Goal: Feedback & Contribution: Submit feedback/report problem

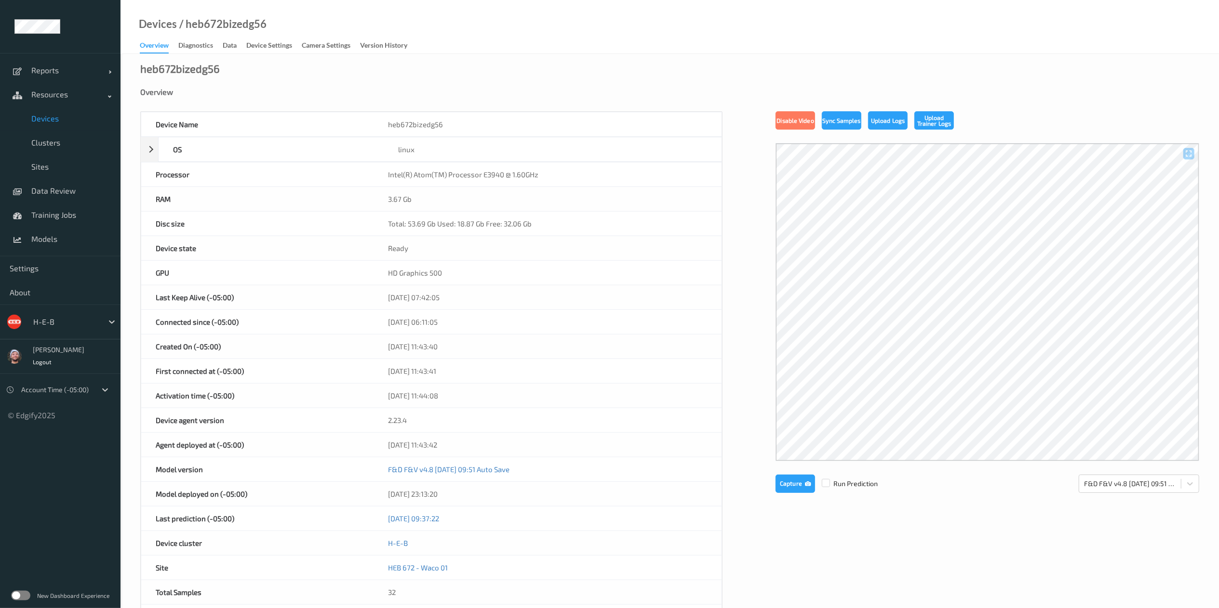
click at [66, 118] on span "Devices" at bounding box center [71, 119] width 80 height 10
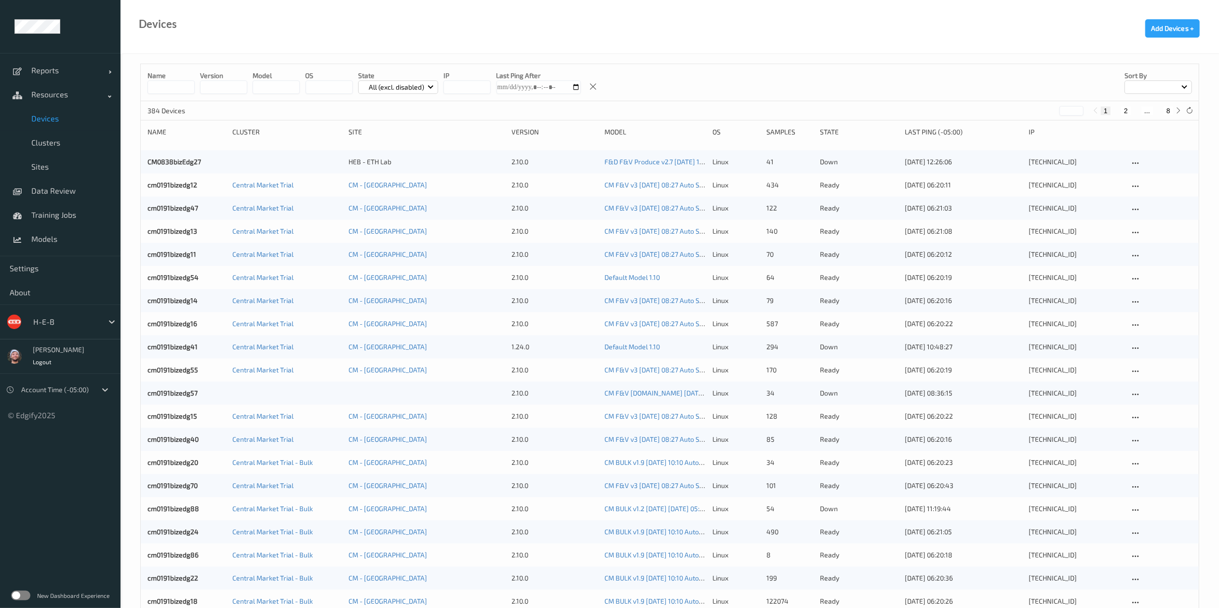
click at [1168, 115] on button "8" at bounding box center [1169, 111] width 10 height 9
type input "*"
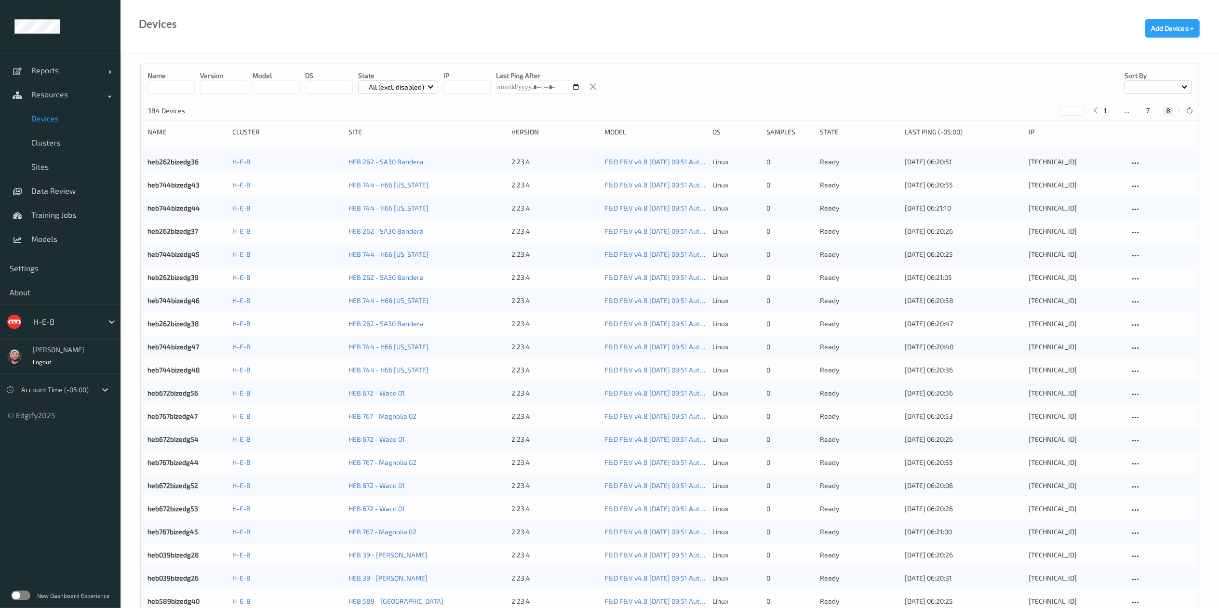
scroll to position [349, 0]
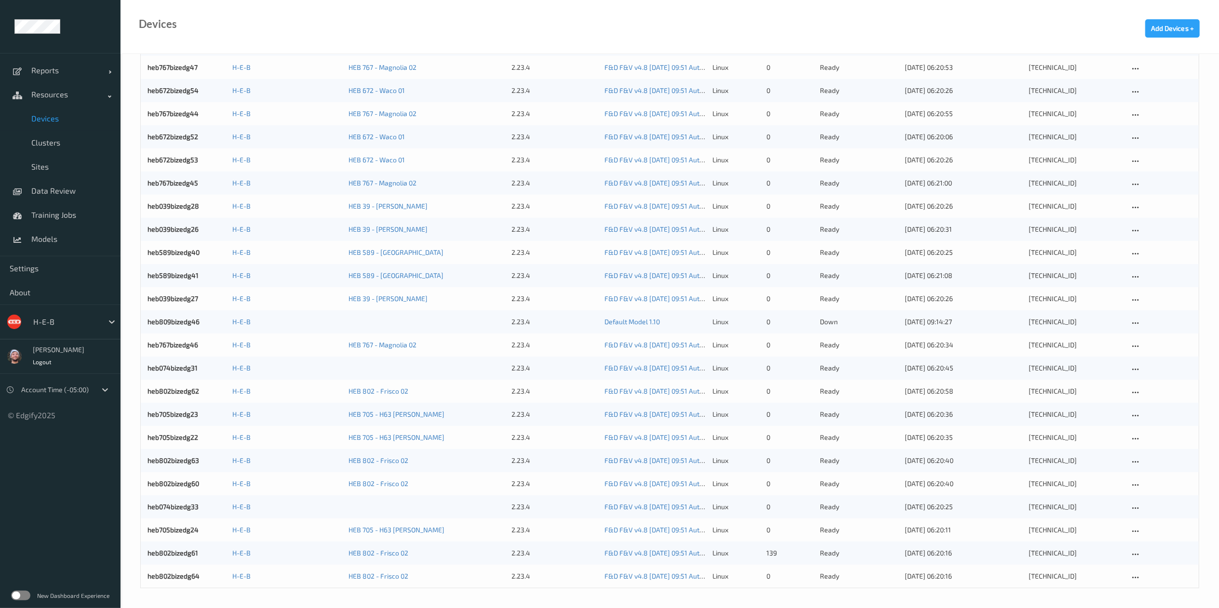
click at [527, 28] on div "Devices Add Devices +" at bounding box center [670, 27] width 1099 height 54
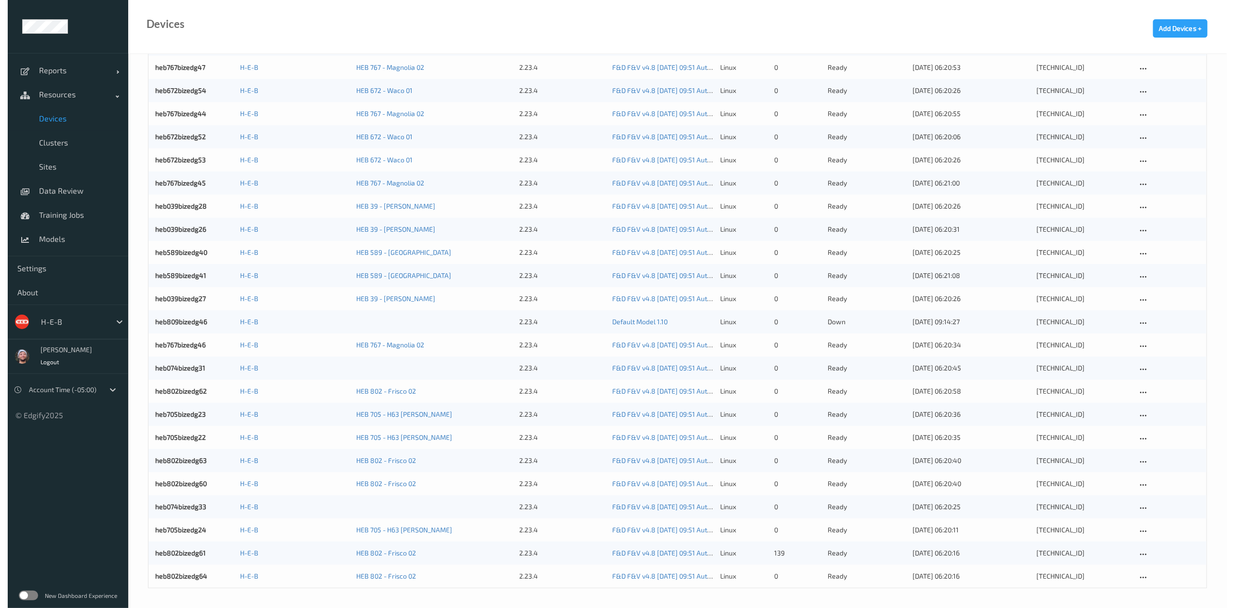
scroll to position [0, 0]
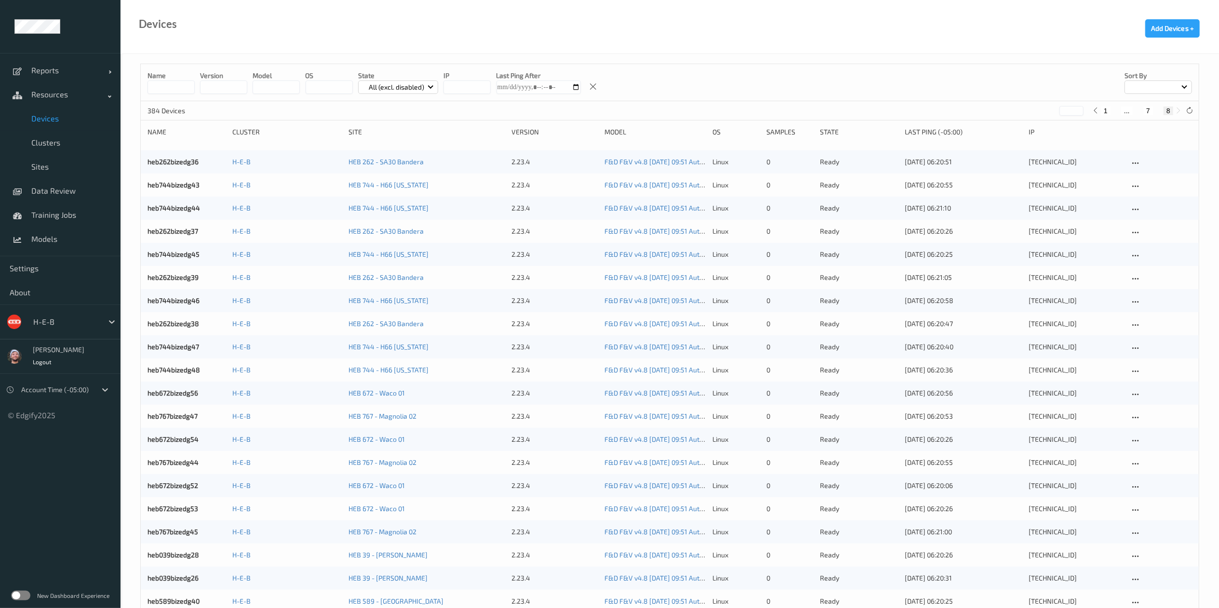
click at [174, 82] on input at bounding box center [170, 86] width 47 height 13
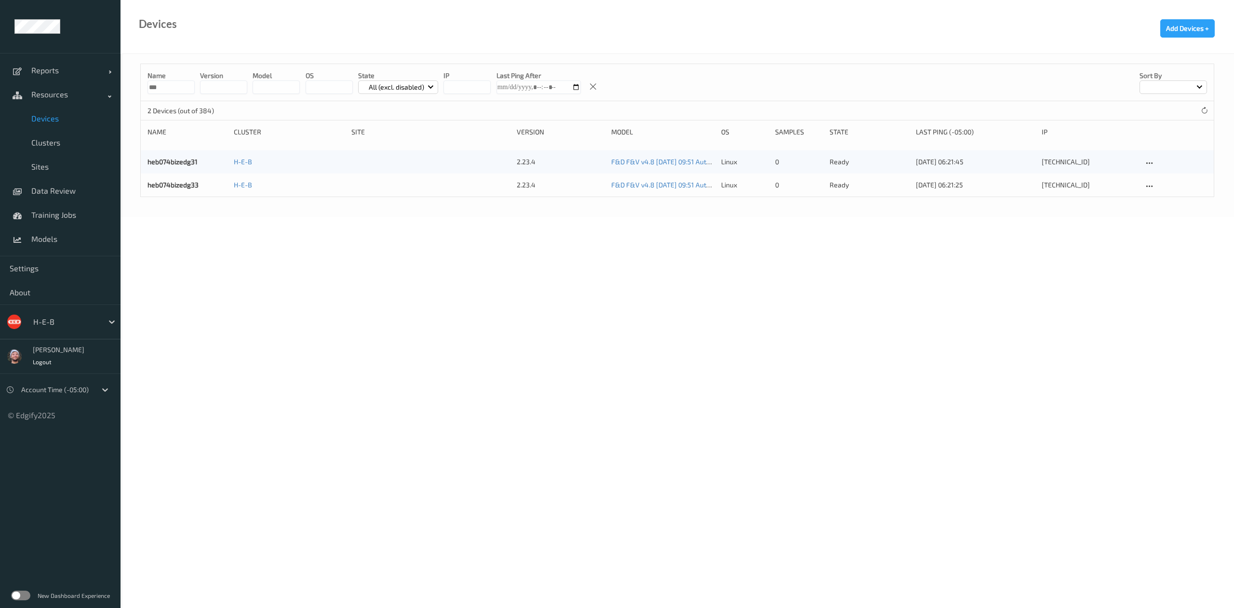
type input "***"
click at [544, 299] on body "Reports Default Report Customized Report Resources Devices Clusters Sites Data …" at bounding box center [617, 304] width 1234 height 608
click at [236, 320] on body "Reports Default Report Customized Report Resources Devices Clusters Sites Data …" at bounding box center [617, 304] width 1234 height 608
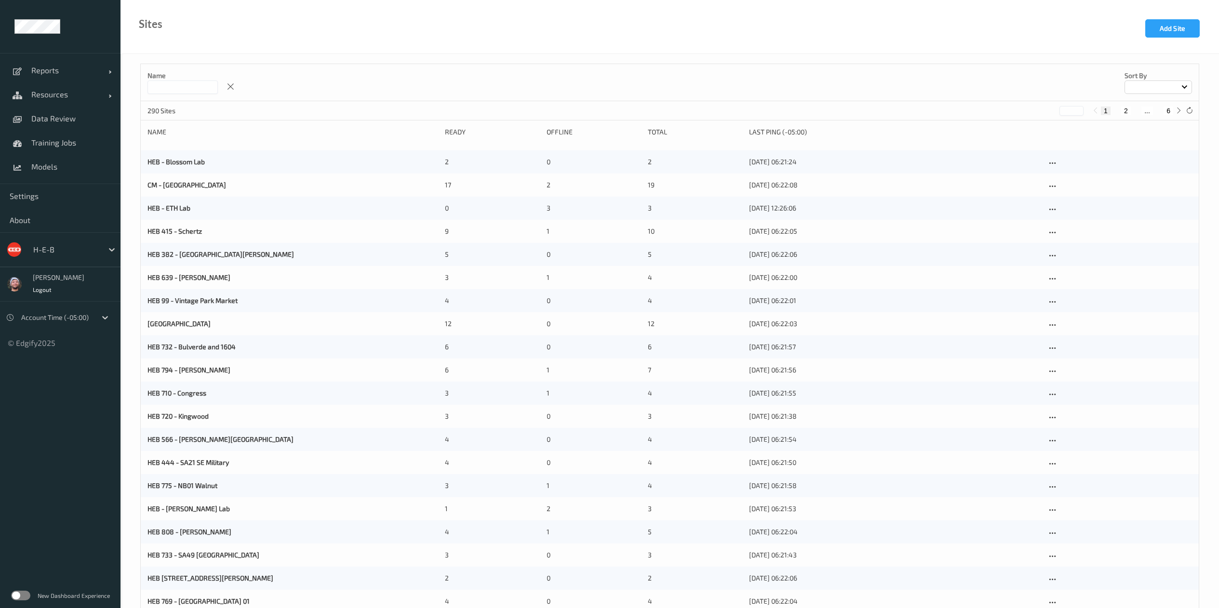
click at [172, 92] on input at bounding box center [182, 86] width 70 height 13
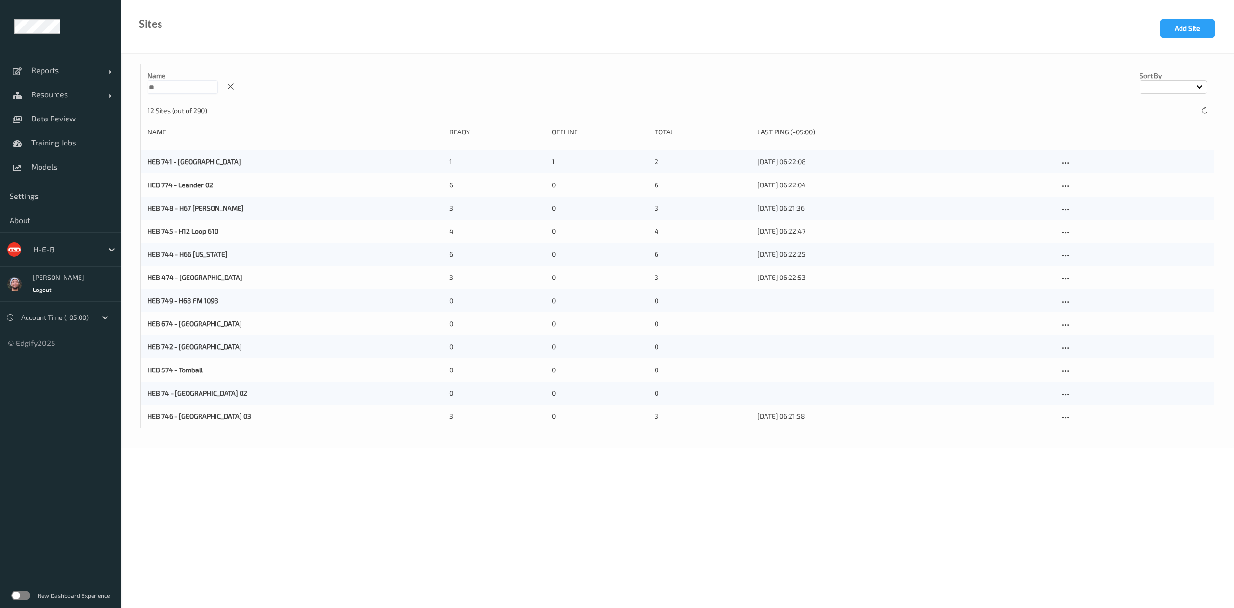
type input "**"
click at [123, 178] on div "Name ** Sort by 12 Sites (out of 290) Name Ready Offline Total Last Ping (-05:0…" at bounding box center [677, 251] width 1113 height 394
click at [1062, 393] on icon at bounding box center [1065, 394] width 8 height 9
click at [1078, 410] on div "Edit Site" at bounding box center [1088, 409] width 22 height 9
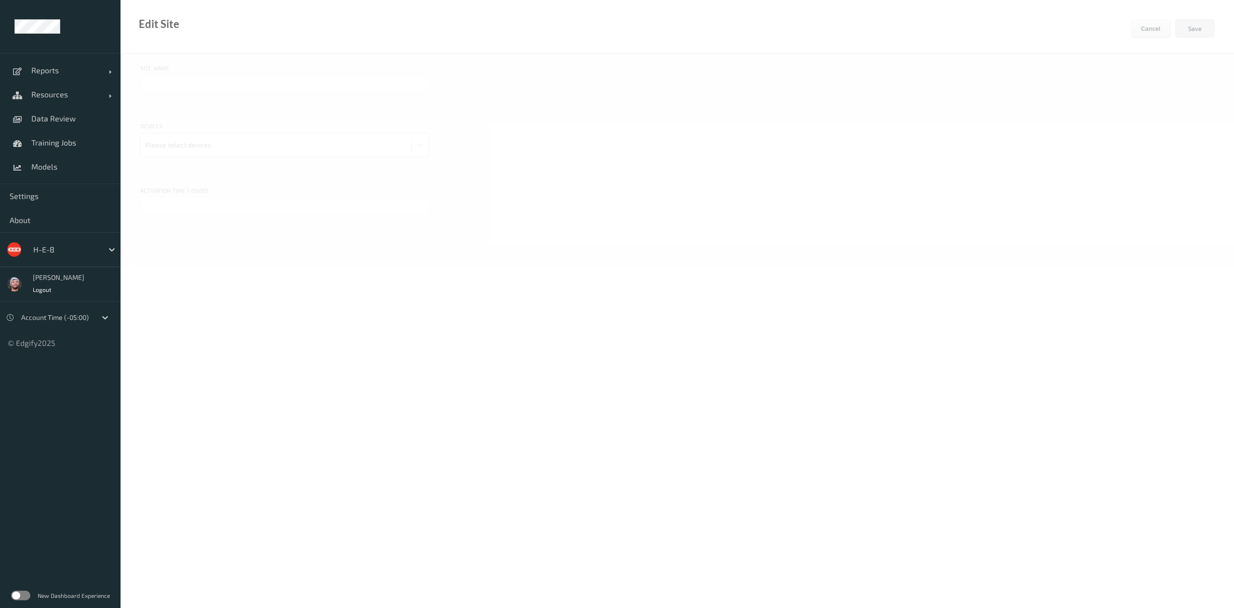
type input "HEB 74 - New Braunfels 02"
click at [69, 95] on span "Resources" at bounding box center [69, 95] width 77 height 10
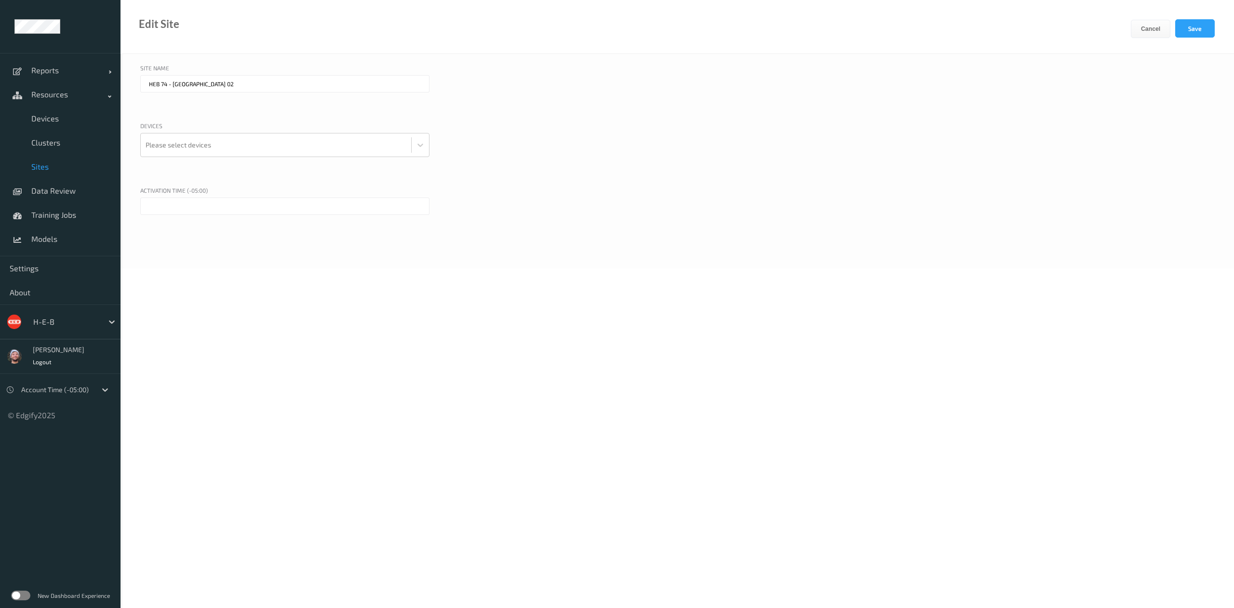
click at [198, 202] on input "text" at bounding box center [284, 206] width 289 height 17
click at [219, 296] on div "22" at bounding box center [219, 299] width 12 height 12
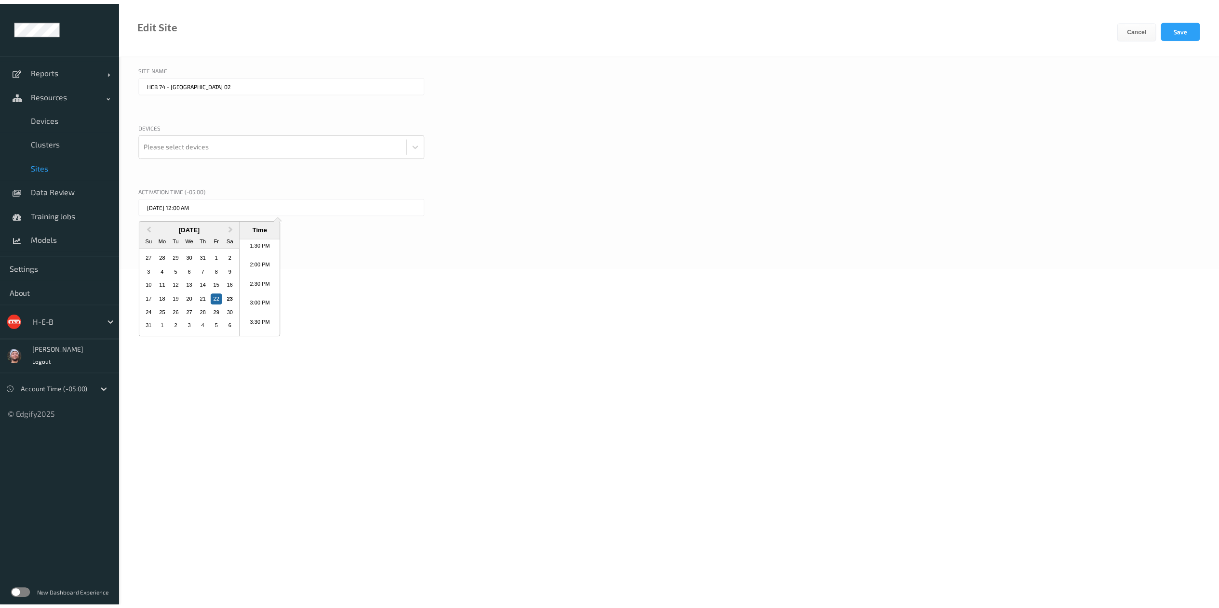
scroll to position [533, 0]
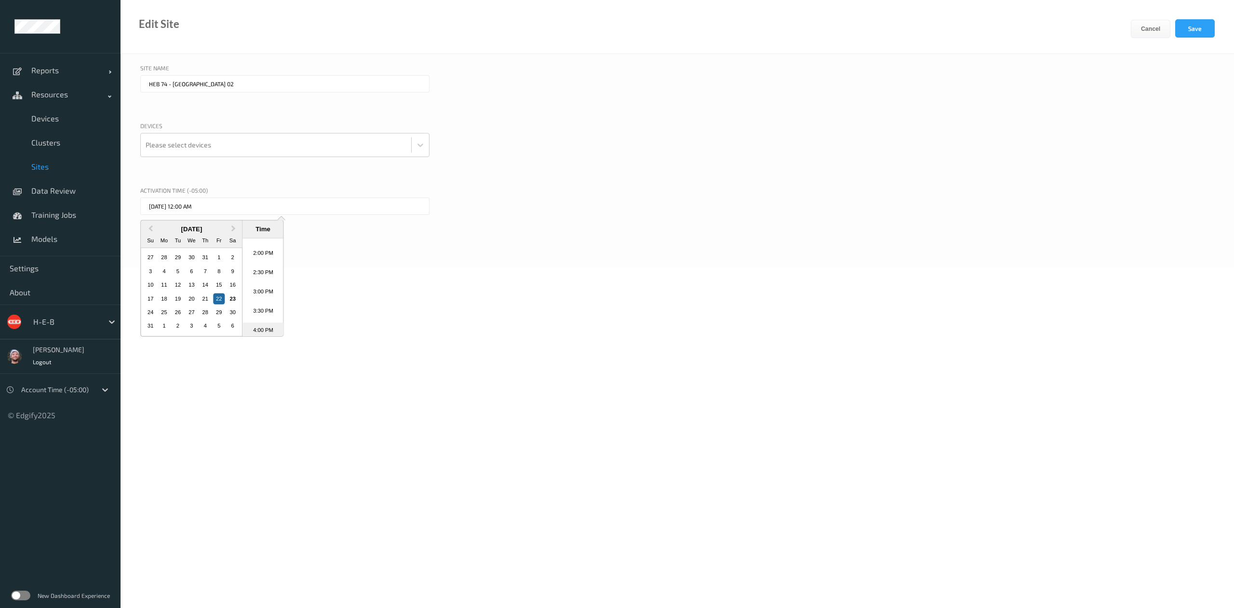
click at [258, 329] on li "4:00 PM" at bounding box center [262, 332] width 41 height 19
type input "22/08/2025 4:00 PM"
click at [275, 154] on div at bounding box center [276, 144] width 261 height 19
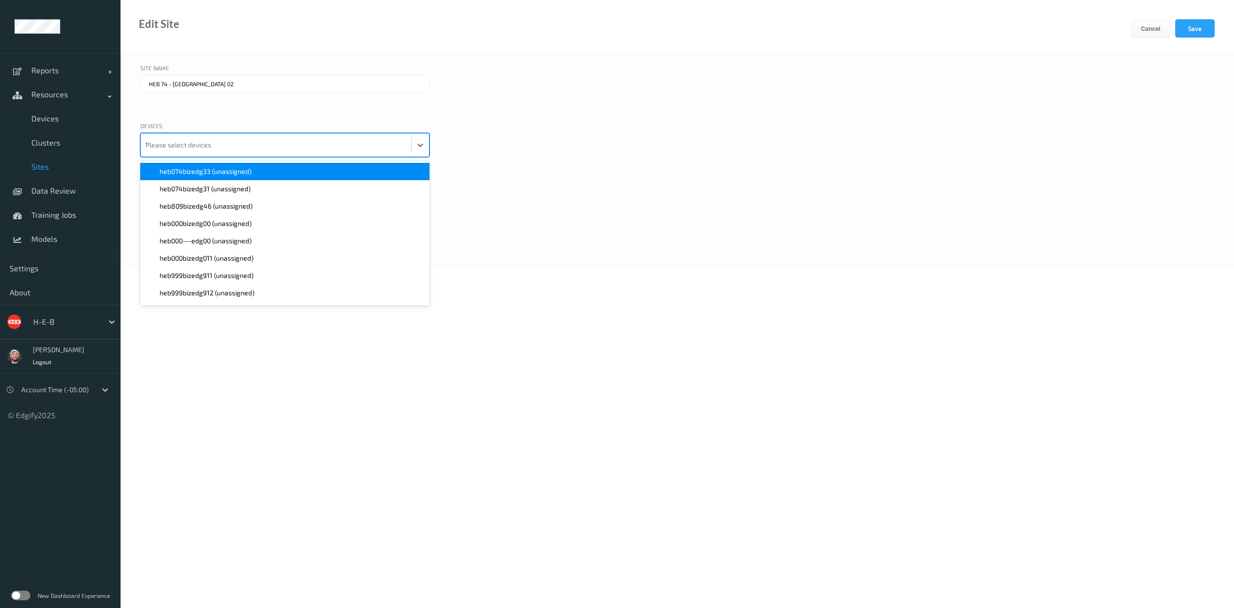
type input "74"
click at [260, 167] on div "heb074bizedg33 (unassigned)" at bounding box center [285, 172] width 278 height 10
type input "74"
click at [260, 167] on div "heb074bizedg31 (unassigned)" at bounding box center [285, 172] width 278 height 10
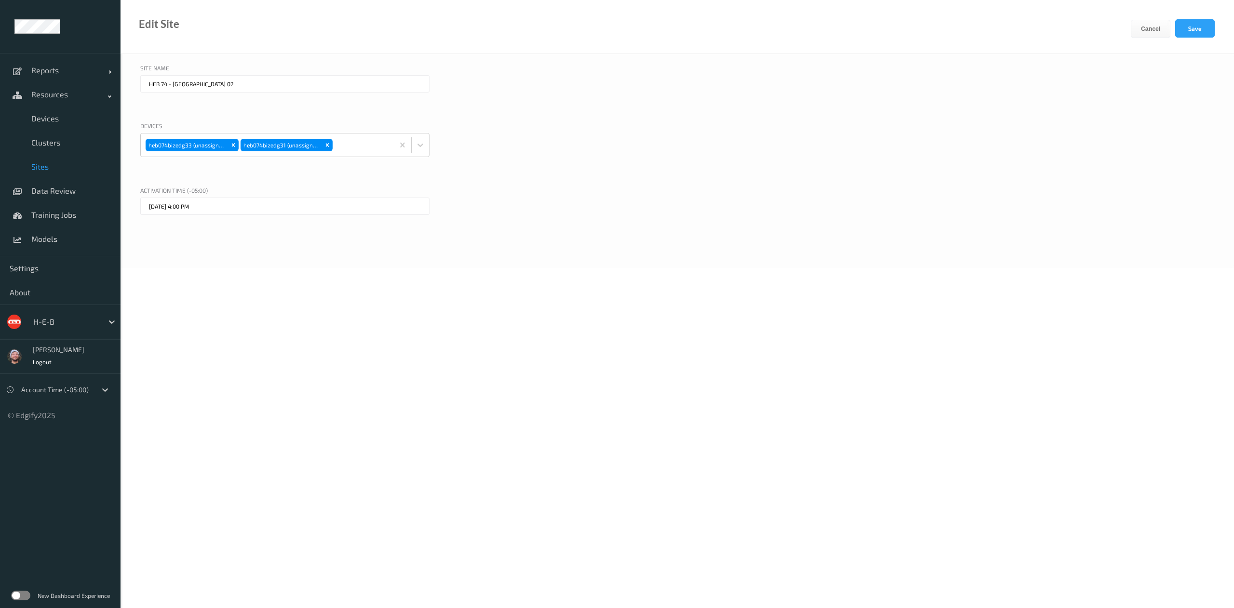
click at [901, 192] on div "Activation time (-05:00)" at bounding box center [677, 192] width 1074 height 12
click at [1186, 24] on button "Save" at bounding box center [1195, 28] width 40 height 18
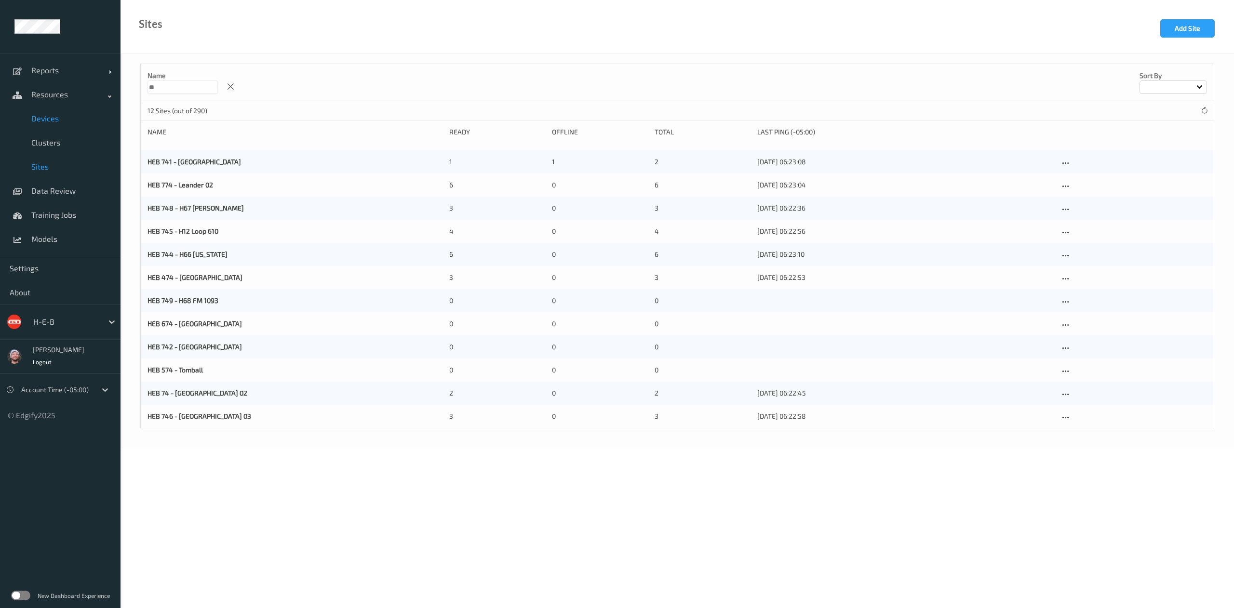
click at [94, 115] on span "Devices" at bounding box center [71, 119] width 80 height 10
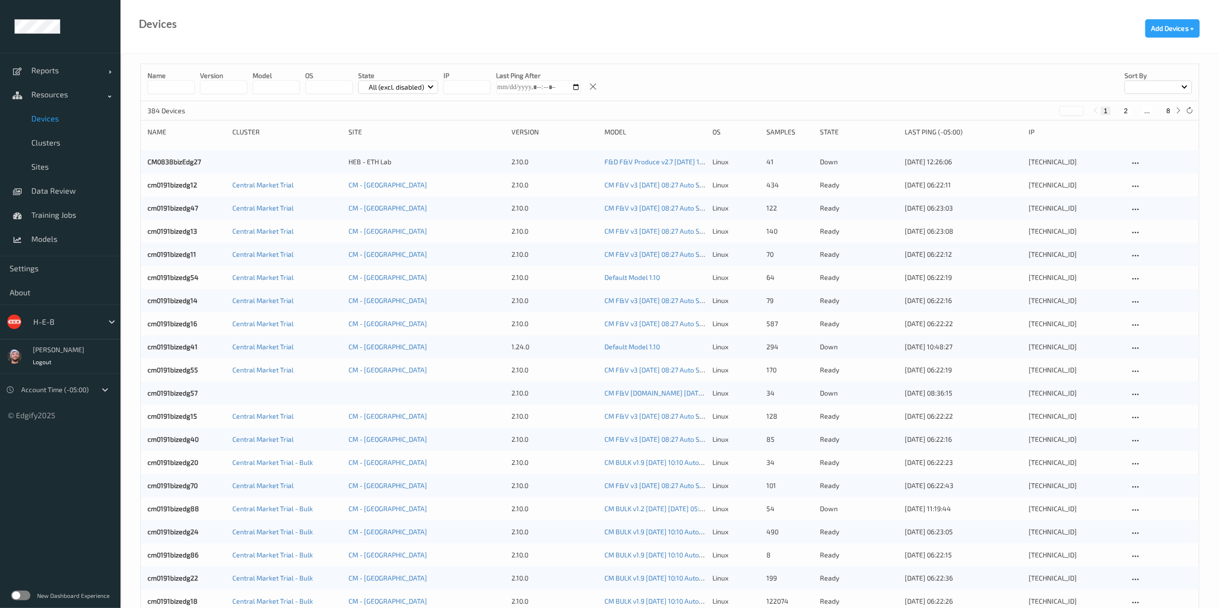
click at [181, 90] on input at bounding box center [170, 86] width 47 height 13
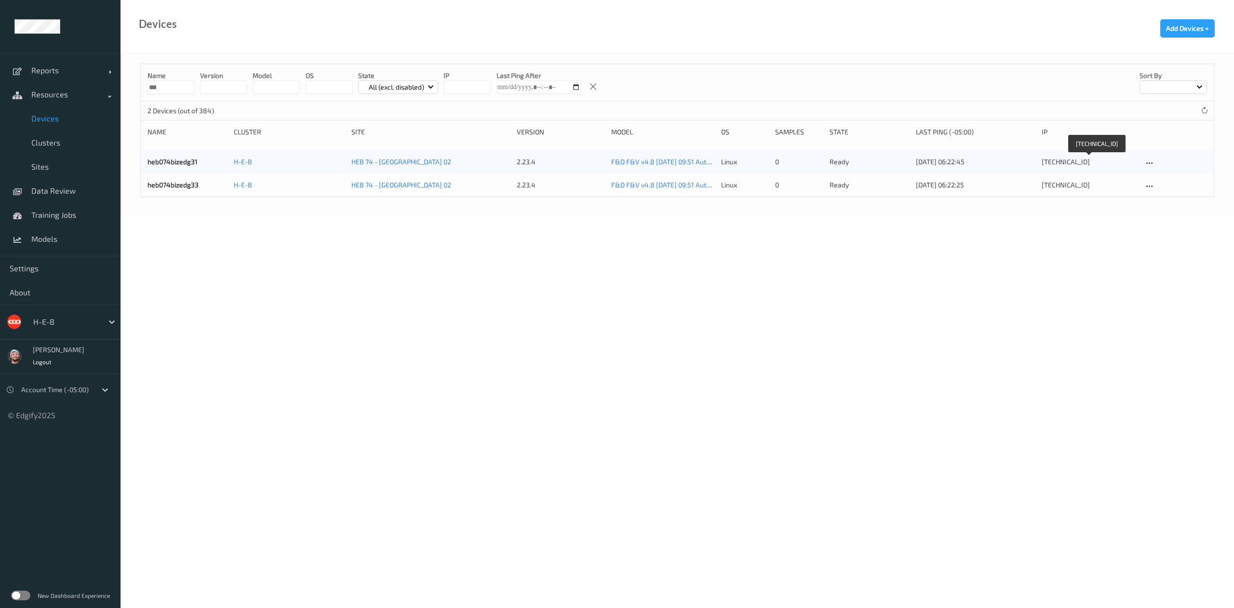
type input "***"
copy div "10.7.42.3"
drag, startPoint x: 1068, startPoint y: 160, endPoint x: 1034, endPoint y: 165, distance: 34.6
click at [1034, 165] on div "heb074bizedg31 H-E-B HEB 74 - New Braunfels 02 2.23.4 F&D F&V v4.8 2025-08-20 0…" at bounding box center [677, 161] width 1073 height 23
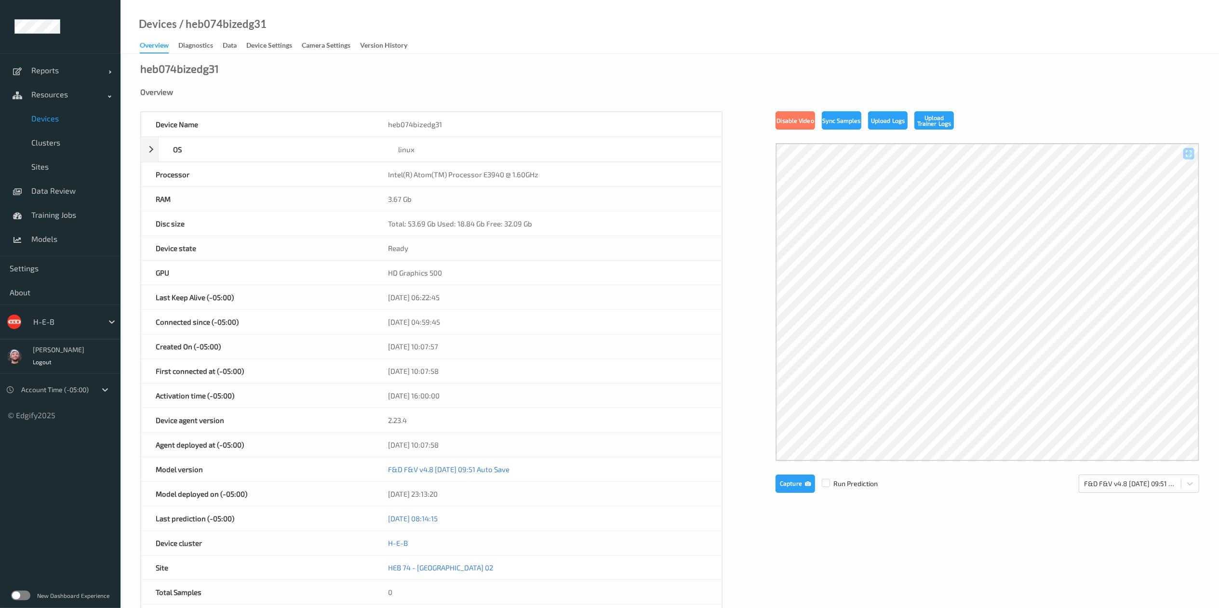
click at [331, 89] on div "Overview" at bounding box center [669, 92] width 1059 height 10
click at [76, 181] on link "Data Review" at bounding box center [60, 191] width 121 height 24
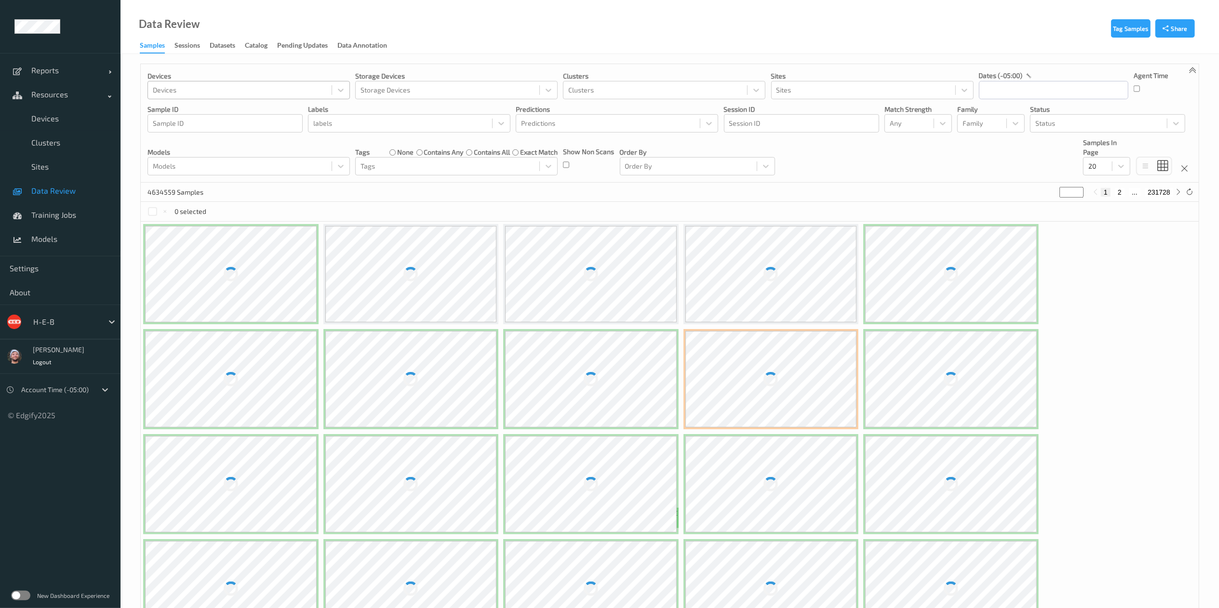
click at [289, 93] on div at bounding box center [240, 90] width 174 height 12
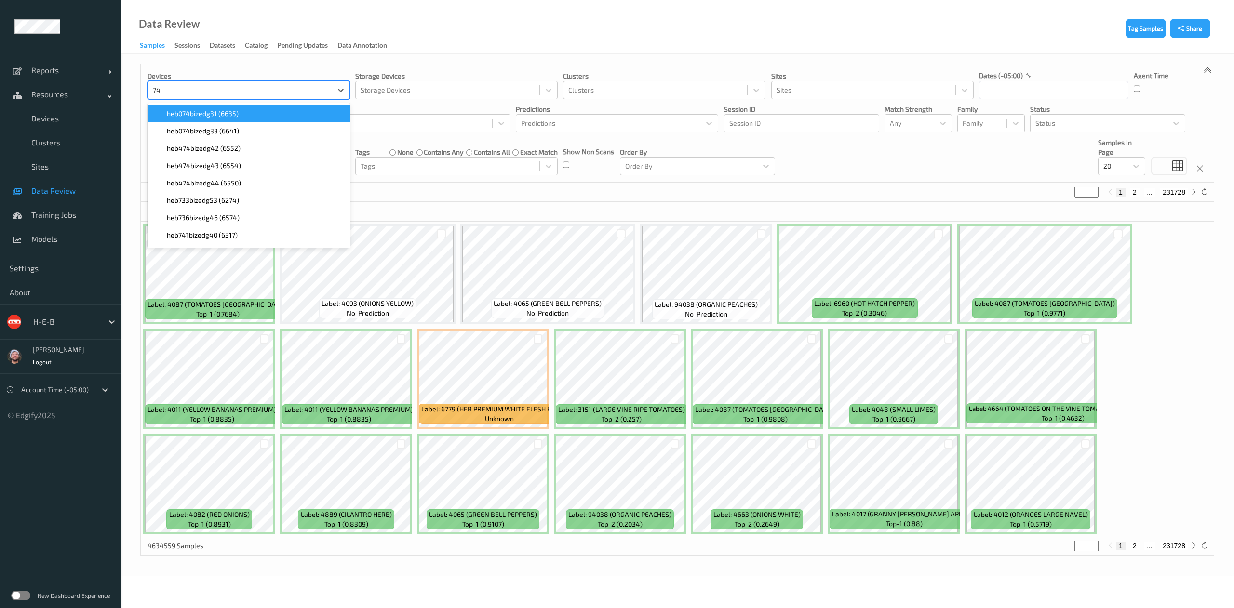
type input "7"
type input "074"
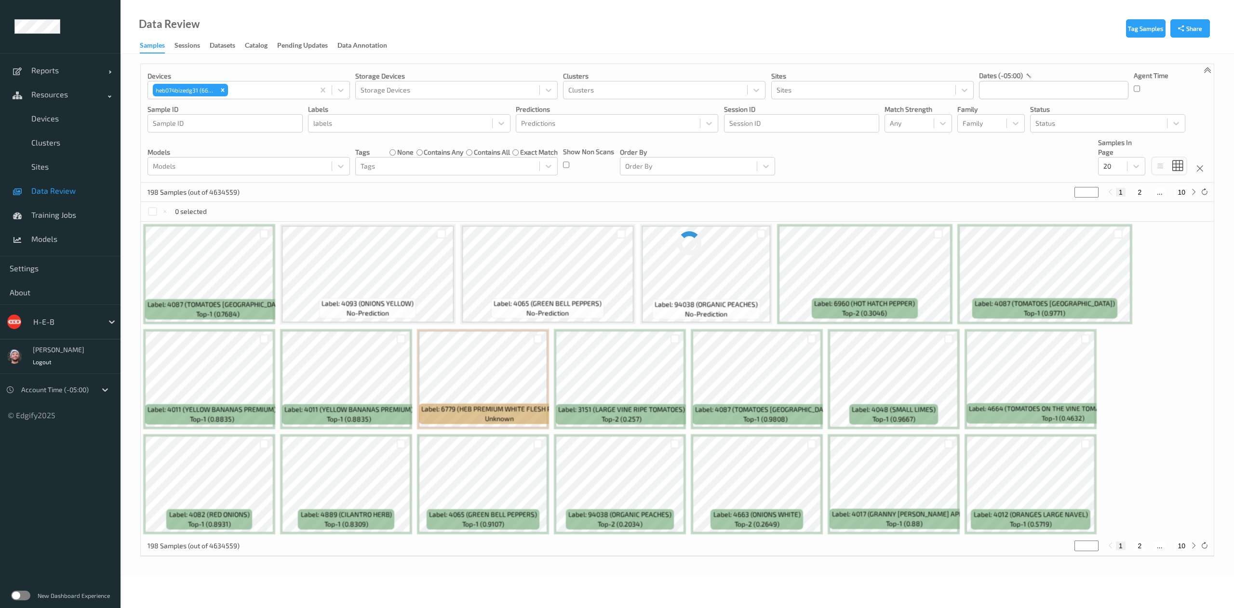
click at [383, 194] on div "198 Samples (out of 4634559) * 1 2 ... 10" at bounding box center [677, 192] width 1073 height 19
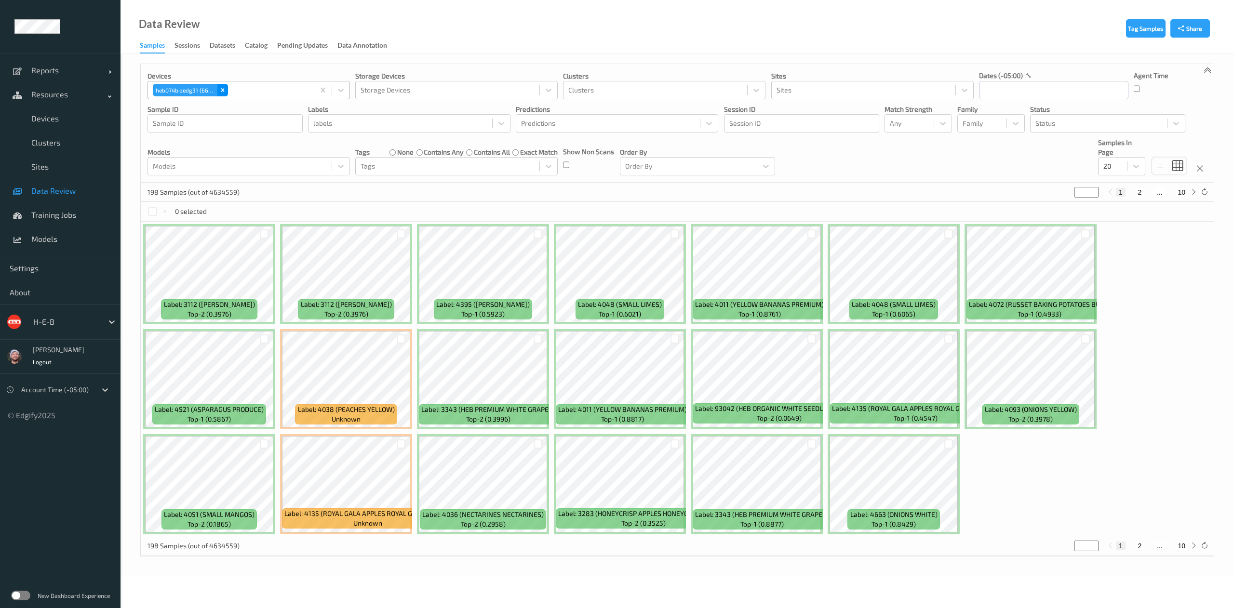
click at [224, 90] on icon "Remove heb074bizedg31 (6635)" at bounding box center [222, 90] width 7 height 7
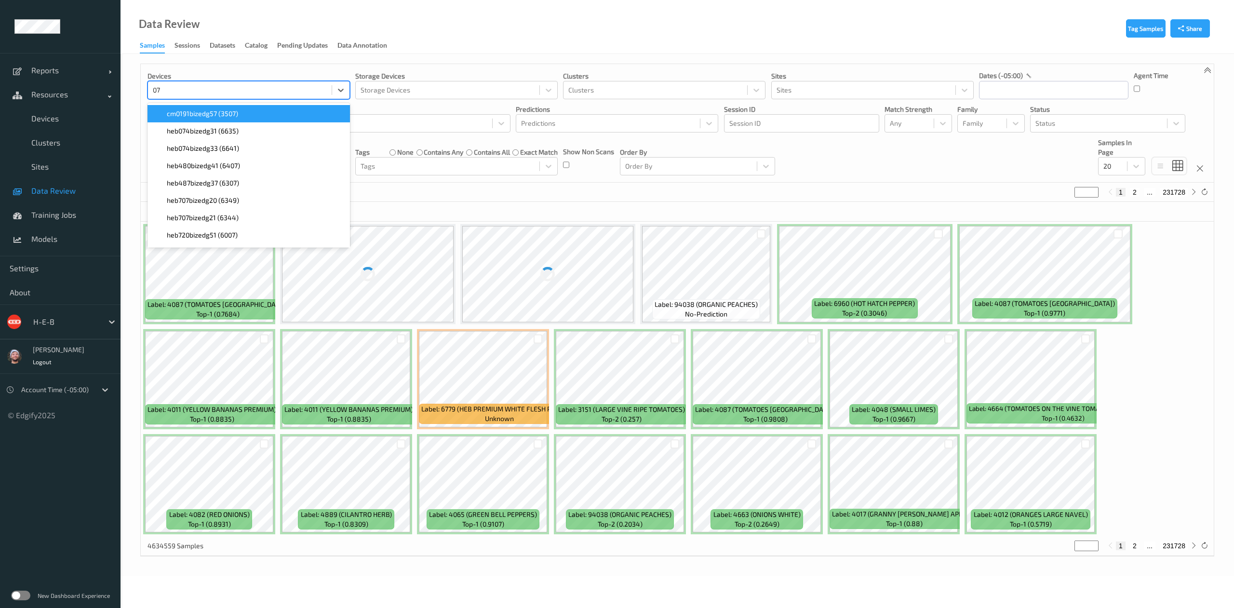
type input "074"
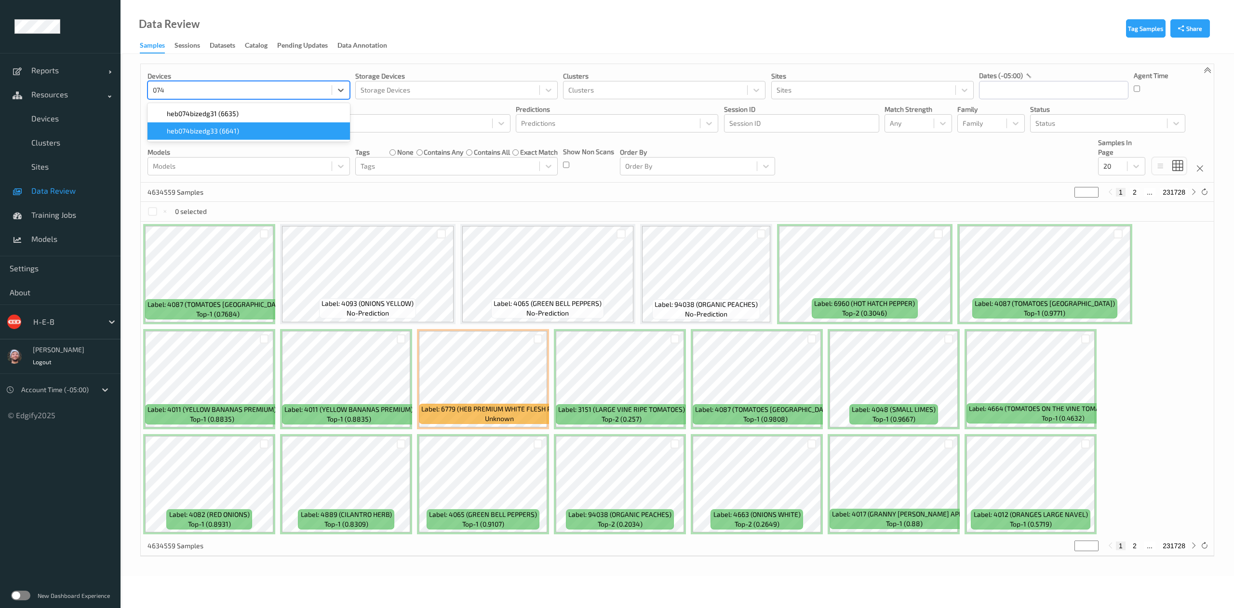
click at [234, 128] on span "heb074bizedg33 (6641)" at bounding box center [203, 131] width 72 height 10
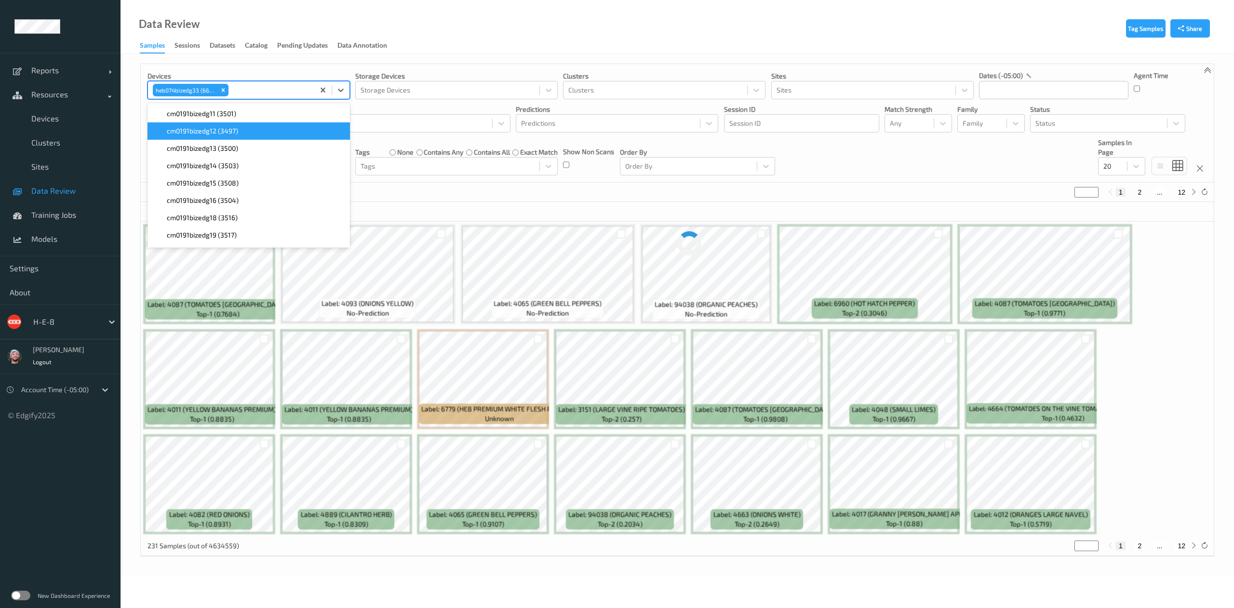
click at [641, 186] on div "231 Samples (out of 4634559) * 1 2 ... 12" at bounding box center [677, 192] width 1073 height 19
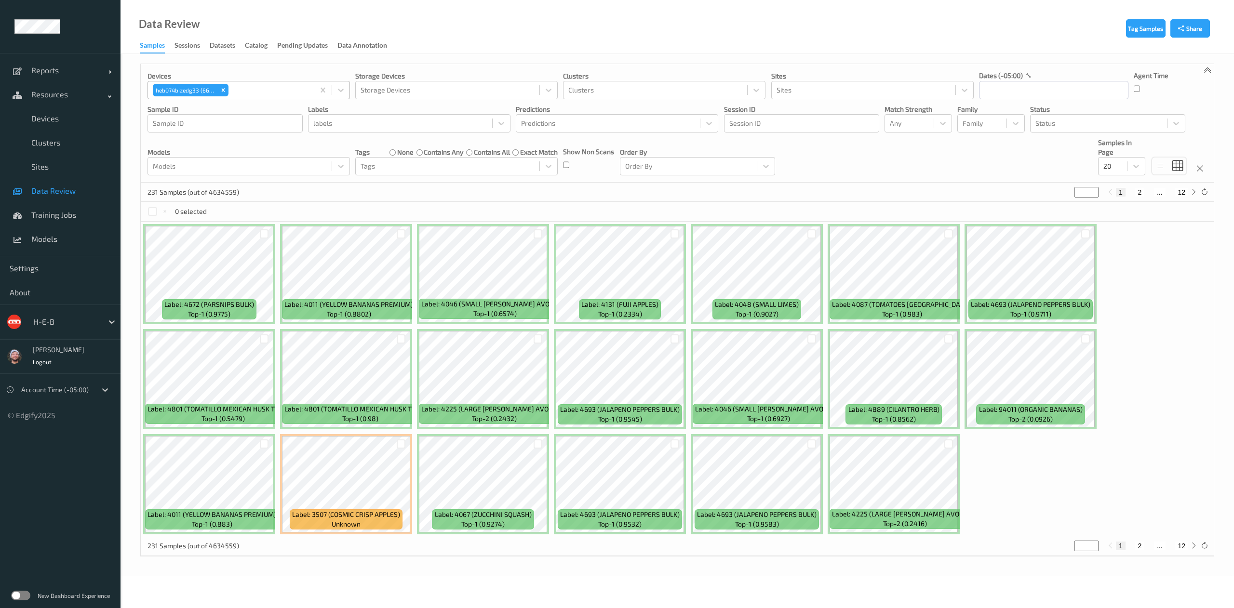
click at [397, 201] on div "231 Samples (out of 4634559) * 1 2 ... 12" at bounding box center [677, 192] width 1073 height 19
click at [51, 110] on link "Devices" at bounding box center [60, 119] width 121 height 24
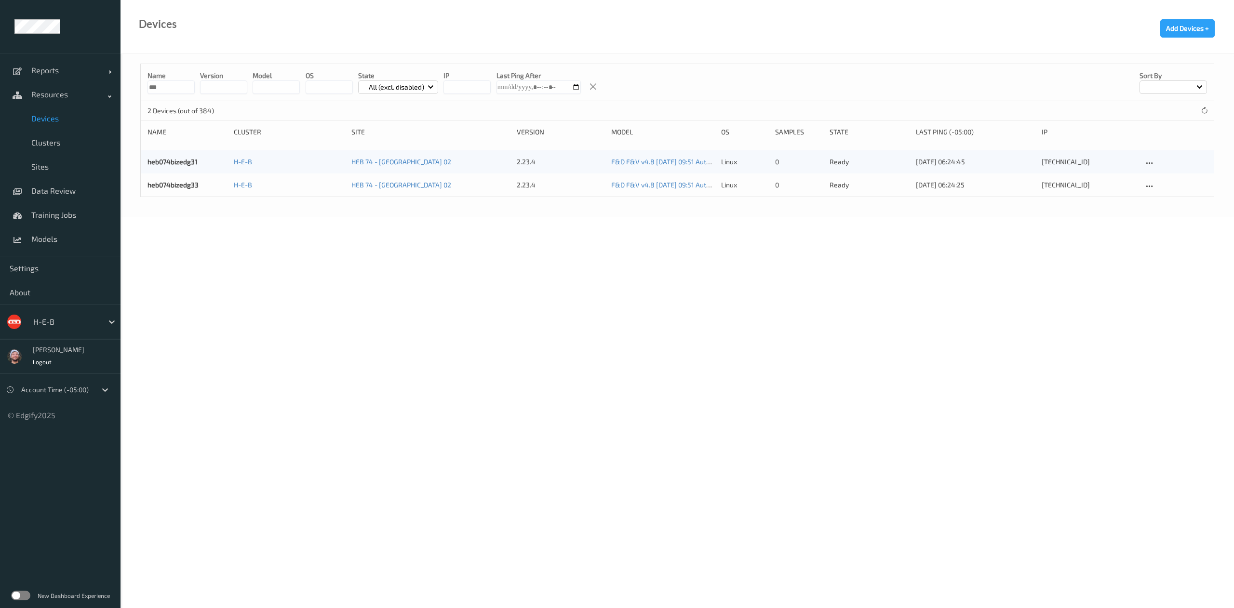
click at [188, 98] on div "Name *** version model OS State All (excl. disabled) IP Last Ping After Sort by" at bounding box center [677, 82] width 1073 height 37
click at [186, 88] on input "***" at bounding box center [170, 86] width 47 height 13
type input "*"
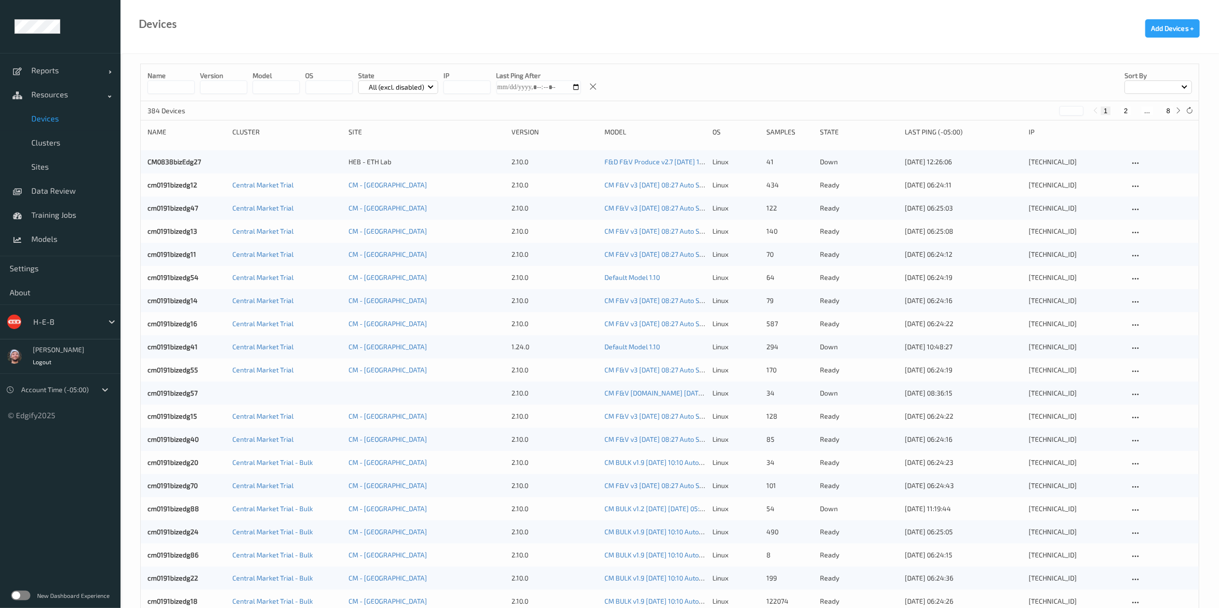
click at [1165, 110] on button "8" at bounding box center [1169, 111] width 10 height 9
type input "*"
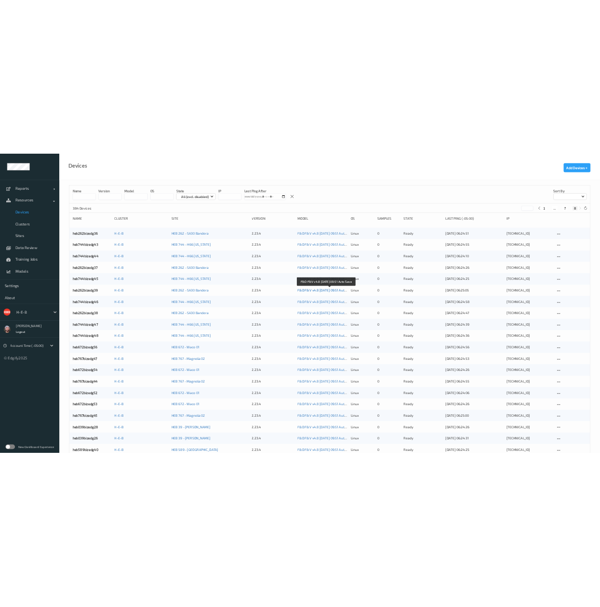
scroll to position [349, 0]
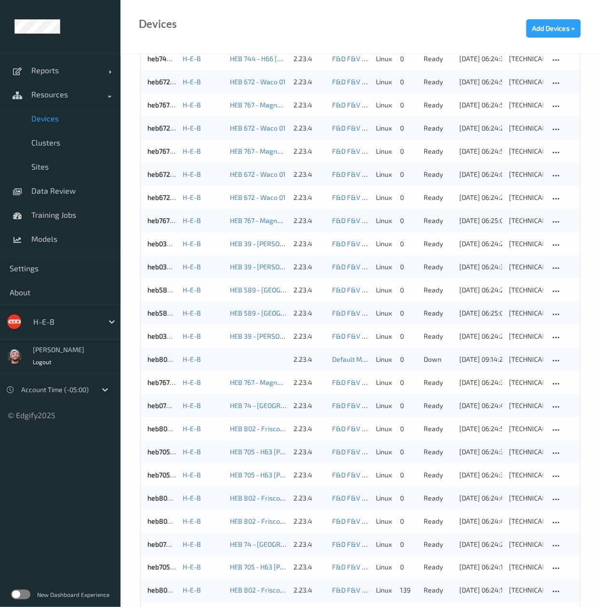
click at [64, 255] on div "Reports Default Report Customized Report Resources Devices Clusters Sites Data …" at bounding box center [60, 154] width 121 height 203
click at [72, 239] on span "Models" at bounding box center [71, 239] width 80 height 10
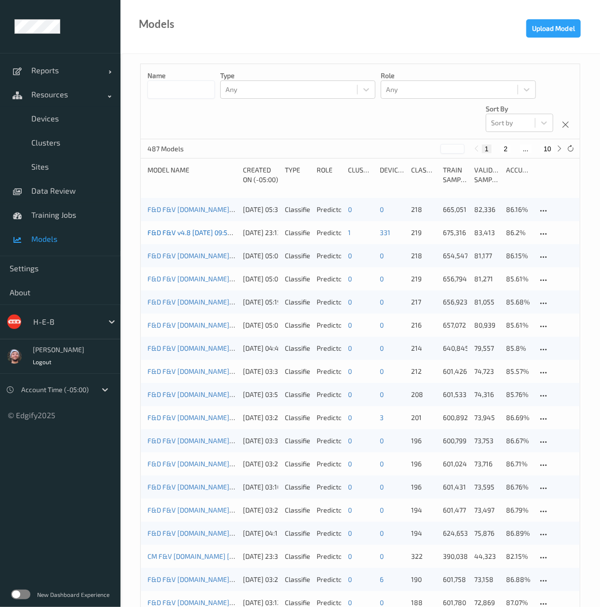
click at [187, 237] on link "F&D F&V v4.8 [DATE] 09:51 Auto Save" at bounding box center [204, 232] width 115 height 8
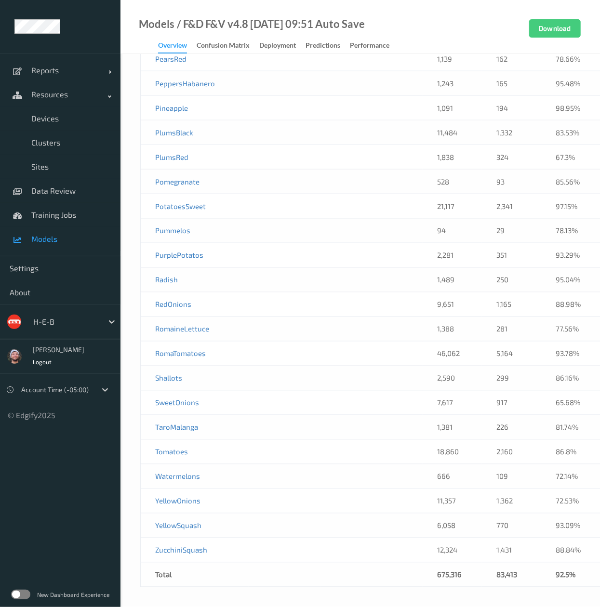
scroll to position [6697, 0]
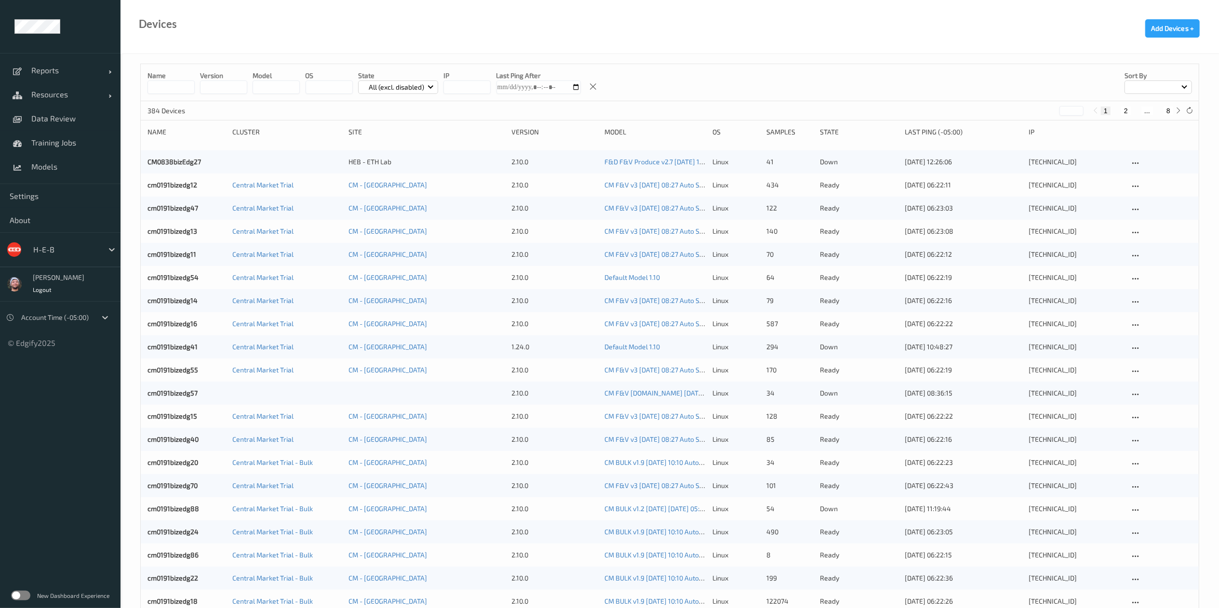
click at [161, 82] on input at bounding box center [170, 86] width 47 height 13
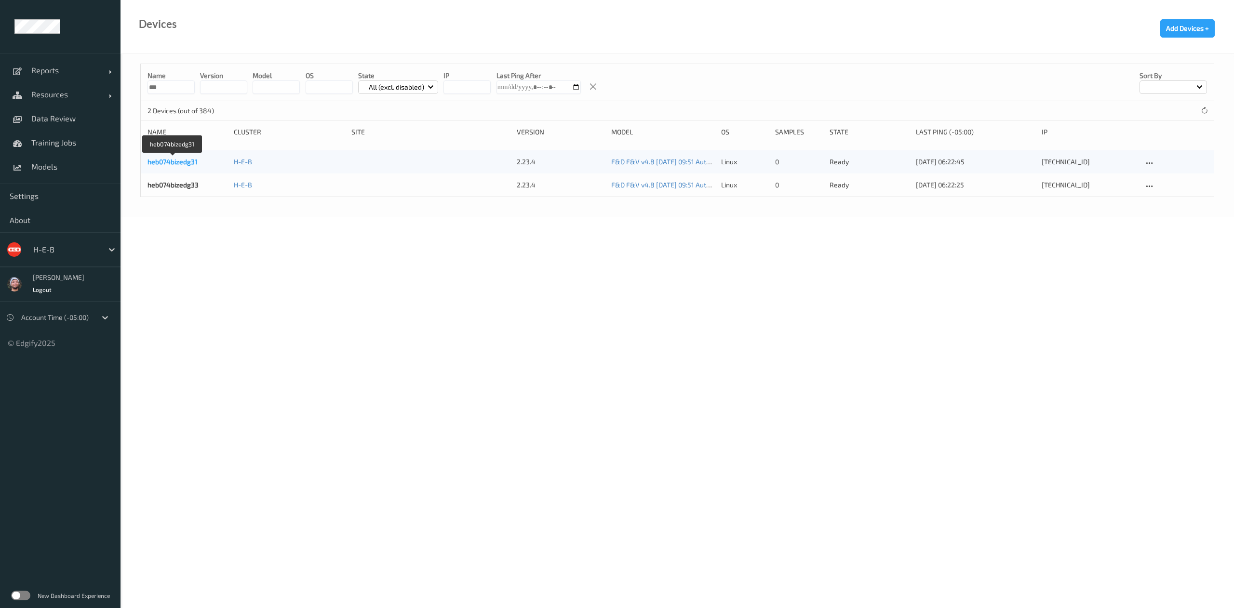
type input "***"
click at [161, 160] on link "heb074bizedg31" at bounding box center [172, 162] width 50 height 8
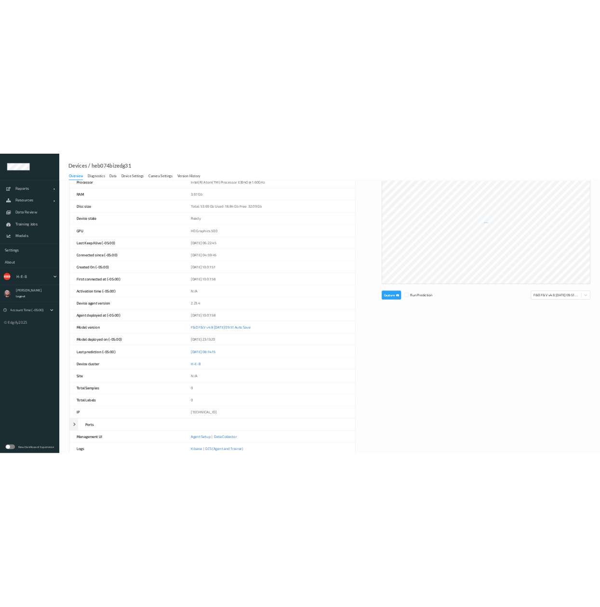
scroll to position [210, 0]
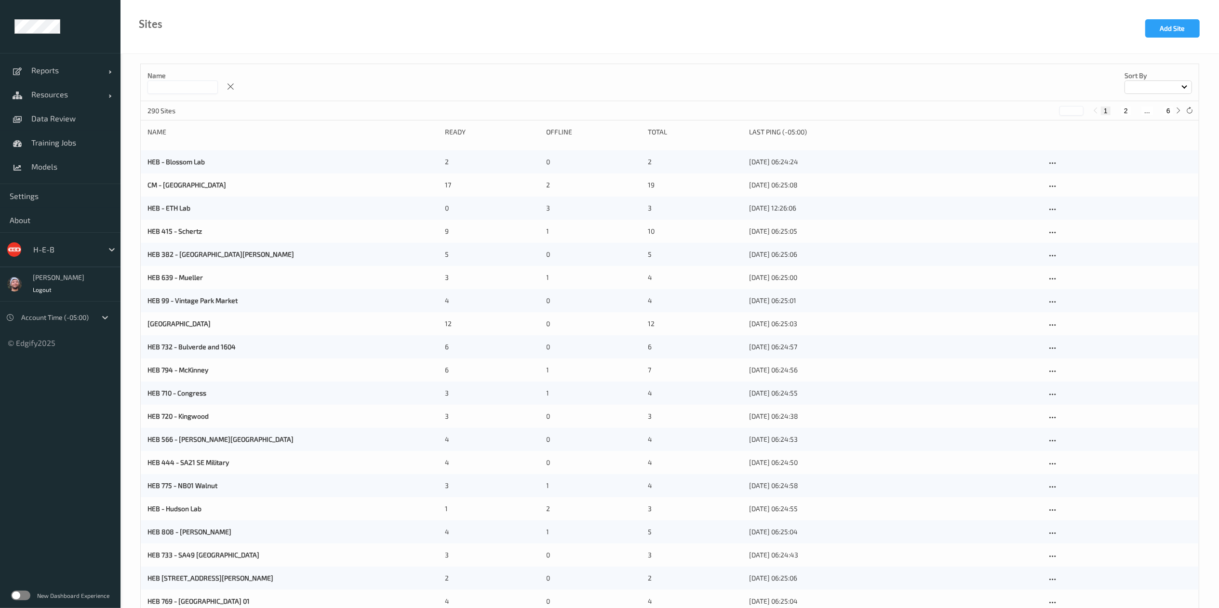
click at [203, 94] on input at bounding box center [182, 86] width 70 height 13
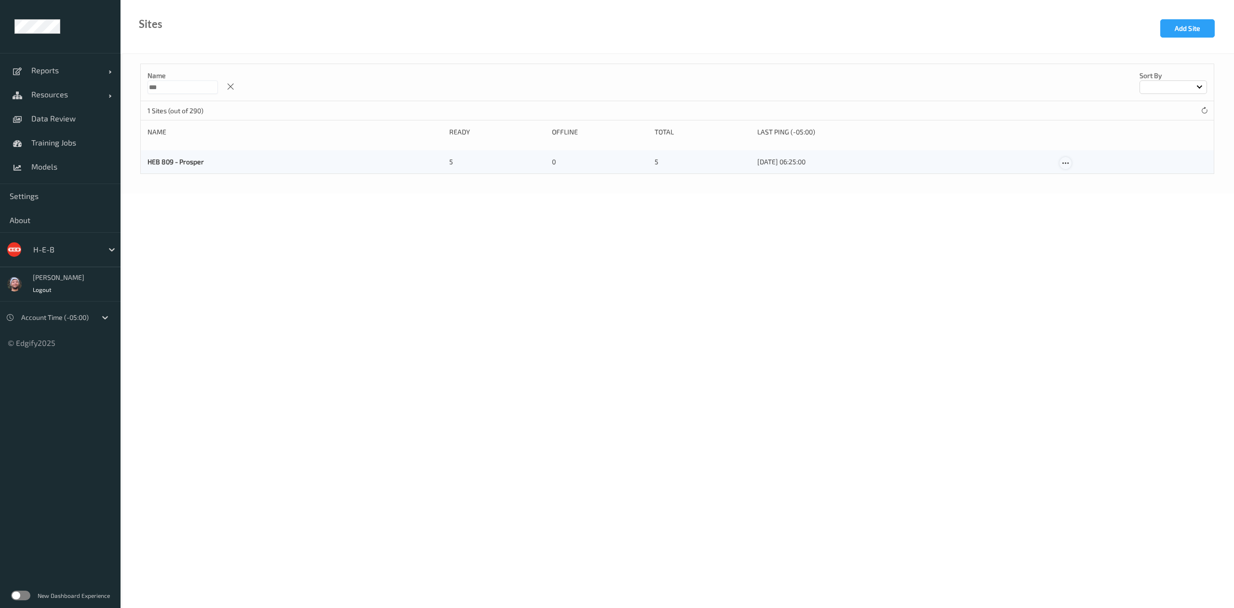
type input "***"
click at [1063, 158] on div at bounding box center [1065, 163] width 12 height 12
click at [1078, 181] on div "Edit Site" at bounding box center [1088, 178] width 22 height 9
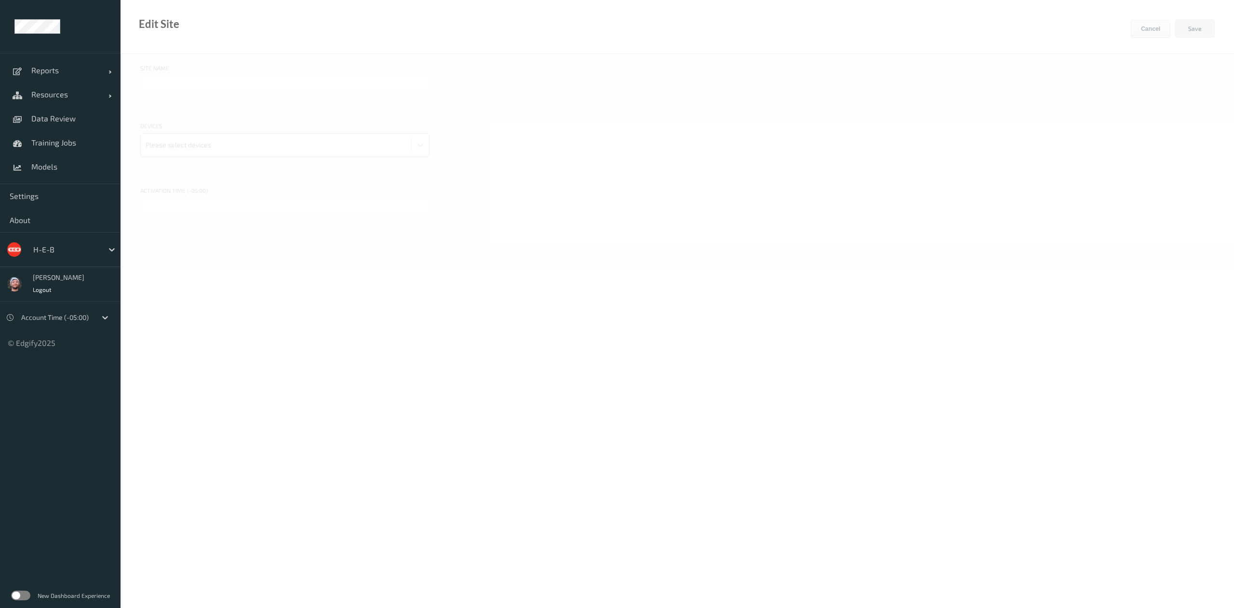
type input "HEB 809 - Prosper"
type input "22/07/2025 4:30 PM"
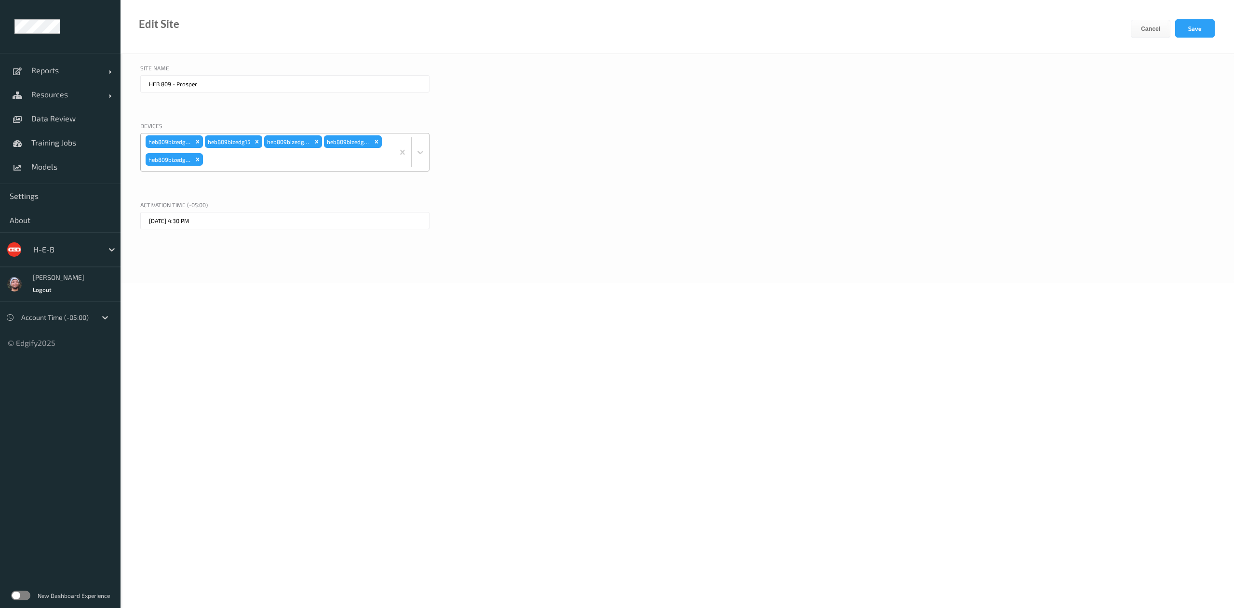
click at [281, 166] on div at bounding box center [297, 159] width 184 height 19
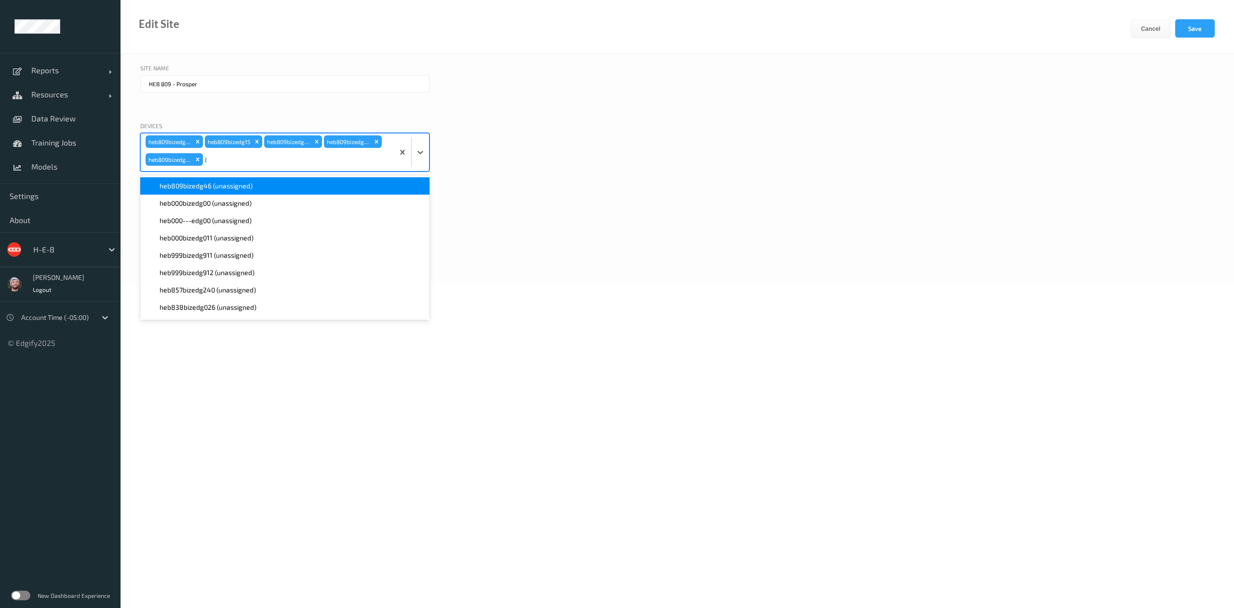
type input "809"
click at [1188, 32] on button "Save" at bounding box center [1195, 28] width 40 height 18
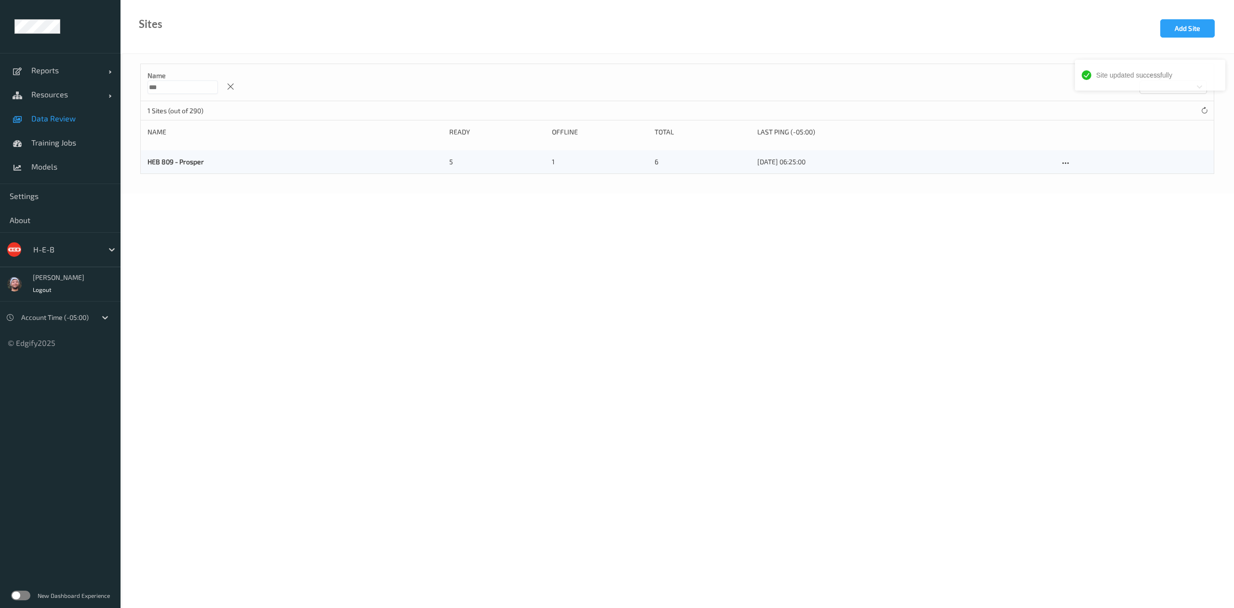
click at [51, 117] on span "Data Review" at bounding box center [71, 119] width 80 height 10
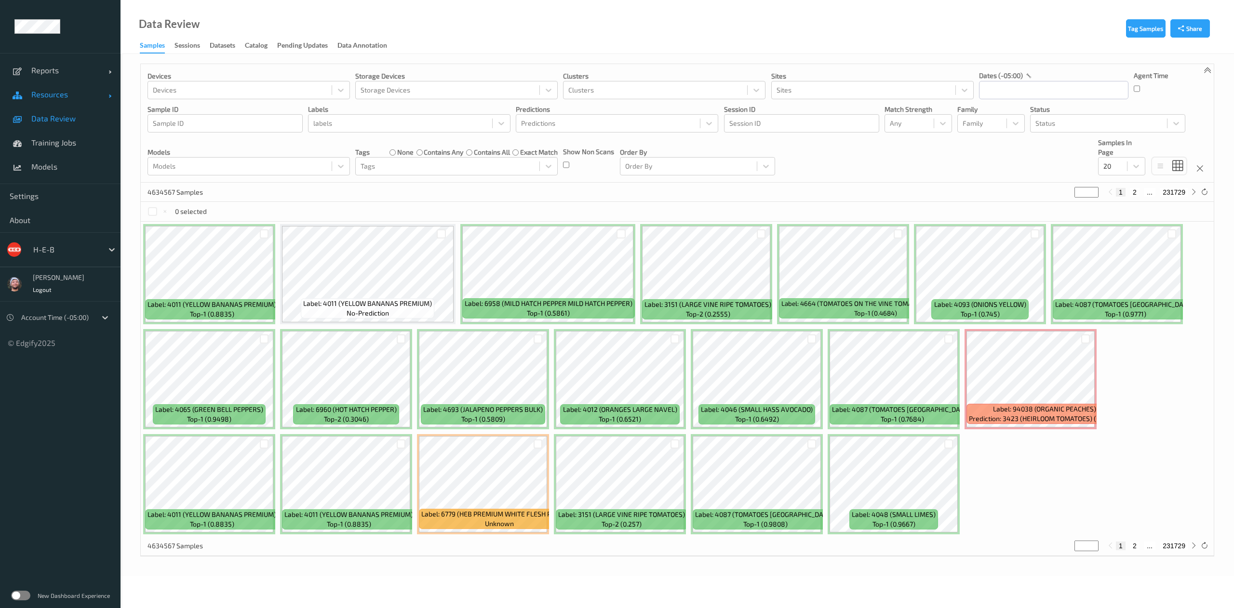
click at [71, 104] on link "Resources" at bounding box center [60, 94] width 121 height 24
click at [70, 115] on span "Devices" at bounding box center [71, 119] width 80 height 10
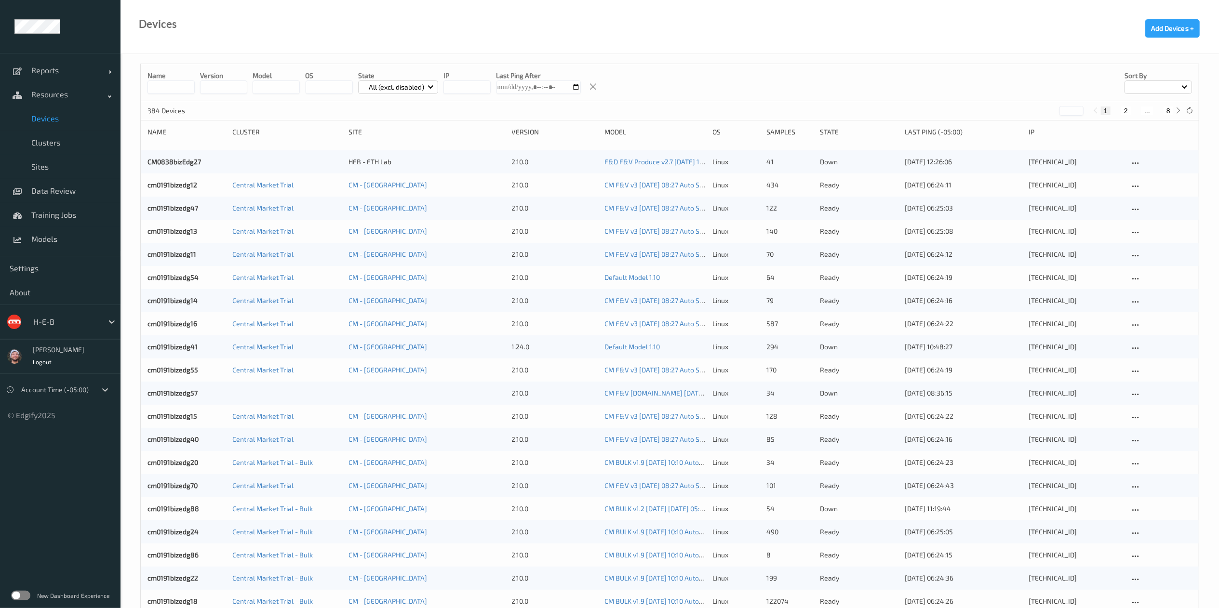
click at [1165, 113] on button "8" at bounding box center [1169, 111] width 10 height 9
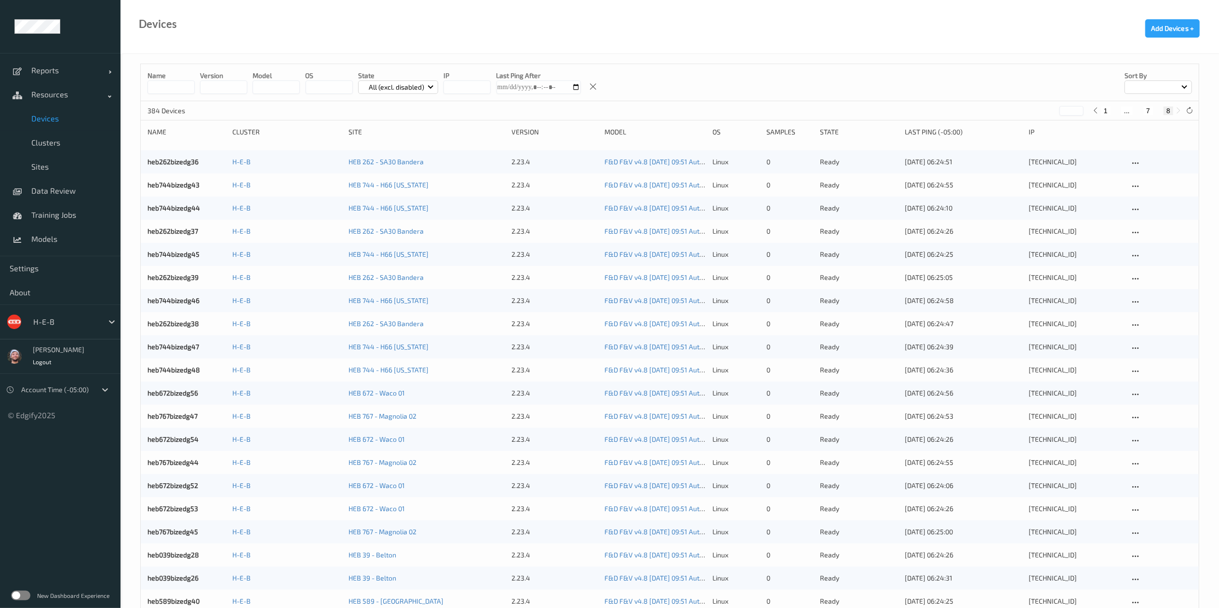
click at [1152, 109] on button "7" at bounding box center [1148, 111] width 10 height 9
type input "*"
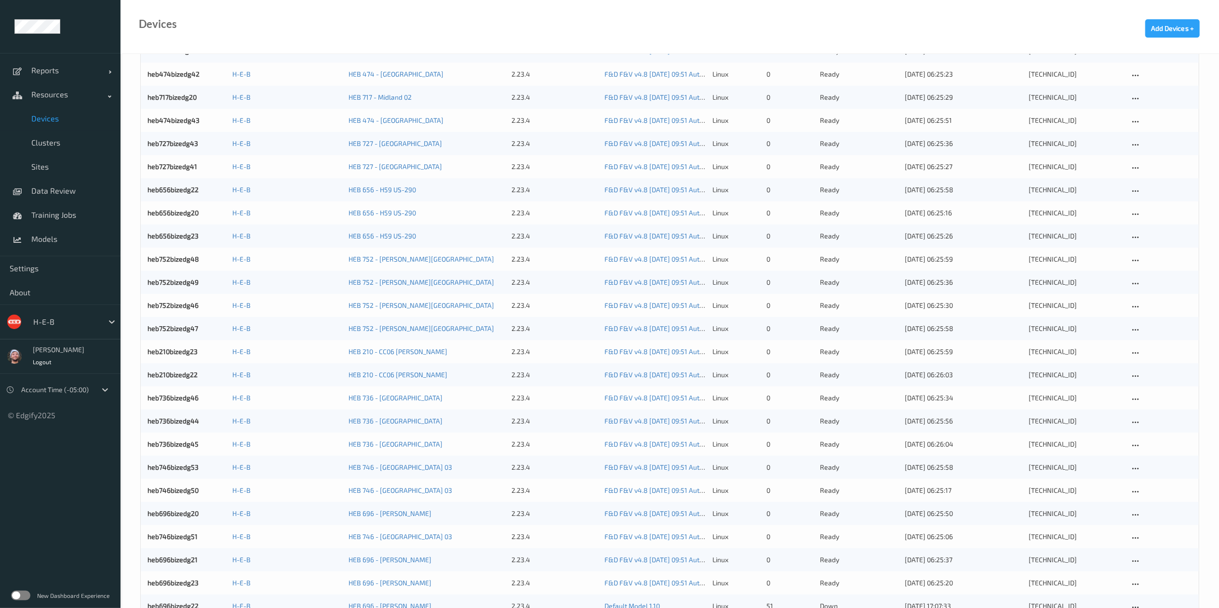
scroll to position [720, 0]
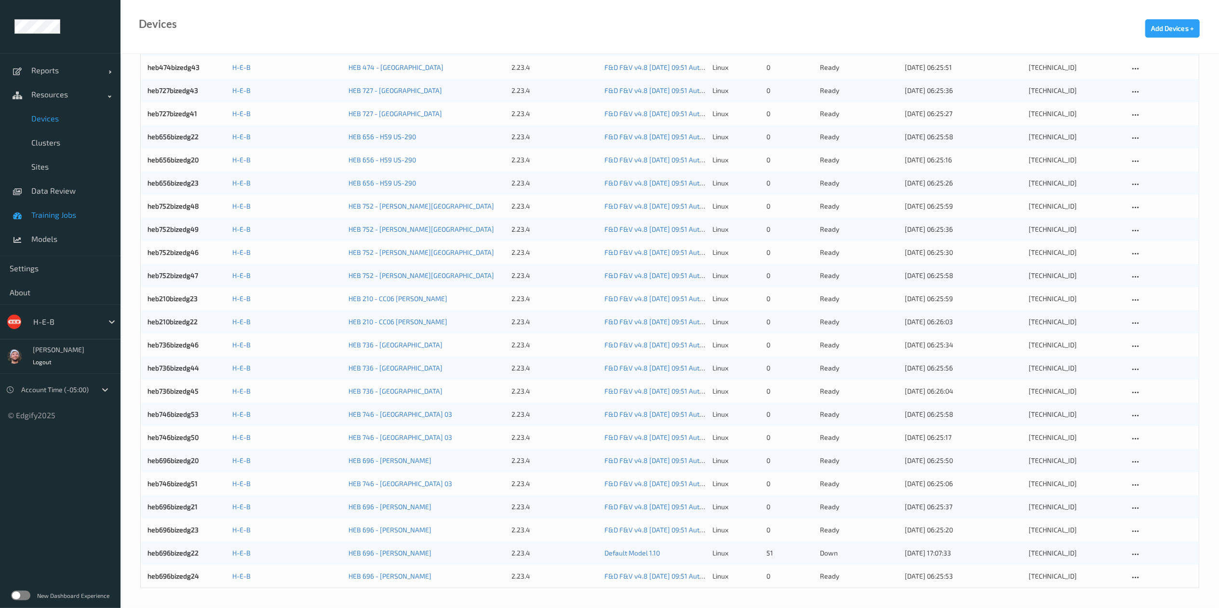
click at [58, 214] on span "Training Jobs" at bounding box center [71, 215] width 80 height 10
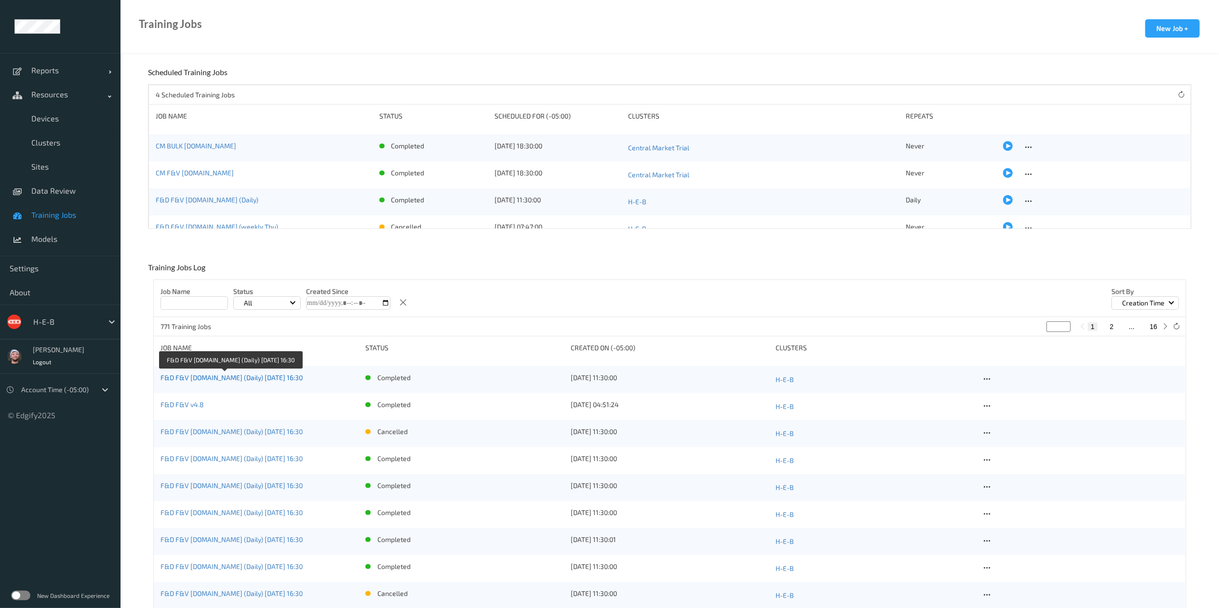
click at [267, 376] on link "F&D F&V v4.9.ST (Daily) 2025-08-22 16:30" at bounding box center [232, 378] width 142 height 8
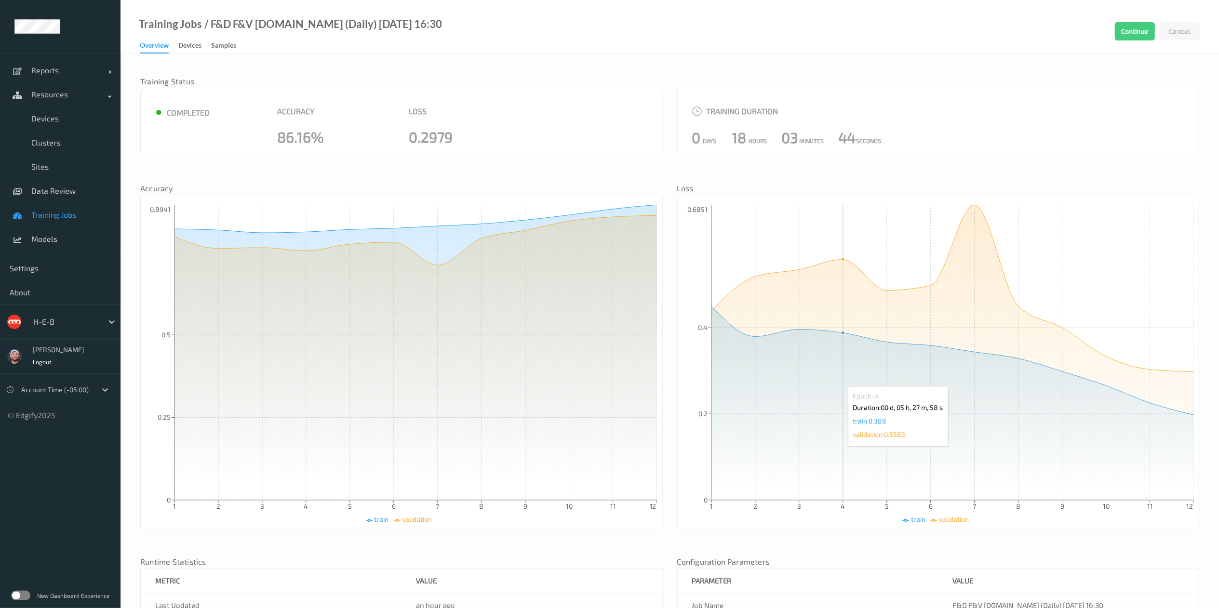
scroll to position [193, 0]
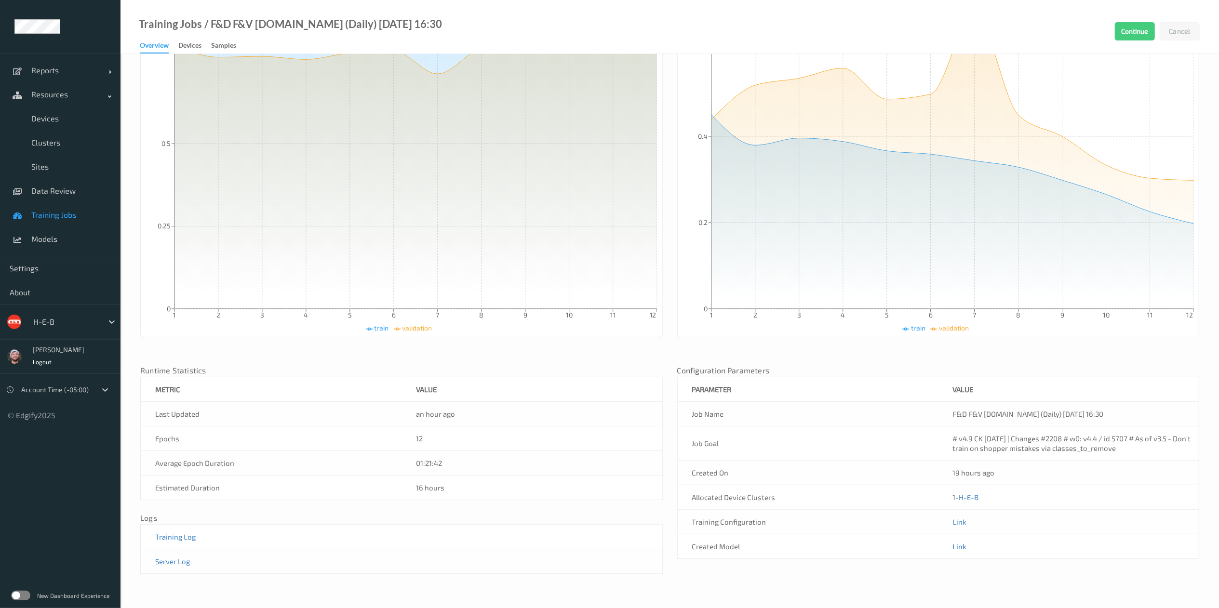
click at [962, 545] on link "Link" at bounding box center [959, 546] width 14 height 9
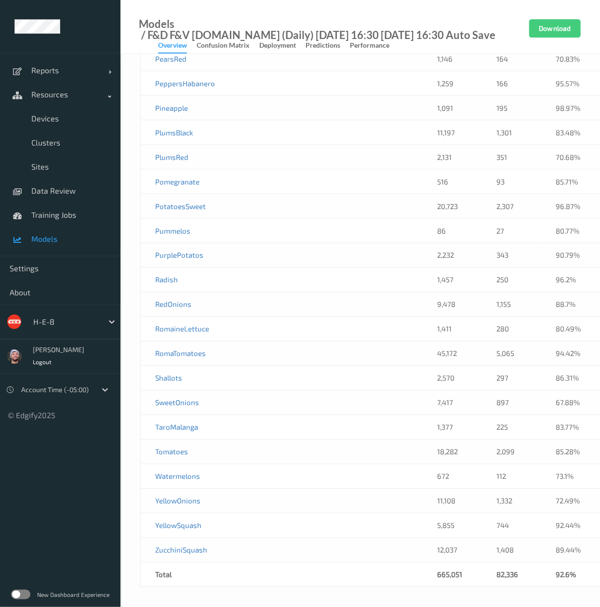
scroll to position [6663, 0]
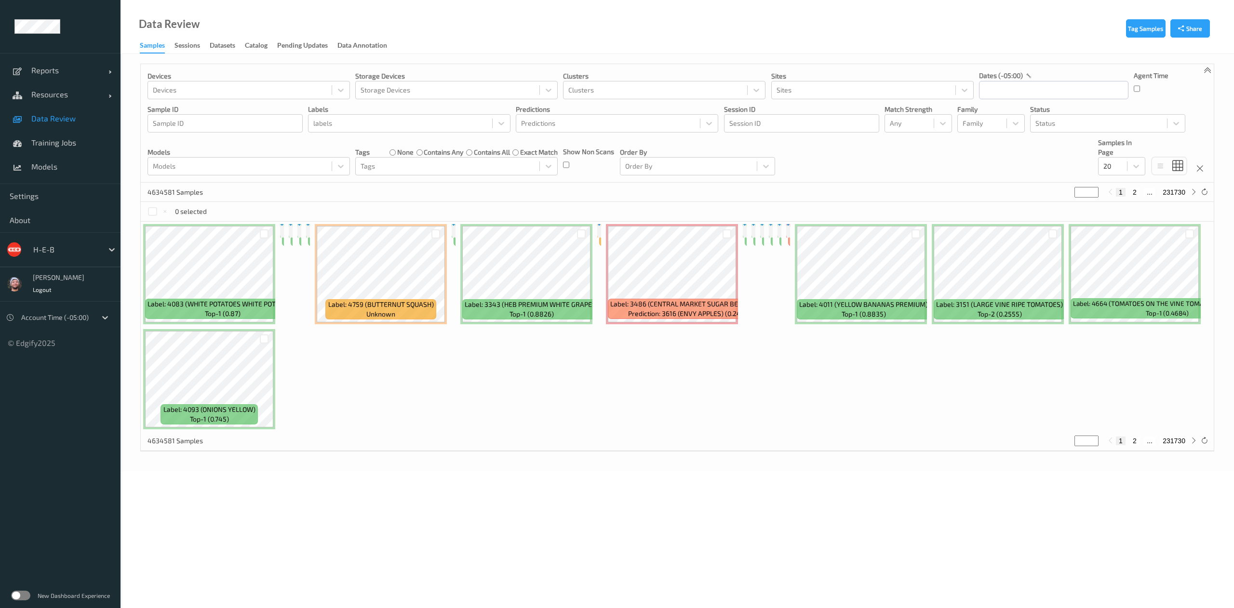
click at [56, 251] on div at bounding box center [65, 250] width 65 height 12
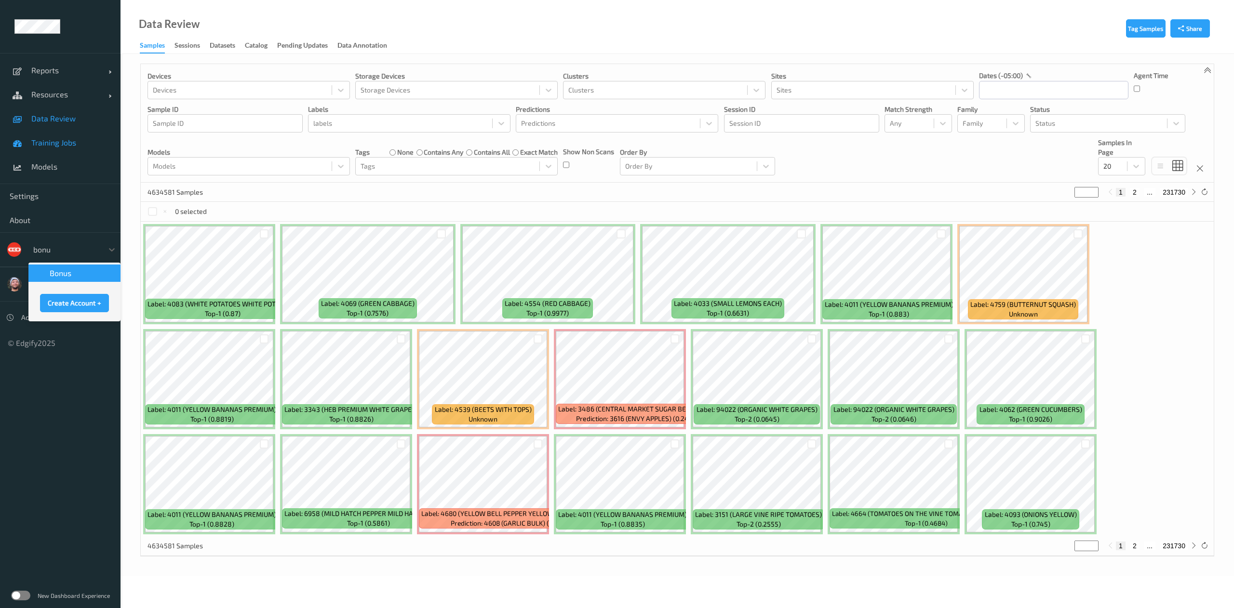
type input "bonu"
click at [62, 140] on span "Training Jobs" at bounding box center [71, 143] width 80 height 10
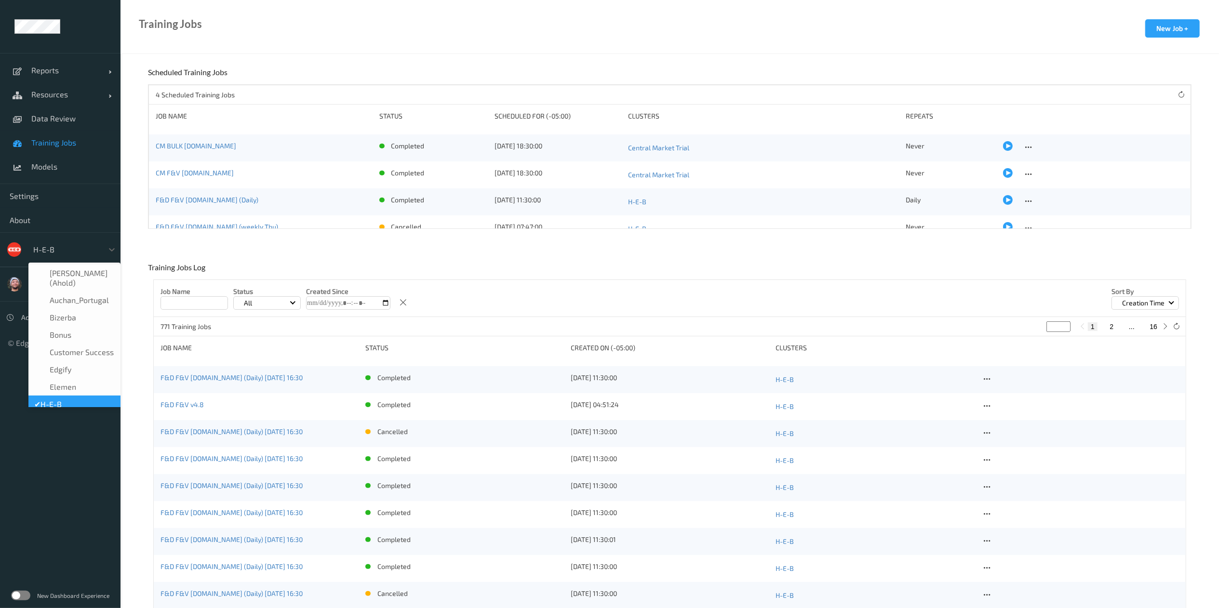
click at [59, 248] on div at bounding box center [65, 250] width 65 height 12
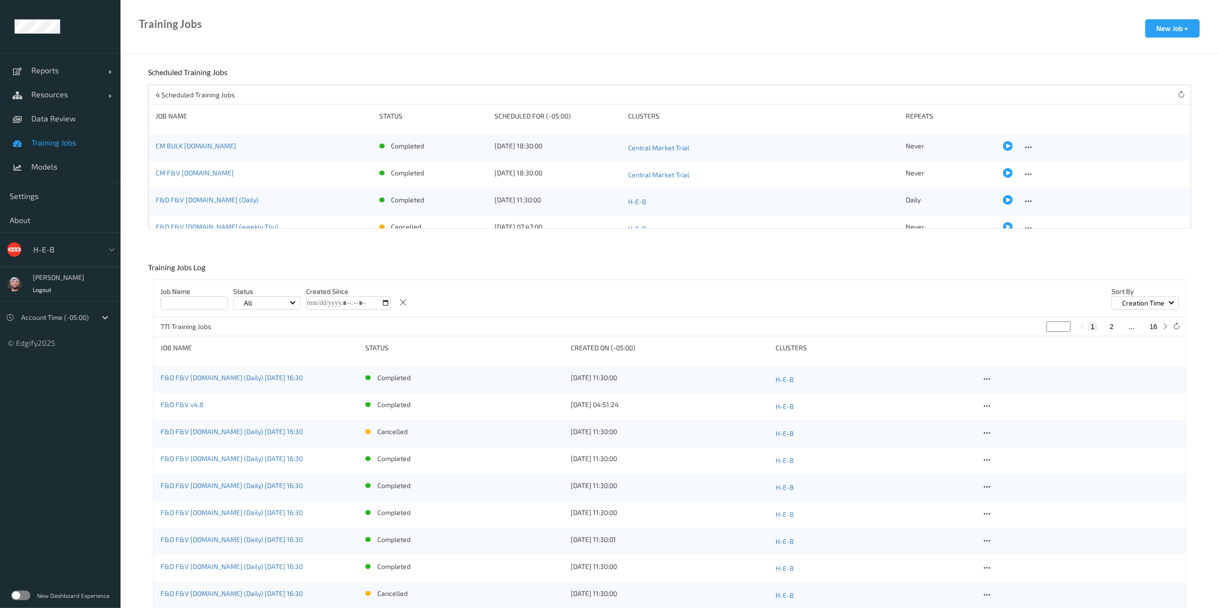
click at [50, 248] on div at bounding box center [65, 250] width 65 height 12
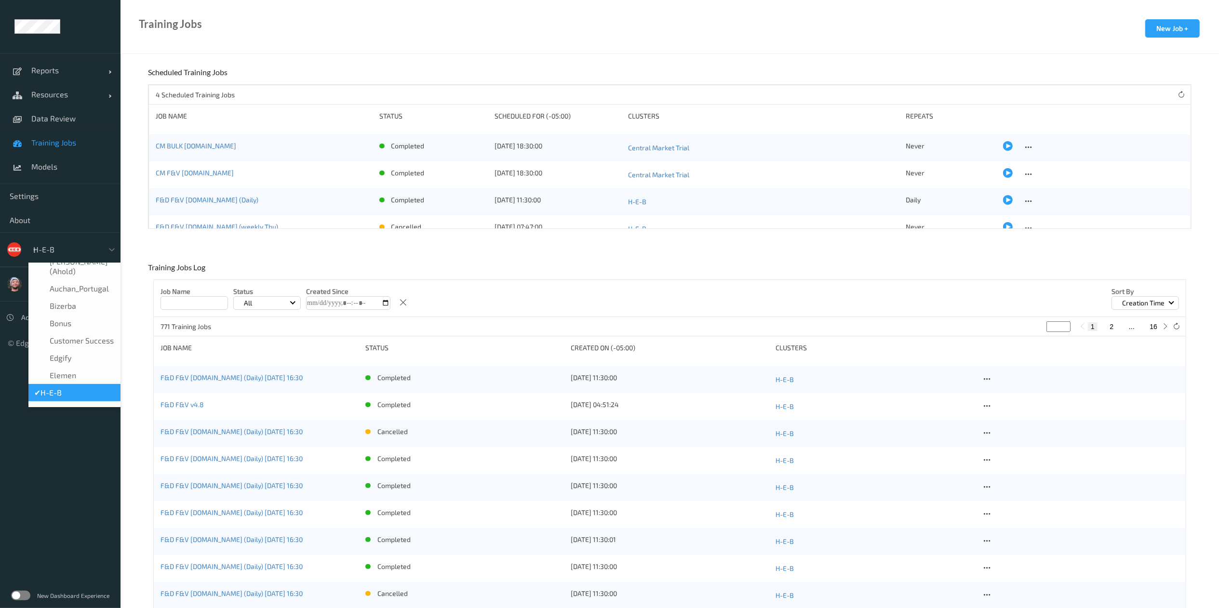
scroll to position [0, 0]
type input "sains"
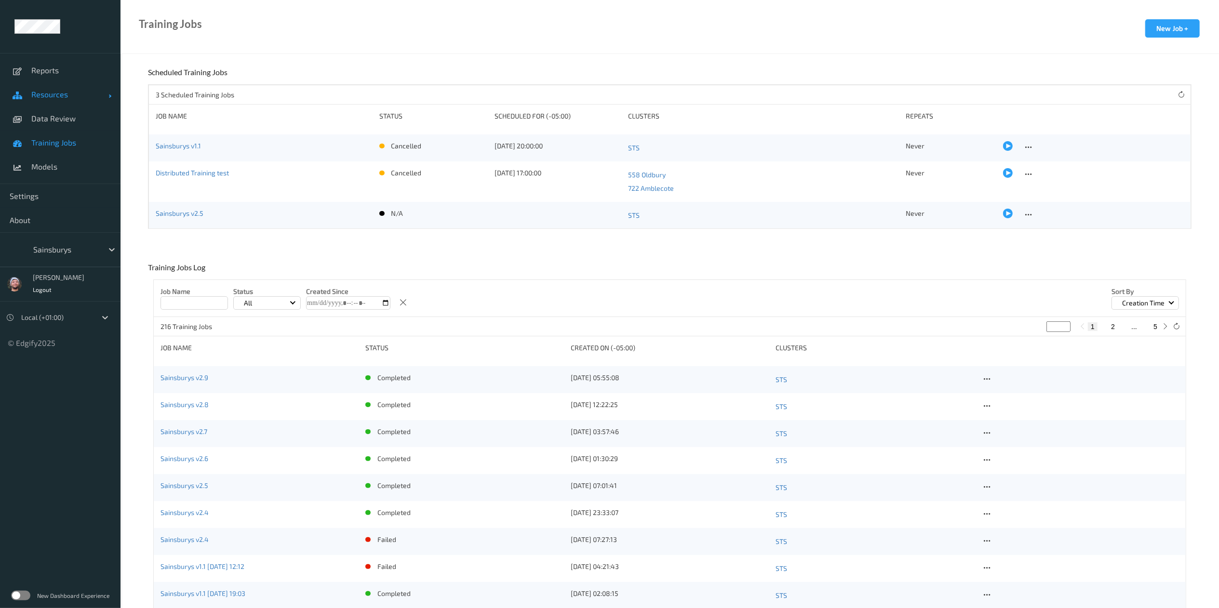
click at [67, 93] on span "Resources" at bounding box center [69, 95] width 77 height 10
click at [67, 104] on link "Resources" at bounding box center [60, 94] width 121 height 24
click at [65, 106] on link "Resources" at bounding box center [60, 94] width 121 height 24
click at [75, 127] on link "Devices" at bounding box center [60, 119] width 121 height 24
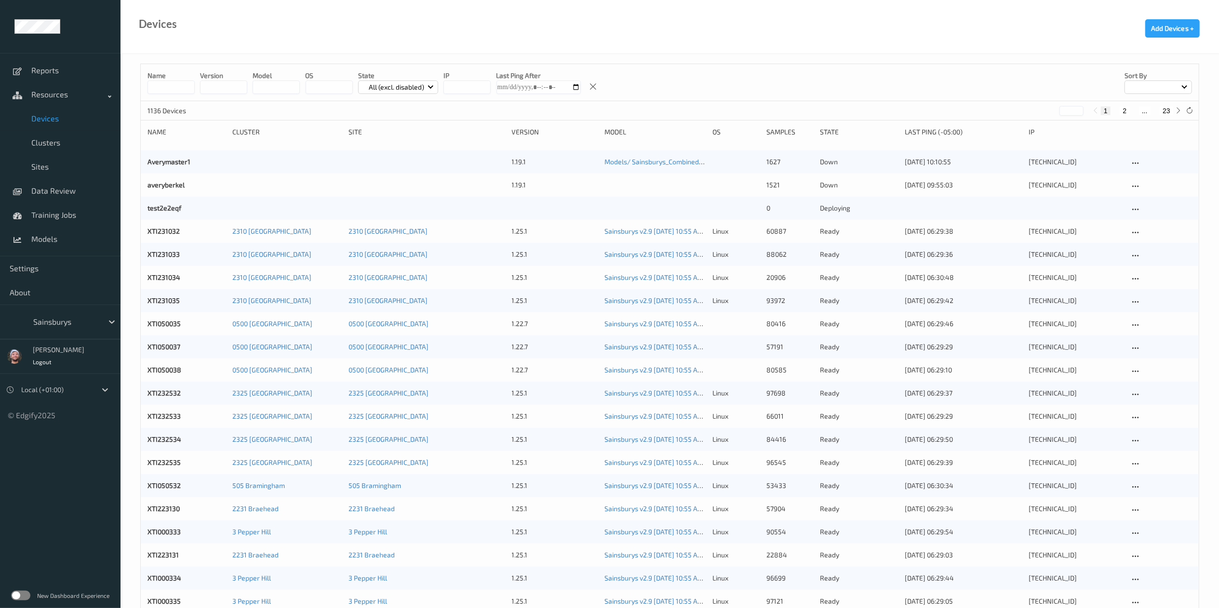
click at [182, 89] on input at bounding box center [170, 86] width 47 height 13
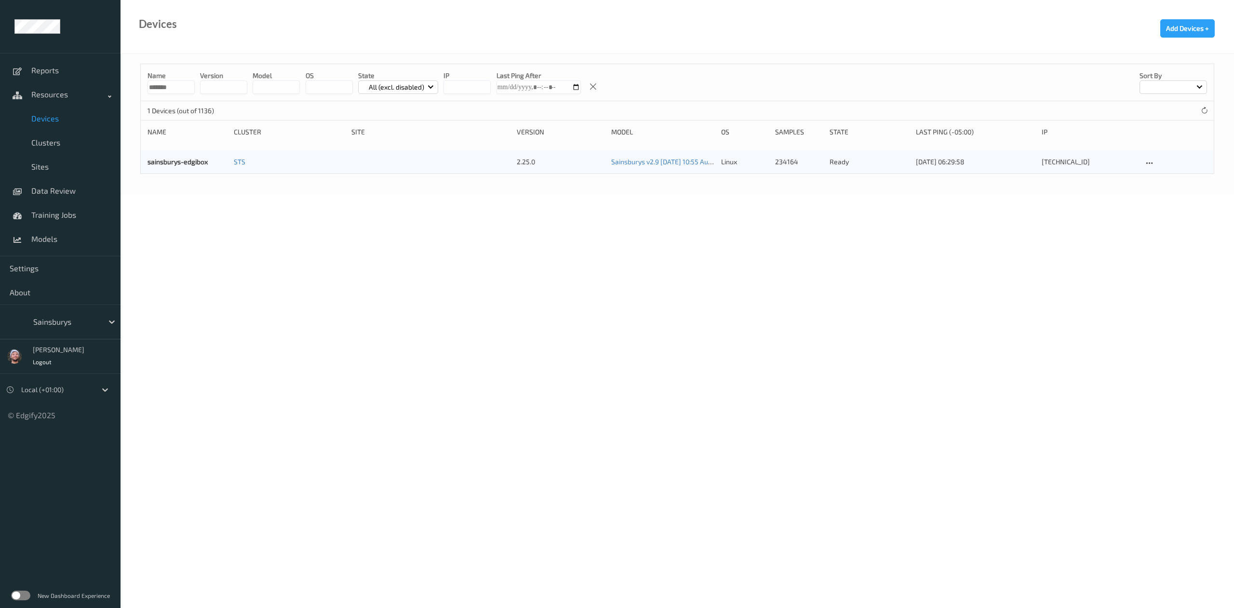
type input "*******"
click at [474, 48] on div "Devices Add Devices +" at bounding box center [677, 27] width 1113 height 54
click at [205, 162] on link "sainsburys-edgibox" at bounding box center [177, 162] width 60 height 8
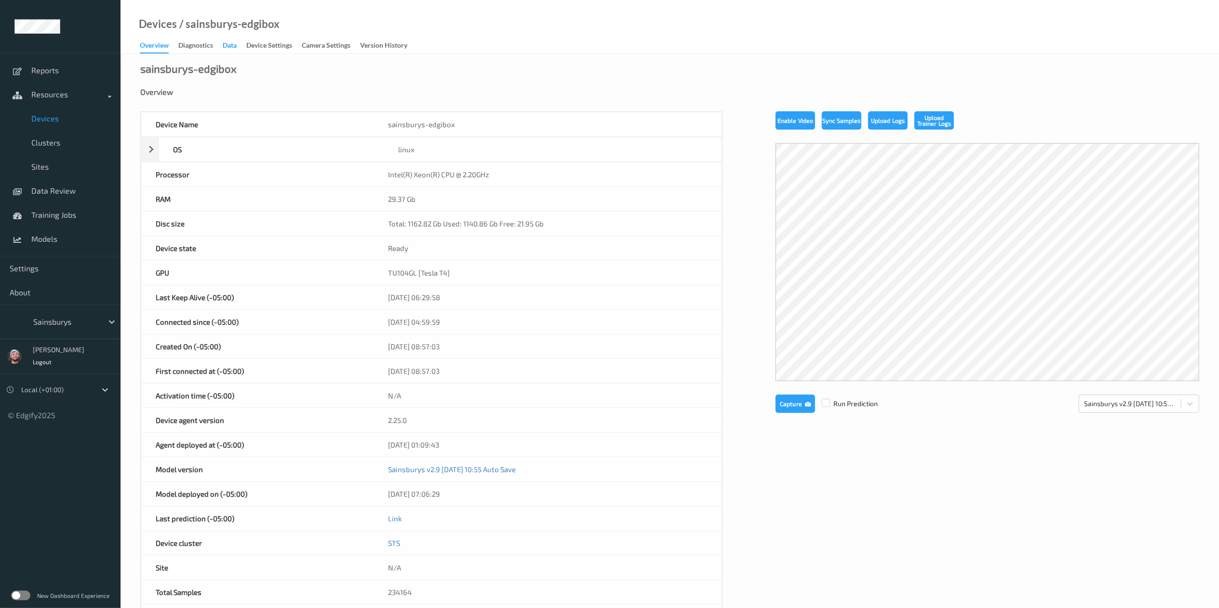
click at [228, 48] on div "Data" at bounding box center [230, 46] width 14 height 12
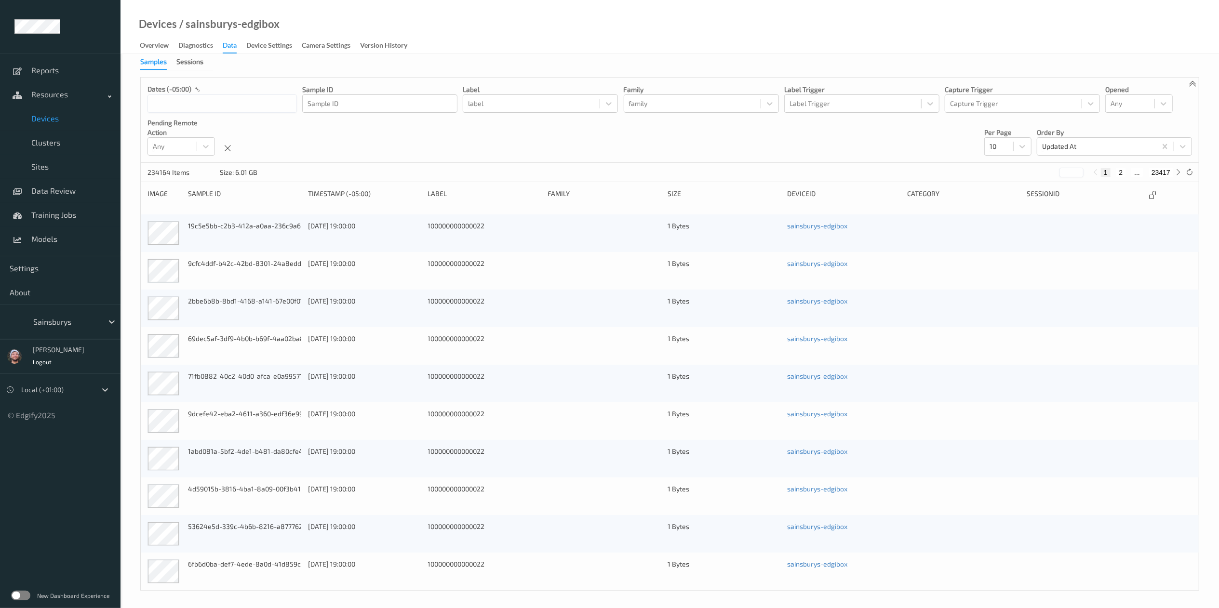
click at [112, 513] on ul "Reports Resources Devices Clusters Sites Data Review Training Jobs Models Setti…" at bounding box center [60, 304] width 121 height 608
click at [155, 46] on div "Overview" at bounding box center [154, 46] width 29 height 12
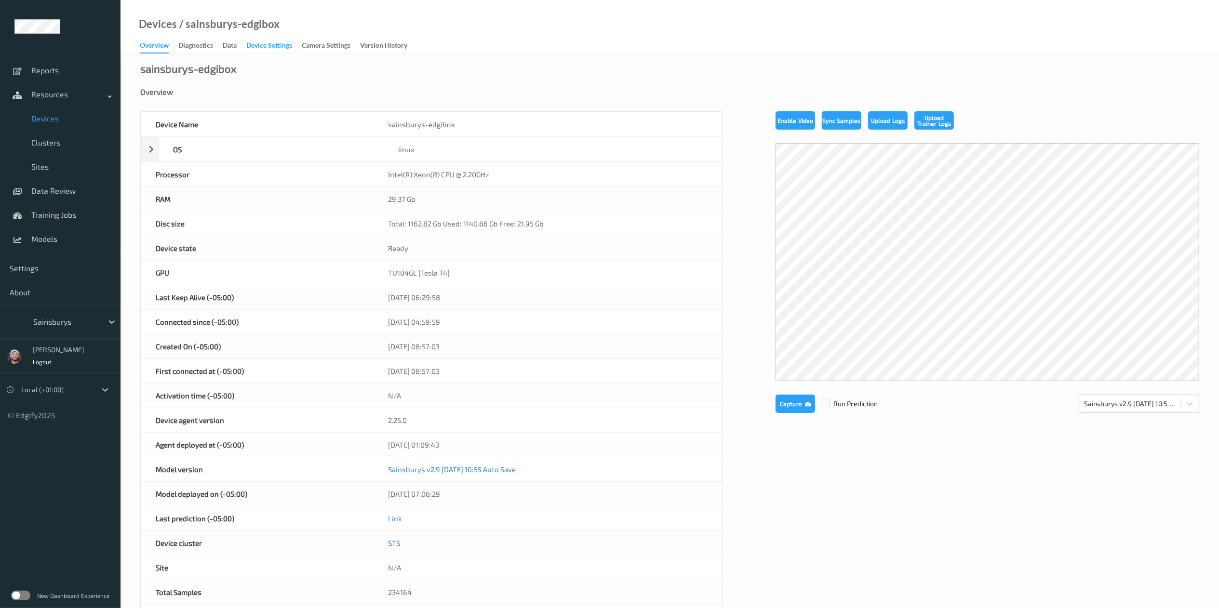
click at [263, 42] on div "Device Settings" at bounding box center [269, 46] width 46 height 12
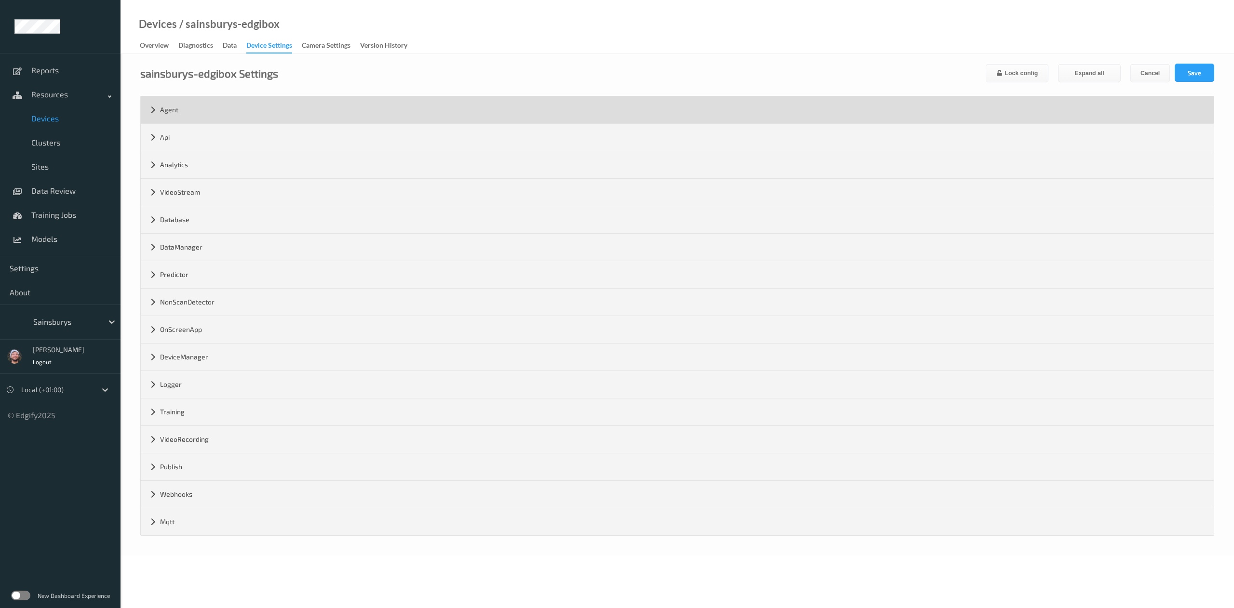
click at [211, 116] on div "Agent" at bounding box center [677, 109] width 1073 height 27
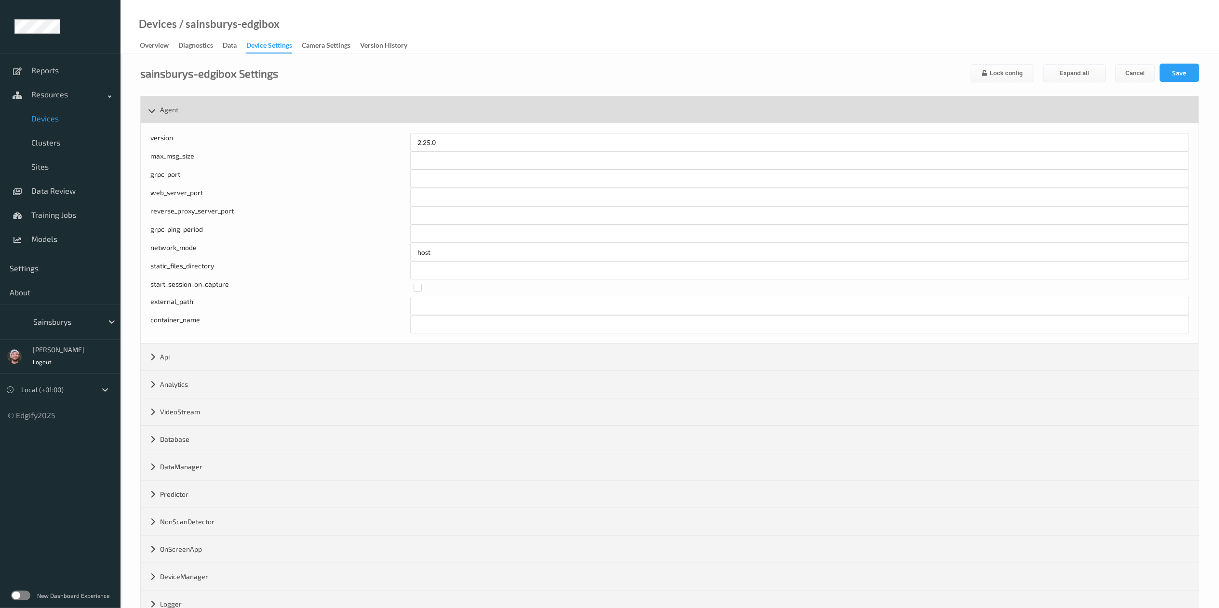
click at [281, 123] on div "Agent" at bounding box center [670, 109] width 1058 height 27
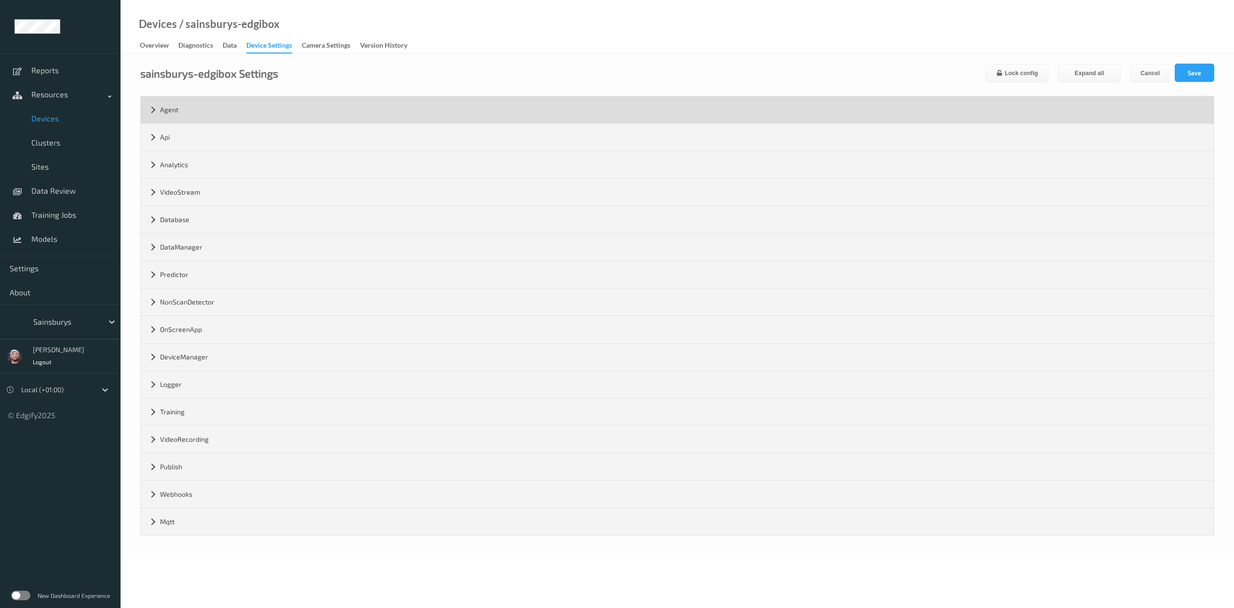
click at [219, 97] on div "Agent" at bounding box center [677, 109] width 1073 height 27
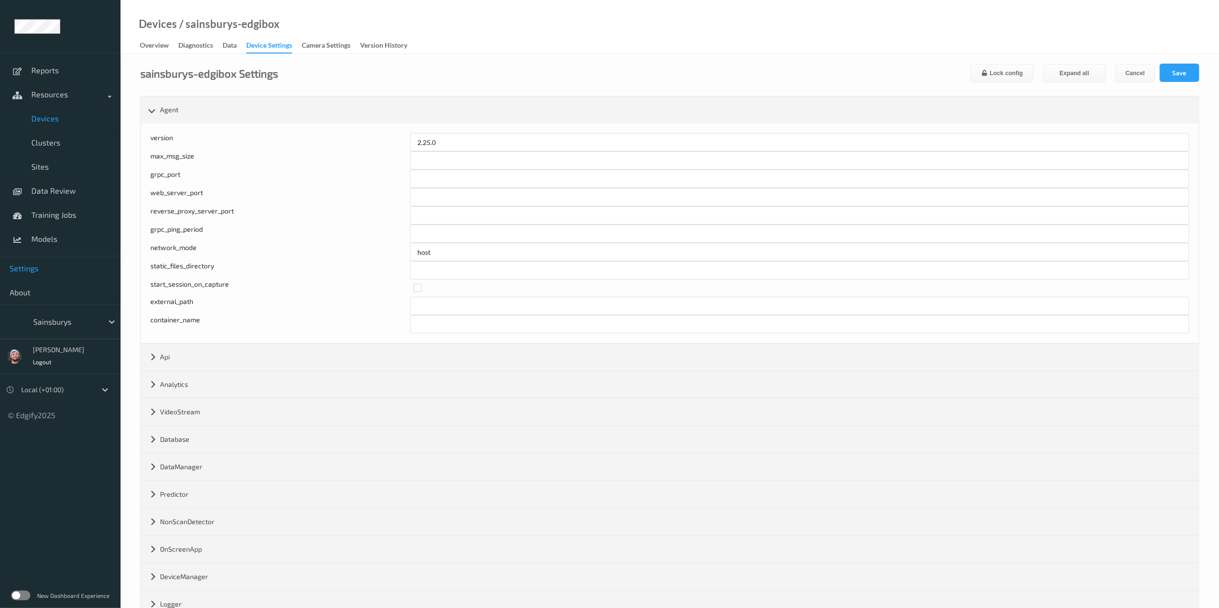
click at [45, 273] on span "Settings" at bounding box center [60, 269] width 101 height 10
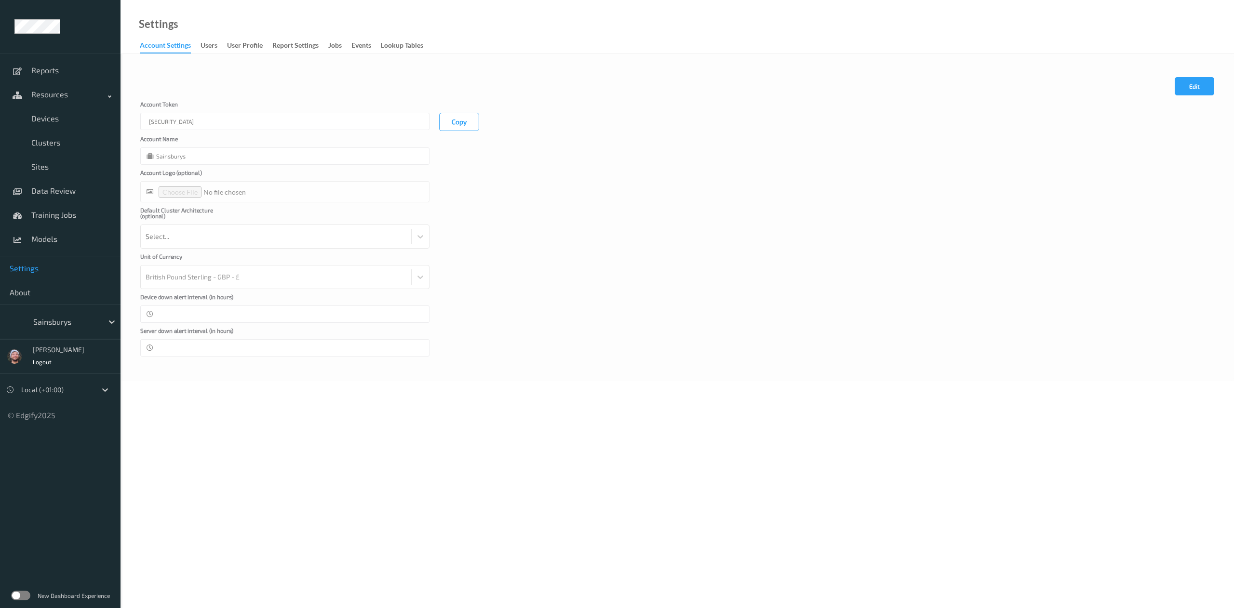
click at [408, 130] on div "eyJhbGciOiJIUzI1NiIsInR5cCI6IkpXVCJ9.eyJhY2NvdW50SWQiOjE0LCJyb2xlIjoiUk9MRV9BUE…" at bounding box center [284, 122] width 289 height 18
click at [407, 130] on div "eyJhbGciOiJIUzI1NiIsInR5cCI6IkpXVCJ9.eyJhY2NvdW50SWQiOjE0LCJyb2xlIjoiUk9MRV9BUE…" at bounding box center [284, 122] width 289 height 18
click at [545, 140] on form "Cancel Edit Save Account Token eyJhbGciOiJIUzI1NiIsInR5cCI6IkpXVCJ9.eyJhY2NvdW5…" at bounding box center [677, 217] width 1074 height 280
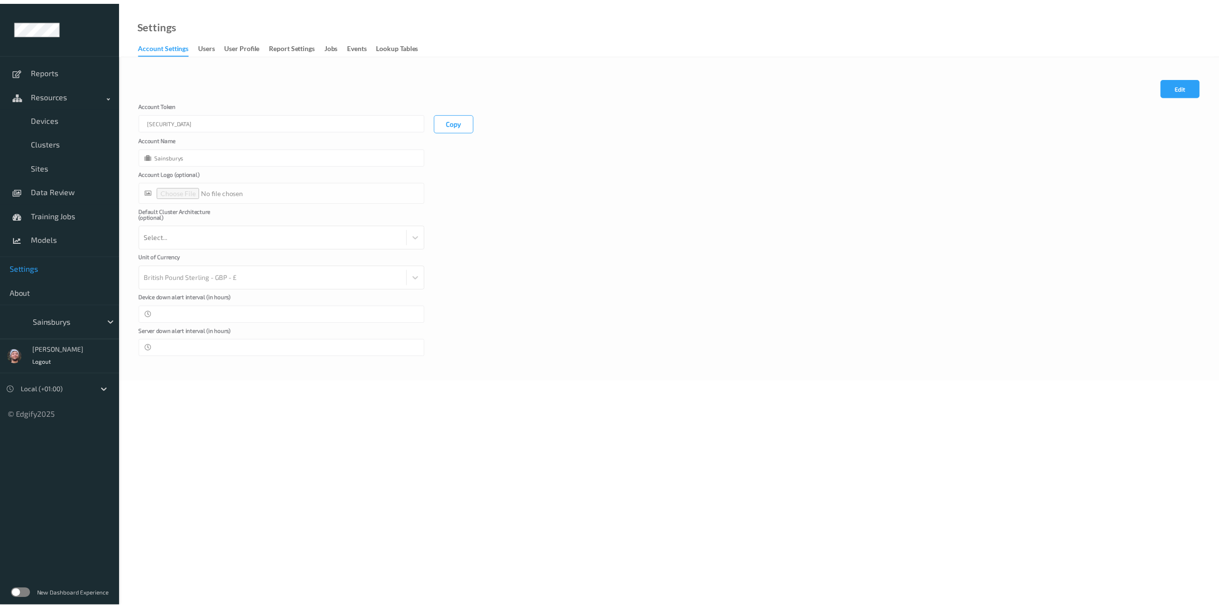
scroll to position [0, 182]
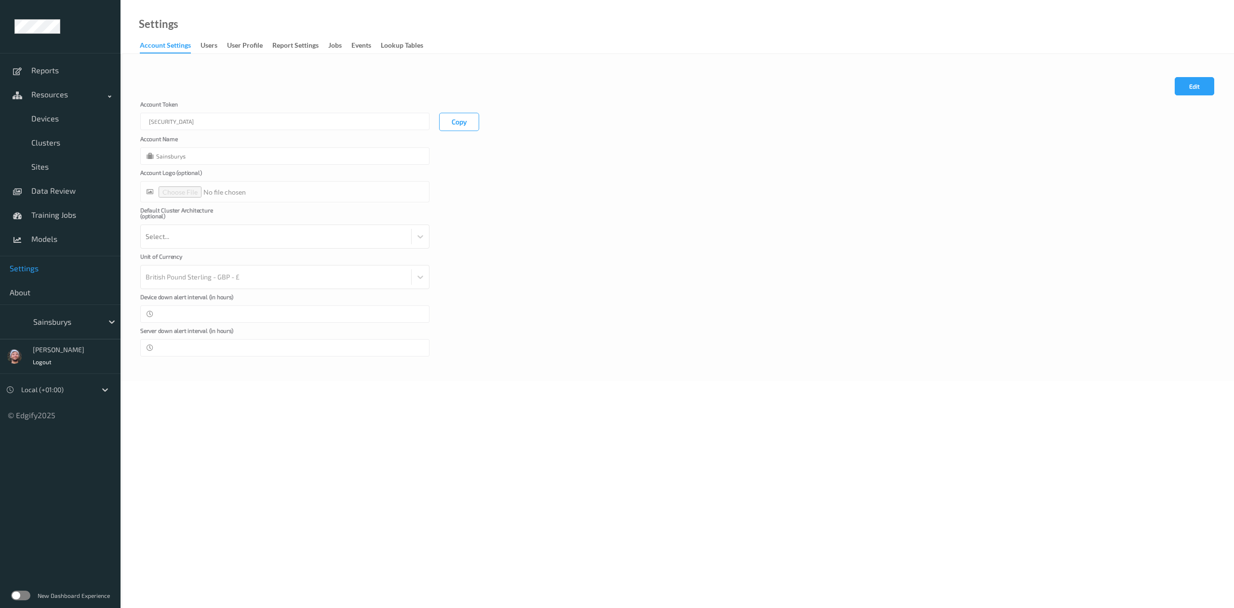
click at [523, 129] on div "Account Token eyJhbGciOiJIUzI1NiIsInR5cCI6IkpXVCJ9.eyJhY2NvdW50SWQiOjE0LCJyb2xl…" at bounding box center [677, 116] width 1074 height 30
click at [575, 194] on div "Account Logo (optional)" at bounding box center [677, 186] width 1074 height 33
click at [660, 545] on body "Reports Resources Devices Clusters Sites Data Review Training Jobs Models Setti…" at bounding box center [617, 304] width 1234 height 608
click at [87, 117] on span "Devices" at bounding box center [71, 119] width 80 height 10
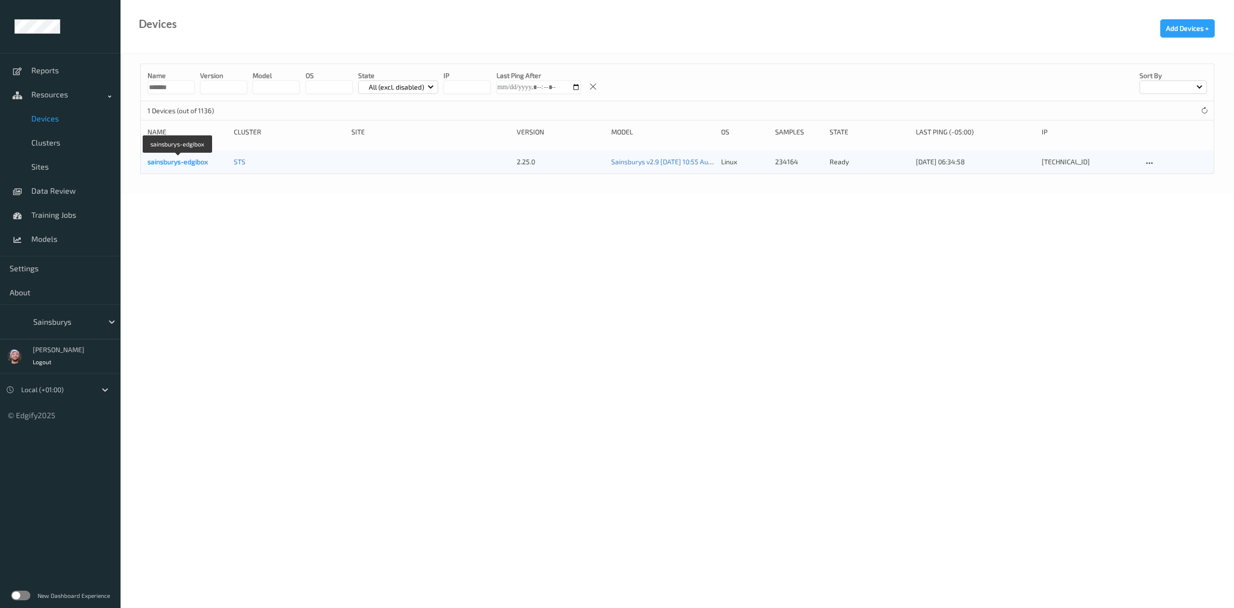
click at [181, 162] on link "sainsburys-edgibox" at bounding box center [177, 162] width 60 height 8
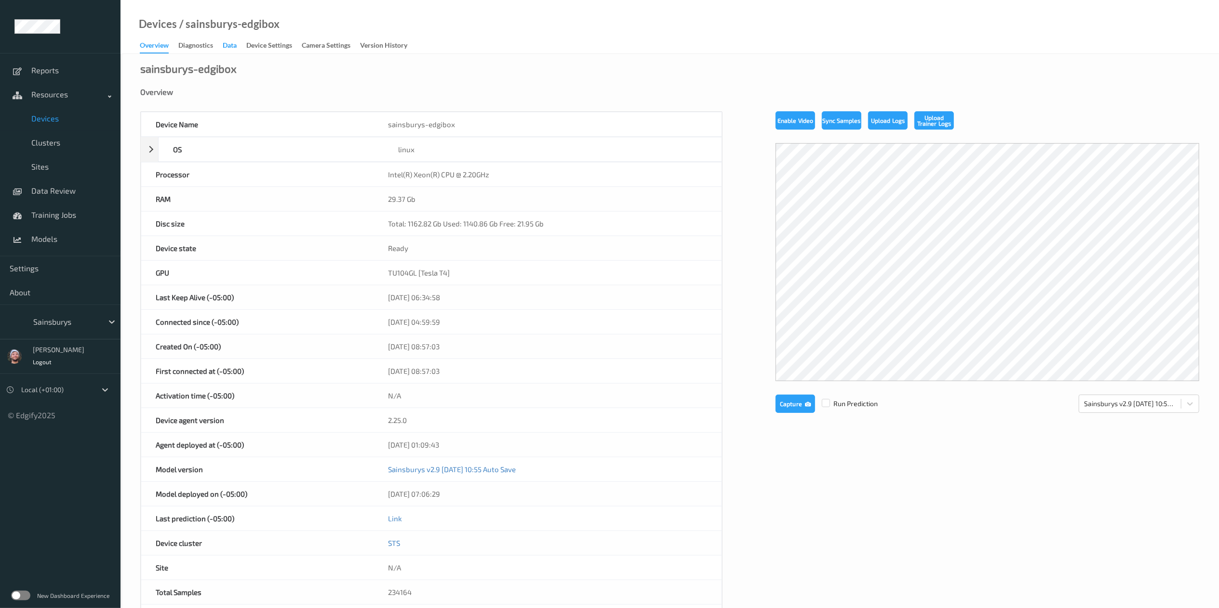
click at [232, 46] on div "Data" at bounding box center [230, 46] width 14 height 12
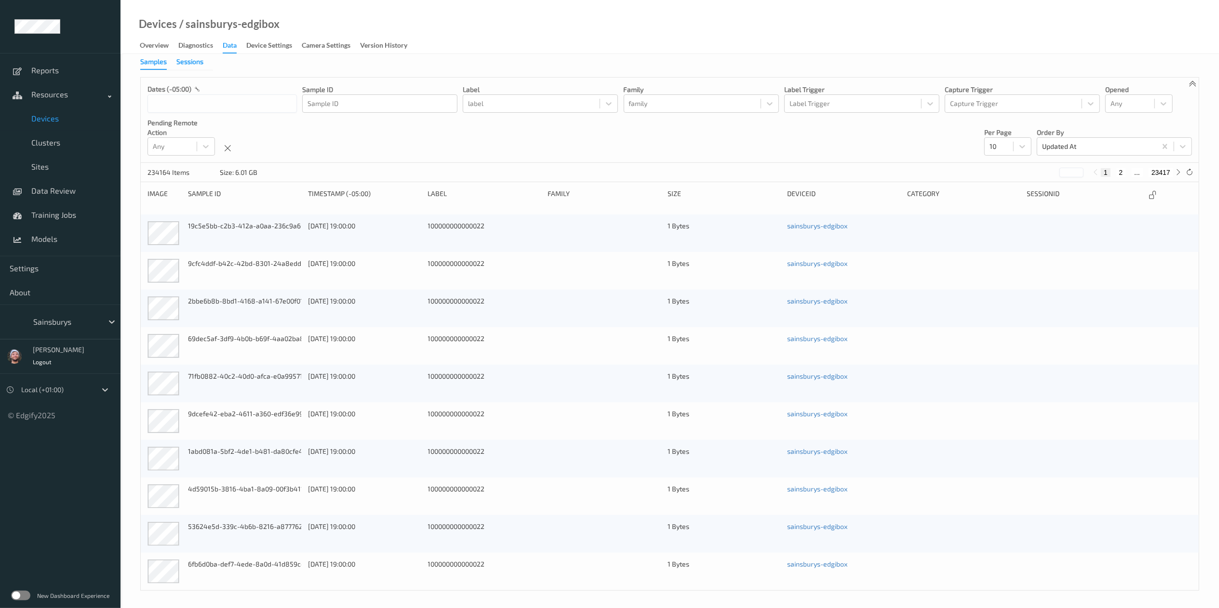
click at [181, 61] on div "Sessions" at bounding box center [189, 63] width 27 height 12
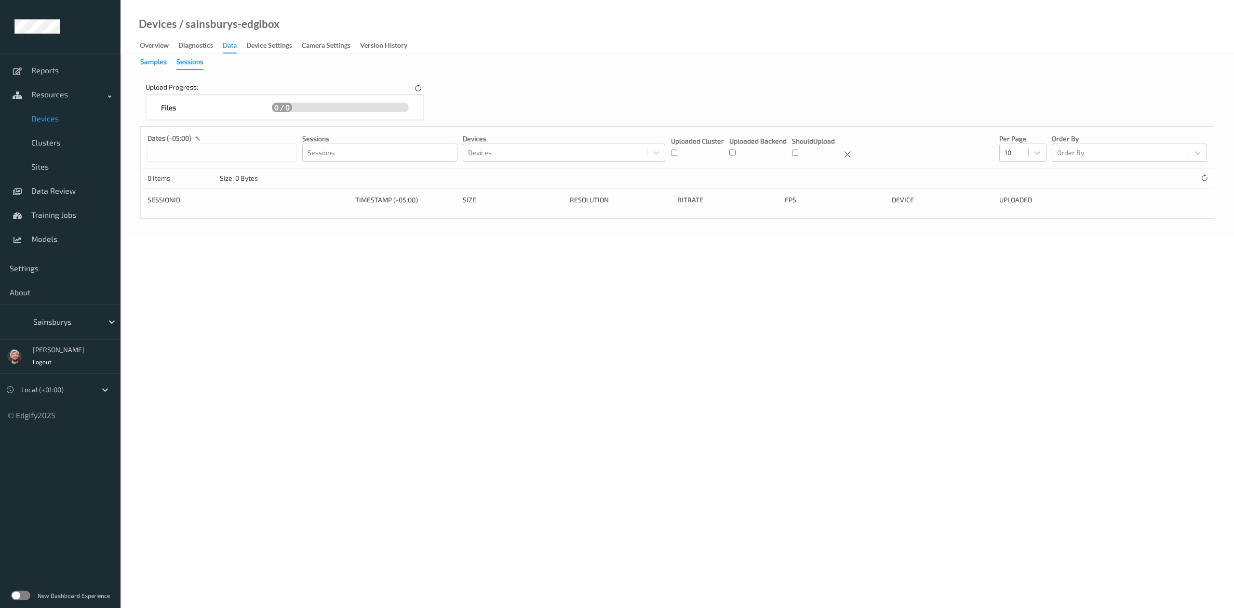
click at [159, 64] on div "Samples" at bounding box center [153, 63] width 27 height 12
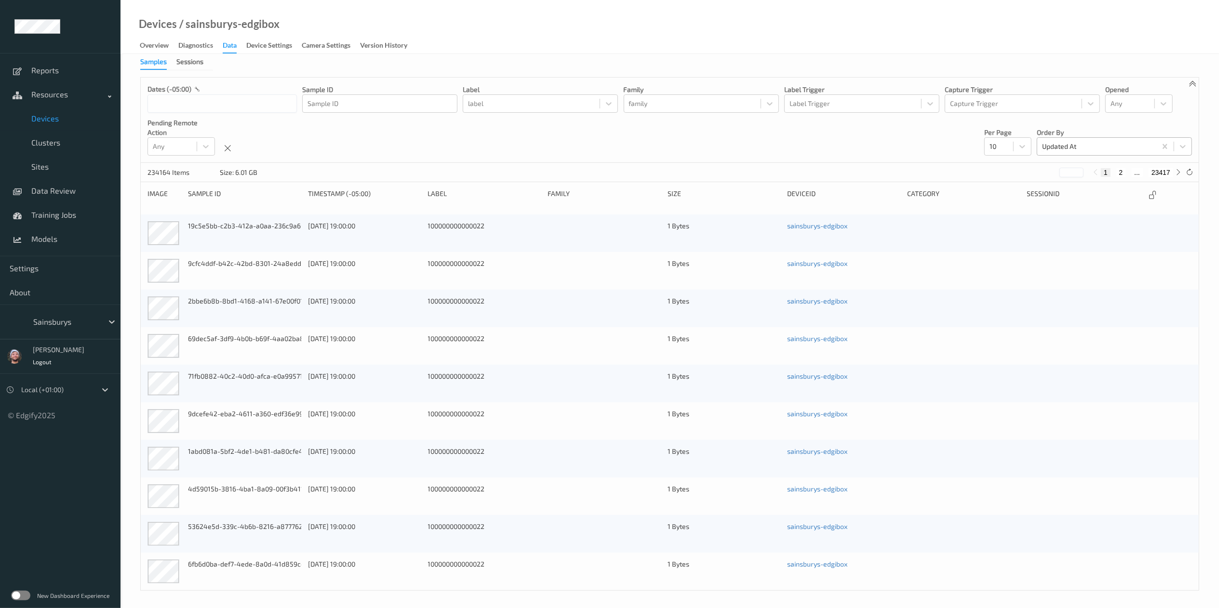
click at [1086, 148] on div at bounding box center [1096, 147] width 109 height 12
click at [1082, 187] on span "Created At" at bounding box center [1072, 188] width 33 height 10
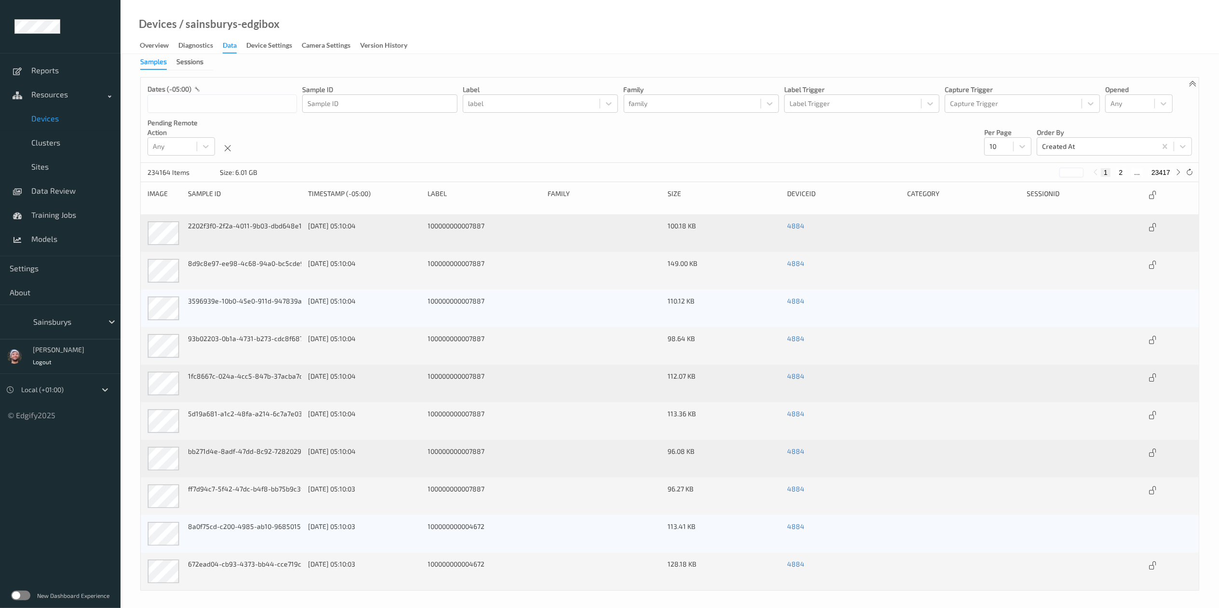
click at [18, 478] on ul "Reports Resources Devices Clusters Sites Data Review Training Jobs Models Setti…" at bounding box center [60, 304] width 121 height 608
click at [81, 521] on ul "Reports Resources Devices Clusters Sites Data Review Training Jobs Models Setti…" at bounding box center [60, 304] width 121 height 608
click at [77, 115] on span "Devices" at bounding box center [71, 119] width 80 height 10
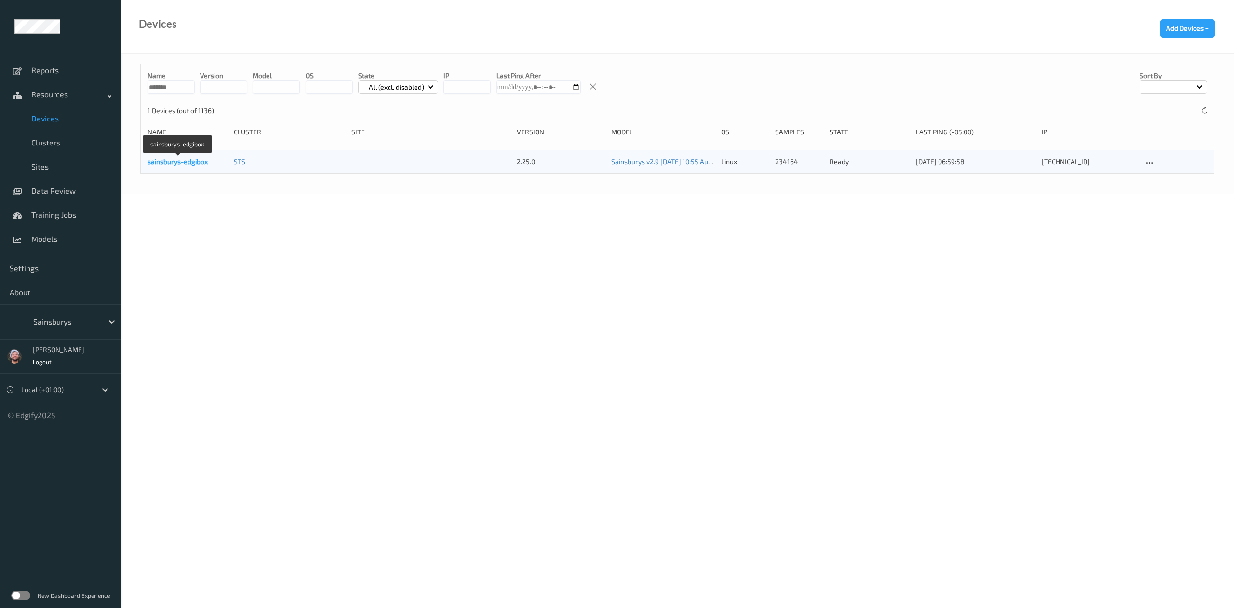
click at [171, 160] on link "sainsburys-edgibox" at bounding box center [177, 162] width 60 height 8
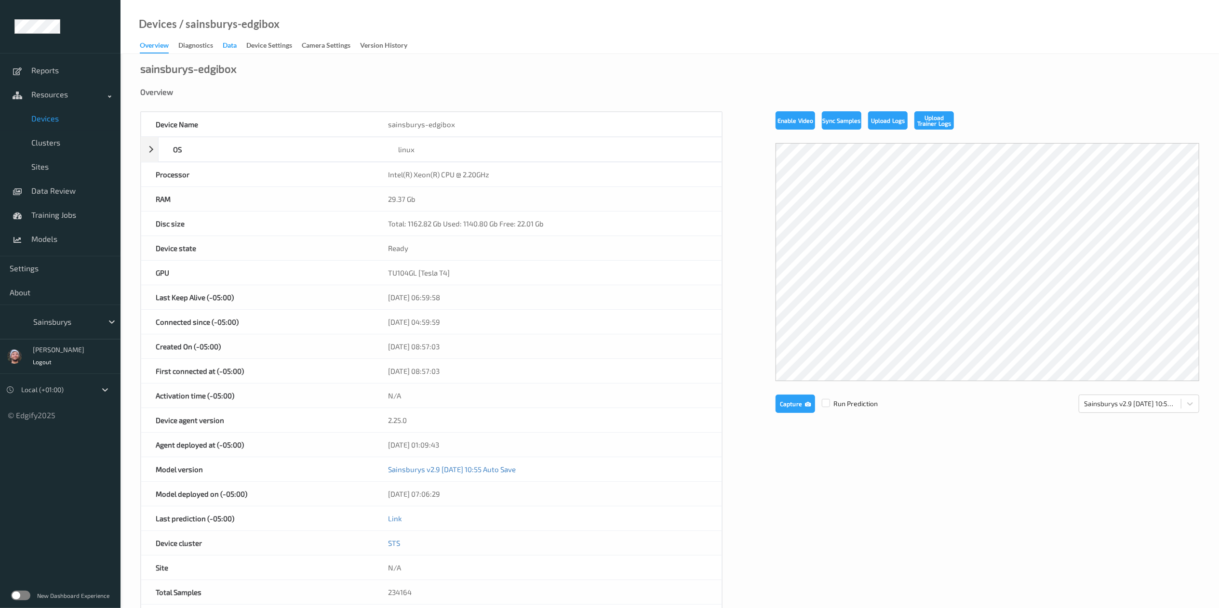
click at [232, 48] on div "Data" at bounding box center [230, 46] width 14 height 12
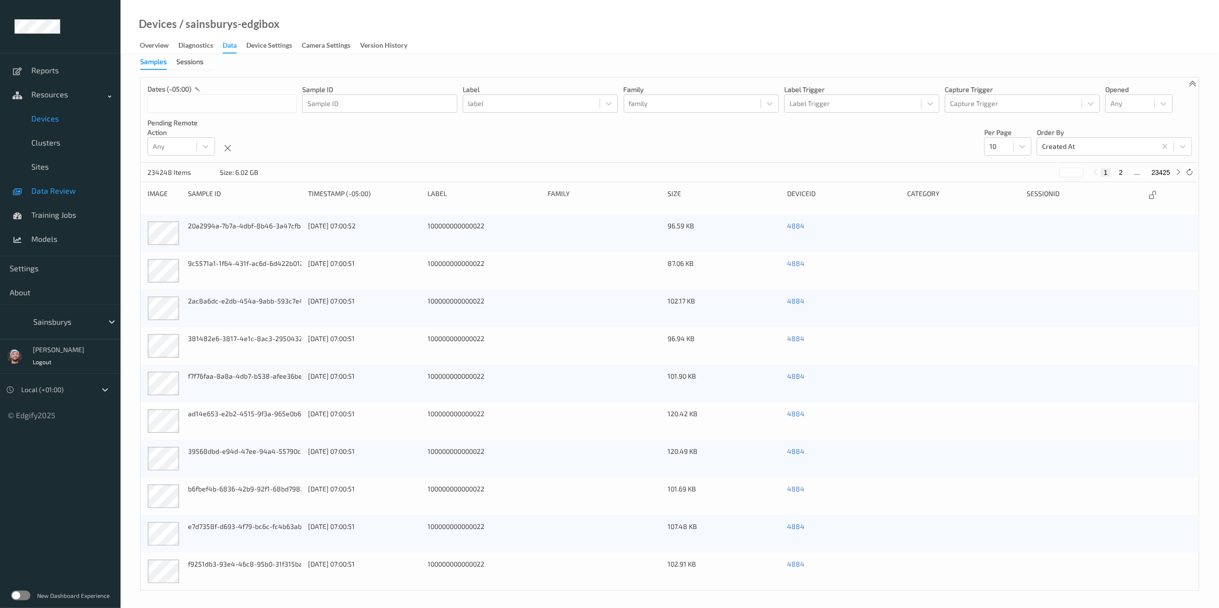
click at [68, 186] on span "Data Review" at bounding box center [71, 191] width 80 height 10
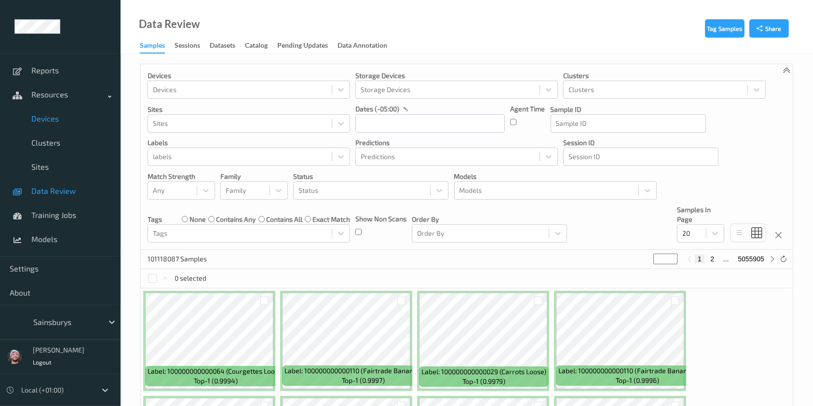
click at [60, 119] on span "Devices" at bounding box center [71, 119] width 80 height 10
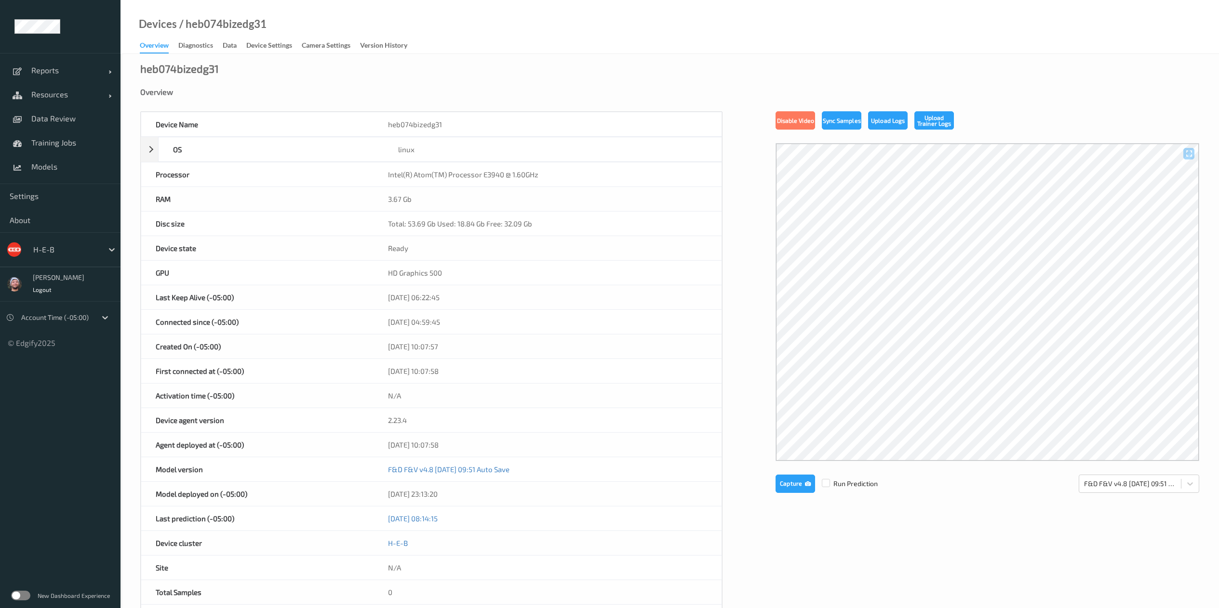
scroll to position [210, 0]
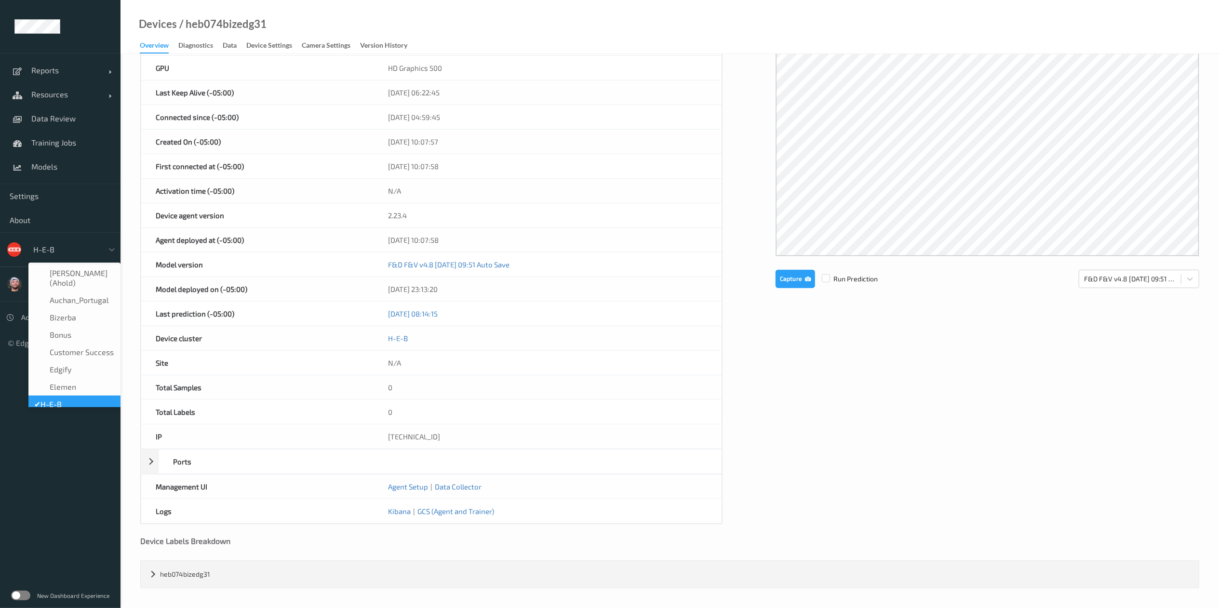
click at [62, 247] on div at bounding box center [65, 250] width 65 height 12
type input "bonu"
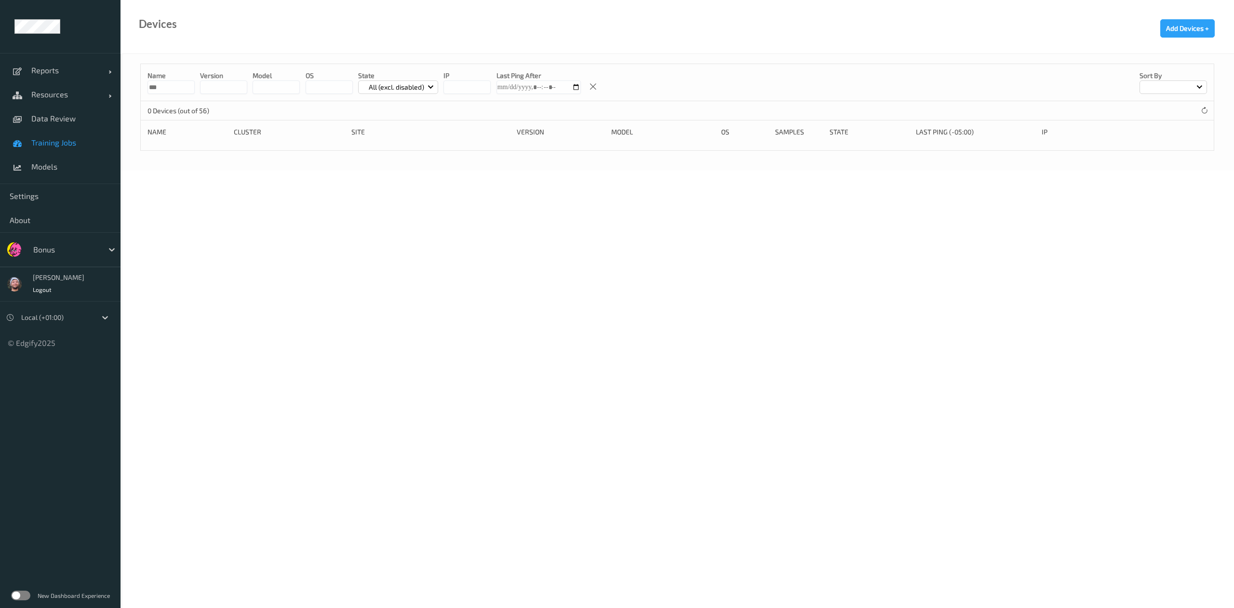
click at [72, 131] on link "Training Jobs" at bounding box center [60, 143] width 121 height 24
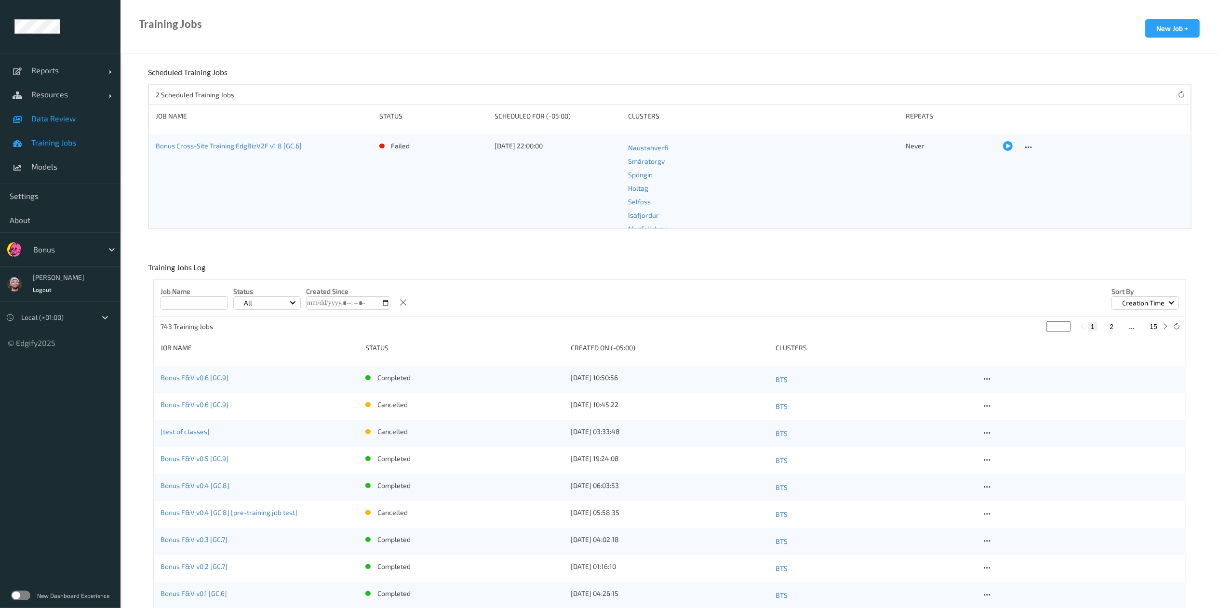
click at [72, 115] on span "Data Review" at bounding box center [71, 119] width 80 height 10
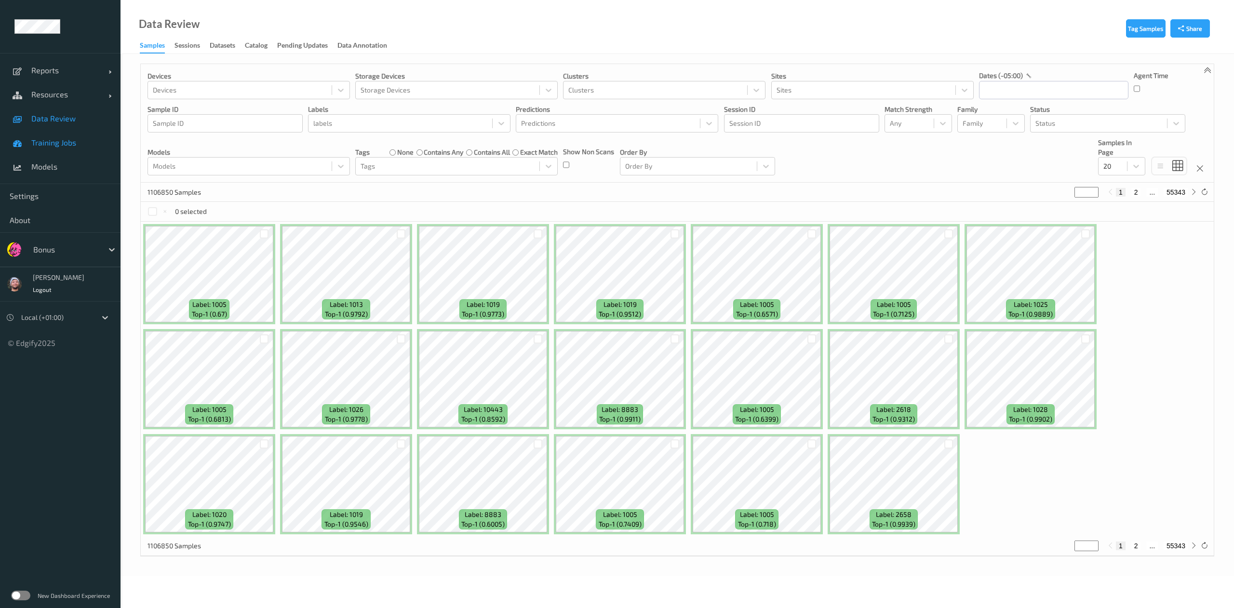
click at [62, 146] on span "Training Jobs" at bounding box center [71, 143] width 80 height 10
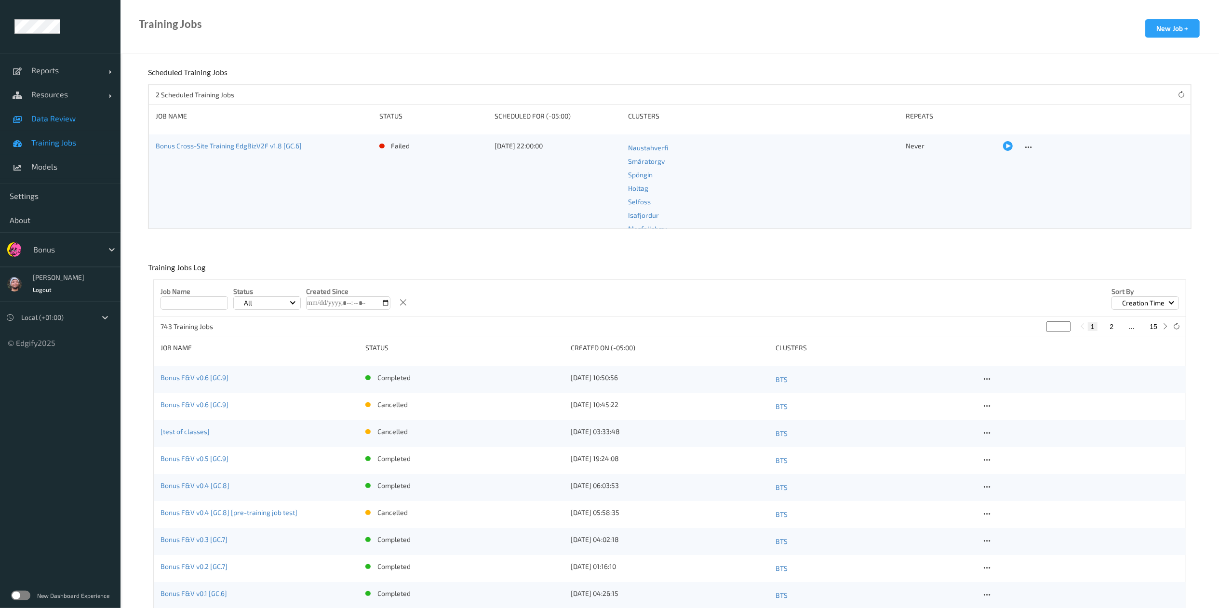
click at [82, 117] on span "Data Review" at bounding box center [71, 119] width 80 height 10
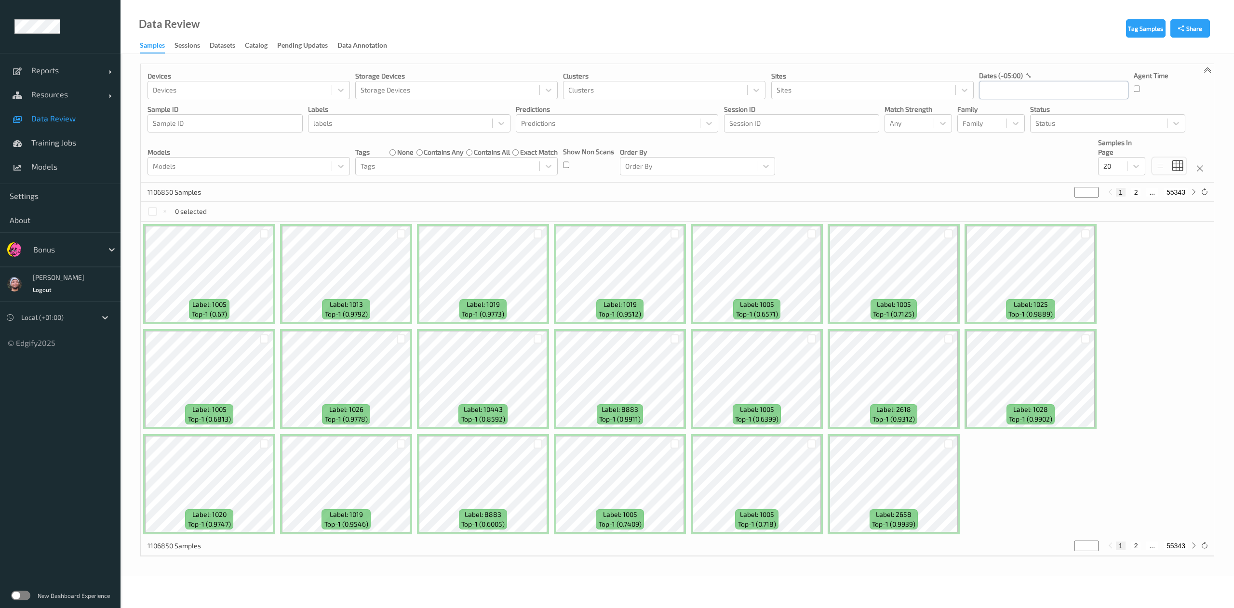
click at [999, 86] on input "text" at bounding box center [1053, 90] width 149 height 18
click at [1072, 205] on span "22" at bounding box center [1073, 203] width 13 height 13
type input "[DATE] 00:00 -> [DATE] 23:59"
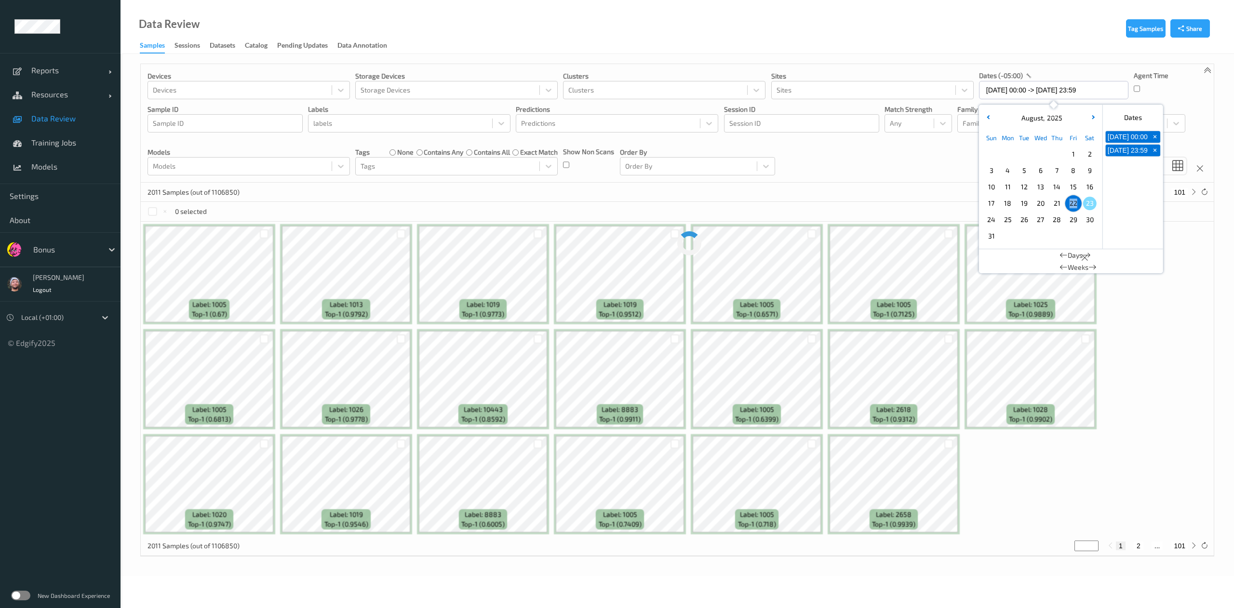
click at [791, 176] on div "Devices Devices Storage Devices Storage Devices Clusters Clusters Sites Sites d…" at bounding box center [677, 123] width 1073 height 119
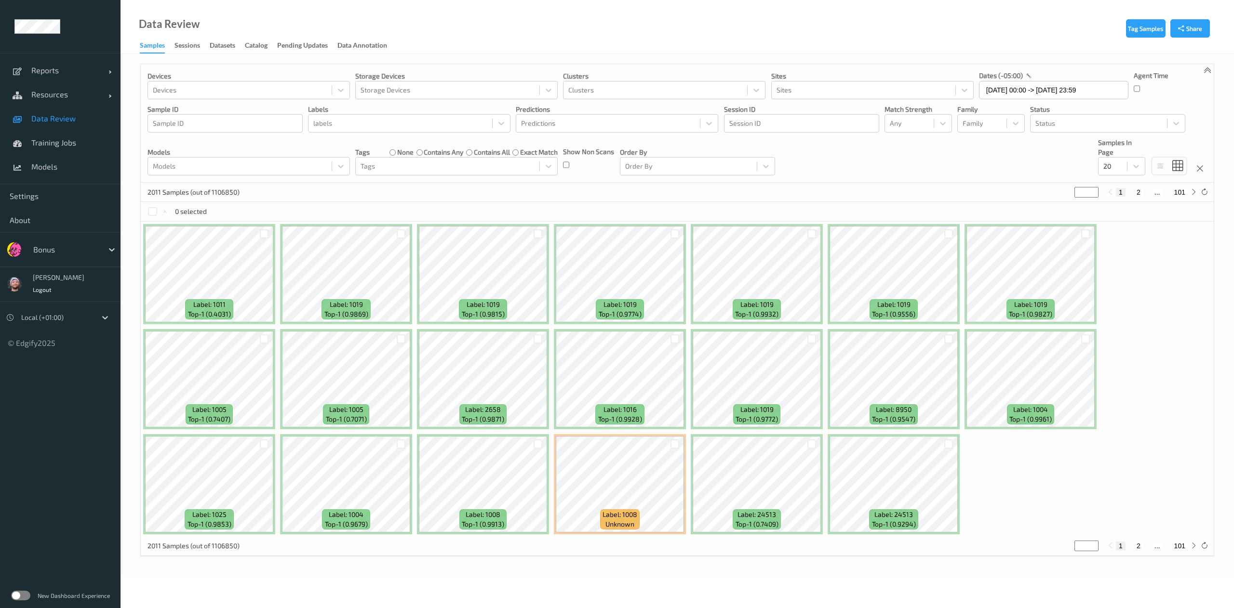
click at [390, 199] on div "2011 Samples (out of 1106850) * 1 2 ... 101" at bounding box center [677, 192] width 1073 height 19
click at [904, 138] on div "Devices Devices Storage Devices Storage Devices Clusters Clusters Sites Sites d…" at bounding box center [677, 123] width 1073 height 119
click at [908, 129] on div at bounding box center [909, 124] width 39 height 12
click at [901, 163] on span at bounding box center [896, 169] width 13 height 19
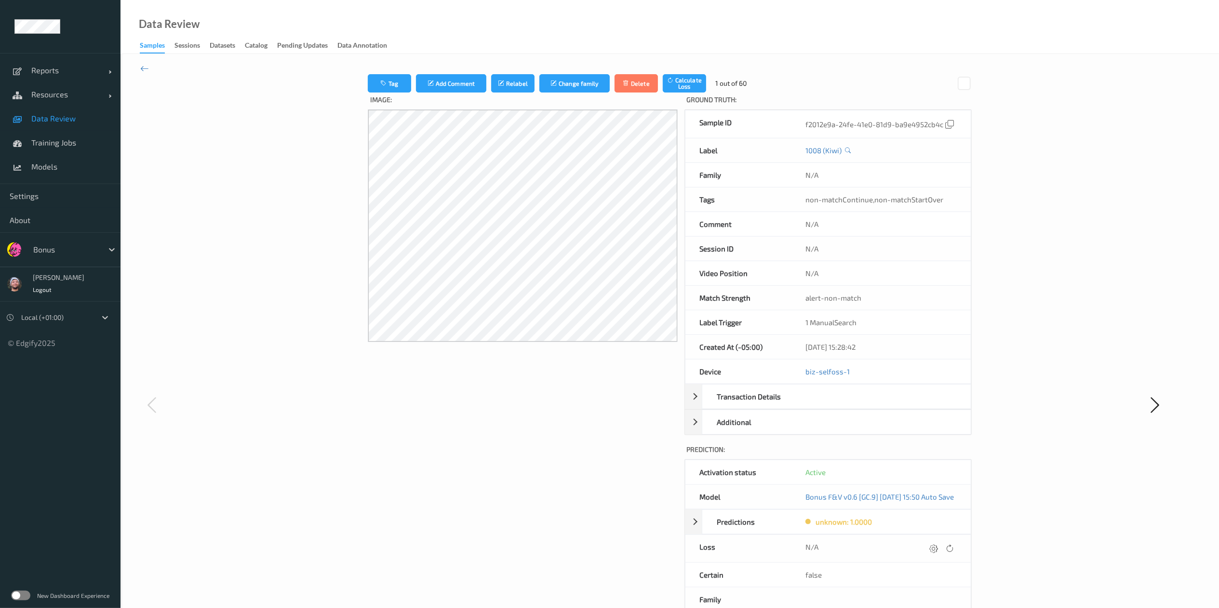
click at [53, 123] on link "Data Review" at bounding box center [60, 119] width 121 height 24
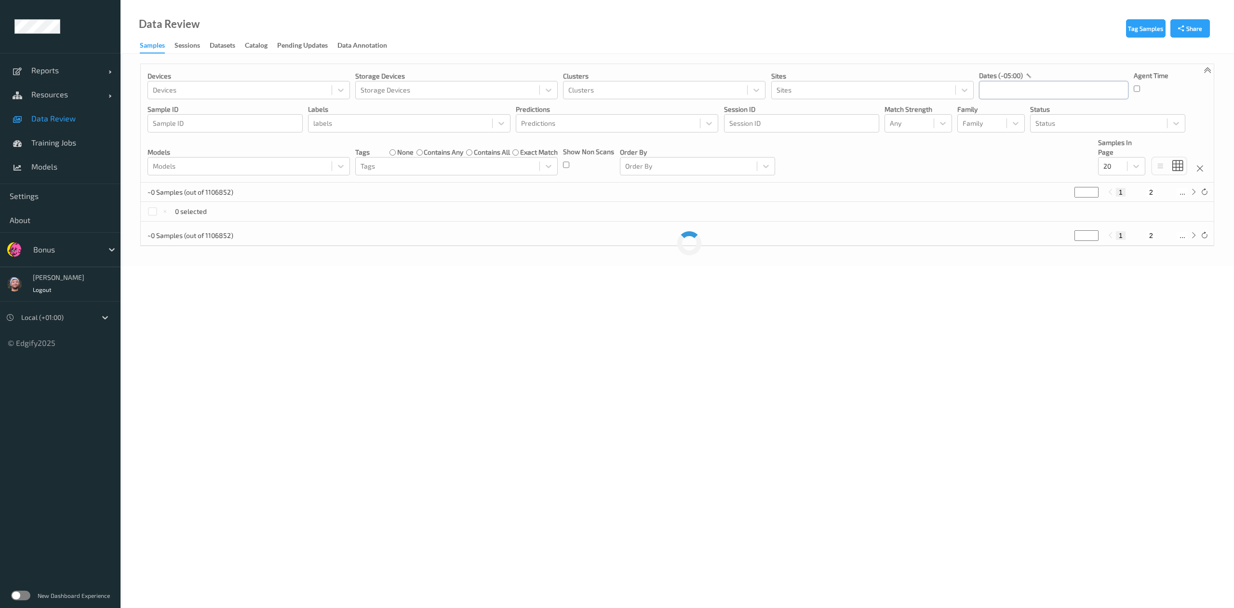
click at [1001, 96] on input "text" at bounding box center [1053, 90] width 149 height 18
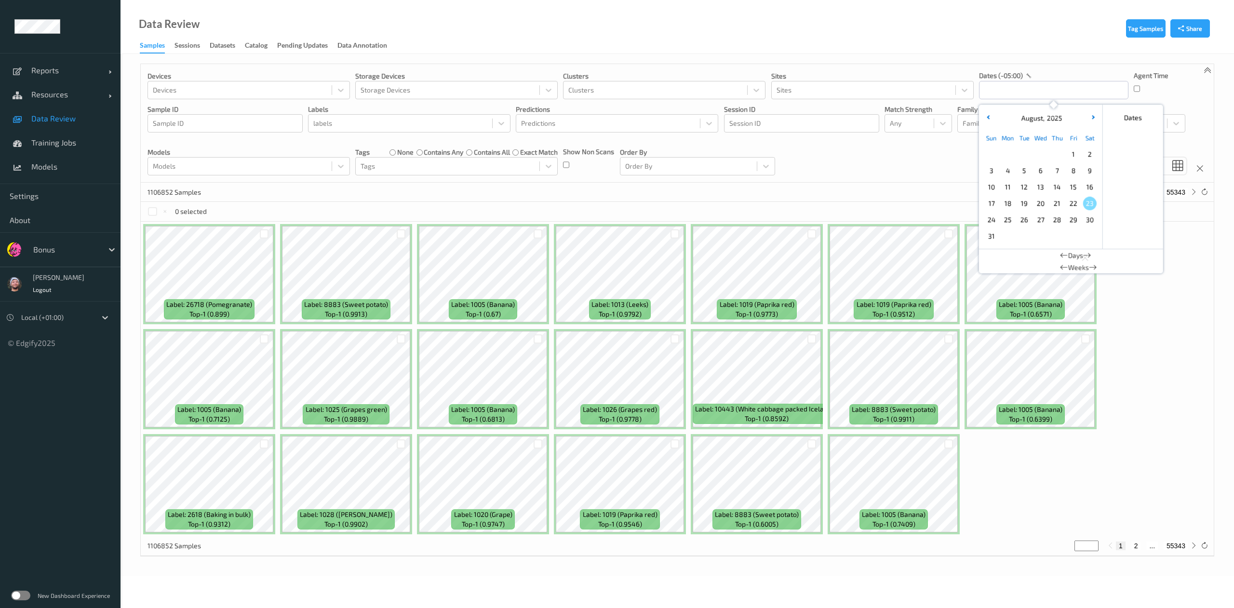
click at [1075, 202] on span "22" at bounding box center [1073, 203] width 13 height 13
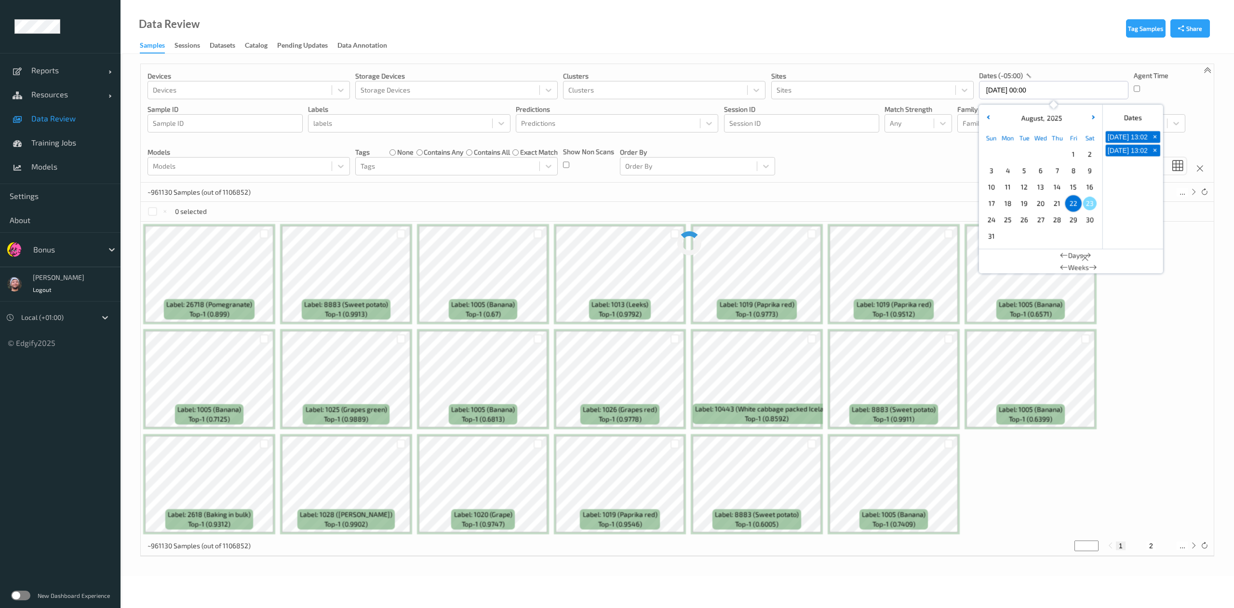
type input "[DATE] 00:00 -> [DATE] 23:59"
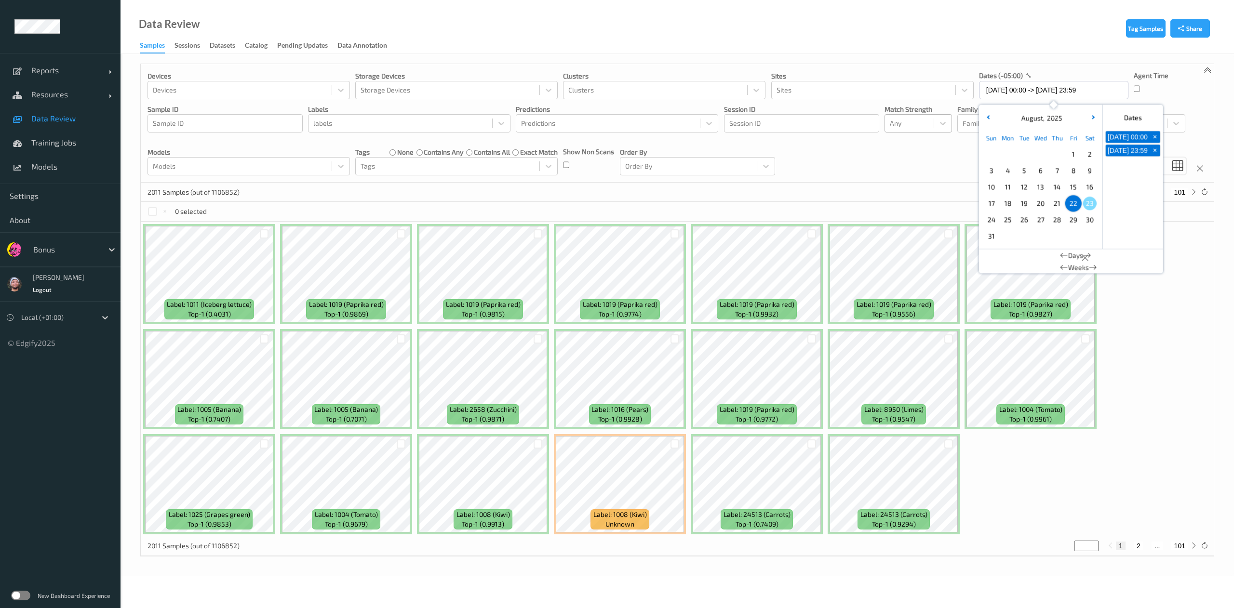
click at [911, 123] on div at bounding box center [909, 124] width 39 height 12
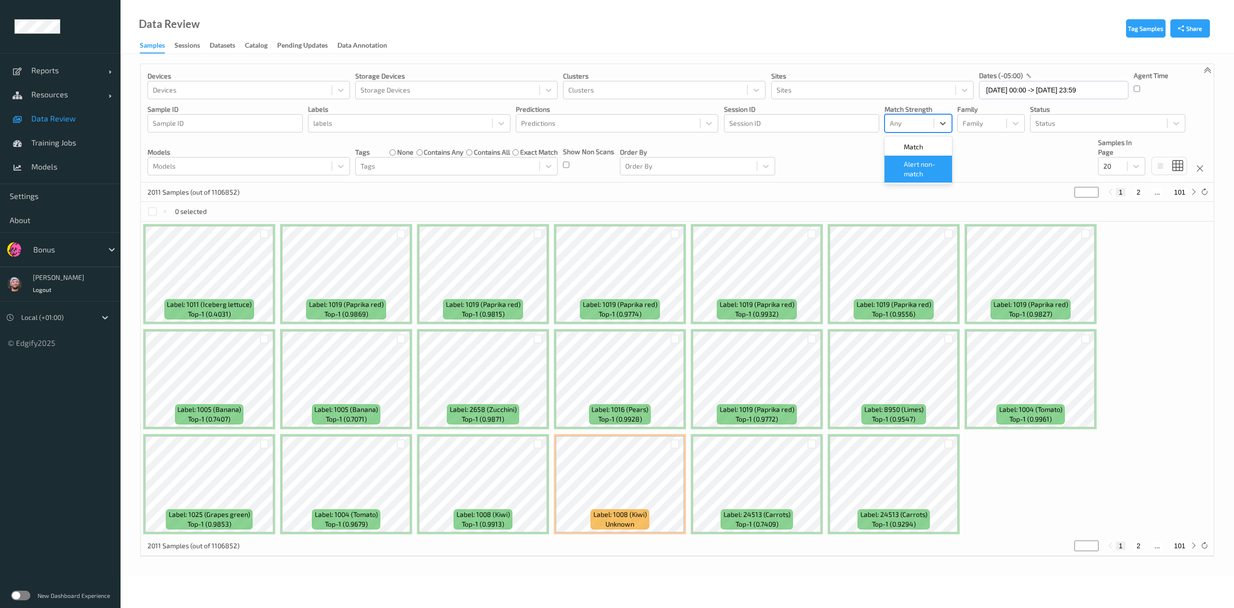
click at [920, 168] on span "Alert non-match" at bounding box center [925, 169] width 42 height 19
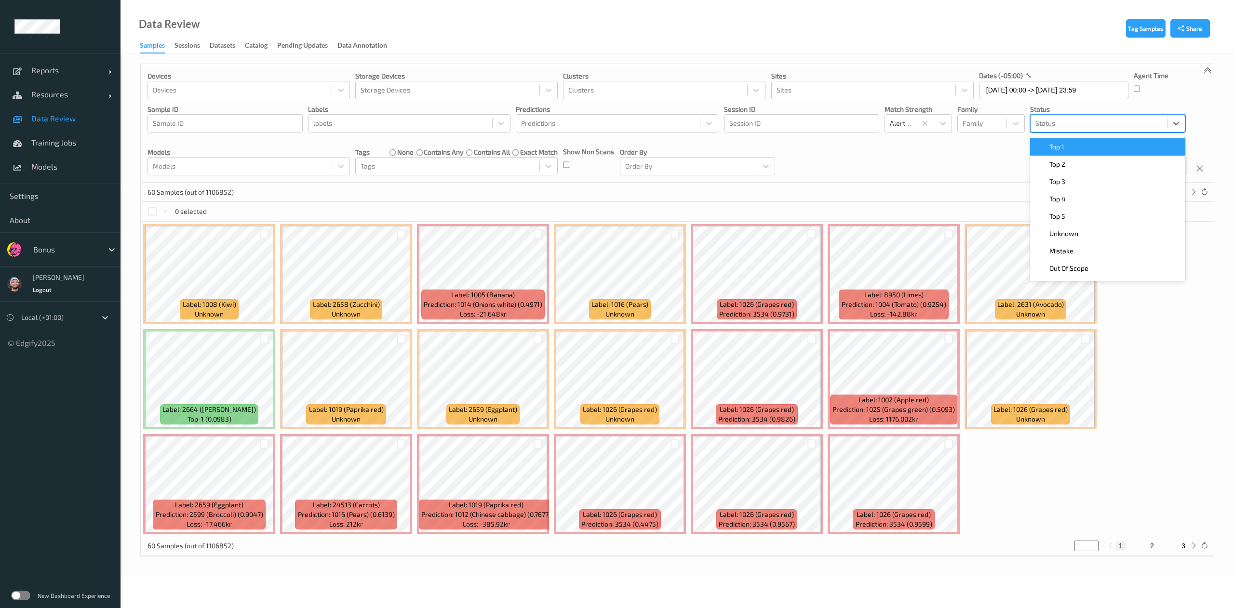
click at [1078, 119] on div at bounding box center [1098, 124] width 127 height 12
click at [1074, 142] on div "Top 1" at bounding box center [1108, 147] width 144 height 10
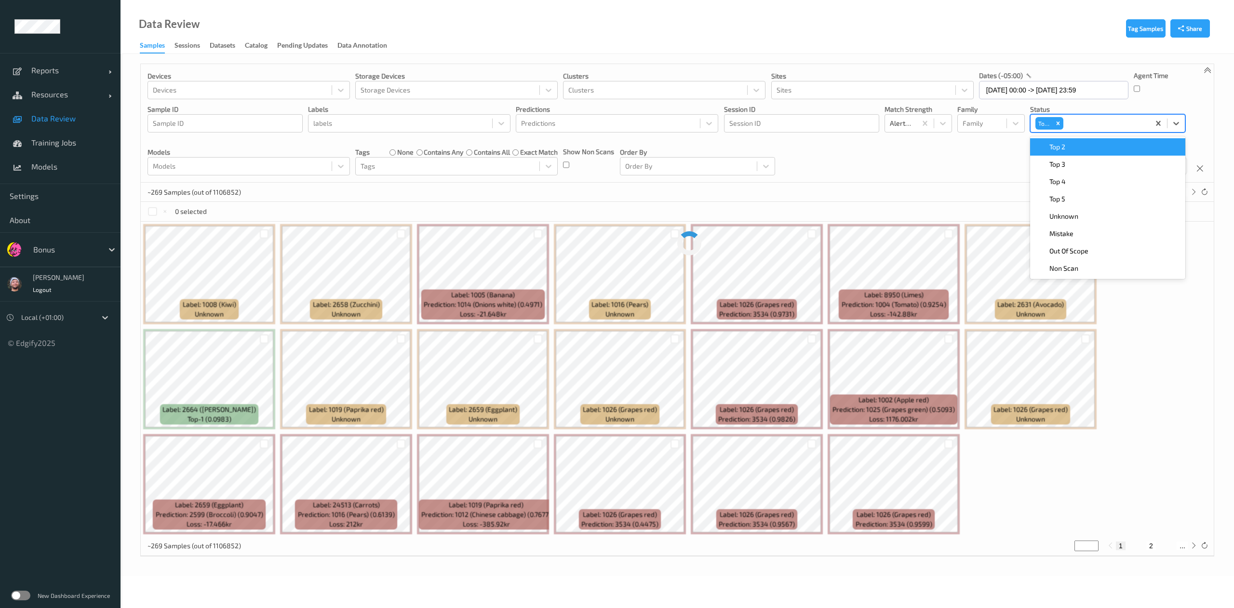
click at [1074, 142] on div "Top 2" at bounding box center [1108, 147] width 144 height 10
click at [1074, 142] on div "Top 3" at bounding box center [1108, 147] width 144 height 10
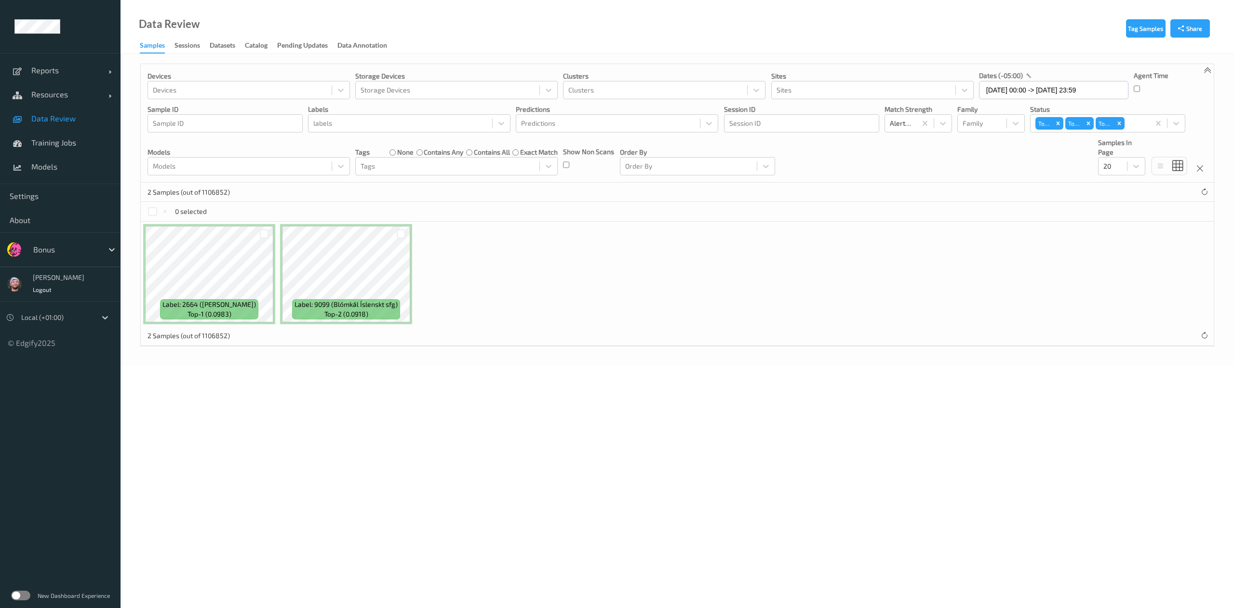
click at [759, 188] on div "2 Samples (out of 1106852)" at bounding box center [677, 192] width 1073 height 19
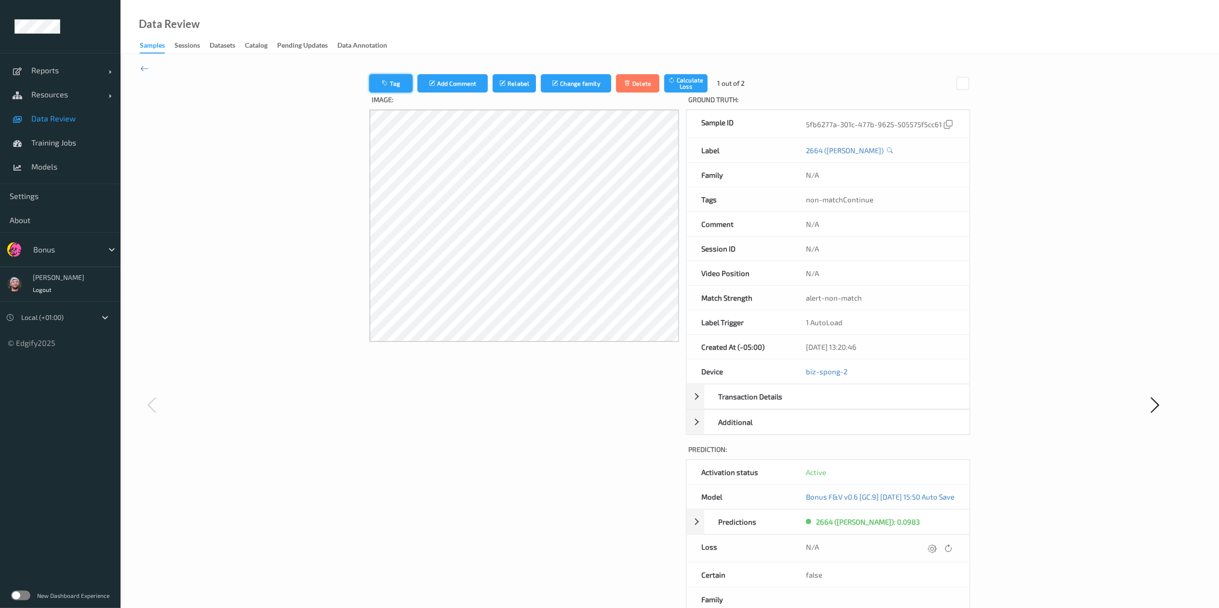
click at [380, 86] on button "Tag" at bounding box center [390, 83] width 43 height 18
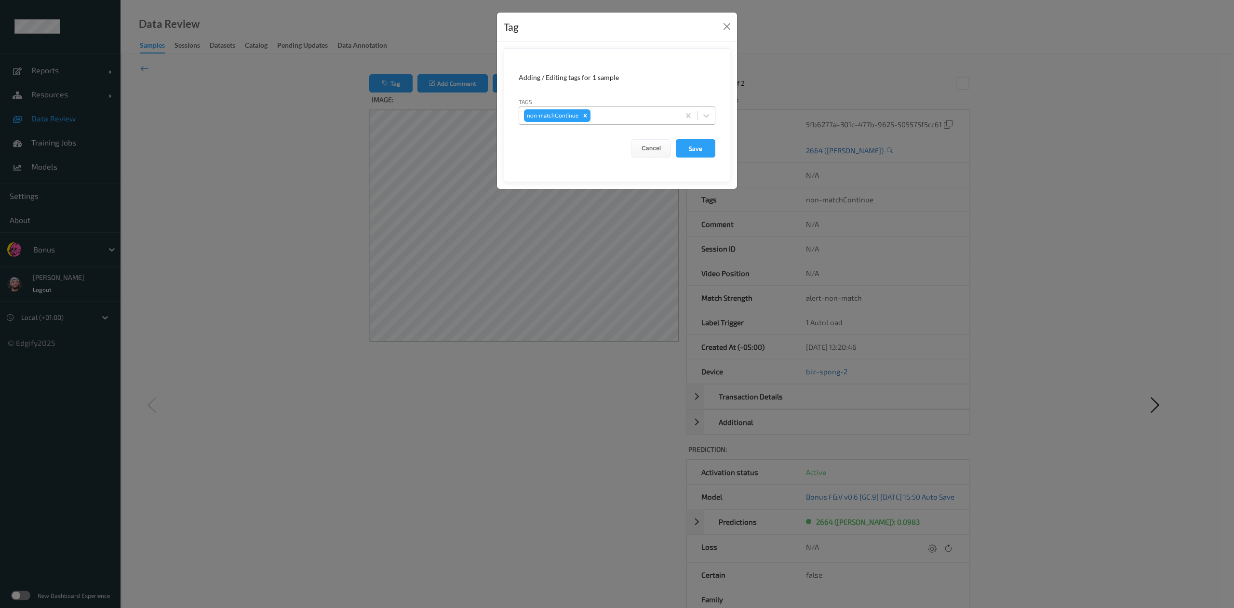
click at [653, 121] on div at bounding box center [633, 116] width 82 height 12
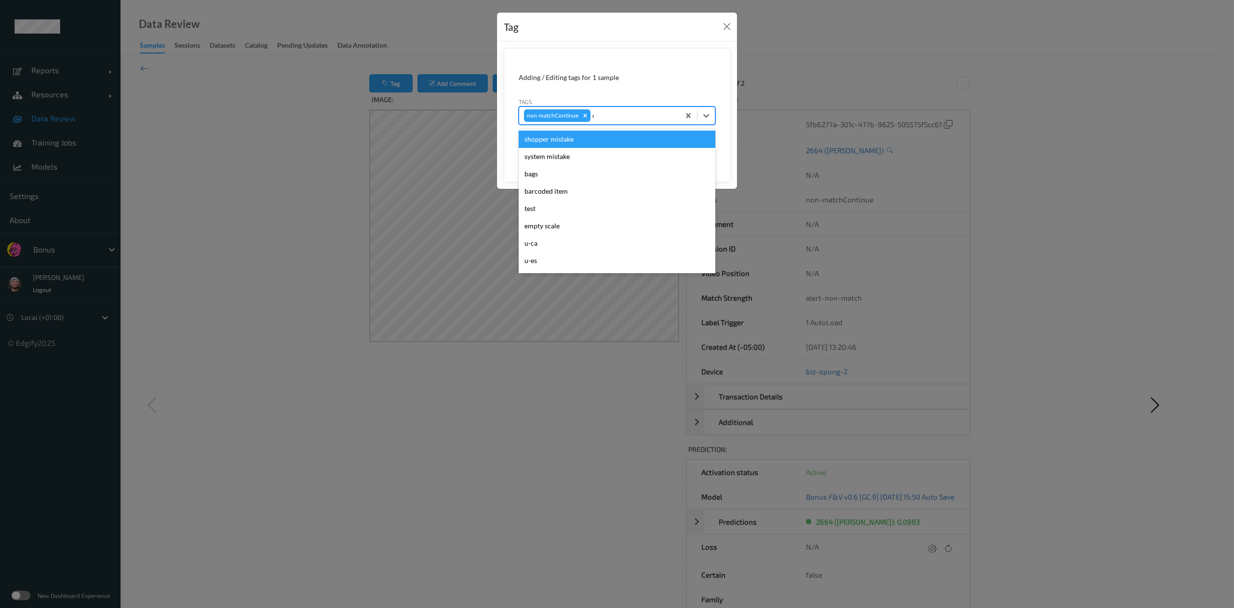
type input "ca"
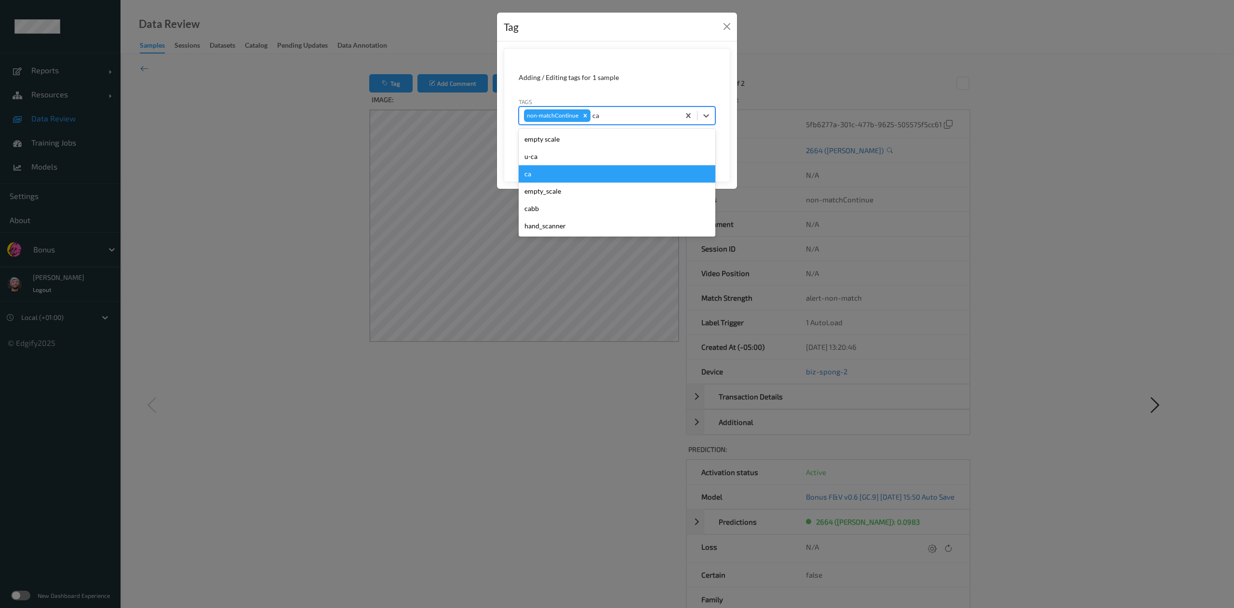
click at [537, 171] on div "ca" at bounding box center [617, 173] width 197 height 17
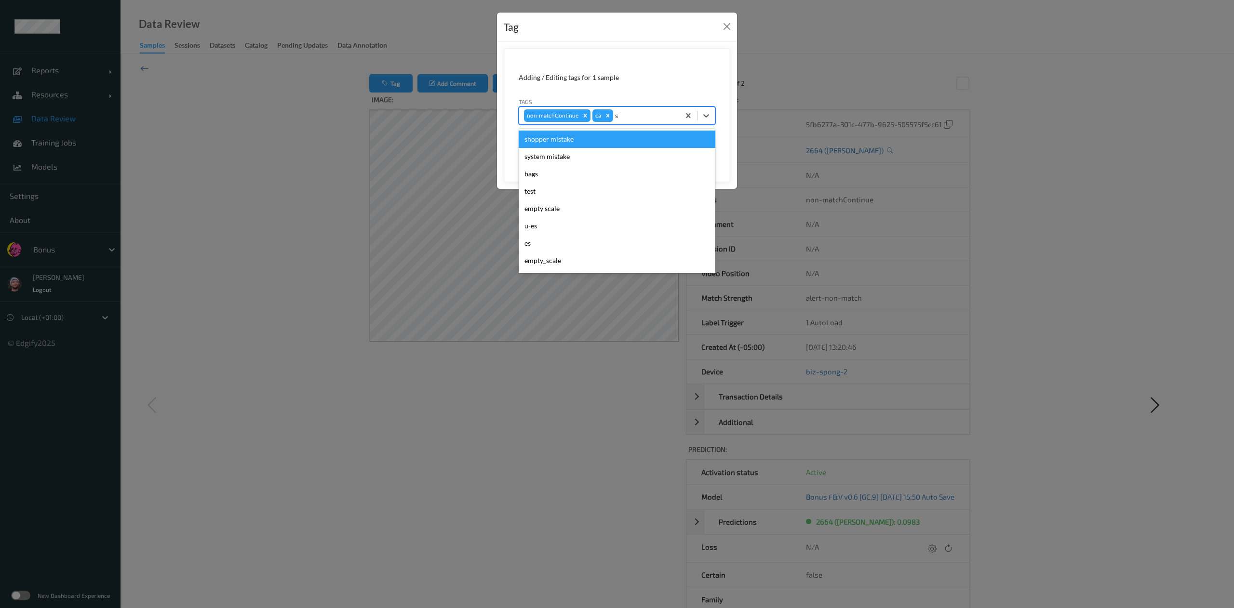
type input "sh"
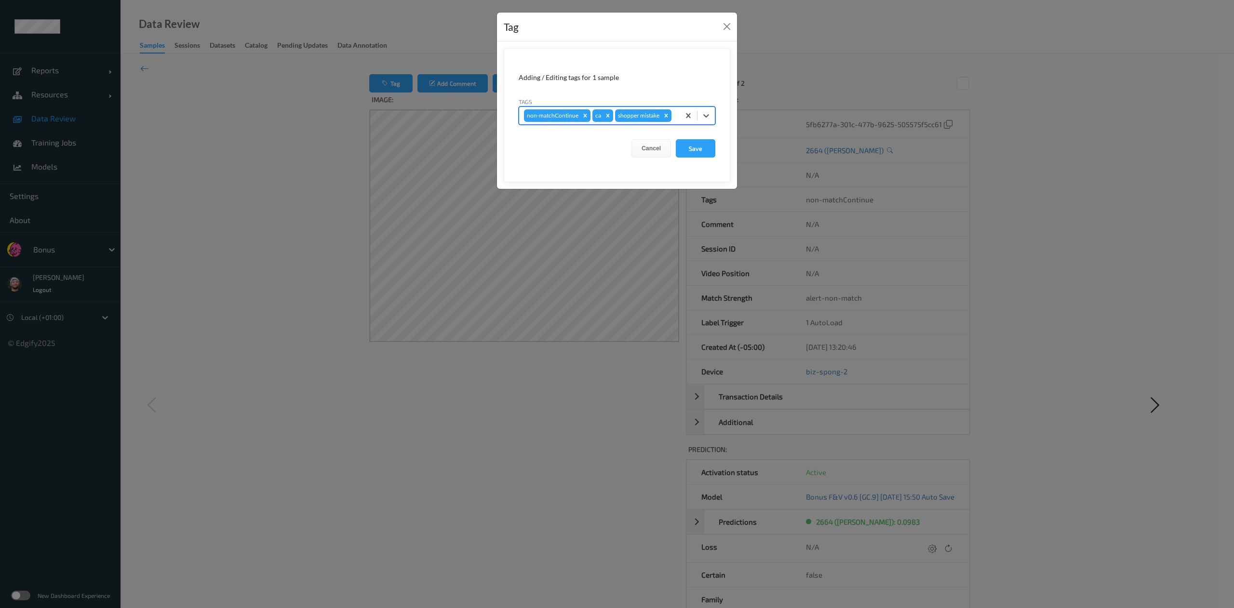
click at [676, 139] on button "Save" at bounding box center [696, 148] width 40 height 18
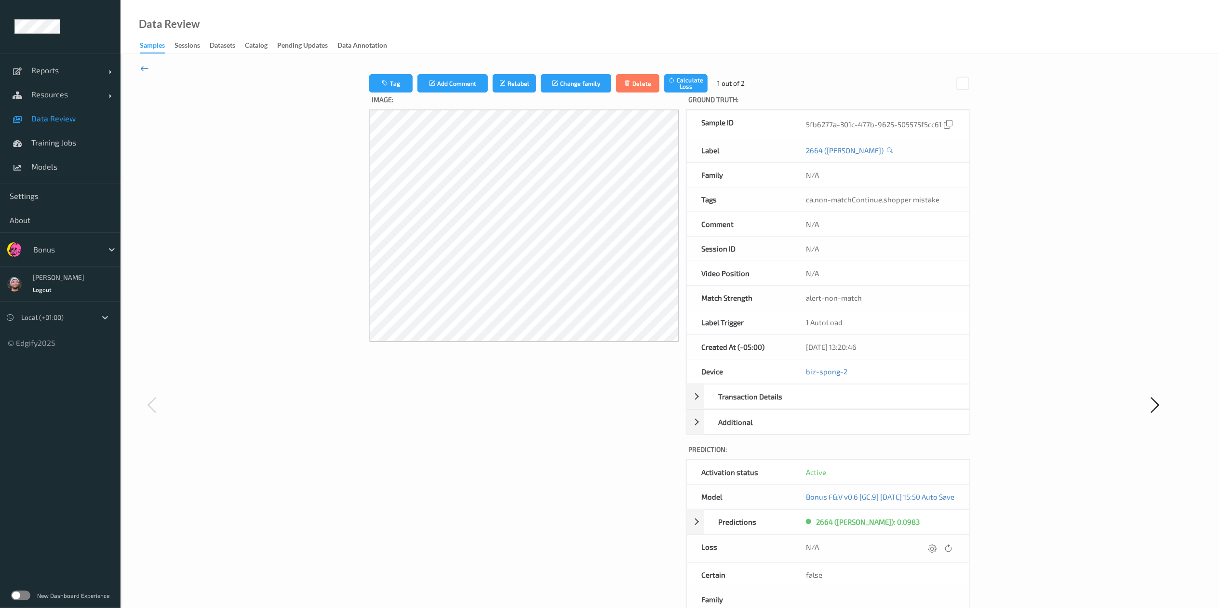
click at [146, 67] on icon at bounding box center [144, 68] width 9 height 11
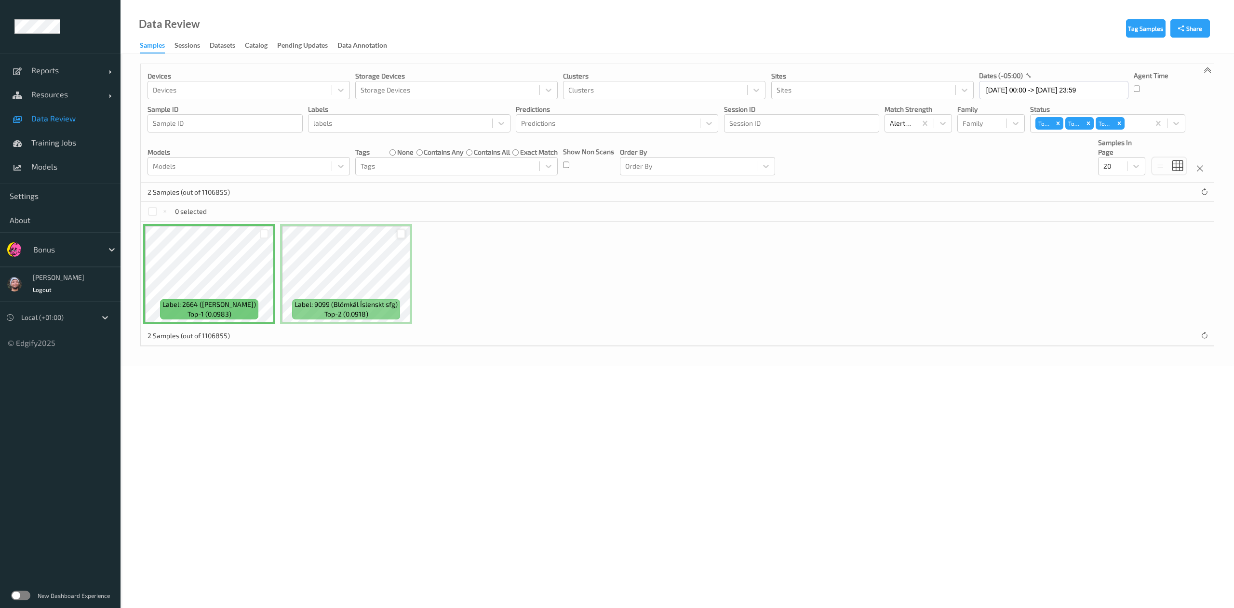
click at [400, 235] on div at bounding box center [401, 233] width 9 height 9
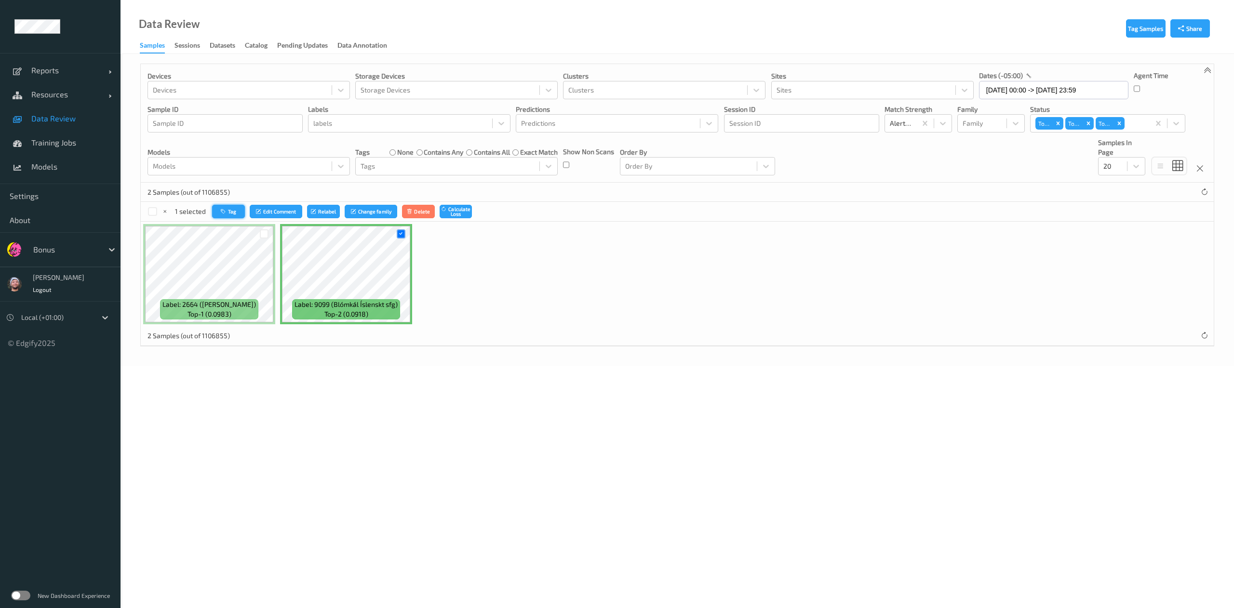
click at [238, 211] on button "Tag" at bounding box center [228, 212] width 33 height 14
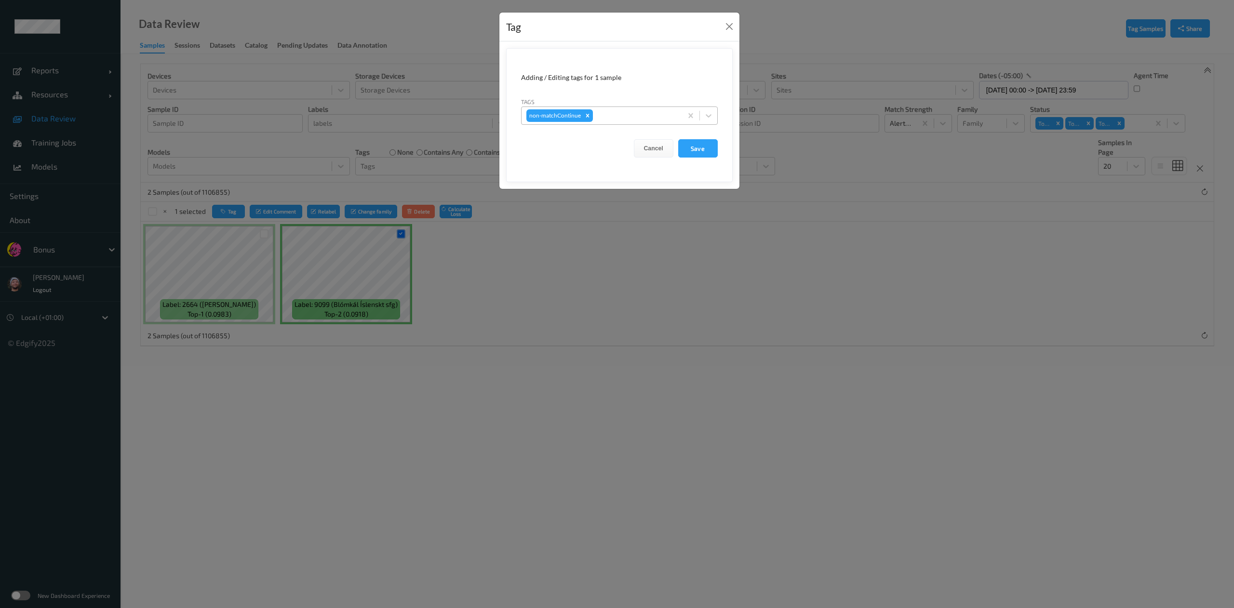
click at [603, 120] on div at bounding box center [636, 116] width 82 height 12
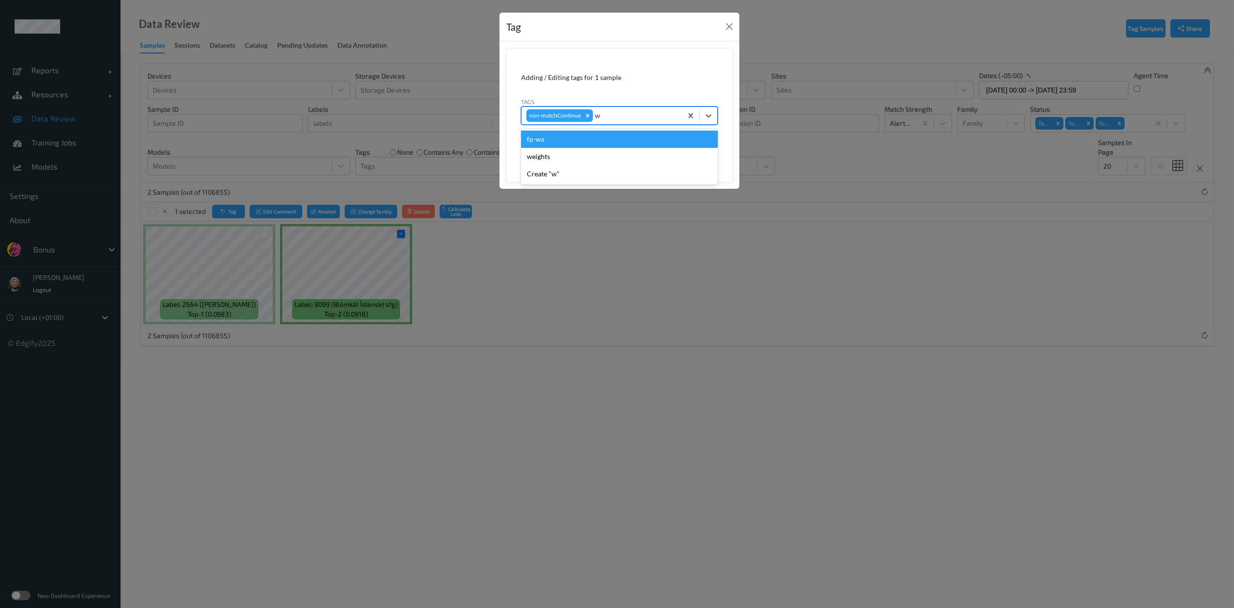
type input "wa"
click at [598, 139] on div "fp-wa" at bounding box center [619, 139] width 197 height 17
click at [700, 151] on button "Save" at bounding box center [698, 148] width 40 height 18
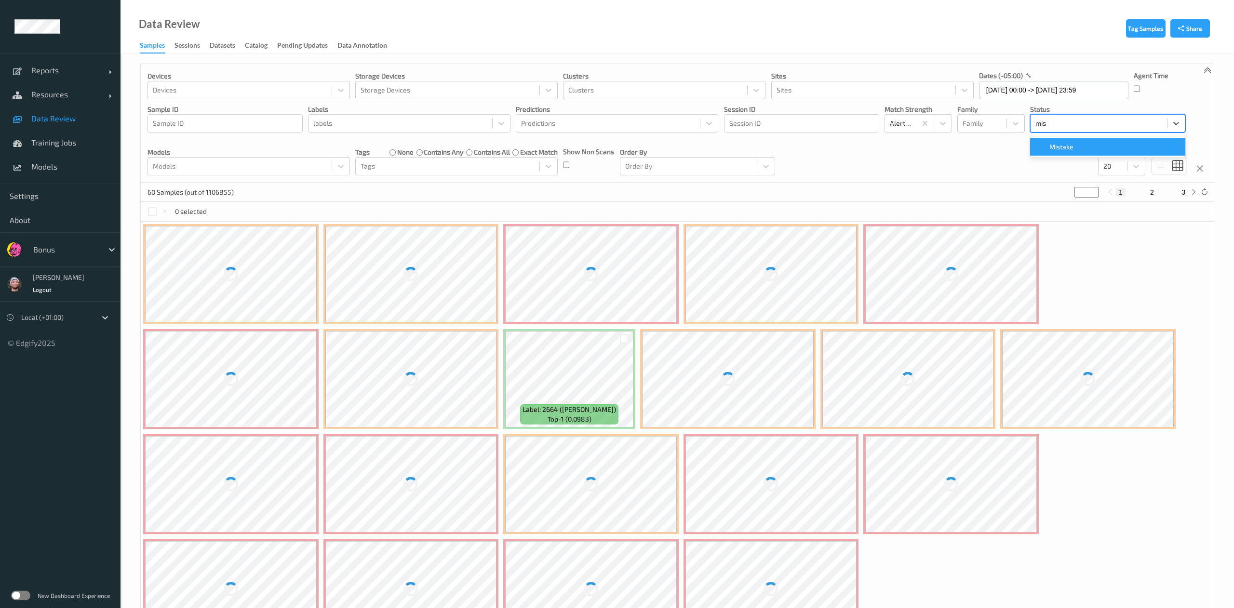
type input "mist"
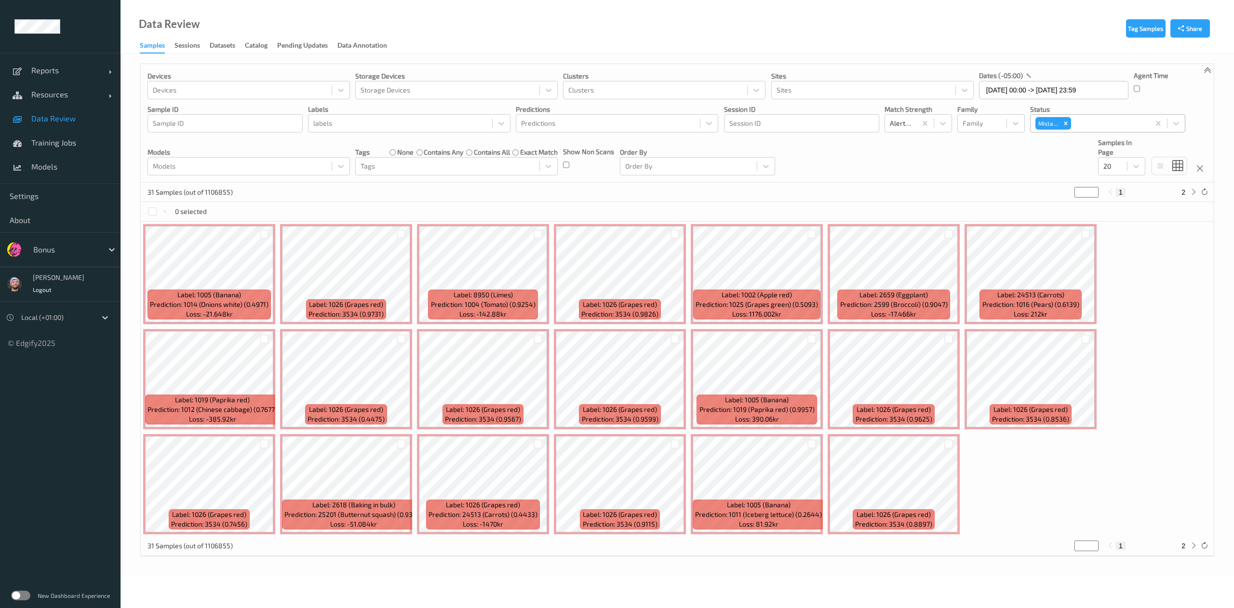
click at [603, 185] on div "31 Samples (out of 1106855) * 1 2" at bounding box center [677, 192] width 1073 height 19
click at [1205, 343] on div "Label: 1005 (Banana) Prediction: 1014 (Onions white) (0.4971) Loss: -21.648kr L…" at bounding box center [677, 379] width 1073 height 315
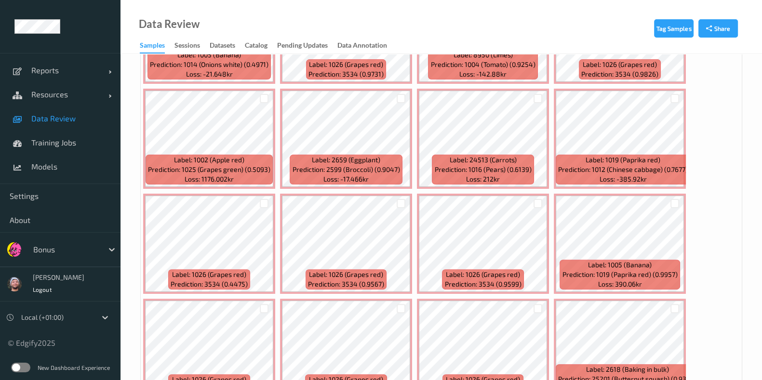
scroll to position [342, 0]
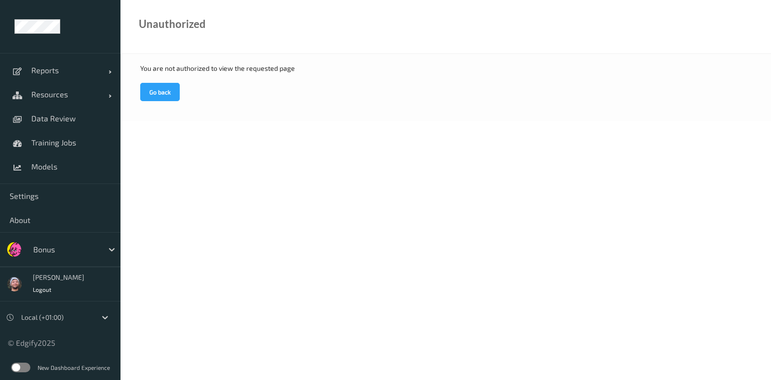
click at [68, 262] on div "Bonus" at bounding box center [60, 249] width 121 height 35
click at [67, 252] on div at bounding box center [65, 250] width 65 height 12
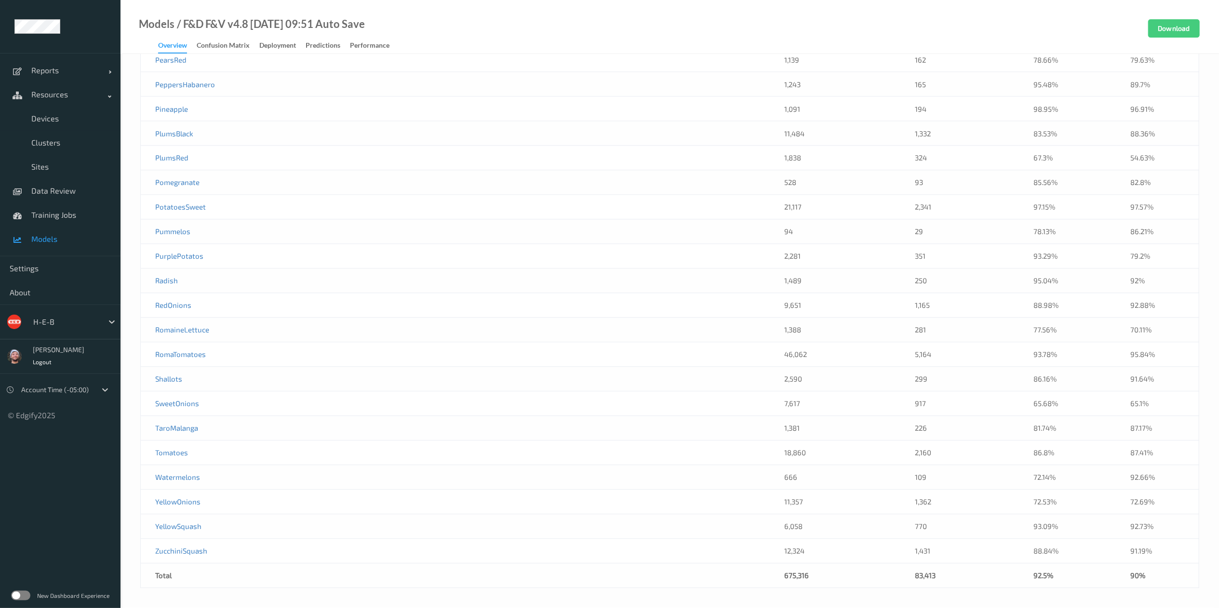
scroll to position [5385, 0]
click at [41, 306] on div "H-E-B" at bounding box center [60, 322] width 121 height 35
click at [46, 314] on div "H-E-B" at bounding box center [65, 321] width 75 height 15
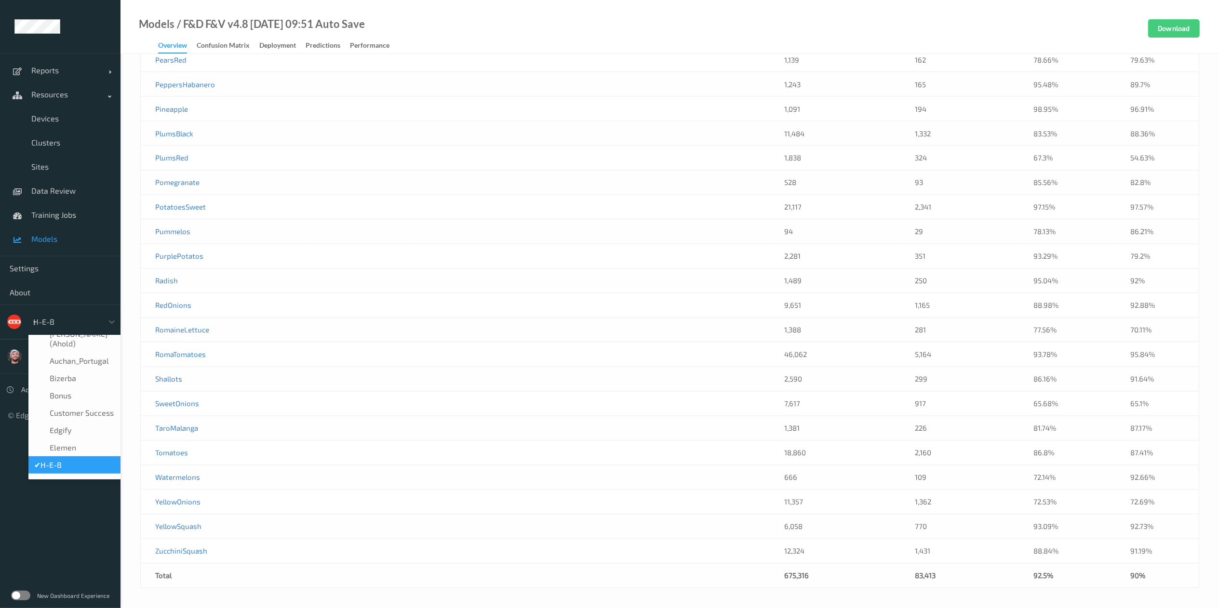
scroll to position [0, 0]
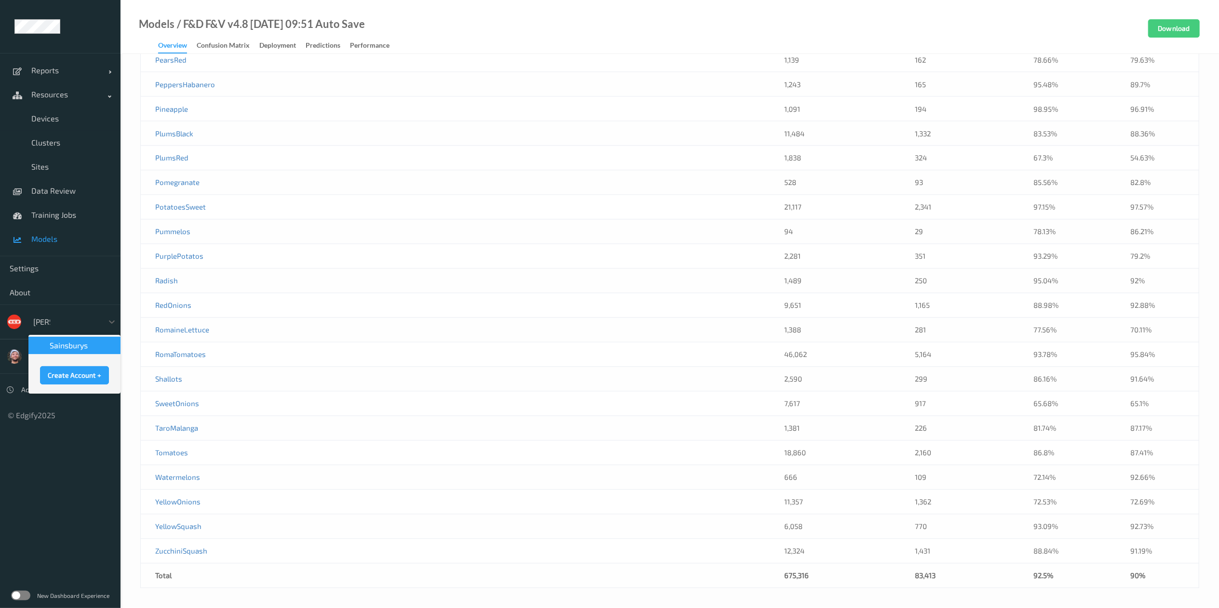
type input "sains"
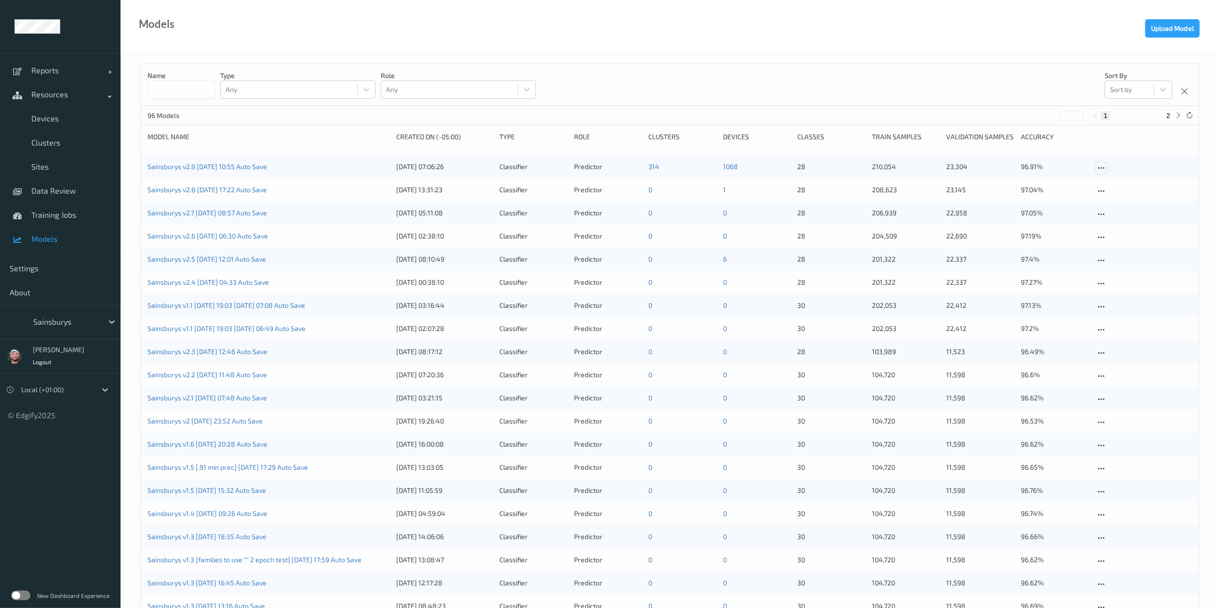
click at [1105, 165] on div at bounding box center [1101, 168] width 12 height 12
click at [68, 219] on span "Training Jobs" at bounding box center [71, 215] width 80 height 10
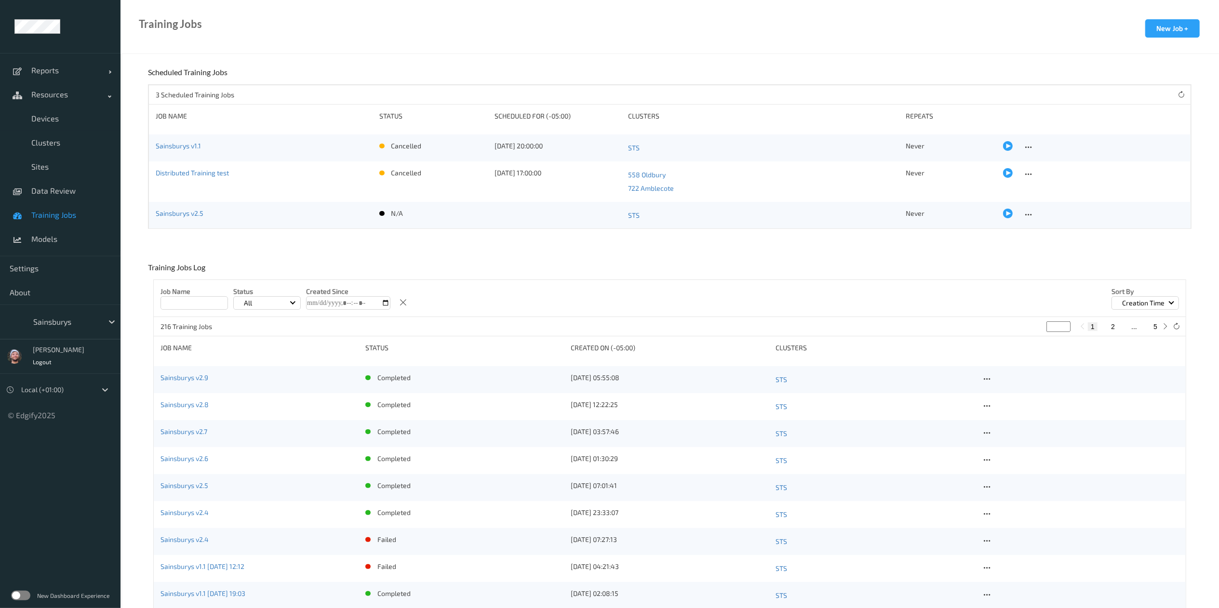
scroll to position [228, 0]
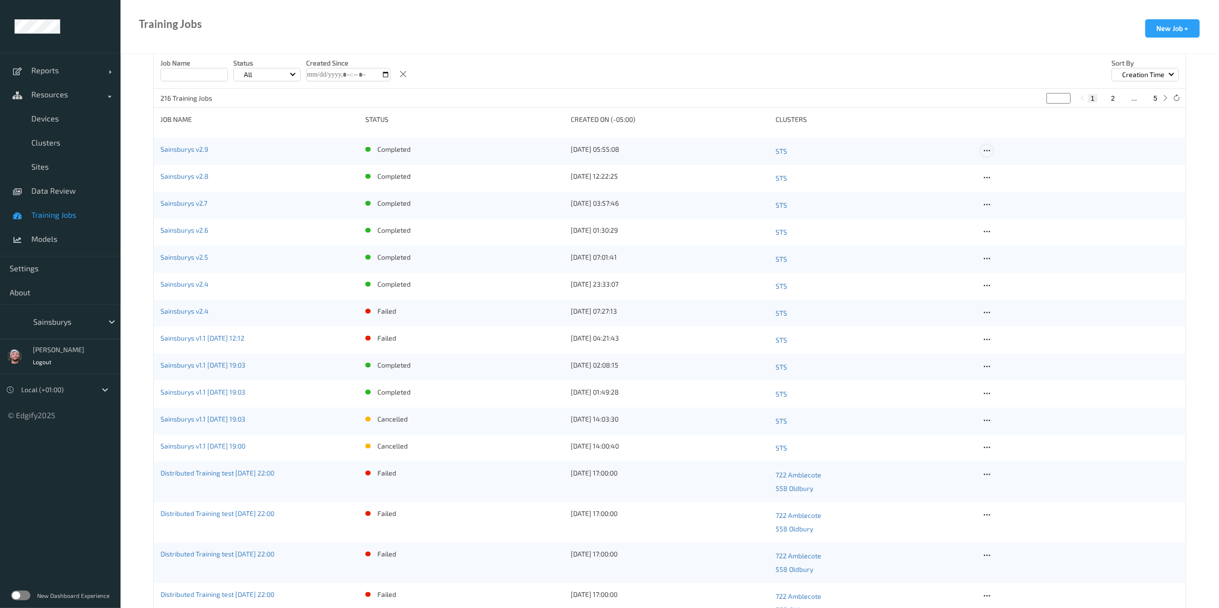
click at [989, 149] on icon at bounding box center [987, 151] width 8 height 9
click at [1006, 181] on div "Copy Job" at bounding box center [1009, 183] width 23 height 9
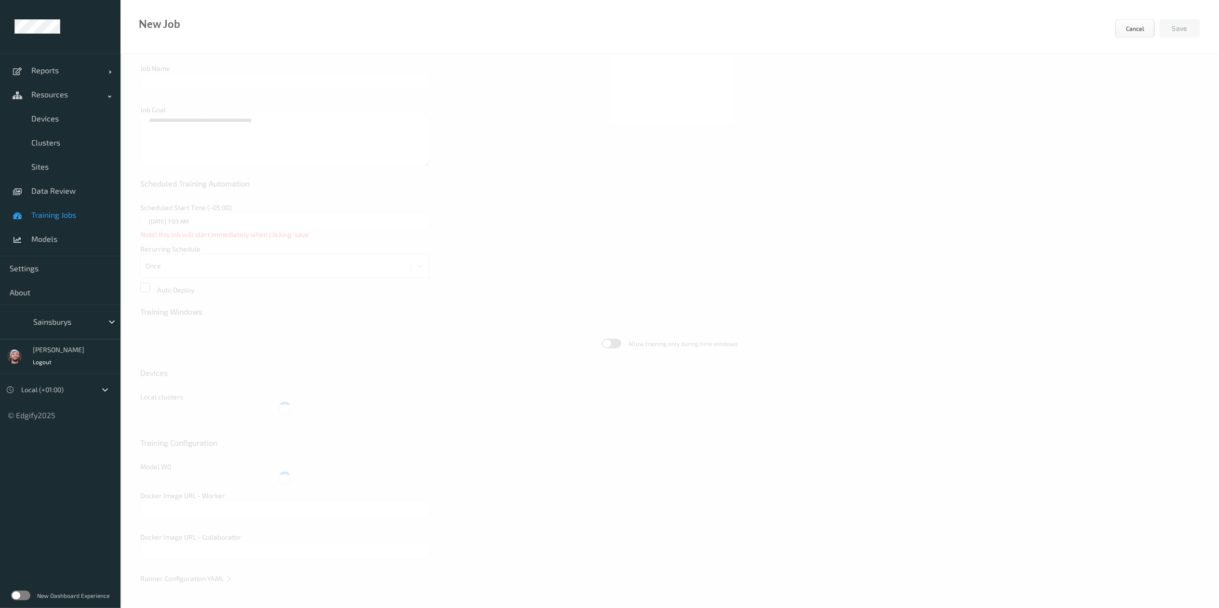
type input "Sainsburys v2.9"
type textarea "**********"
type input "edgify/edgify-worker-cuda:2.5.20"
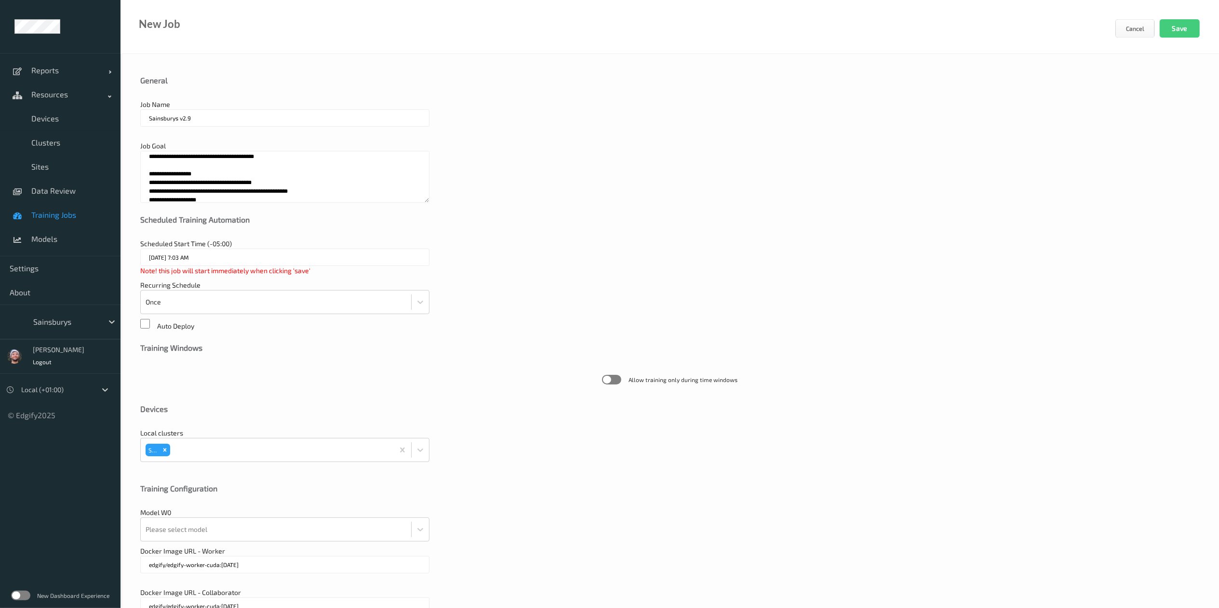
click at [279, 118] on input "Sainsburys v2.9" at bounding box center [284, 117] width 289 height 17
type input "Sainsburys v3"
click at [270, 158] on textarea "**********" at bounding box center [284, 177] width 289 height 52
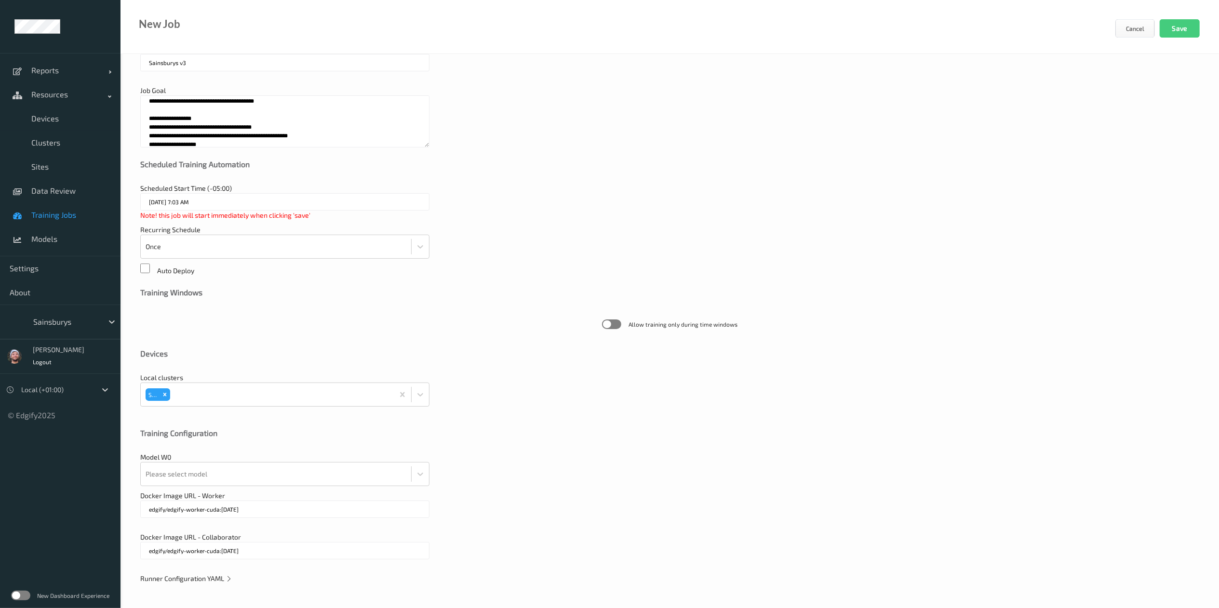
click at [209, 586] on div "**********" at bounding box center [670, 304] width 1099 height 610
click at [209, 579] on span "Runner Configuration YAML" at bounding box center [186, 579] width 92 height 8
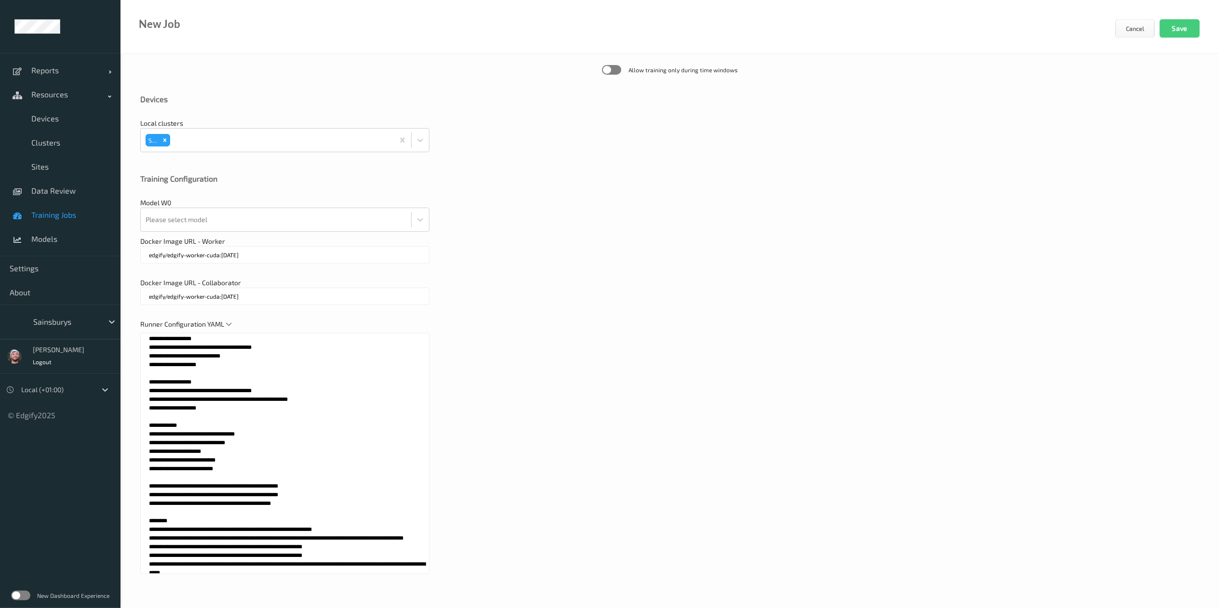
click at [236, 393] on textarea at bounding box center [284, 453] width 289 height 241
click at [445, 232] on div "**********" at bounding box center [670, 176] width 1099 height 864
click at [563, 90] on div "**********" at bounding box center [670, 176] width 1099 height 864
click at [325, 489] on textarea at bounding box center [284, 453] width 289 height 241
paste textarea
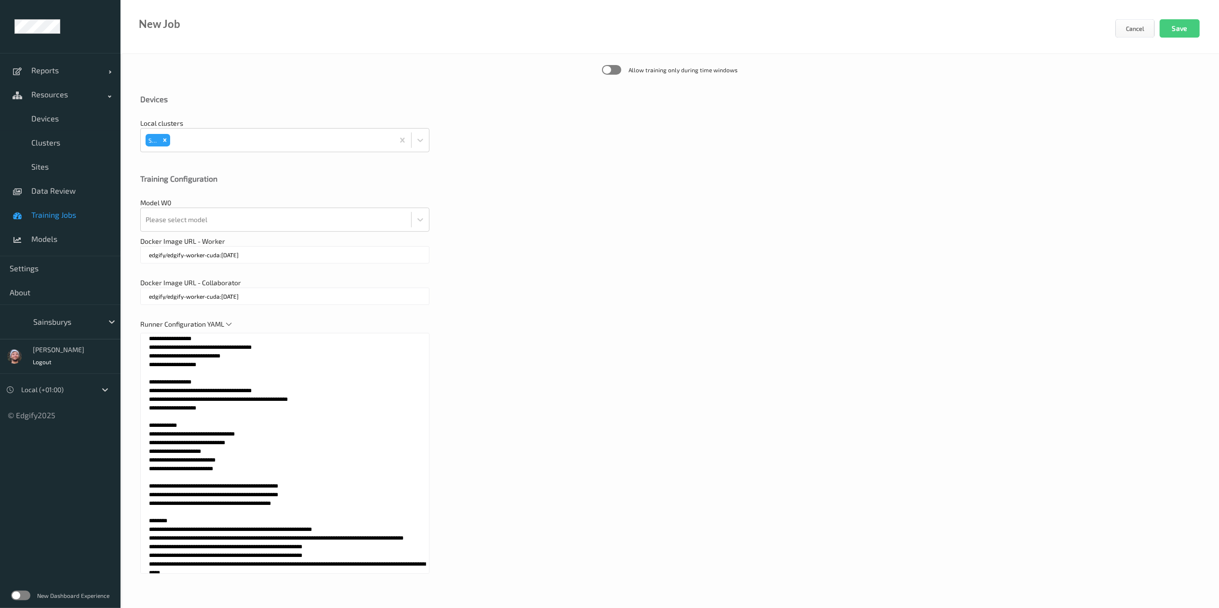
click at [342, 456] on textarea at bounding box center [284, 453] width 289 height 241
paste textarea "**********"
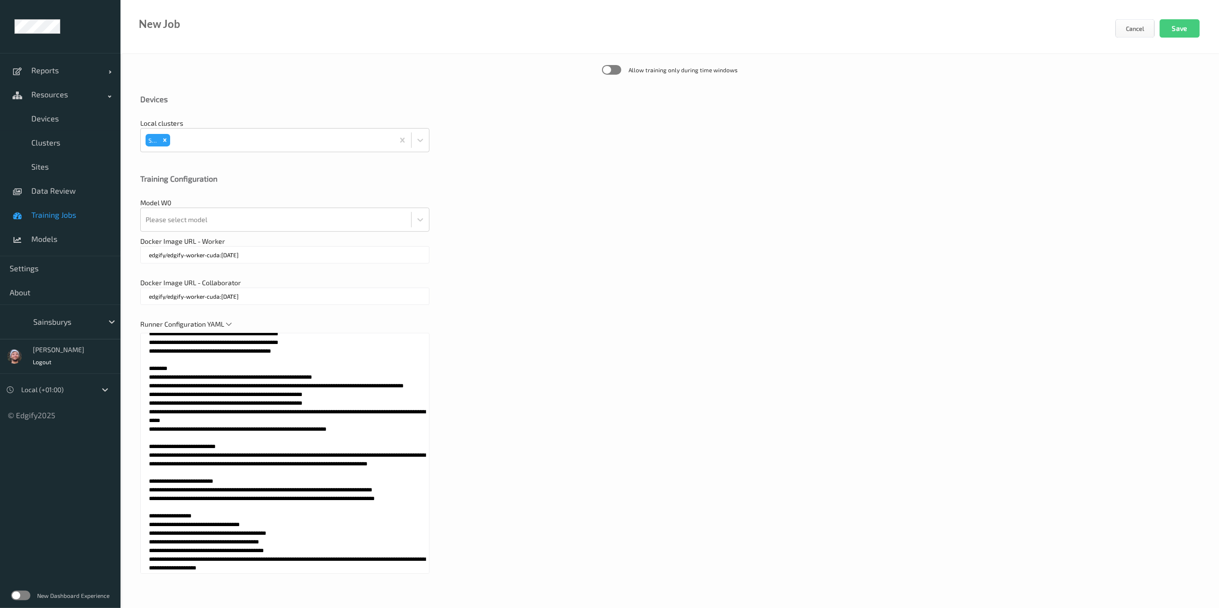
scroll to position [0, 0]
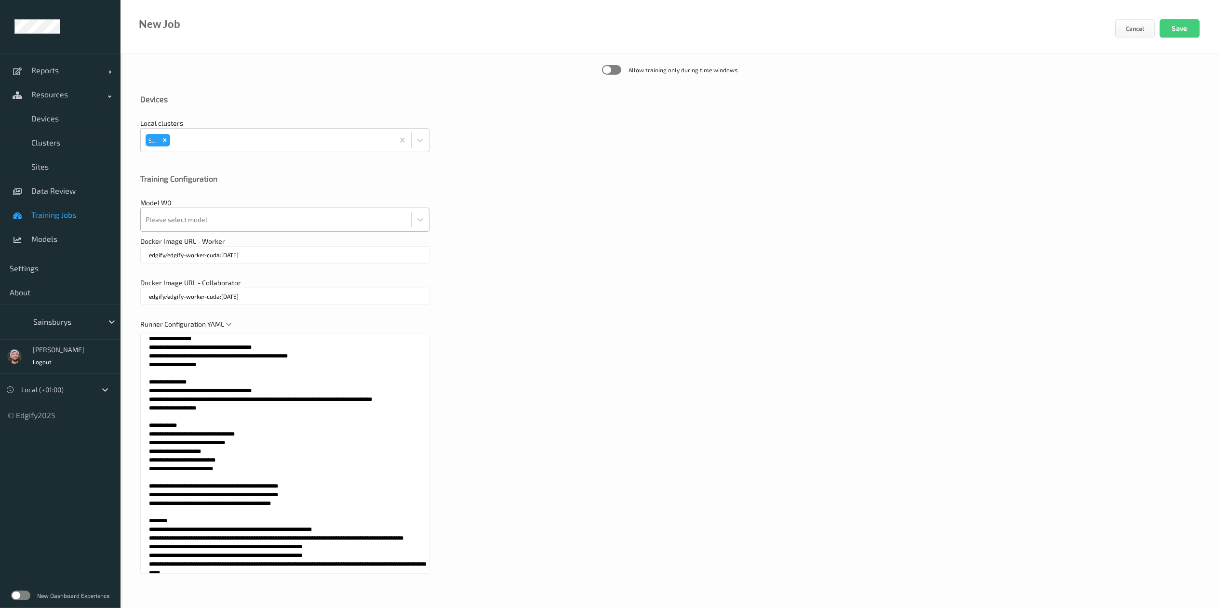
type textarea "**********"
click at [264, 217] on div at bounding box center [276, 219] width 261 height 19
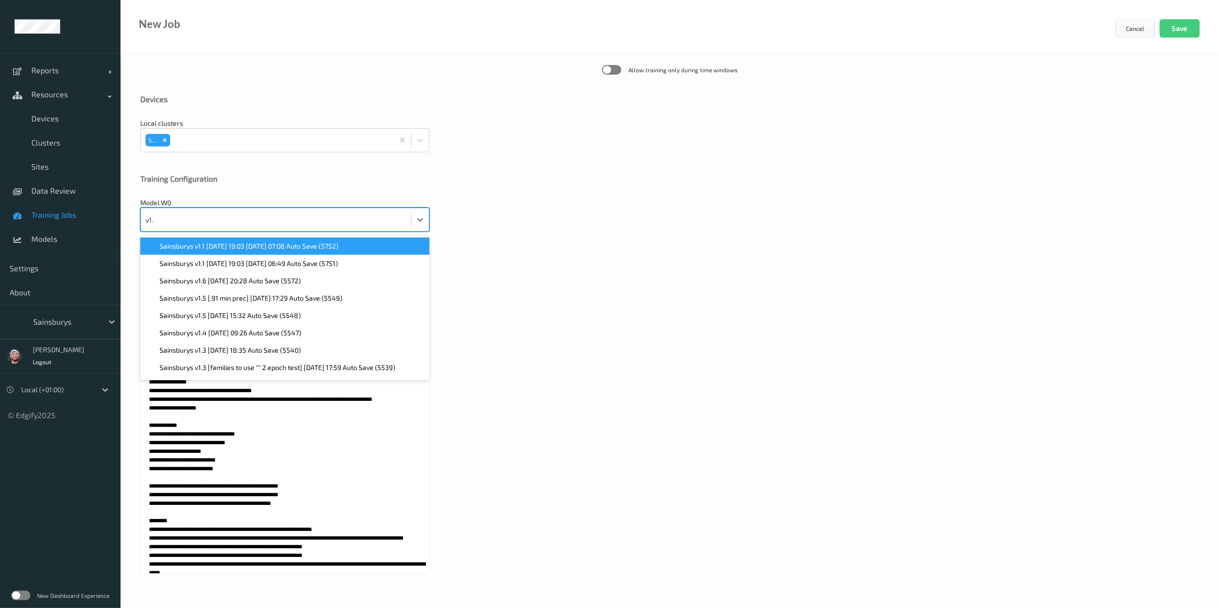
type input "v1.2"
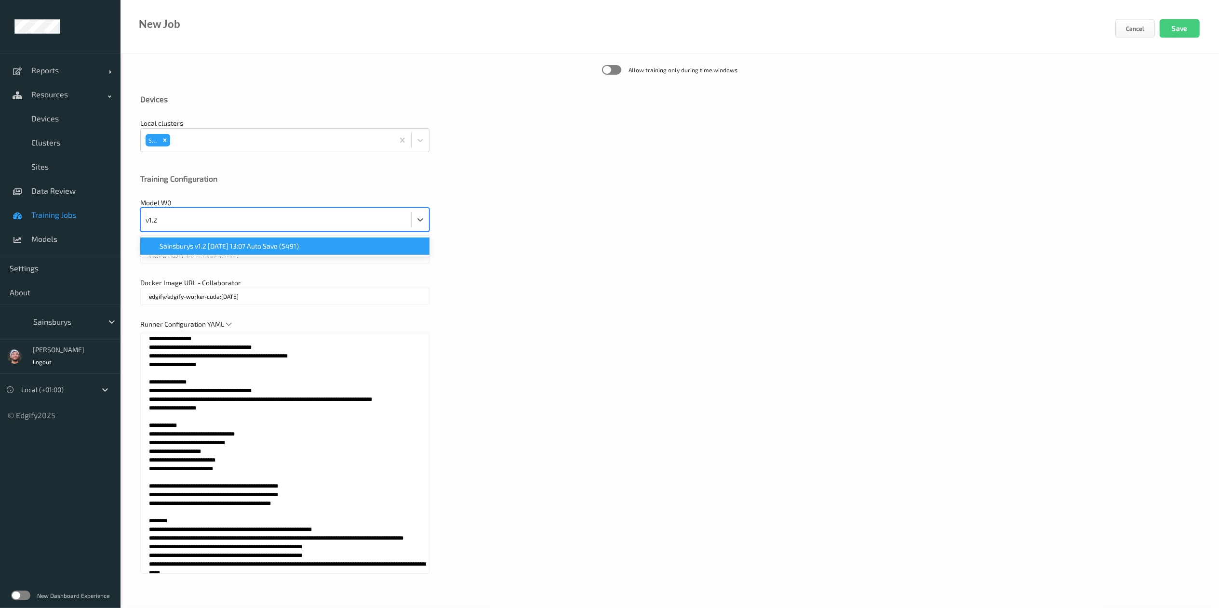
click at [261, 246] on span "Sainsburys v1.2 2025-05-08 13:07 Auto Save (5491)" at bounding box center [229, 246] width 139 height 10
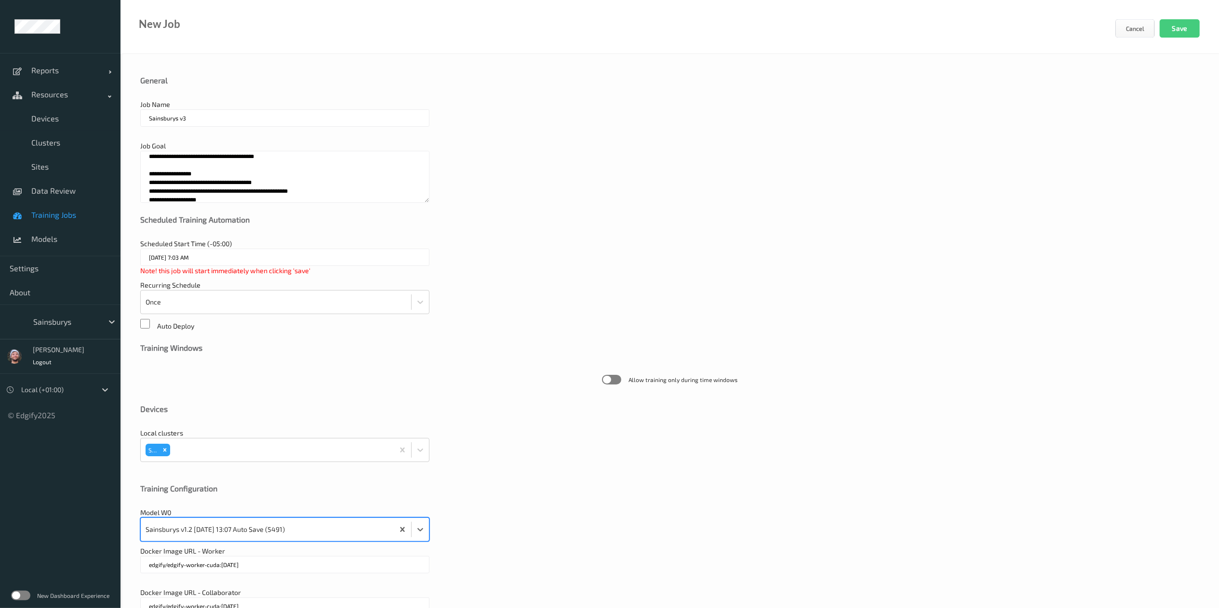
click at [303, 181] on textarea "**********" at bounding box center [284, 177] width 289 height 52
click at [228, 163] on textarea "**********" at bounding box center [284, 177] width 289 height 52
paste textarea "**********"
click at [230, 183] on textarea "**********" at bounding box center [284, 177] width 289 height 52
click at [317, 200] on textarea "**********" at bounding box center [284, 177] width 289 height 52
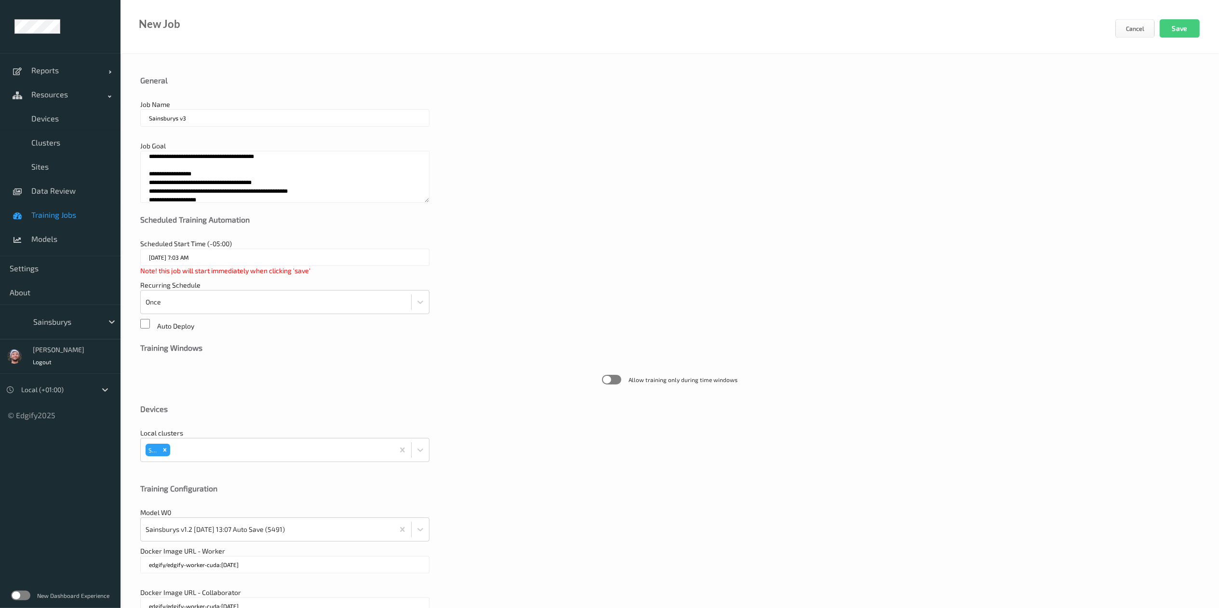
scroll to position [3, 0]
drag, startPoint x: 255, startPoint y: 202, endPoint x: 132, endPoint y: 167, distance: 128.3
click at [132, 167] on div "**********" at bounding box center [670, 486] width 1099 height 864
paste textarea "**********"
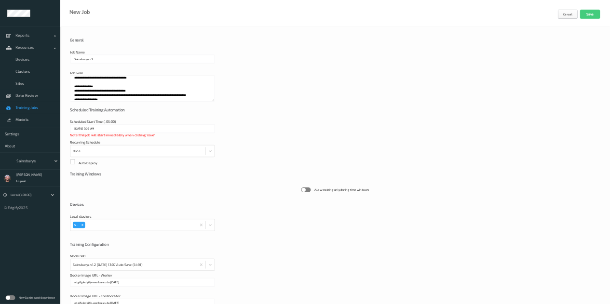
scroll to position [1, 0]
type textarea "**********"
click at [238, 111] on input "Sainsburys v3" at bounding box center [284, 117] width 289 height 17
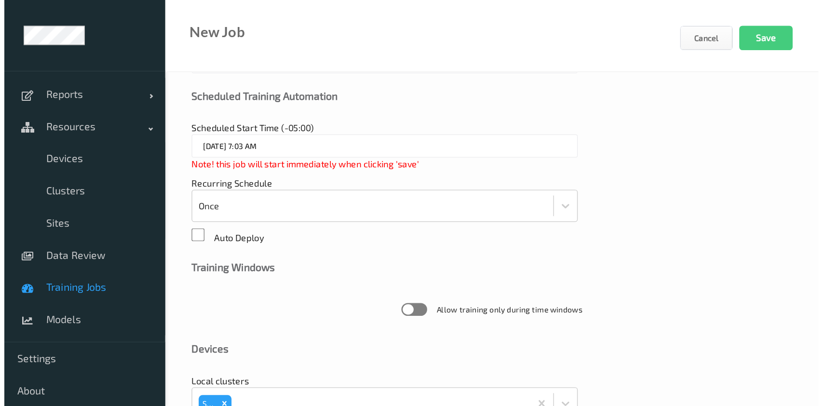
scroll to position [0, 0]
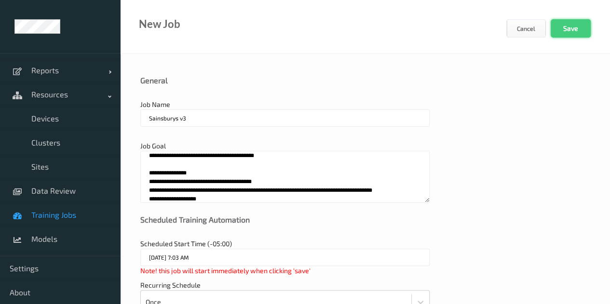
click at [563, 26] on button "Save" at bounding box center [570, 28] width 40 height 18
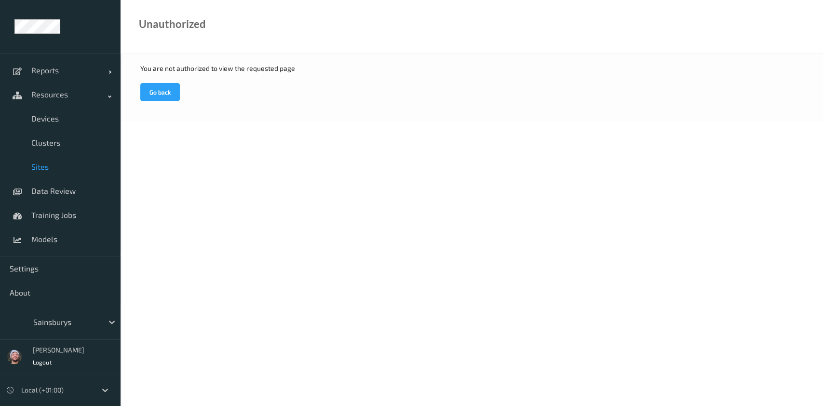
click at [74, 179] on link "Data Review" at bounding box center [60, 191] width 121 height 24
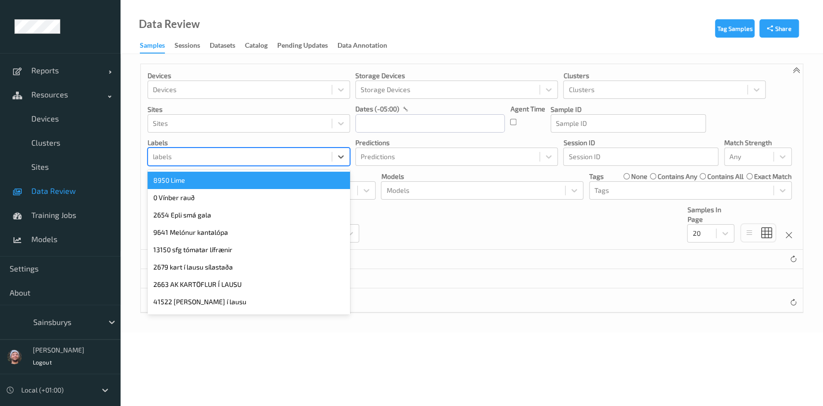
click at [220, 151] on div at bounding box center [240, 157] width 174 height 12
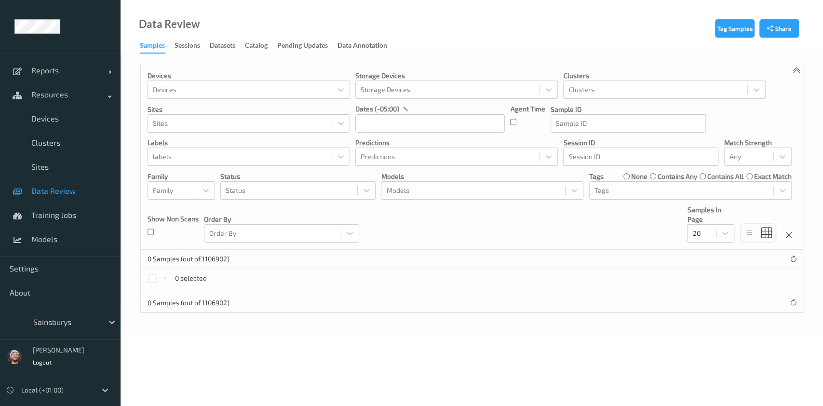
click at [541, 250] on div "0 Samples (out of 1106902)" at bounding box center [472, 259] width 662 height 19
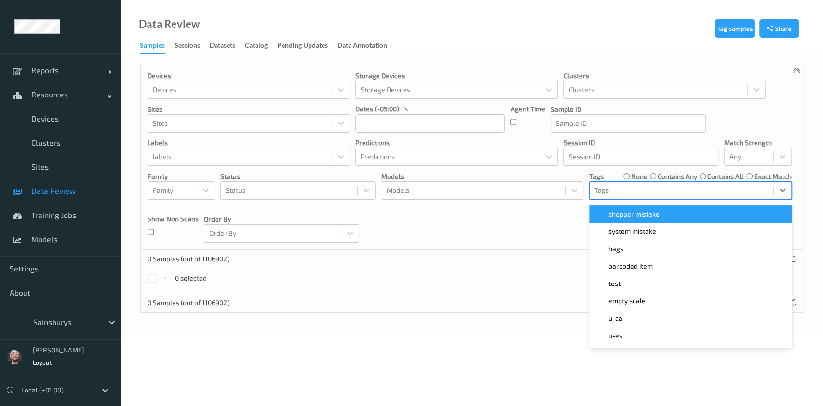
click at [644, 192] on div at bounding box center [681, 191] width 174 height 12
type input "temp3"
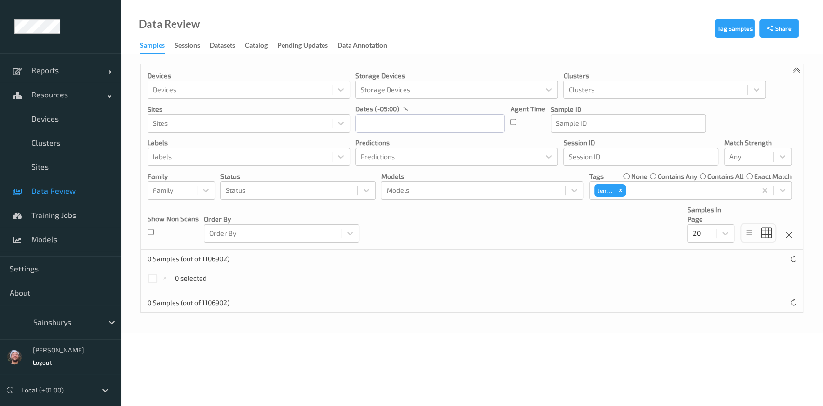
click at [76, 190] on span "Data Review" at bounding box center [71, 191] width 80 height 10
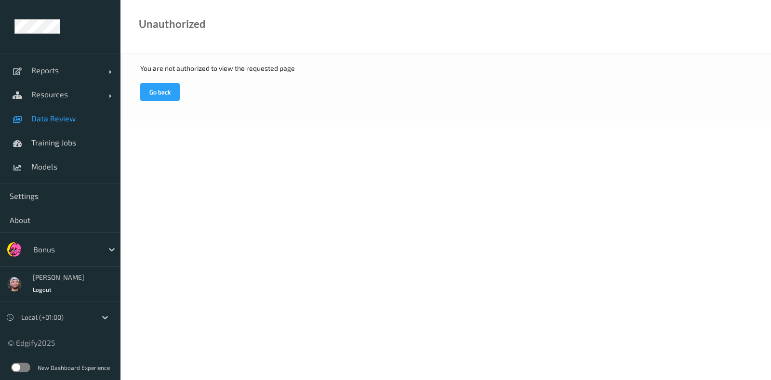
click at [56, 114] on span "Data Review" at bounding box center [71, 119] width 80 height 10
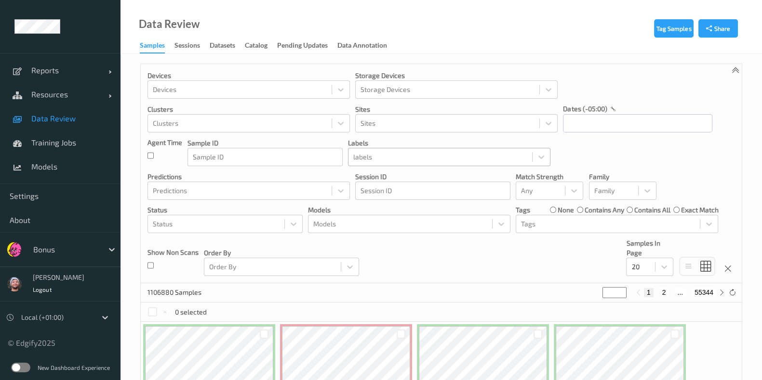
click at [376, 155] on div at bounding box center [440, 157] width 174 height 12
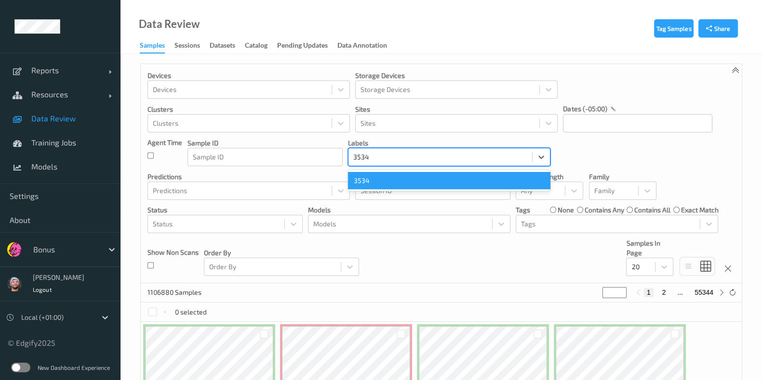
type input "3534"
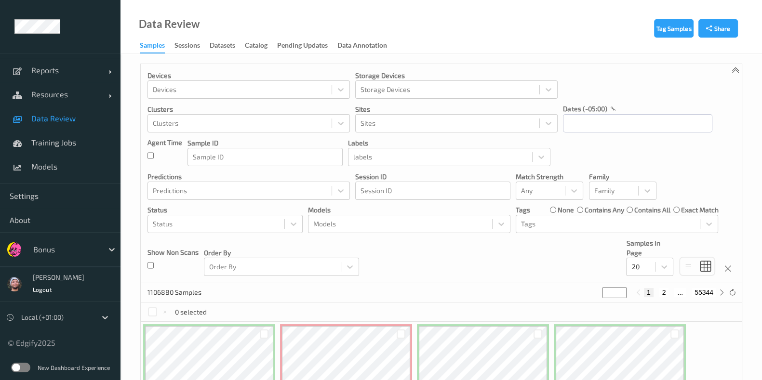
click at [433, 305] on div "0 selected" at bounding box center [441, 312] width 601 height 19
click at [516, 216] on div "Tags" at bounding box center [608, 223] width 184 height 15
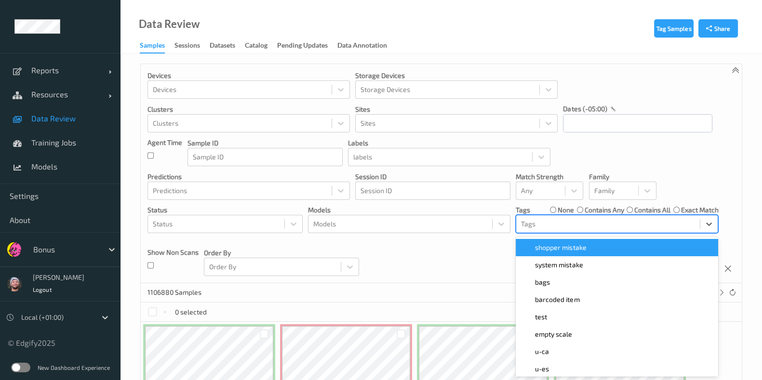
scroll to position [5, 0]
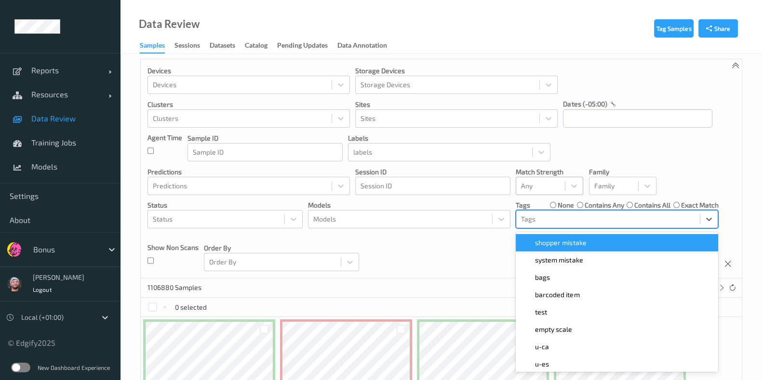
click at [546, 187] on div at bounding box center [540, 186] width 39 height 12
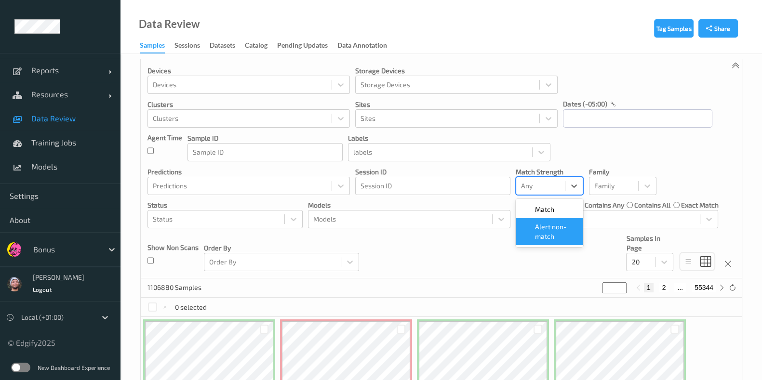
click at [547, 231] on span "Alert non-match" at bounding box center [556, 231] width 42 height 19
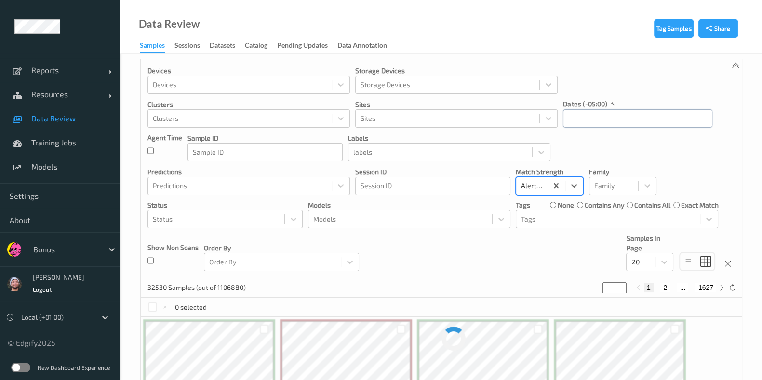
click at [576, 126] on input "text" at bounding box center [637, 118] width 149 height 18
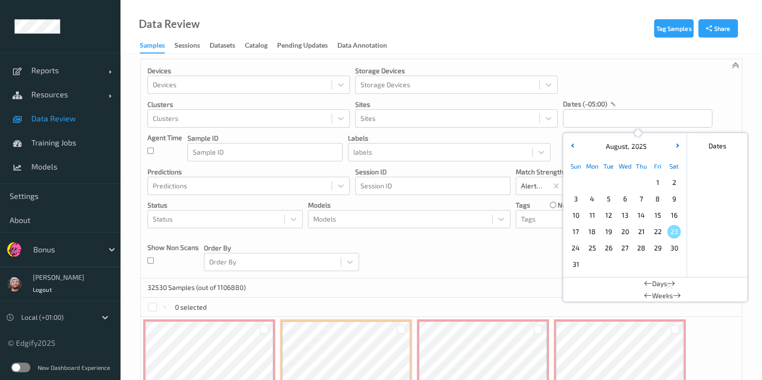
click at [661, 231] on span "22" at bounding box center [657, 231] width 13 height 13
type input "[DATE] 00:00 -> [DATE] 23:59"
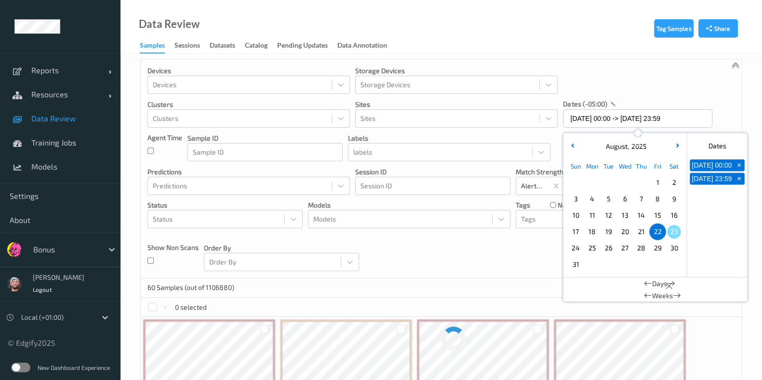
click at [446, 266] on div "Devices Devices Storage Devices Storage Devices Clusters Clusters Sites Sites d…" at bounding box center [441, 168] width 601 height 219
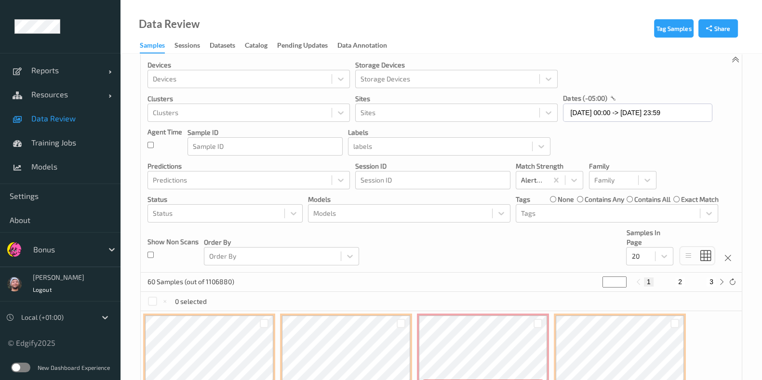
scroll to position [0, 0]
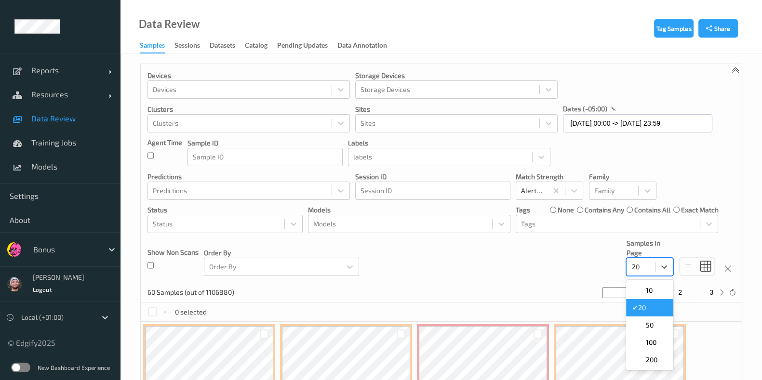
click at [634, 271] on div at bounding box center [640, 267] width 19 height 12
click at [652, 328] on span "50" at bounding box center [649, 326] width 8 height 10
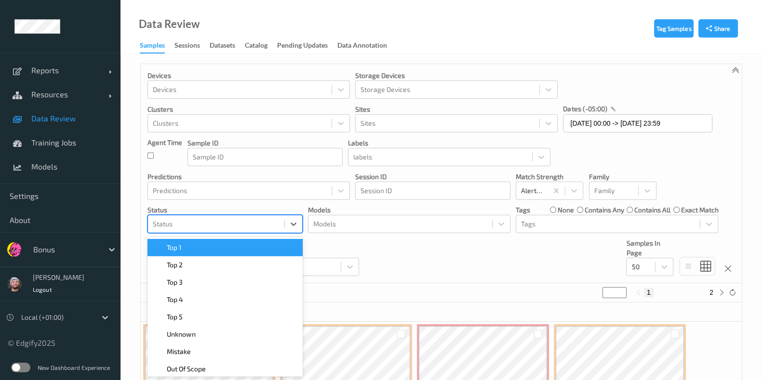
click at [162, 224] on div at bounding box center [216, 224] width 127 height 12
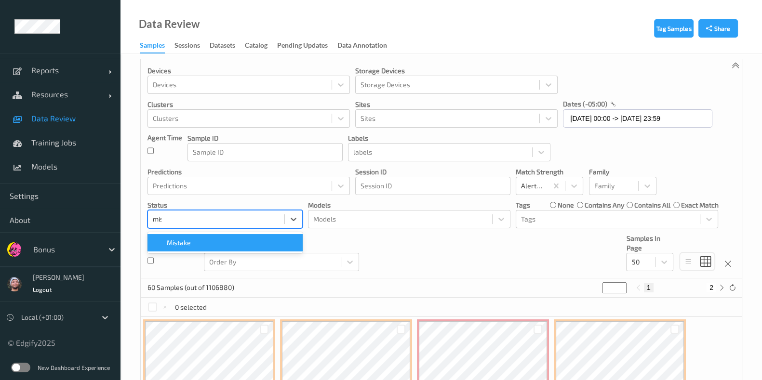
type input "mist"
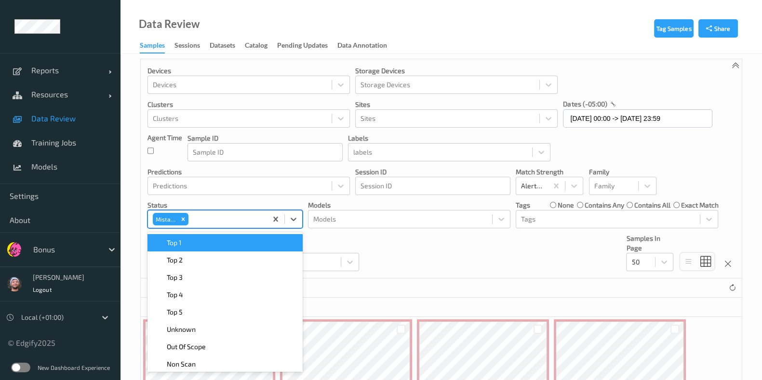
click at [412, 257] on div "Devices Devices Storage Devices Storage Devices Clusters Clusters Sites Sites d…" at bounding box center [441, 168] width 601 height 219
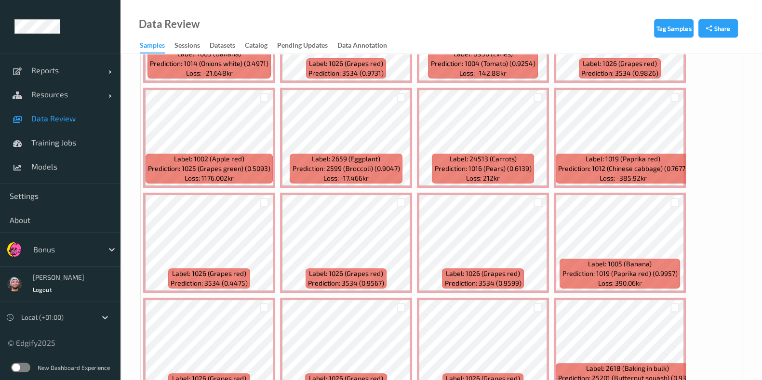
scroll to position [343, 0]
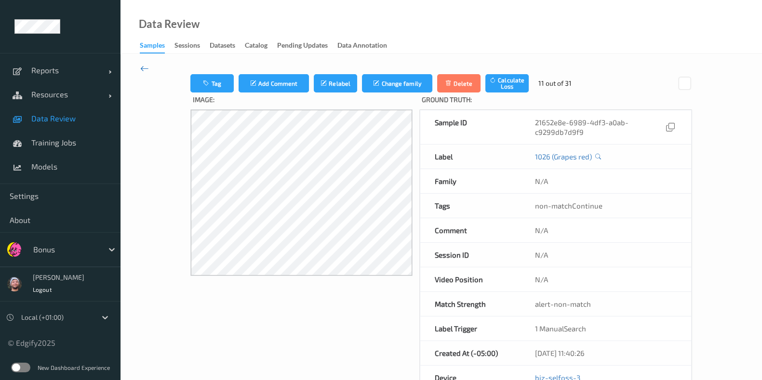
click at [147, 66] on icon at bounding box center [144, 68] width 9 height 11
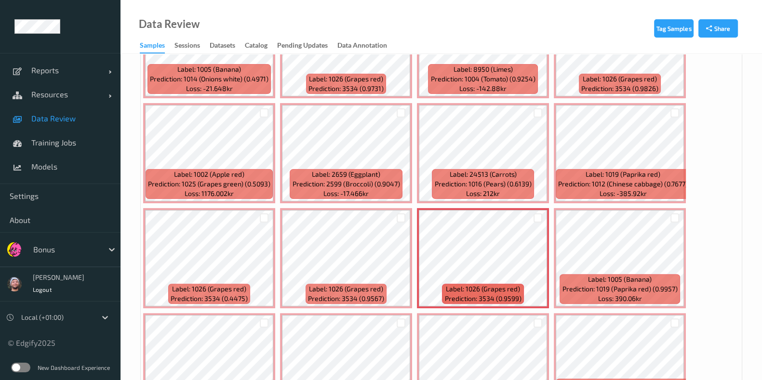
scroll to position [485, 0]
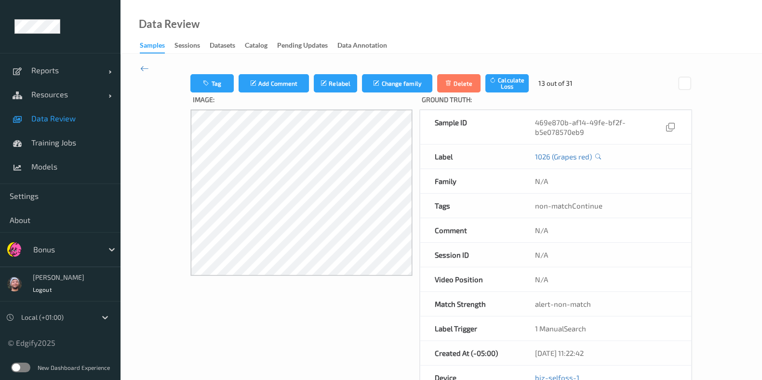
click at [62, 179] on div "Reports Default Report Customized Report Resources Devices Clusters Sites Data …" at bounding box center [60, 118] width 121 height 131
click at [57, 173] on link "Models" at bounding box center [60, 167] width 121 height 24
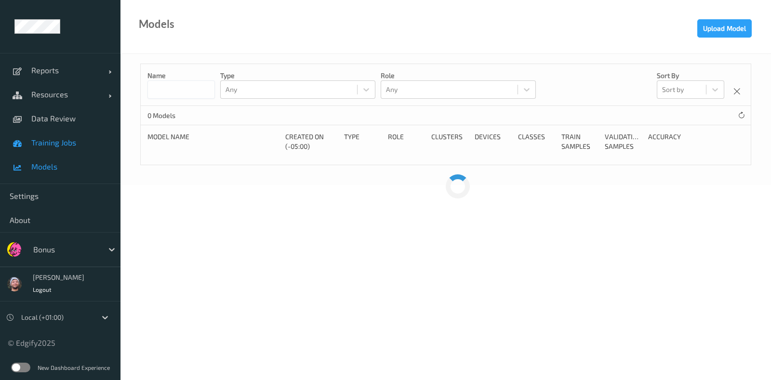
click at [91, 134] on link "Training Jobs" at bounding box center [60, 143] width 121 height 24
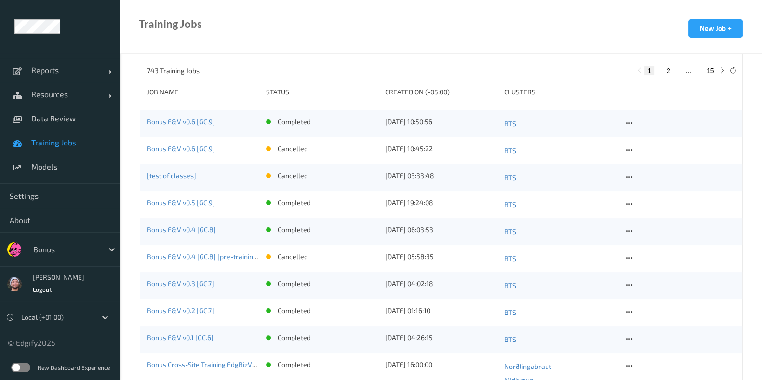
scroll to position [260, 0]
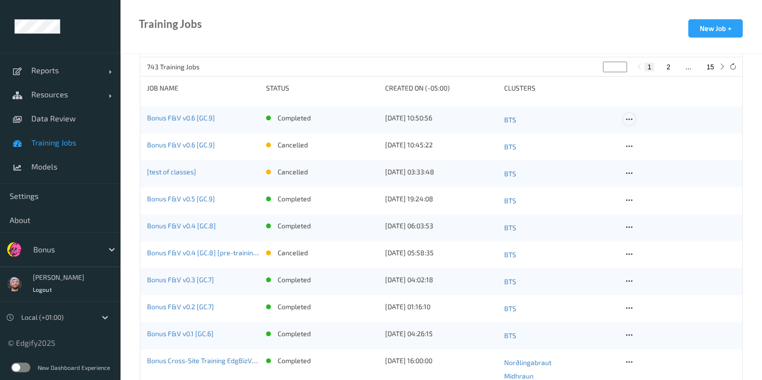
click at [629, 118] on icon at bounding box center [629, 119] width 8 height 9
click at [643, 150] on div "Copy Job" at bounding box center [652, 152] width 23 height 9
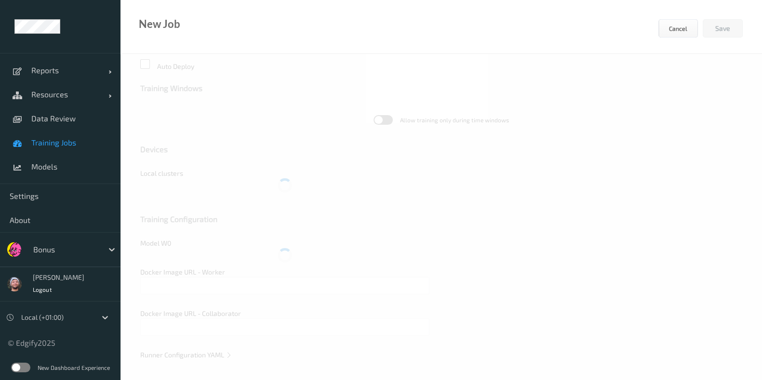
type input "Bonus F&V v0.6 [GC.9]"
type textarea "**********"
type input "edgify/edgify-worker-cuda:2.5.20"
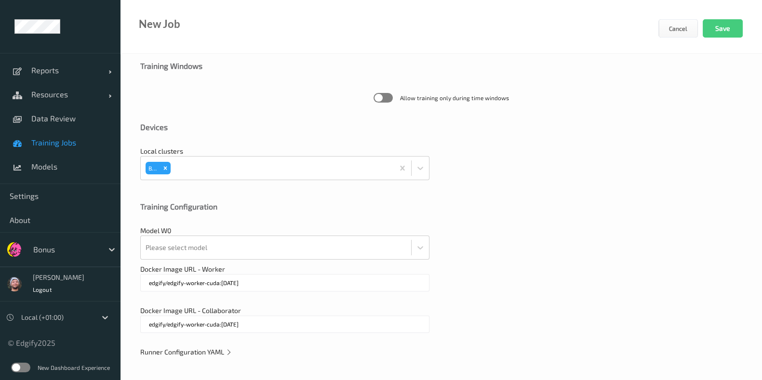
scroll to position [282, 0]
click at [190, 348] on div "Runner Configuration YAML" at bounding box center [441, 353] width 602 height 10
click at [196, 354] on span "Runner Configuration YAML" at bounding box center [186, 352] width 92 height 8
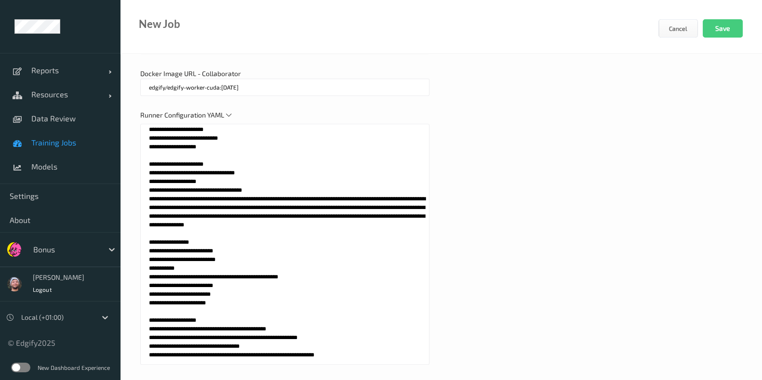
scroll to position [536, 0]
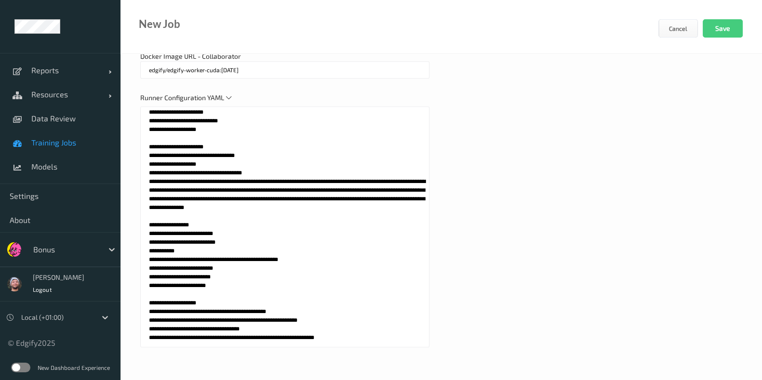
click at [236, 194] on textarea at bounding box center [284, 227] width 289 height 241
click at [58, 119] on span "Data Review" at bounding box center [71, 119] width 80 height 10
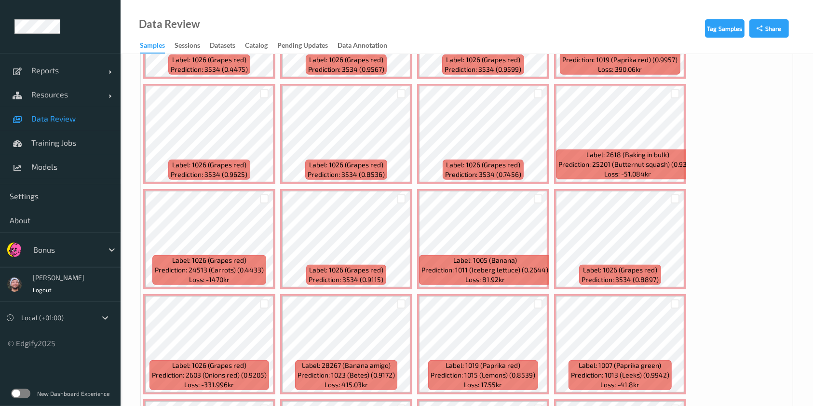
scroll to position [523, 0]
click at [262, 194] on div at bounding box center [264, 198] width 9 height 9
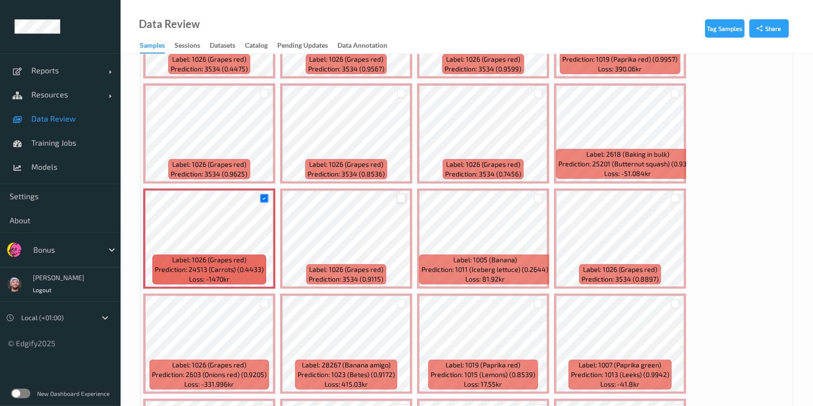
click at [398, 194] on div at bounding box center [401, 198] width 9 height 9
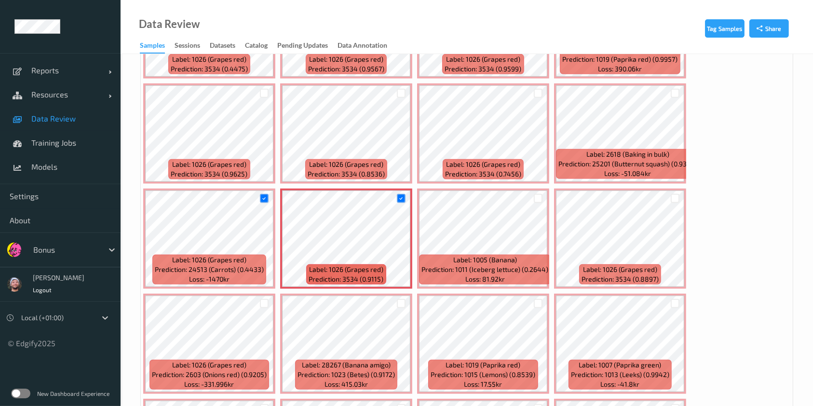
click at [401, 85] on div at bounding box center [401, 93] width 18 height 16
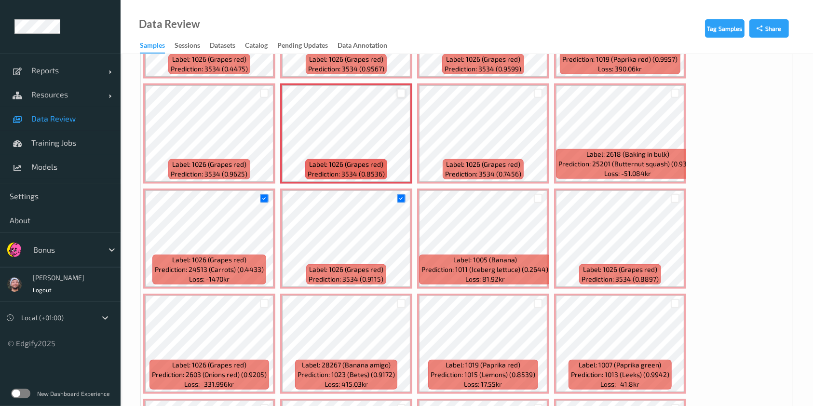
click at [401, 91] on div at bounding box center [401, 93] width 9 height 9
click at [262, 90] on div at bounding box center [264, 93] width 9 height 9
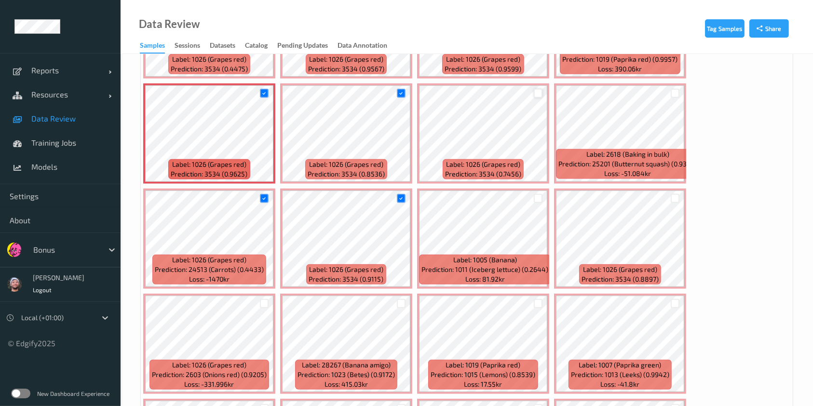
click at [538, 93] on div at bounding box center [538, 93] width 9 height 9
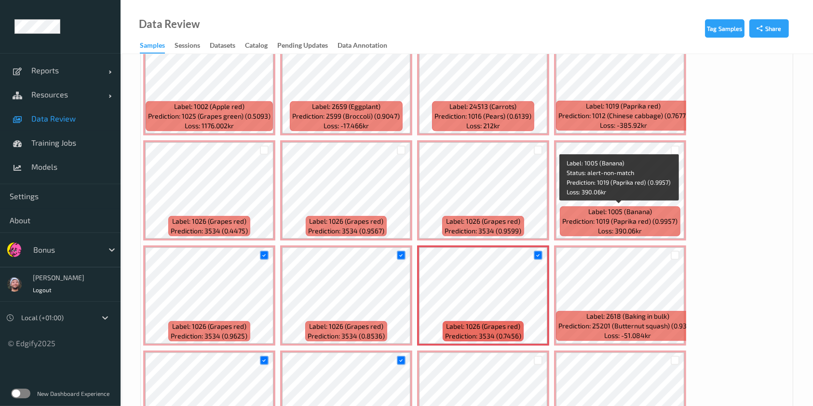
scroll to position [351, 0]
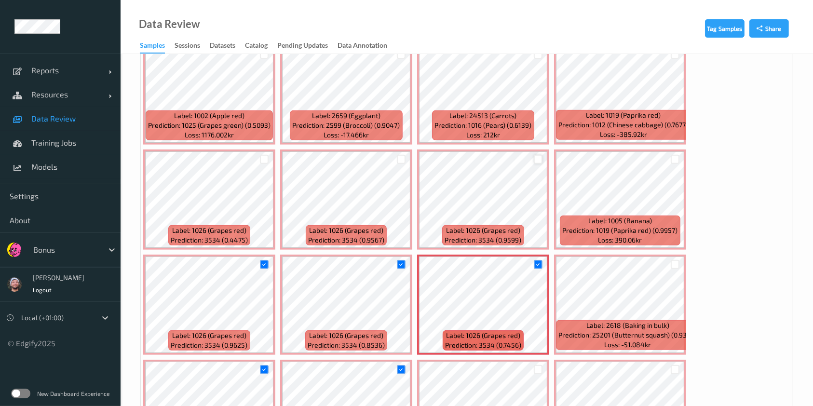
click at [536, 155] on div at bounding box center [538, 159] width 9 height 9
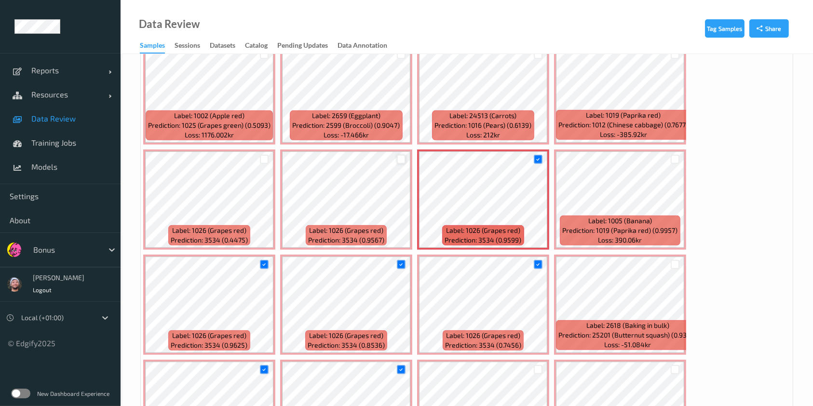
click at [399, 158] on div at bounding box center [401, 159] width 9 height 9
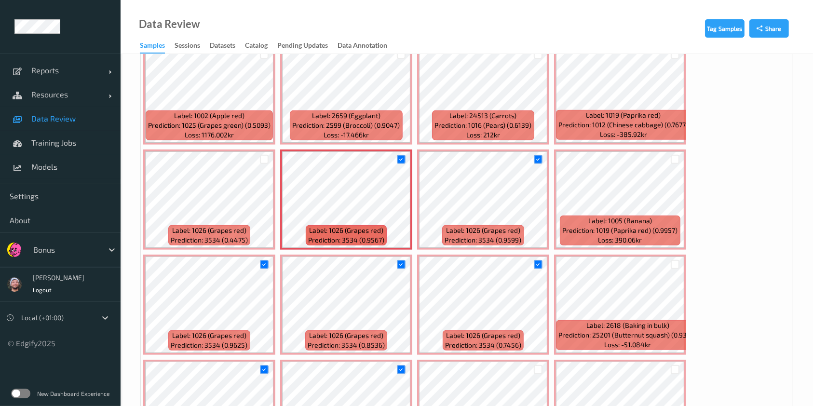
click at [262, 152] on div at bounding box center [264, 159] width 18 height 16
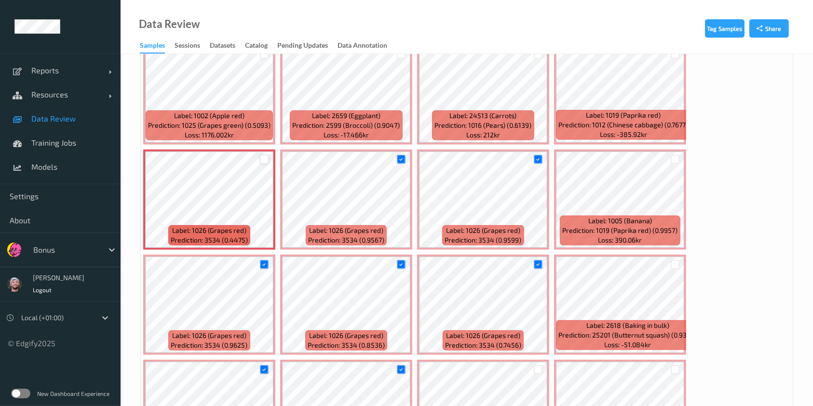
click at [262, 159] on div at bounding box center [264, 159] width 9 height 9
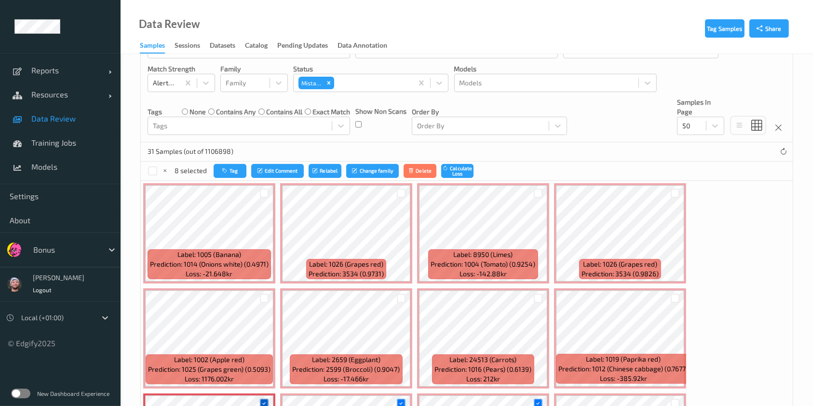
scroll to position [106, 0]
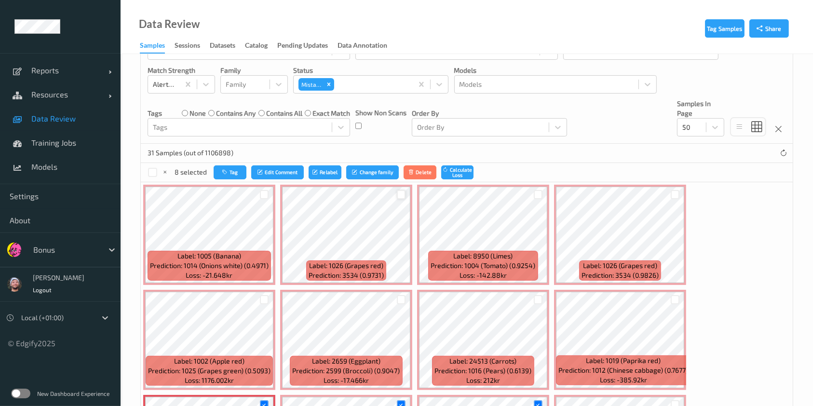
click at [401, 192] on div at bounding box center [401, 194] width 9 height 9
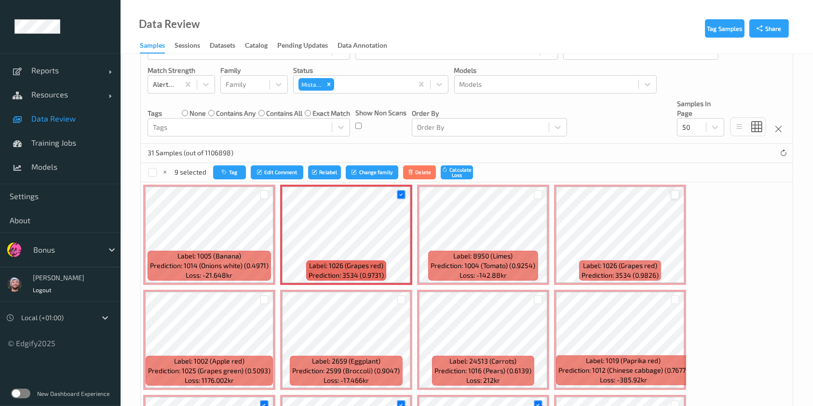
click at [671, 191] on div at bounding box center [674, 194] width 9 height 9
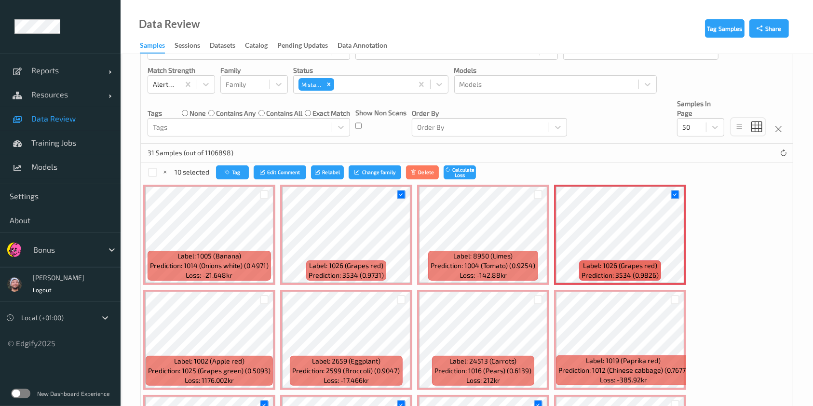
click at [230, 164] on div "10 selected Tag Edit Comment Relabel Change family Delete Calculate Loss" at bounding box center [467, 172] width 652 height 19
click at [232, 169] on button "Tag" at bounding box center [232, 172] width 33 height 14
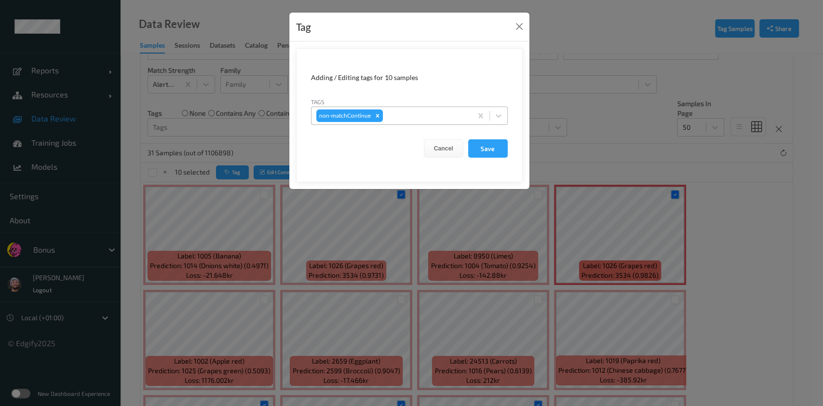
click at [396, 114] on div at bounding box center [426, 116] width 82 height 12
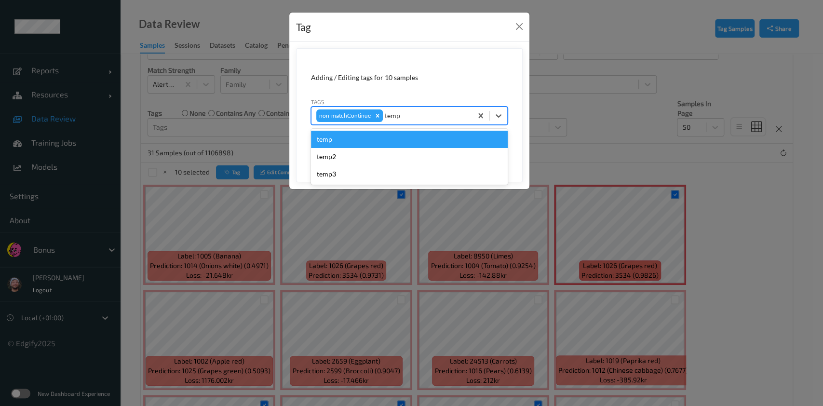
type input "temp3"
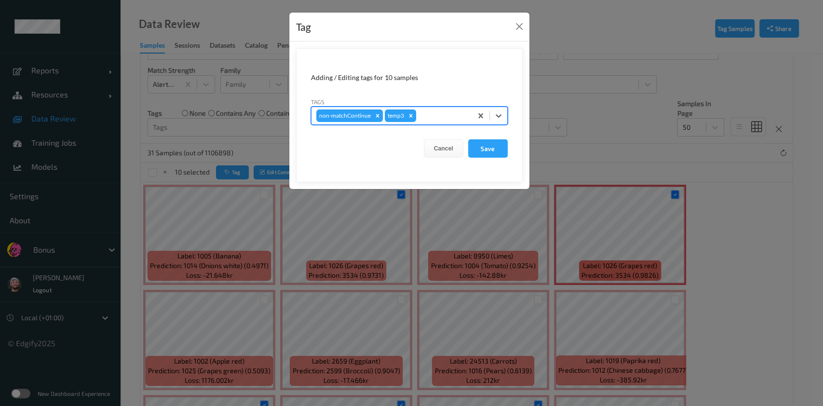
click at [468, 139] on button "Save" at bounding box center [488, 148] width 40 height 18
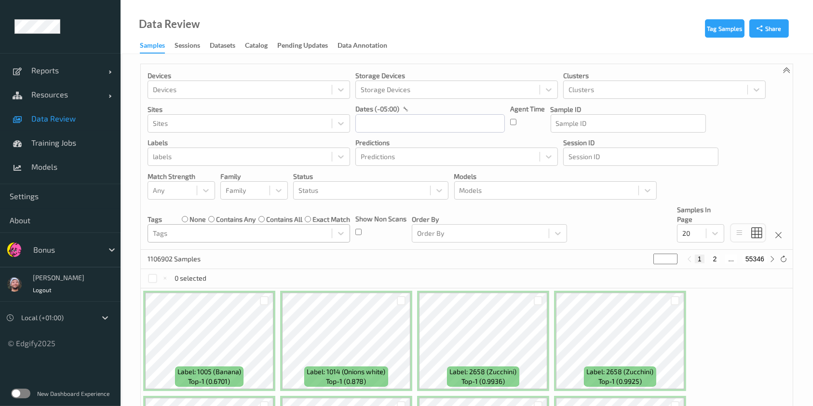
click at [180, 229] on div at bounding box center [240, 234] width 174 height 12
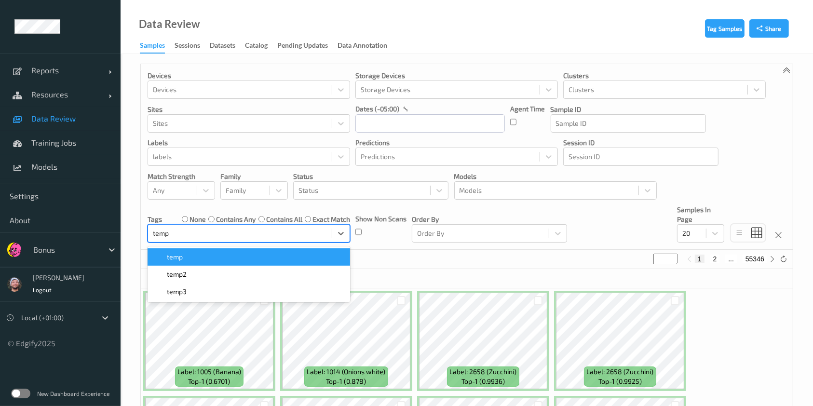
type input "temp3"
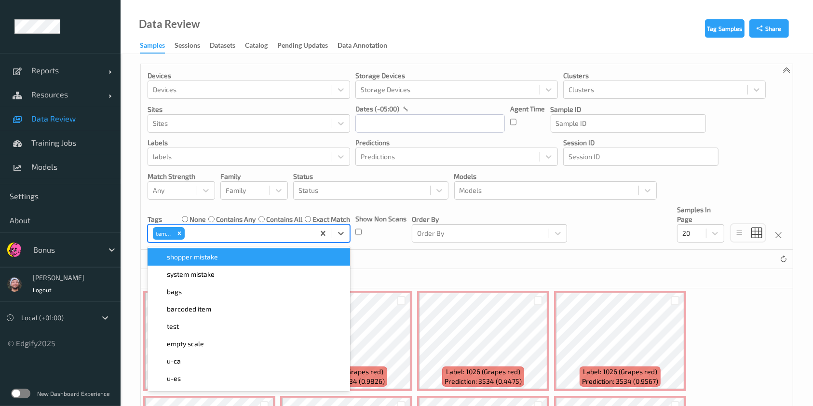
scroll to position [235, 0]
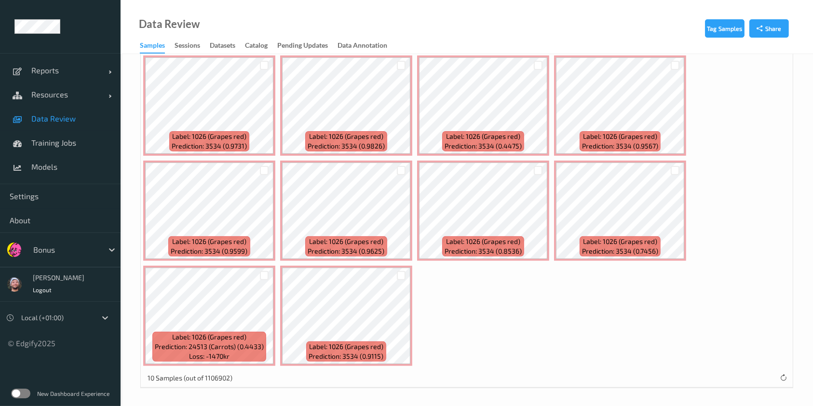
click at [445, 300] on div "Label: 1026 (Grapes red) Prediction: 3534 (0.9731) Label: 1026 (Grapes red) Pre…" at bounding box center [467, 210] width 652 height 315
click at [54, 118] on span "Data Review" at bounding box center [71, 119] width 80 height 10
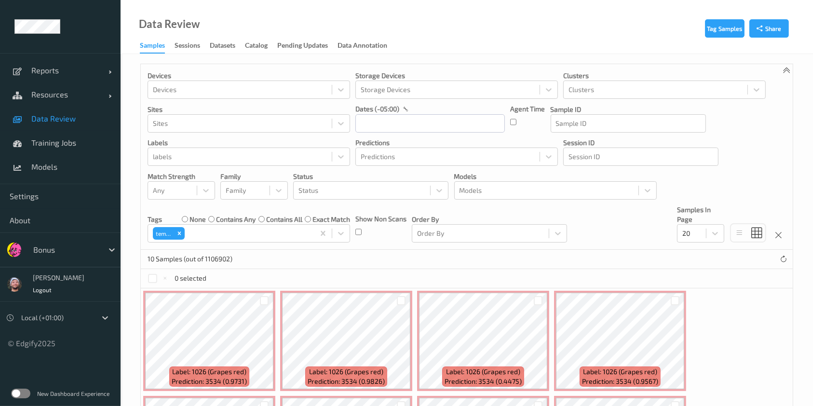
click at [137, 126] on div "Tag Samples Share Devices Devices Storage Devices Storage Devices Clusters Clus…" at bounding box center [467, 348] width 692 height 589
click at [150, 281] on div at bounding box center [152, 278] width 9 height 9
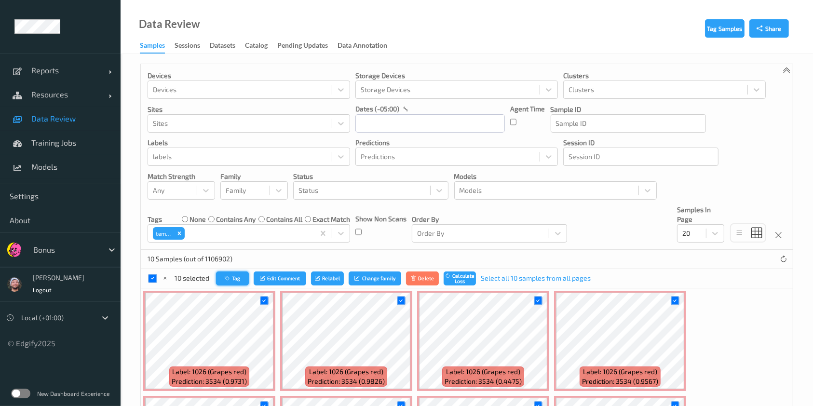
click at [228, 277] on icon "button" at bounding box center [228, 278] width 7 height 6
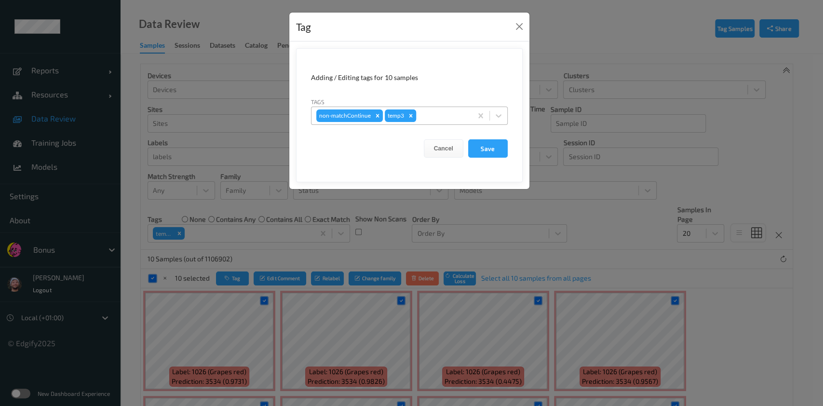
click at [409, 113] on icon "Remove temp3" at bounding box center [410, 115] width 7 height 7
click at [474, 146] on button "Save" at bounding box center [488, 148] width 40 height 18
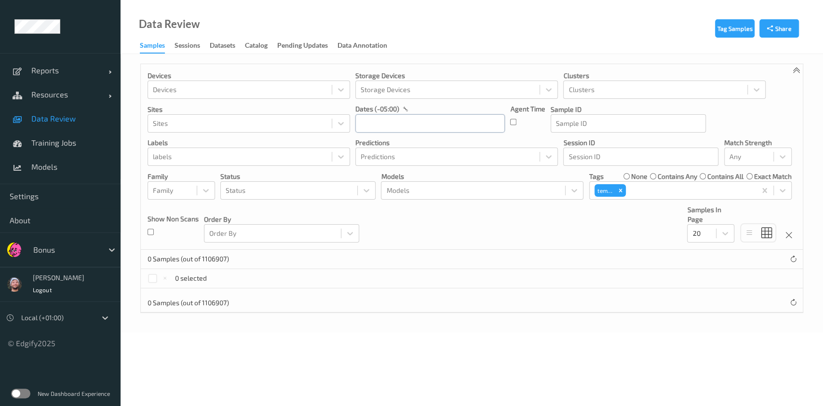
click at [387, 121] on input "text" at bounding box center [429, 123] width 149 height 18
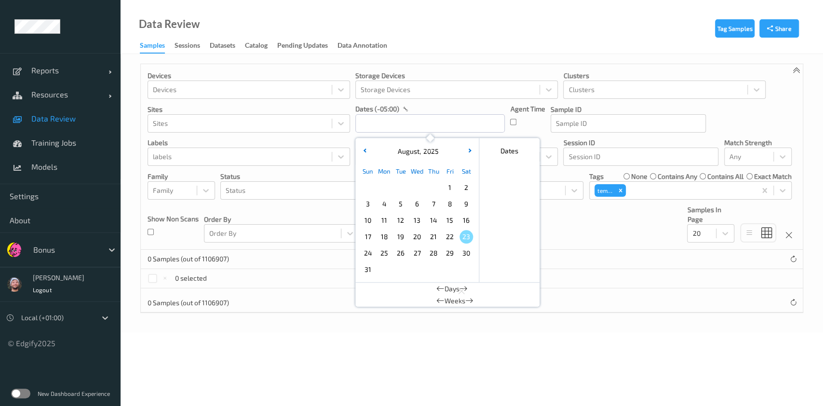
click at [450, 239] on span "22" at bounding box center [449, 236] width 13 height 13
type input "[DATE] 00:00 -> [DATE] 23:59"
click at [626, 191] on div "temp3" at bounding box center [610, 190] width 34 height 14
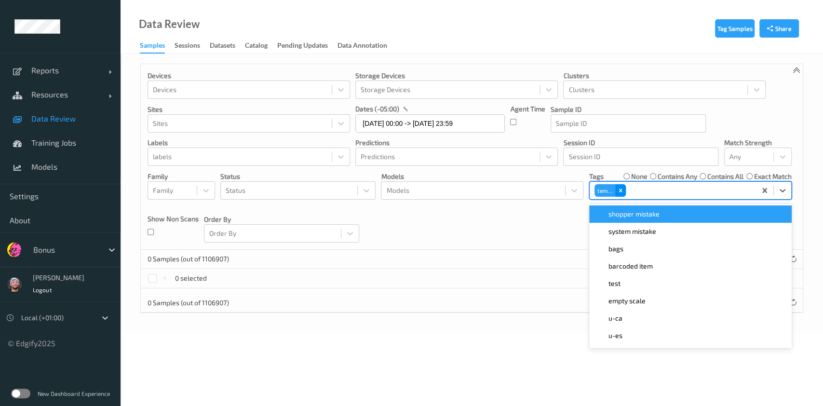
click at [624, 191] on div "Remove temp3" at bounding box center [620, 190] width 11 height 13
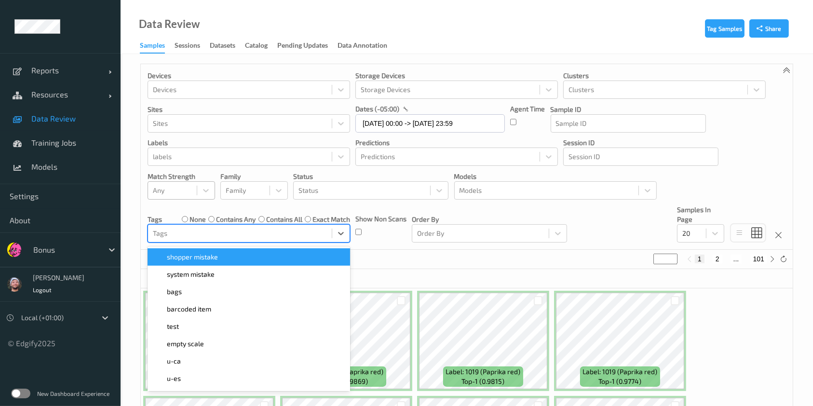
click at [173, 197] on div "Any" at bounding box center [172, 190] width 49 height 15
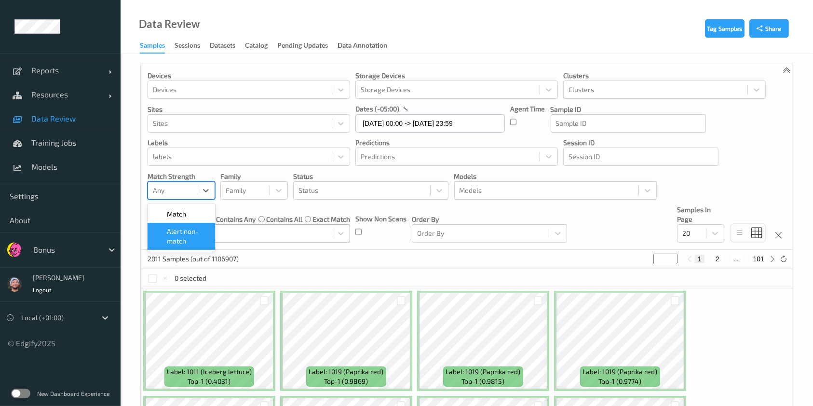
click at [192, 231] on span "Alert non-match" at bounding box center [188, 236] width 42 height 19
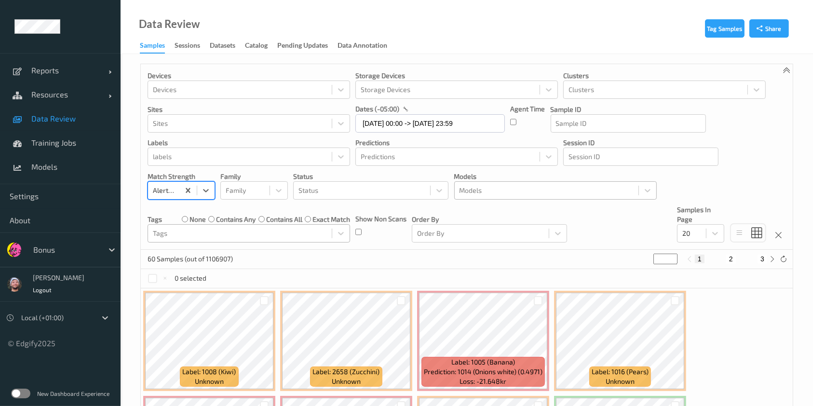
click at [482, 193] on div at bounding box center [546, 191] width 174 height 12
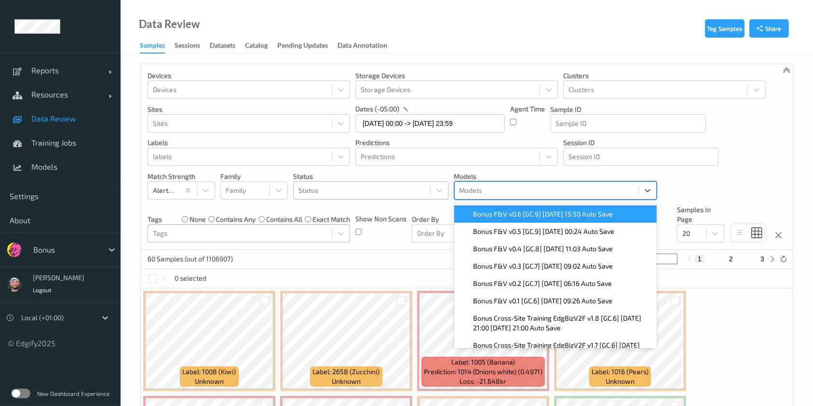
click at [403, 196] on div "Status" at bounding box center [362, 190] width 136 height 15
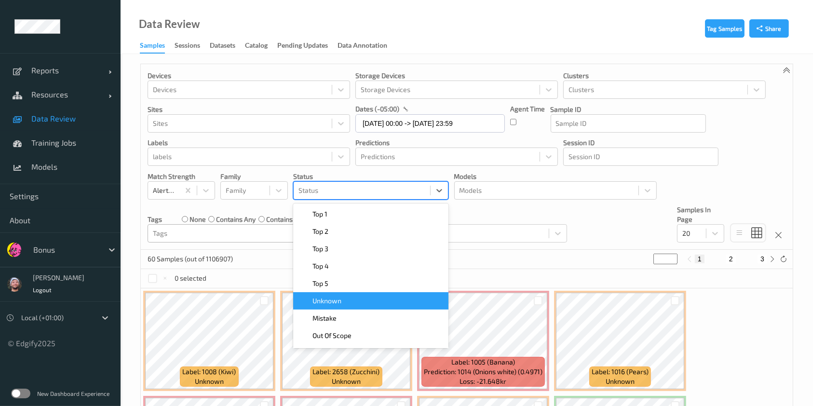
click at [354, 307] on div "Unknown" at bounding box center [370, 300] width 155 height 17
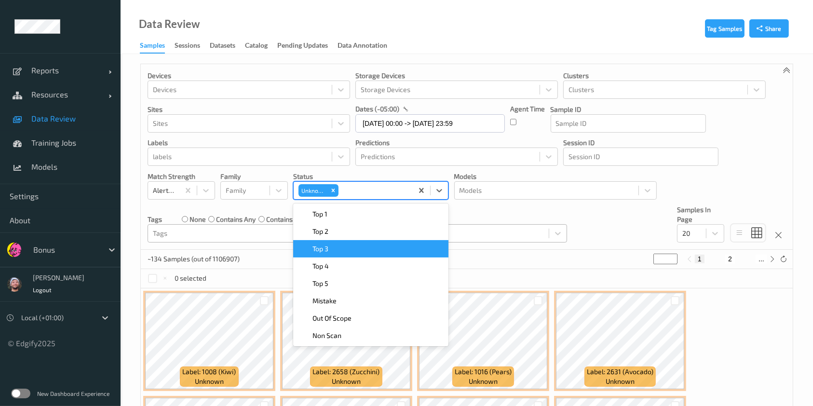
click at [465, 230] on div at bounding box center [480, 234] width 127 height 12
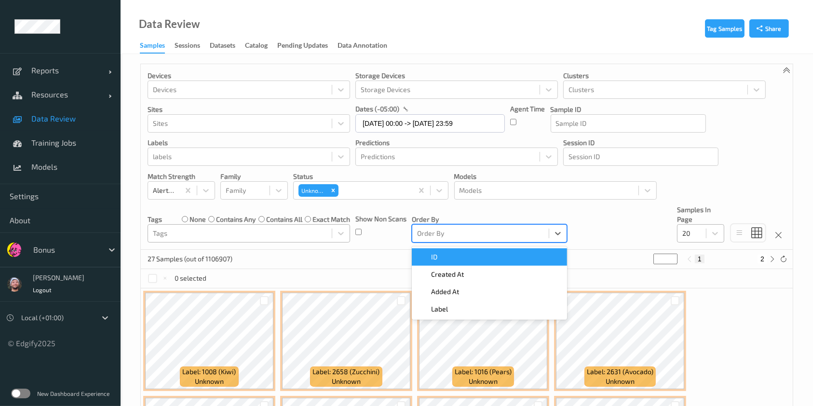
click at [678, 231] on div "20" at bounding box center [691, 233] width 28 height 15
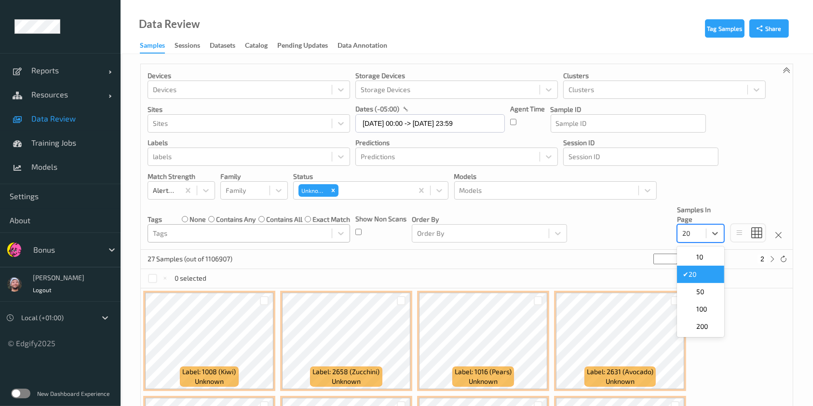
click at [678, 231] on div "20" at bounding box center [691, 233] width 28 height 15
click at [695, 299] on div "50" at bounding box center [700, 291] width 47 height 17
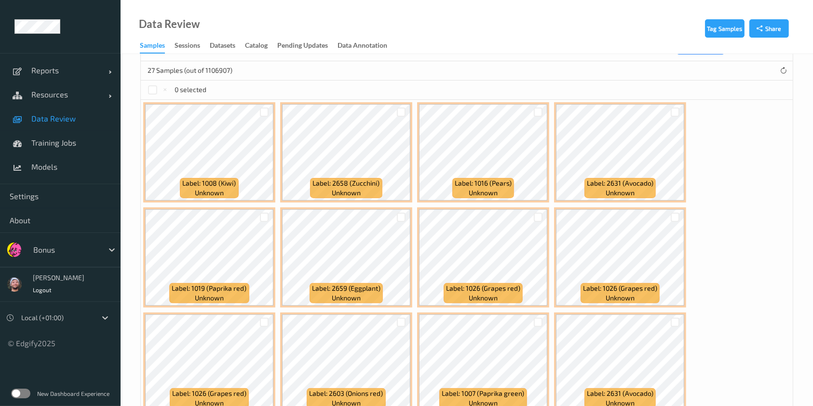
scroll to position [189, 0]
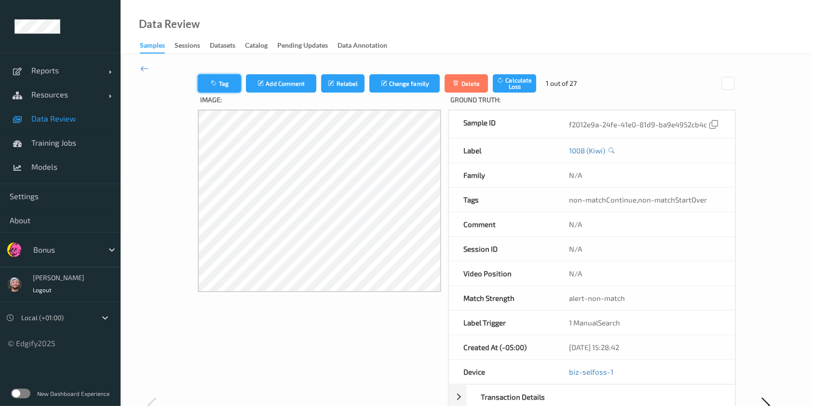
click at [228, 76] on button "Tag" at bounding box center [219, 83] width 43 height 18
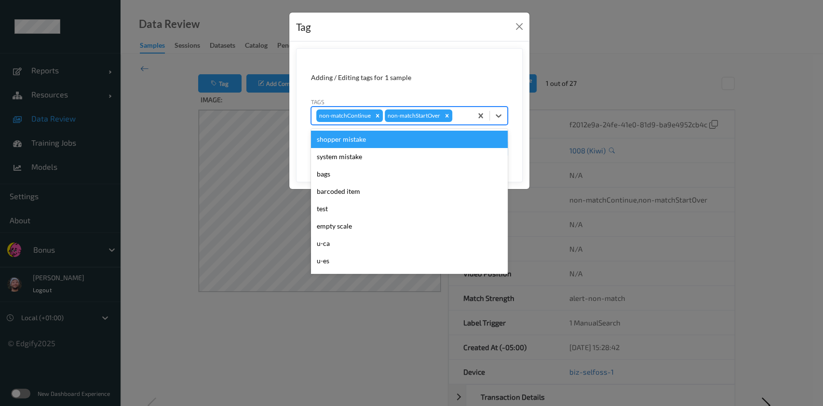
click at [451, 117] on div "non-matchContinue non-matchStartOver" at bounding box center [391, 115] width 161 height 16
type input "pi"
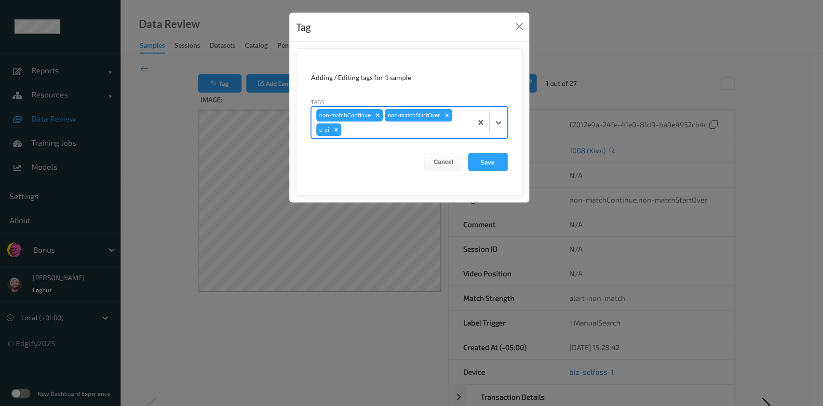
click at [468, 153] on button "Save" at bounding box center [488, 162] width 40 height 18
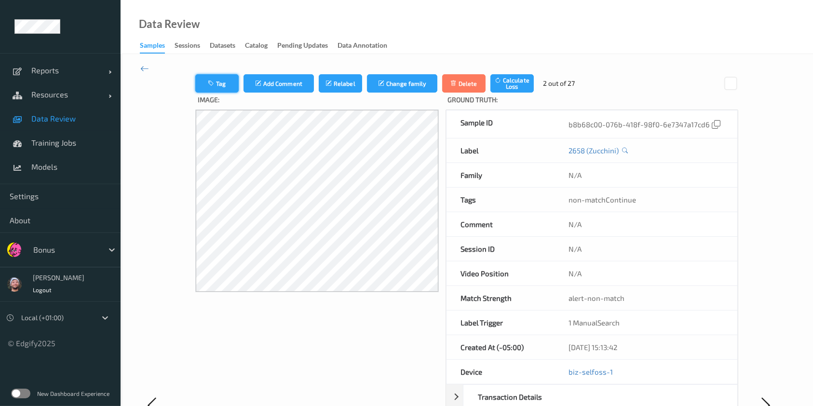
click at [235, 86] on button "Tag" at bounding box center [216, 83] width 43 height 18
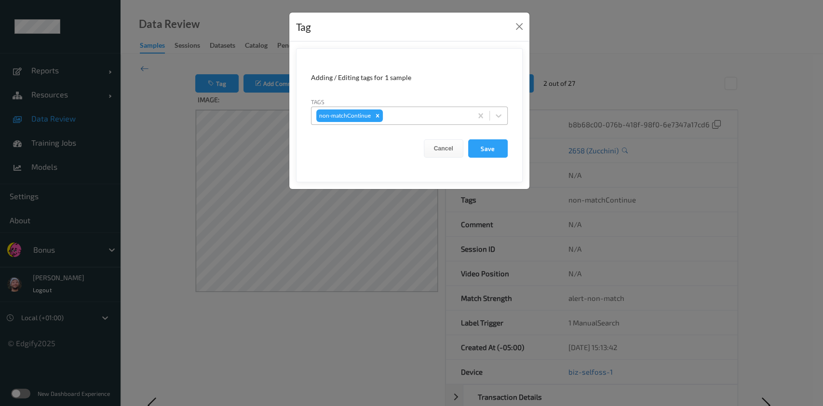
click at [449, 116] on div at bounding box center [426, 116] width 82 height 12
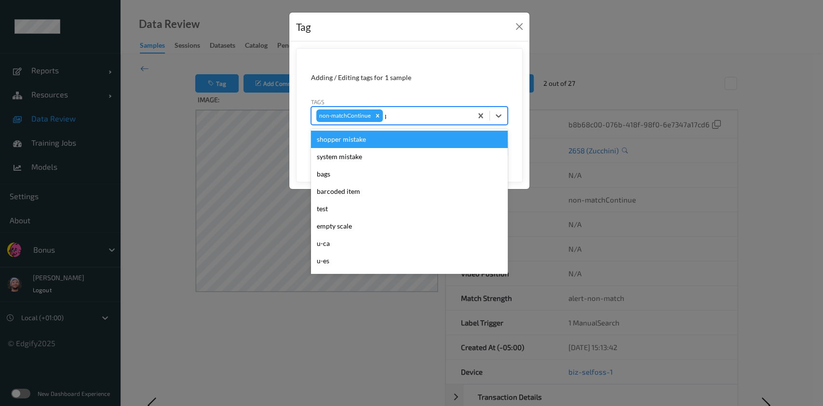
type input "pi"
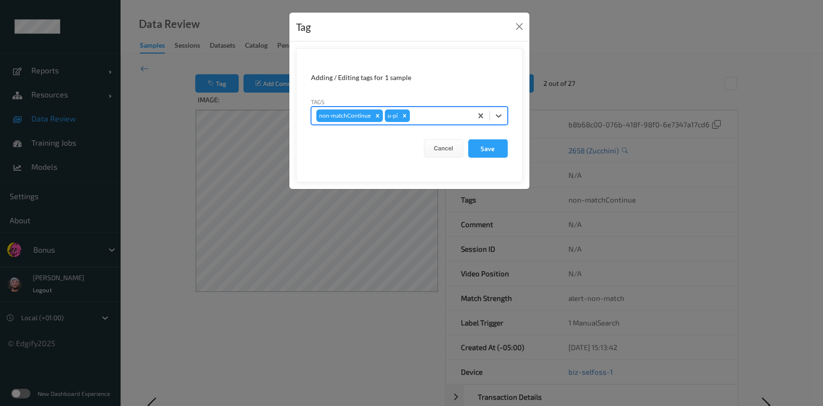
click at [468, 139] on button "Save" at bounding box center [488, 148] width 40 height 18
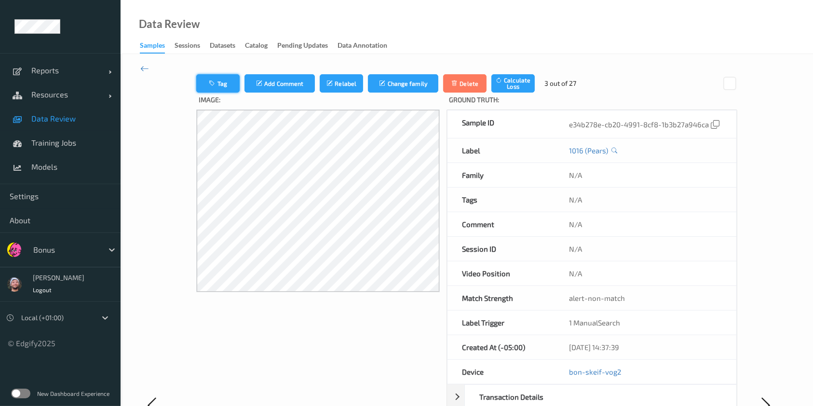
click at [219, 79] on button "Tag" at bounding box center [217, 83] width 43 height 18
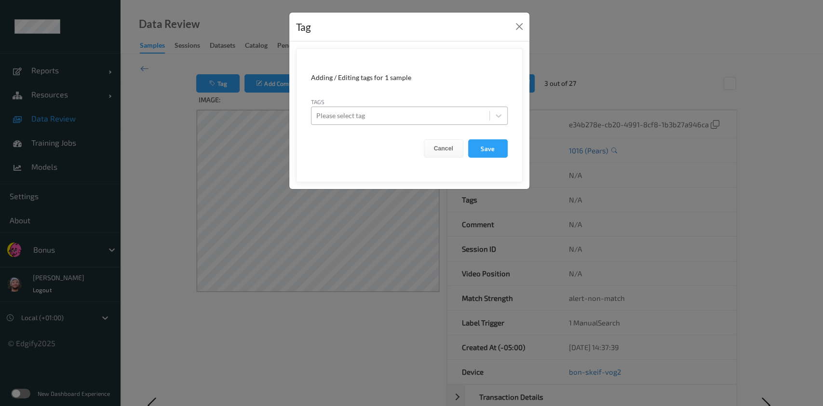
click at [388, 116] on div at bounding box center [400, 116] width 168 height 12
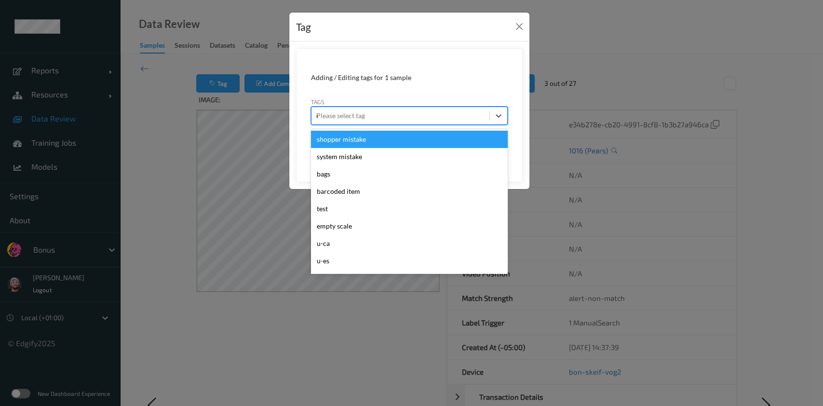
type input "ca"
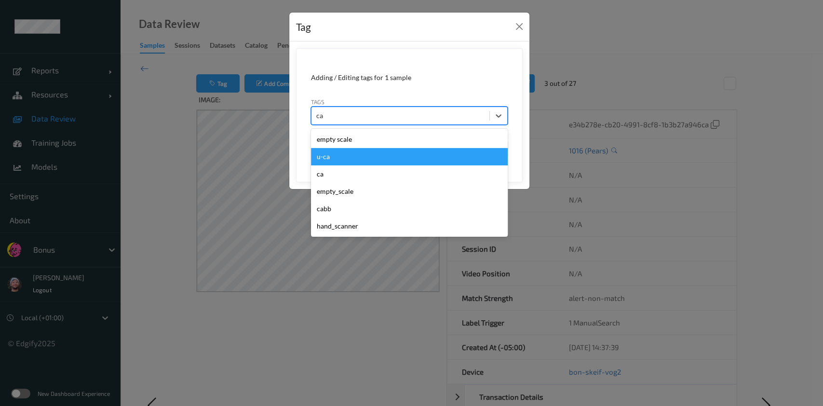
drag, startPoint x: 371, startPoint y: 145, endPoint x: 375, endPoint y: 154, distance: 10.6
click at [375, 154] on div "empty scale u-ca ca empty_scale cabb hand_scanner" at bounding box center [409, 183] width 197 height 108
click at [375, 154] on div "u-ca" at bounding box center [409, 156] width 197 height 17
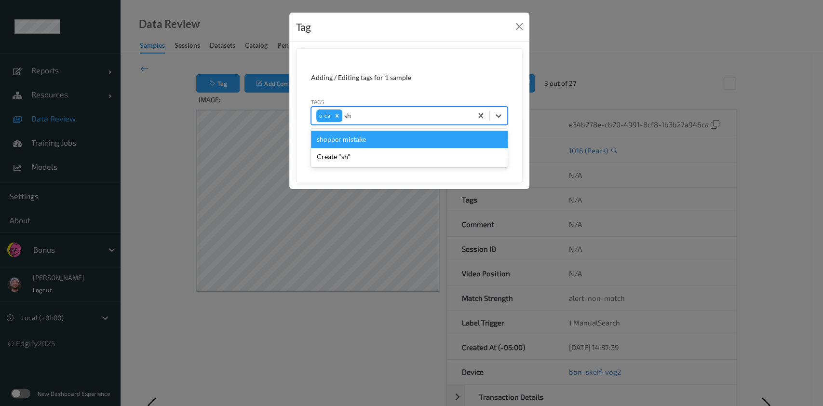
type input "sho"
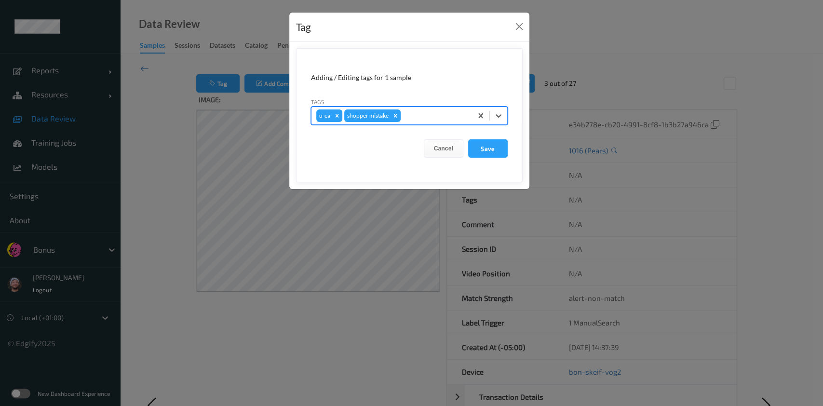
click at [468, 139] on button "Save" at bounding box center [488, 148] width 40 height 18
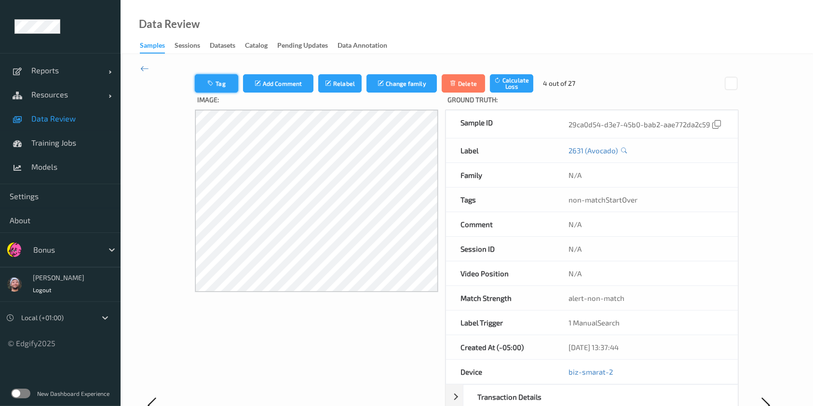
click at [232, 86] on button "Tag" at bounding box center [216, 83] width 43 height 18
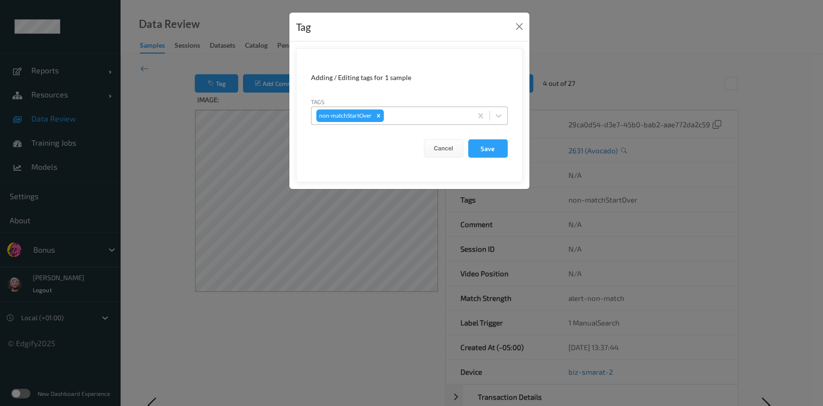
click at [415, 116] on div at bounding box center [426, 116] width 81 height 12
type input "ca"
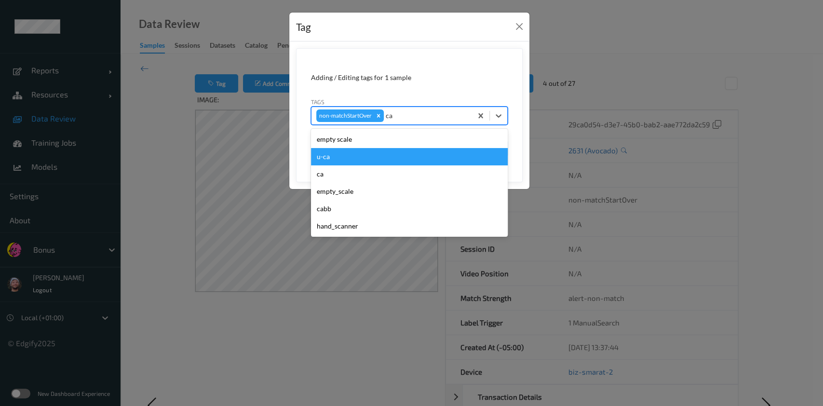
click at [378, 153] on div "u-ca" at bounding box center [409, 156] width 197 height 17
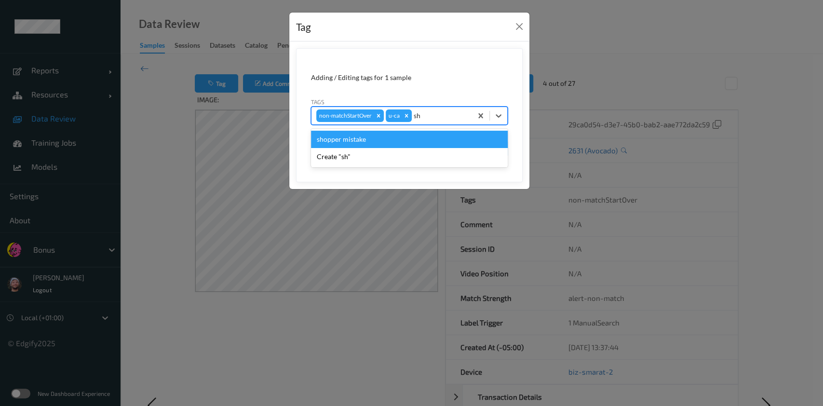
type input "sho"
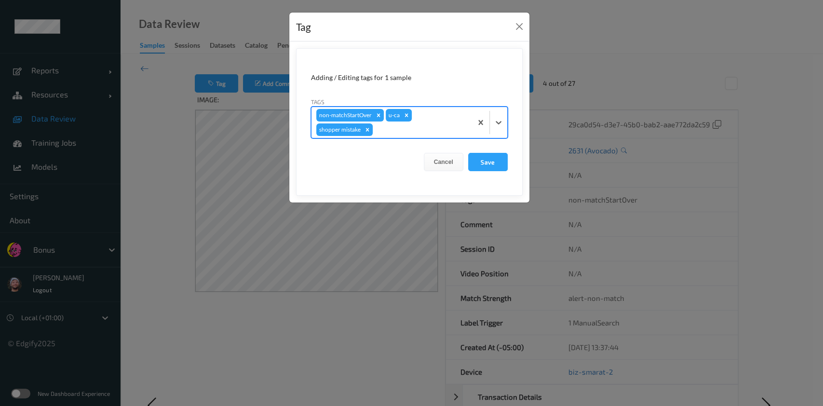
click at [468, 153] on button "Save" at bounding box center [488, 162] width 40 height 18
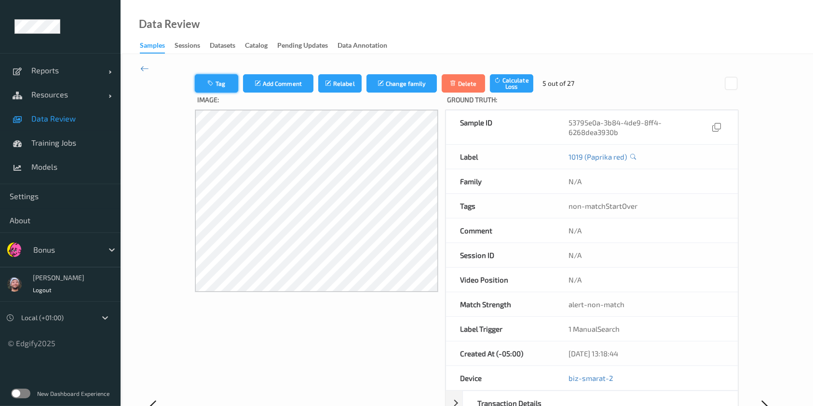
click at [211, 82] on icon "button" at bounding box center [211, 83] width 8 height 7
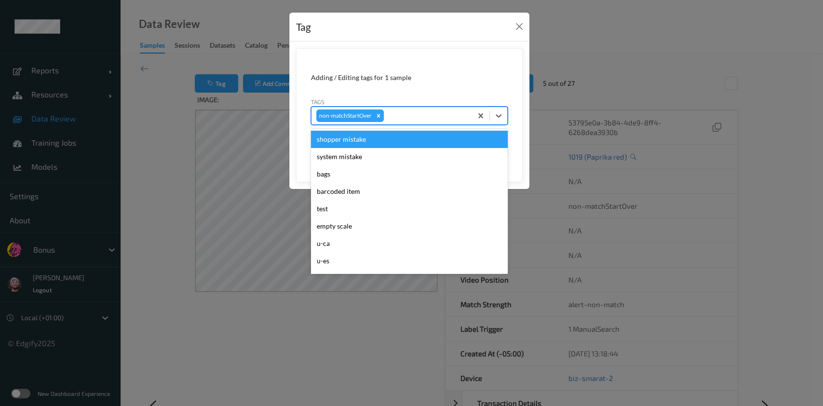
click at [405, 121] on div at bounding box center [426, 116] width 81 height 12
type input "ca"
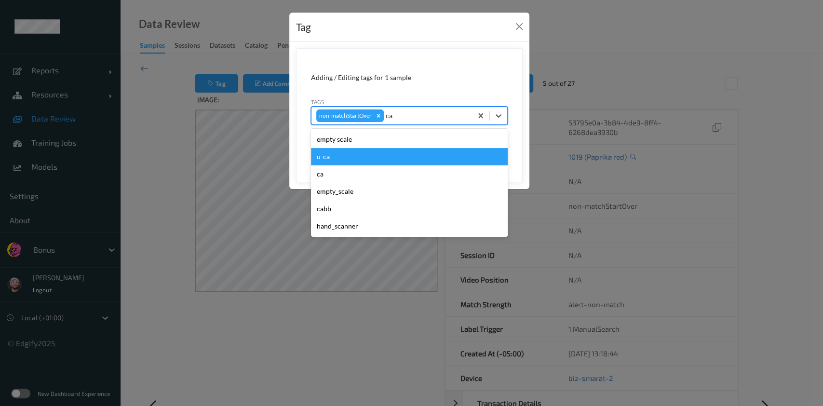
click at [368, 158] on div "u-ca" at bounding box center [409, 156] width 197 height 17
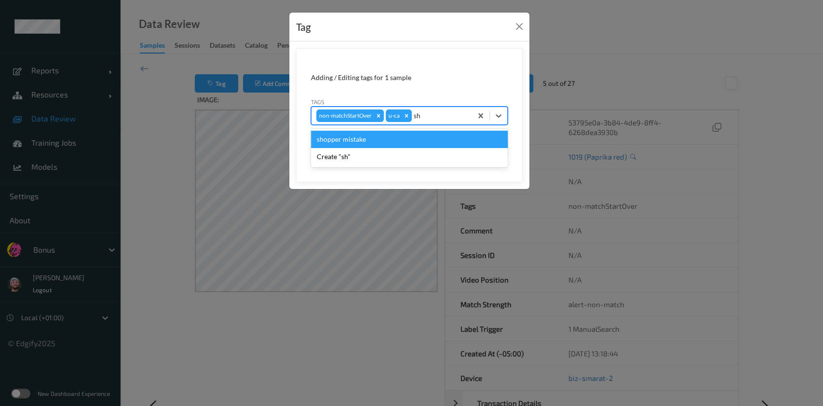
type input "sho"
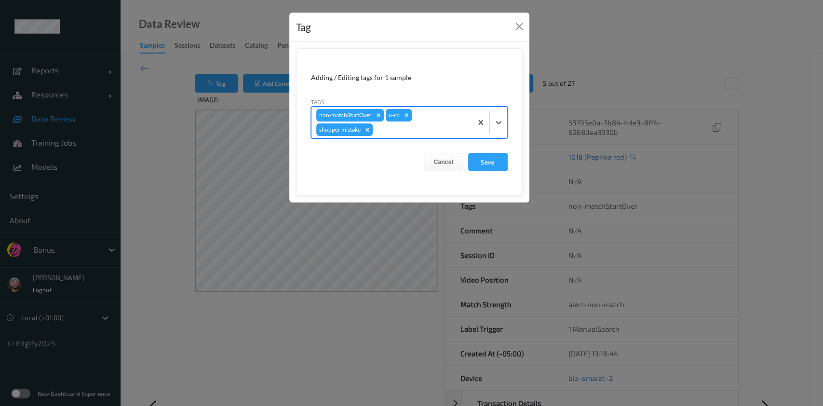
click at [468, 153] on button "Save" at bounding box center [488, 162] width 40 height 18
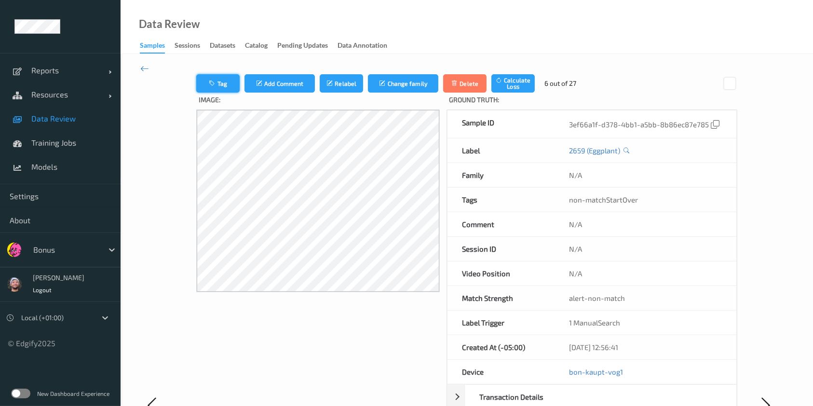
click at [234, 81] on button "Tag" at bounding box center [217, 83] width 43 height 18
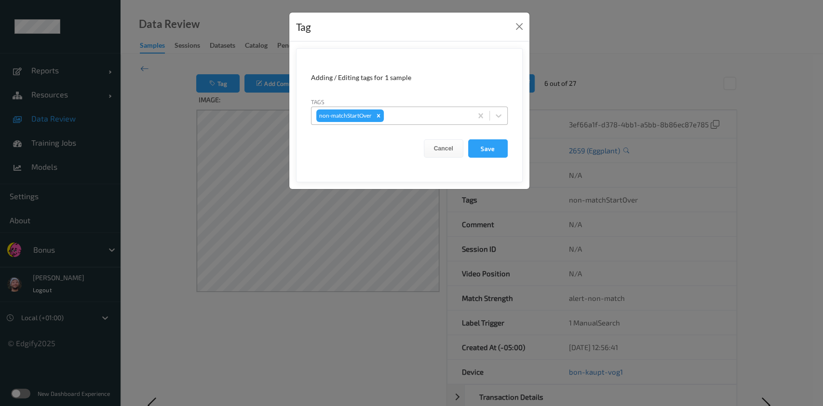
click at [417, 118] on div at bounding box center [426, 116] width 81 height 12
click at [248, 274] on div "Tag Adding / Editing tags for 1 sample Tags non-matchStartOver Cancel Save" at bounding box center [411, 203] width 823 height 406
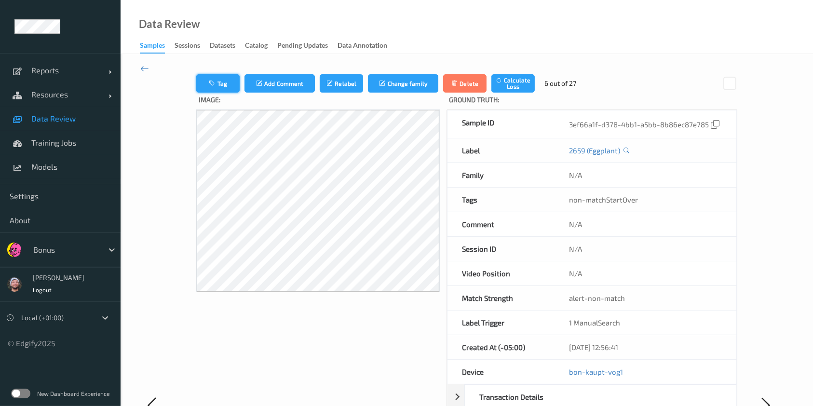
click at [226, 88] on button "Tag" at bounding box center [217, 83] width 43 height 18
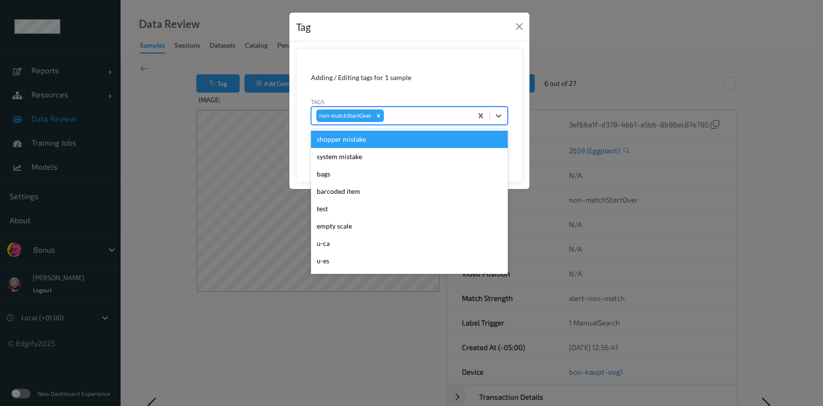
click at [419, 114] on div at bounding box center [426, 116] width 81 height 12
type input "ca"
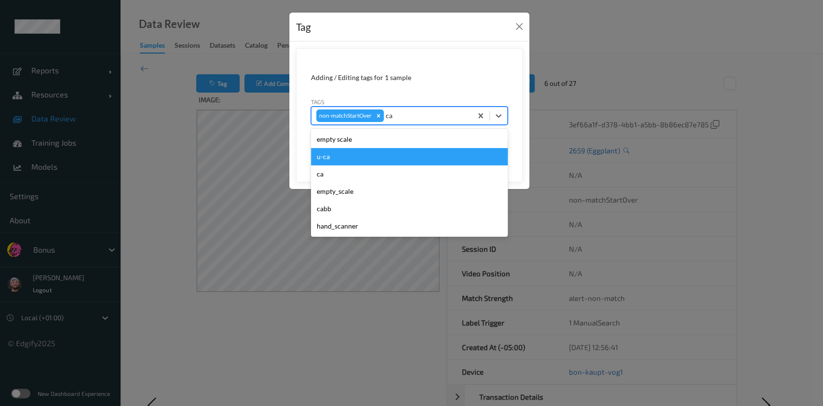
click at [366, 148] on div "u-ca" at bounding box center [409, 156] width 197 height 17
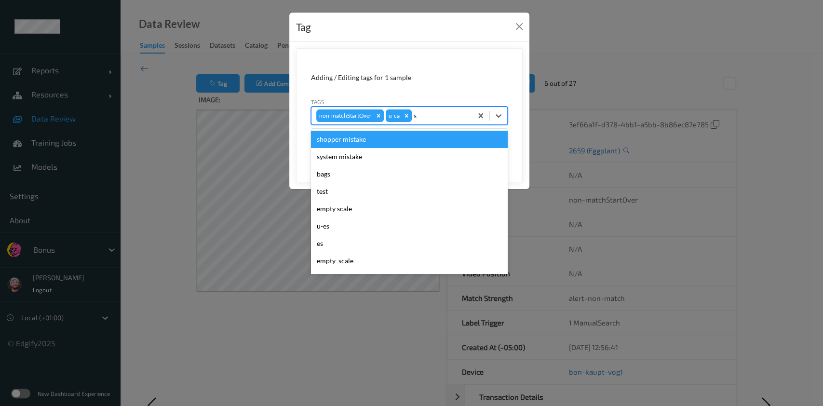
type input "sh"
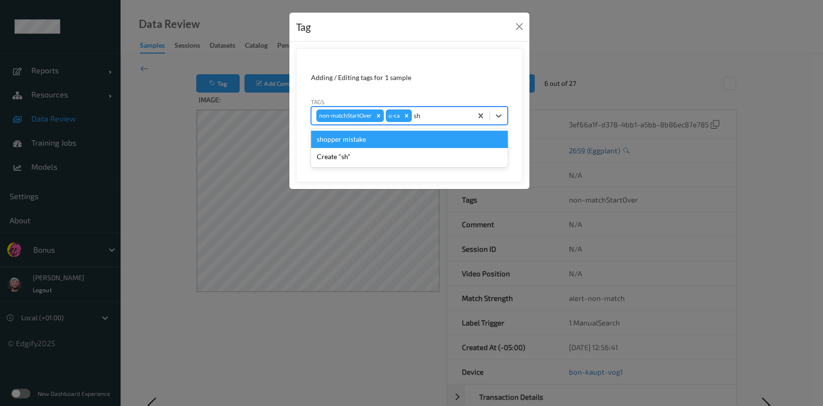
click at [366, 148] on div "Create "sh"" at bounding box center [409, 156] width 197 height 17
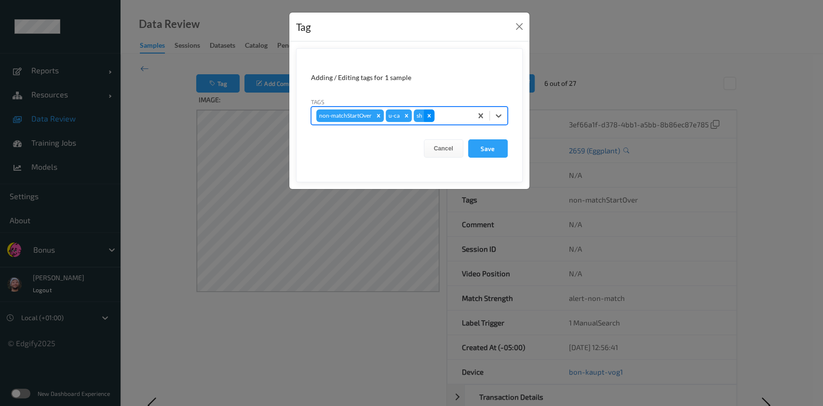
click at [427, 113] on icon "Remove sh" at bounding box center [429, 115] width 7 height 7
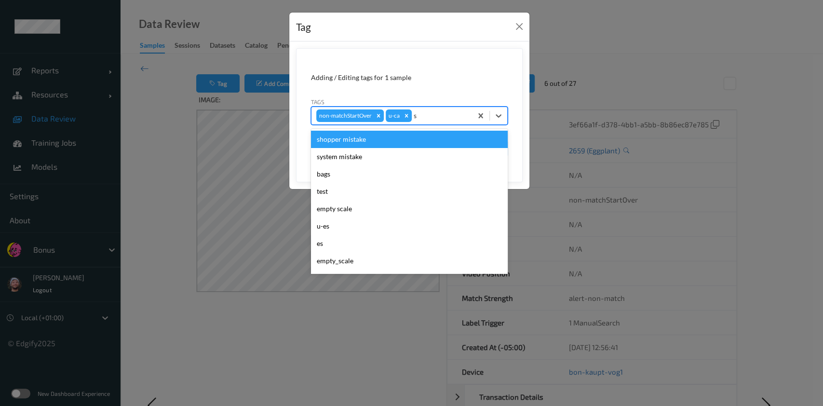
type input "sh"
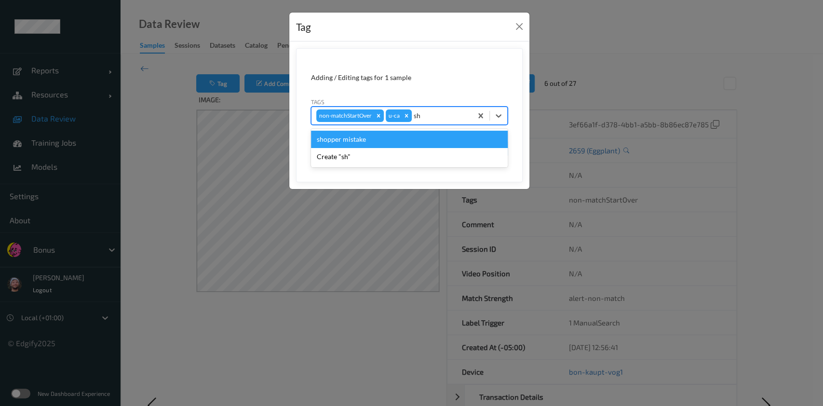
click at [426, 138] on div "shopper mistake" at bounding box center [409, 139] width 197 height 17
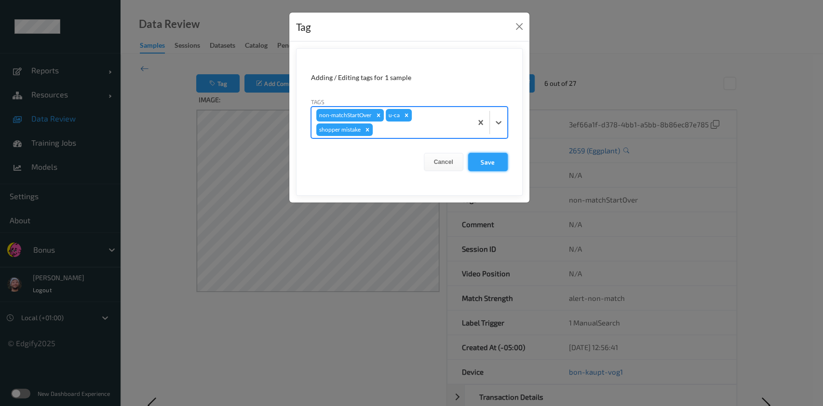
click at [489, 162] on button "Save" at bounding box center [488, 162] width 40 height 18
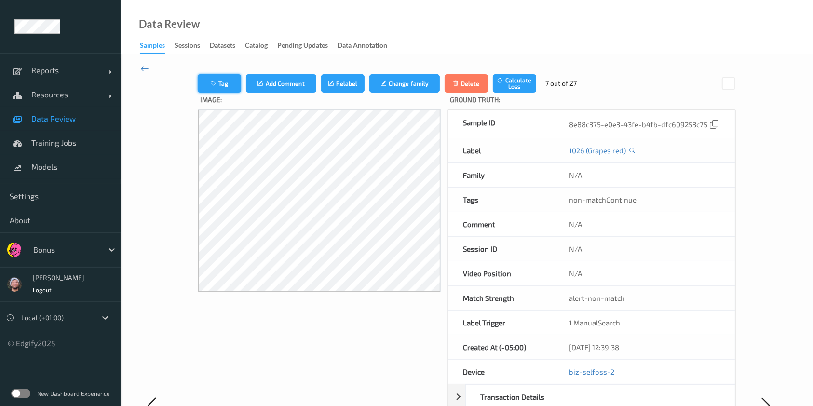
click at [227, 80] on button "Tag" at bounding box center [219, 83] width 43 height 18
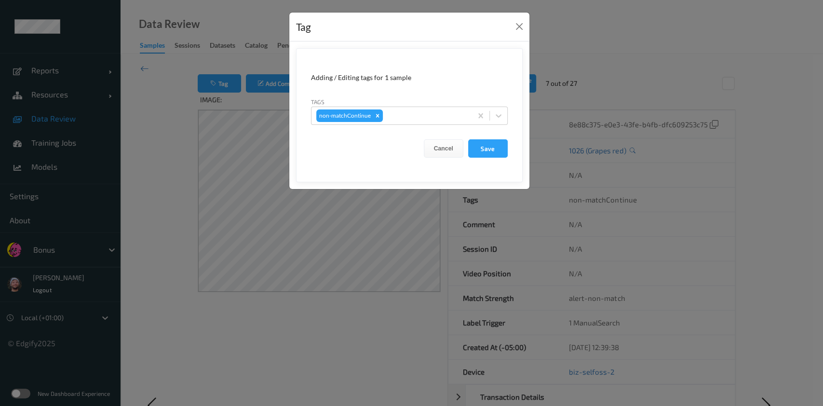
click at [293, 218] on div "Tag Adding / Editing tags for 1 sample Tags non-matchContinue Cancel Save" at bounding box center [411, 203] width 823 height 406
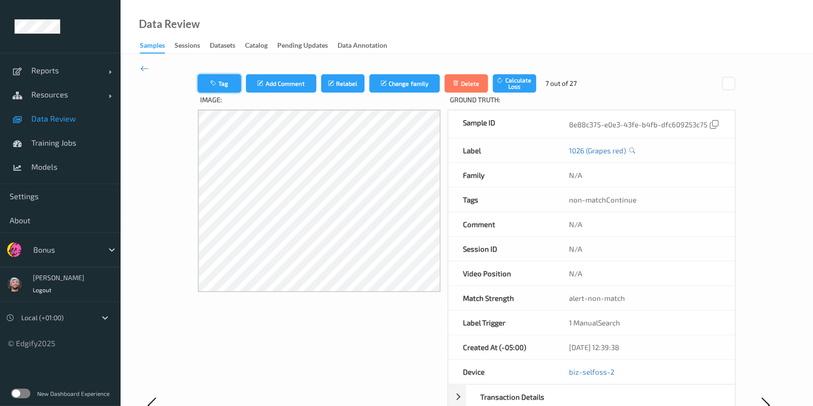
click at [220, 84] on button "Tag" at bounding box center [219, 83] width 43 height 18
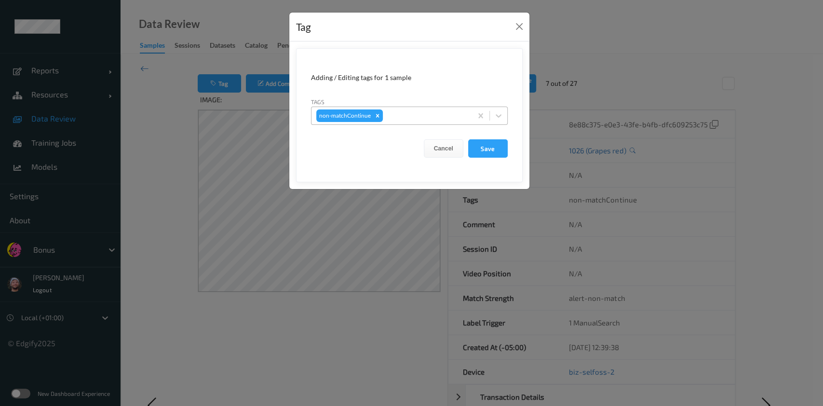
click at [400, 118] on div at bounding box center [426, 116] width 82 height 12
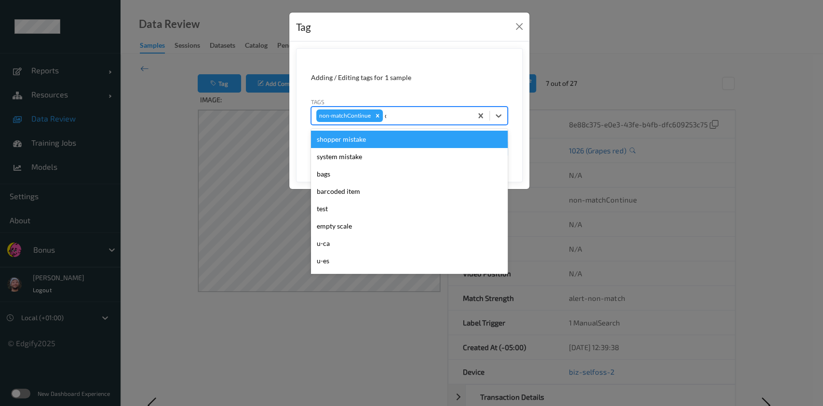
type input "ca"
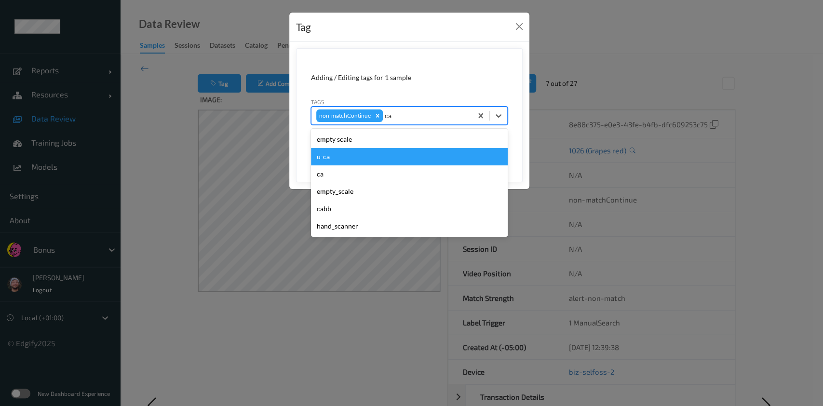
click at [383, 154] on div "u-ca" at bounding box center [409, 156] width 197 height 17
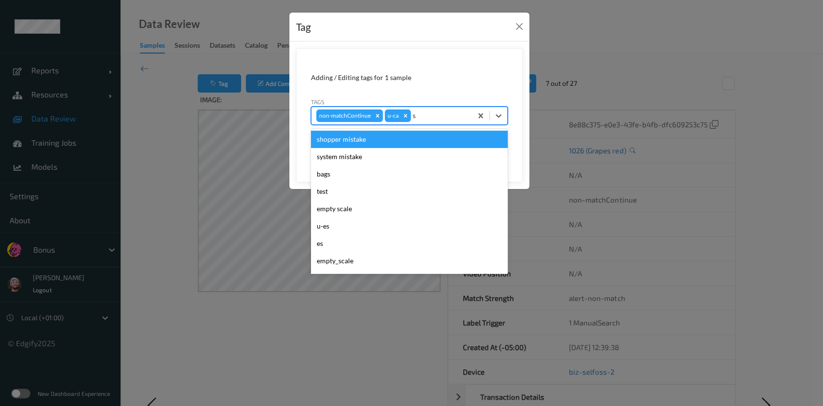
type input "sh"
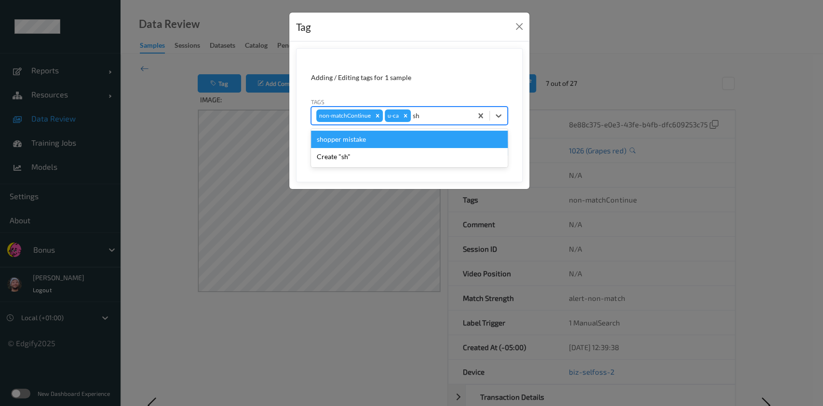
click at [409, 143] on div "shopper mistake" at bounding box center [409, 139] width 197 height 17
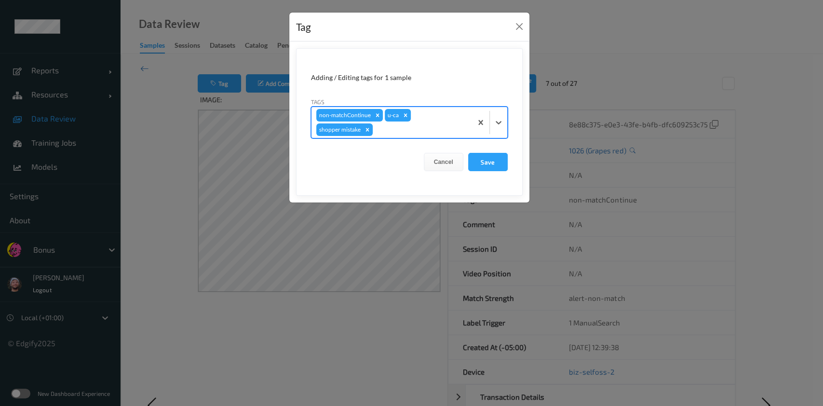
click at [468, 153] on button "Save" at bounding box center [488, 162] width 40 height 18
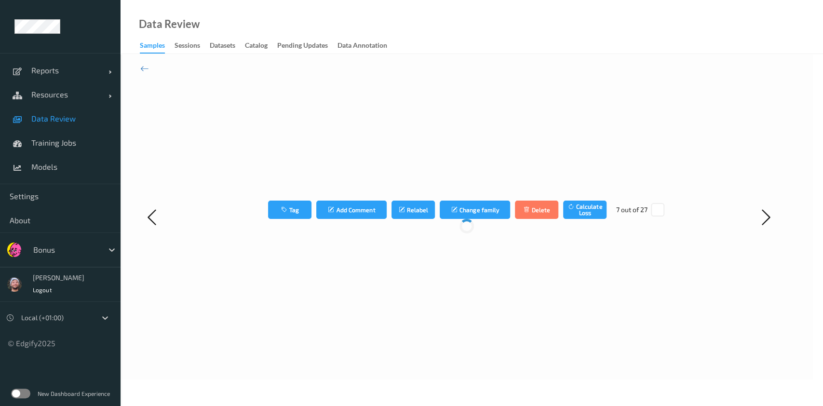
click button "Save" at bounding box center [488, 138] width 40 height 18
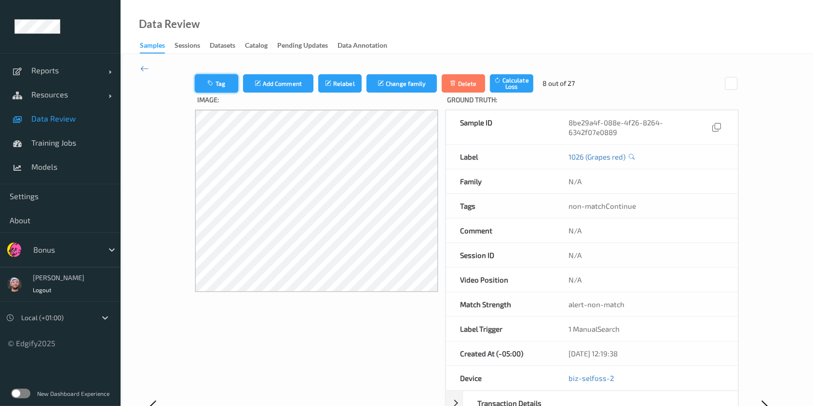
click at [208, 80] on icon "button" at bounding box center [211, 83] width 8 height 7
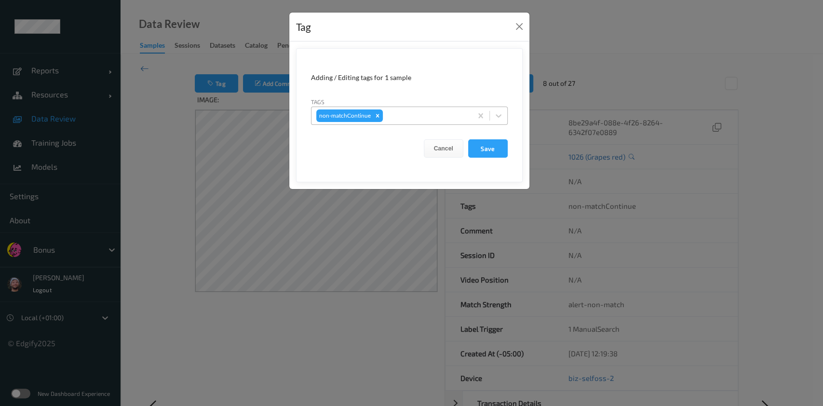
click at [445, 121] on div at bounding box center [426, 116] width 82 height 12
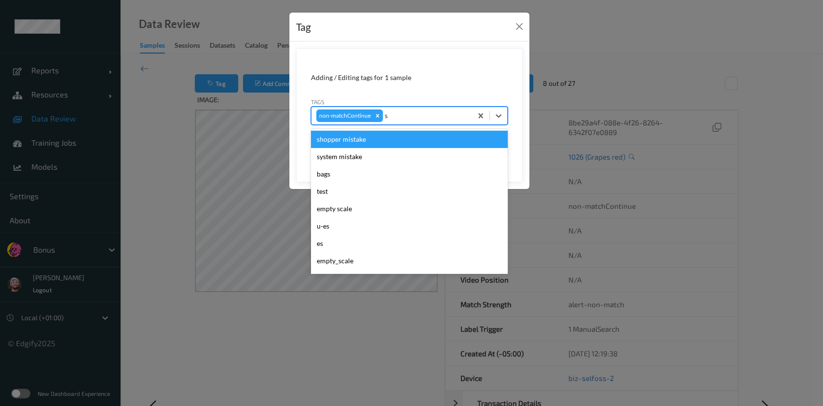
type input "sh"
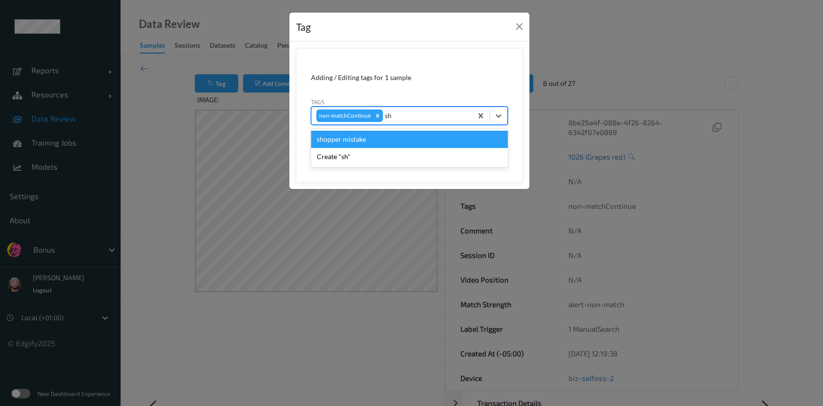
click at [386, 144] on div "shopper mistake" at bounding box center [409, 139] width 197 height 17
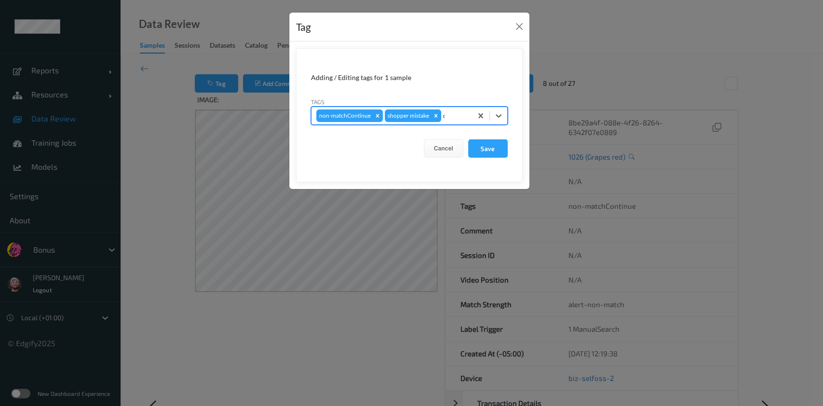
type input "ca"
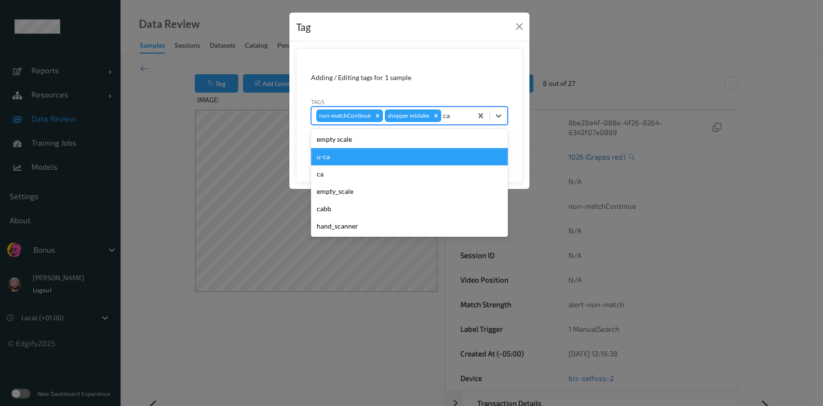
click at [364, 152] on div "u-ca" at bounding box center [409, 156] width 197 height 17
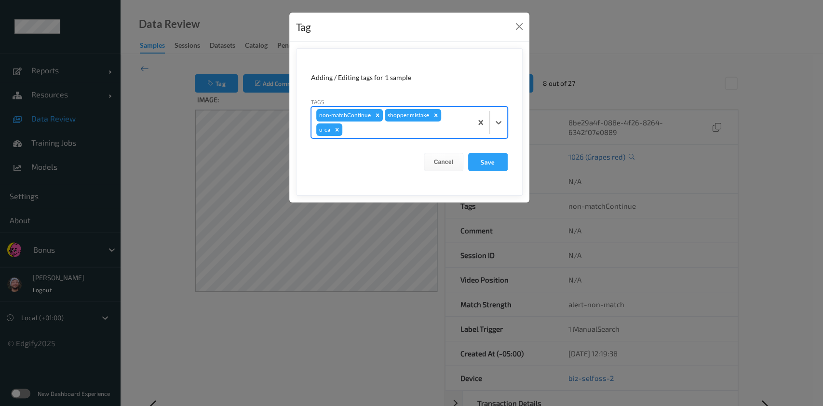
click at [468, 153] on button "Save" at bounding box center [488, 162] width 40 height 18
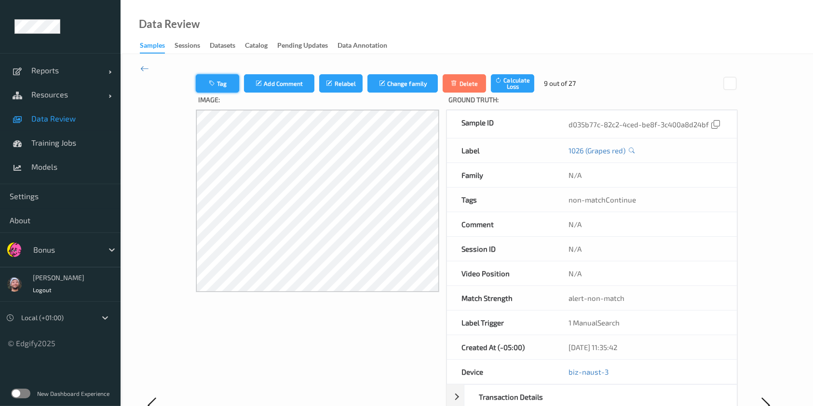
click at [220, 80] on button "Tag" at bounding box center [217, 83] width 43 height 18
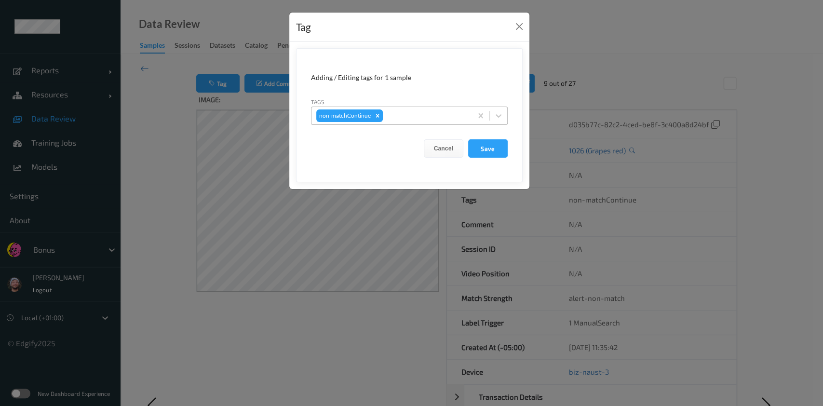
click at [393, 110] on div at bounding box center [426, 116] width 82 height 12
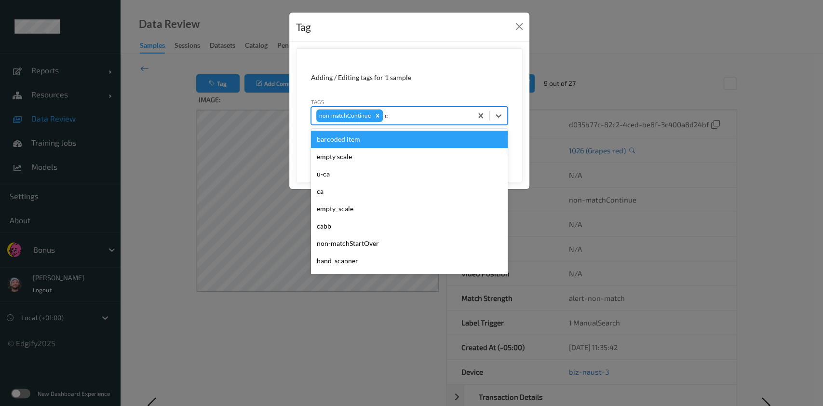
type input "ca"
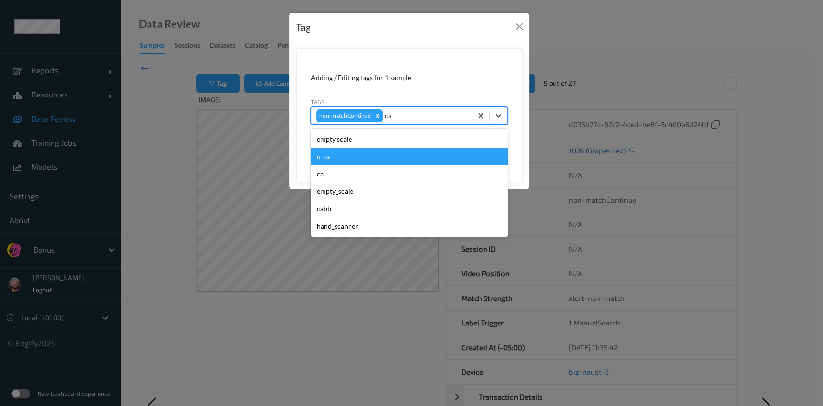
click at [352, 158] on div "u-ca" at bounding box center [409, 156] width 197 height 17
type input "s"
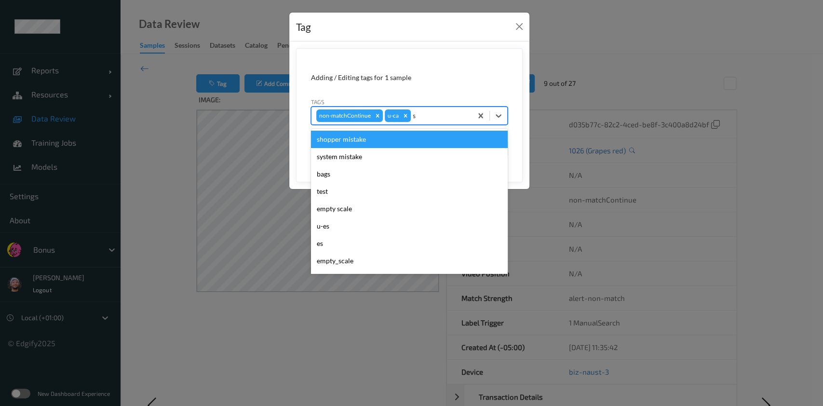
click at [370, 144] on div "shopper mistake" at bounding box center [409, 139] width 197 height 17
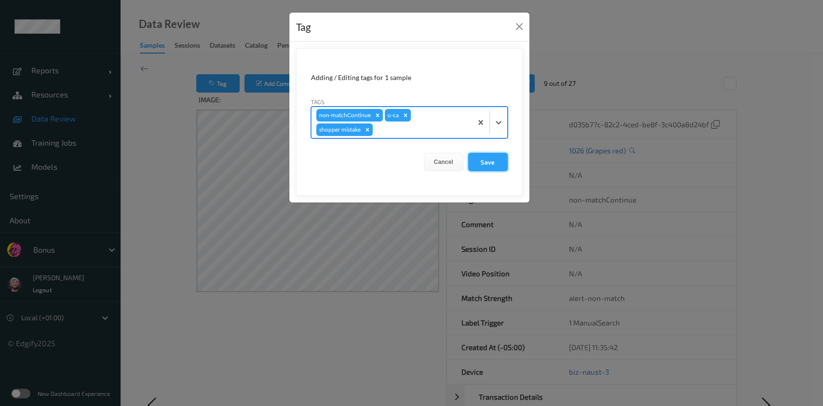
click at [492, 156] on button "Save" at bounding box center [488, 162] width 40 height 18
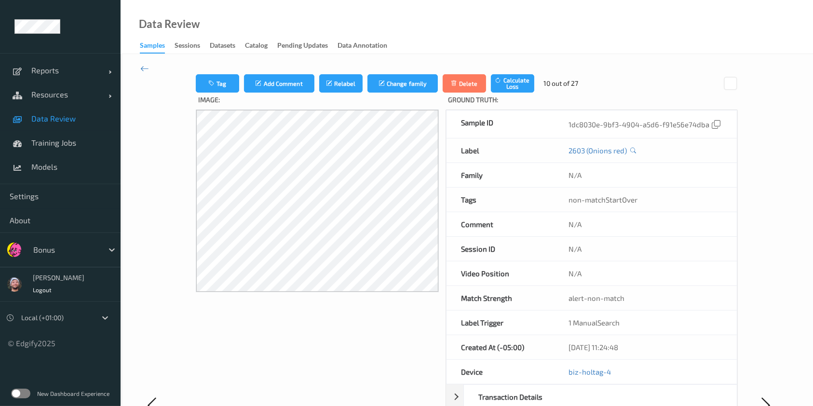
click at [224, 70] on div "Tag Add Comment Relabel Change family Delete Calculate Loss 10 out of 27 Image:…" at bounding box center [467, 404] width 692 height 701
click at [224, 75] on button "Tag" at bounding box center [217, 83] width 43 height 18
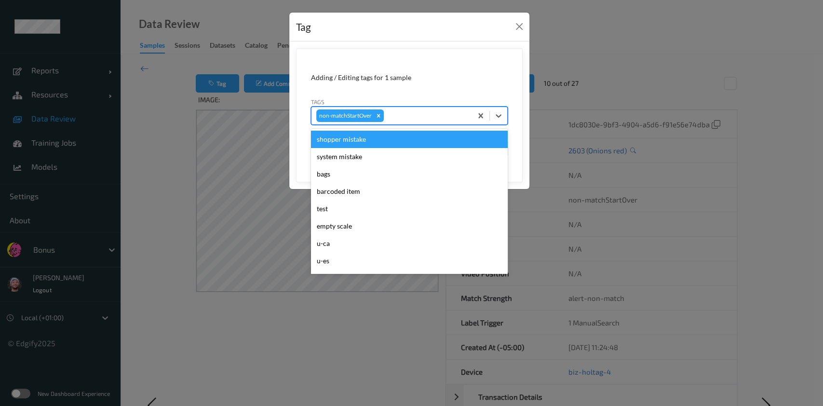
click at [431, 114] on div at bounding box center [426, 116] width 81 height 12
type input "sh"
type input "ca"
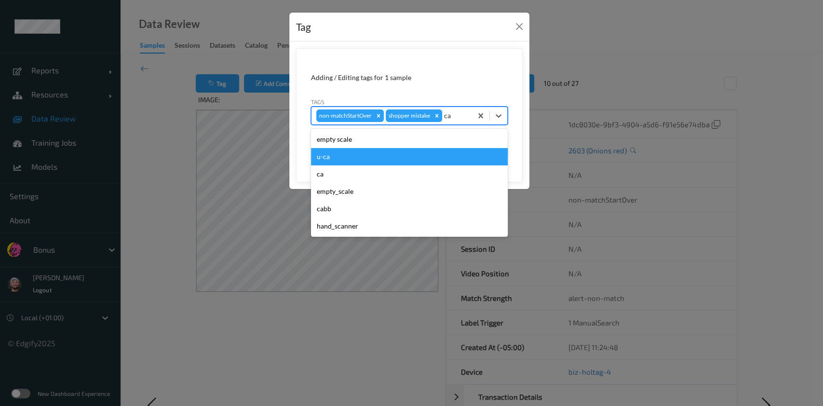
click at [373, 159] on div "u-ca" at bounding box center [409, 156] width 197 height 17
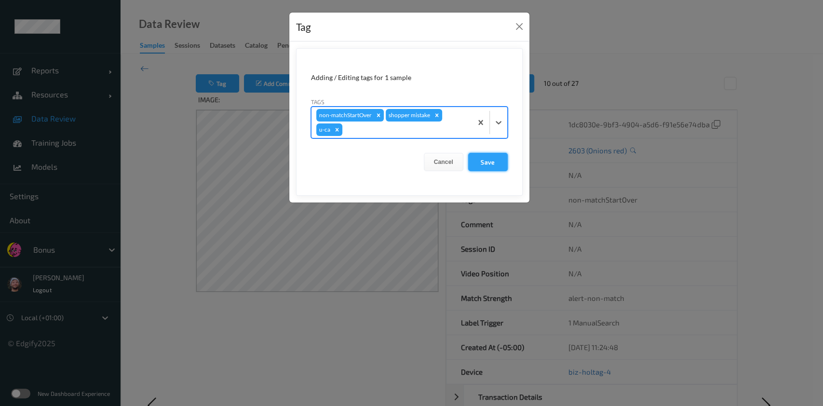
click at [497, 164] on button "Save" at bounding box center [488, 162] width 40 height 18
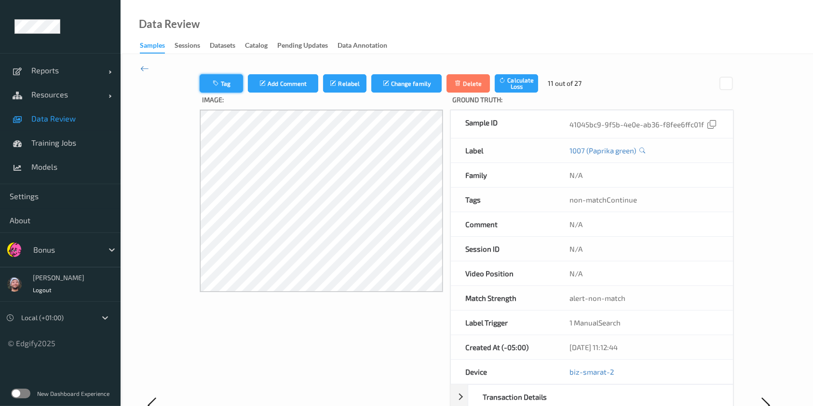
click at [212, 77] on button "Tag" at bounding box center [221, 83] width 43 height 18
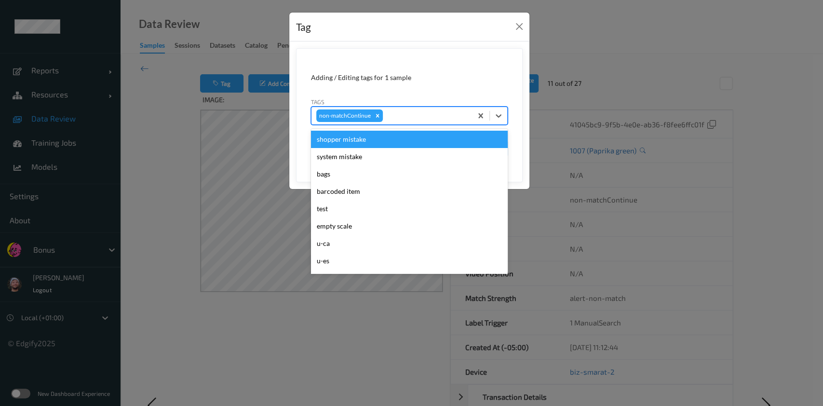
click at [409, 113] on div at bounding box center [426, 116] width 82 height 12
type input "ca"
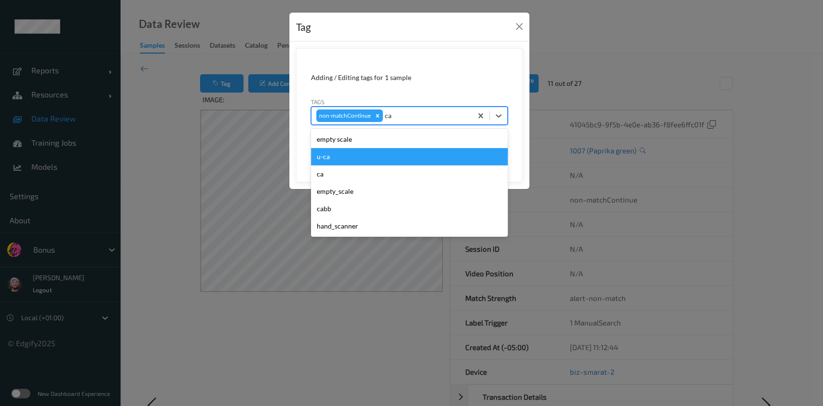
click at [340, 156] on div "u-ca" at bounding box center [409, 156] width 197 height 17
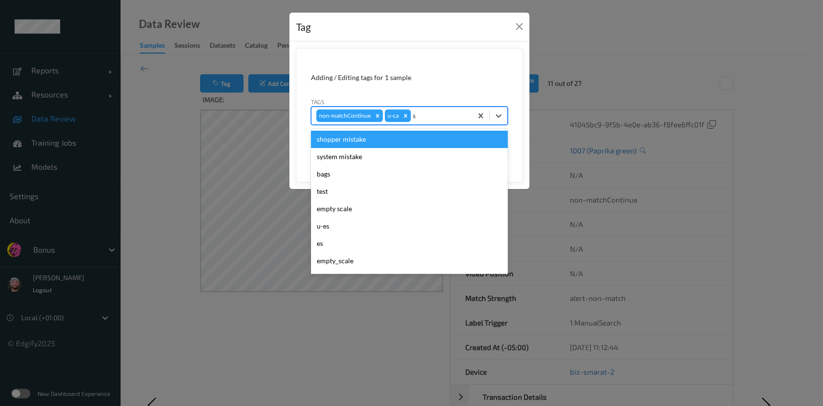
type input "sh"
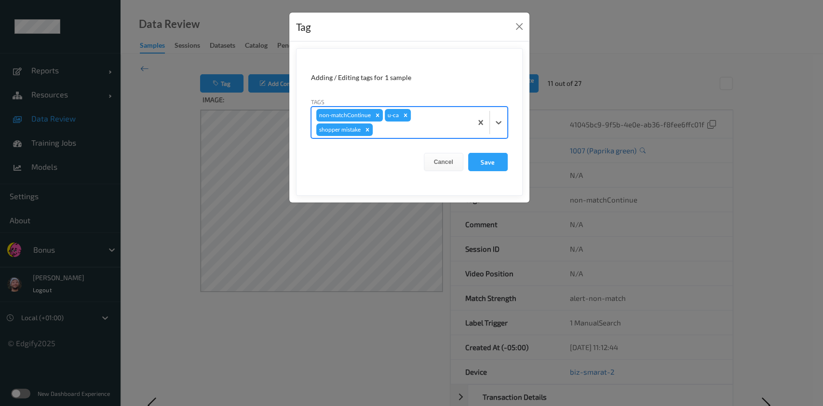
click at [468, 153] on button "Save" at bounding box center [488, 162] width 40 height 18
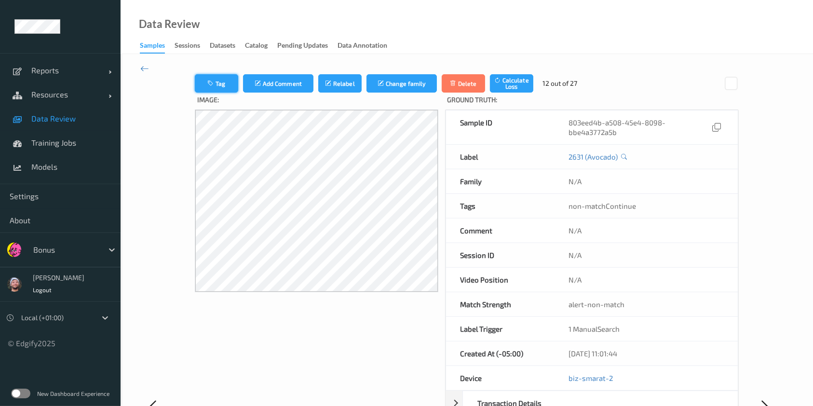
click at [224, 85] on button "Tag" at bounding box center [216, 83] width 43 height 18
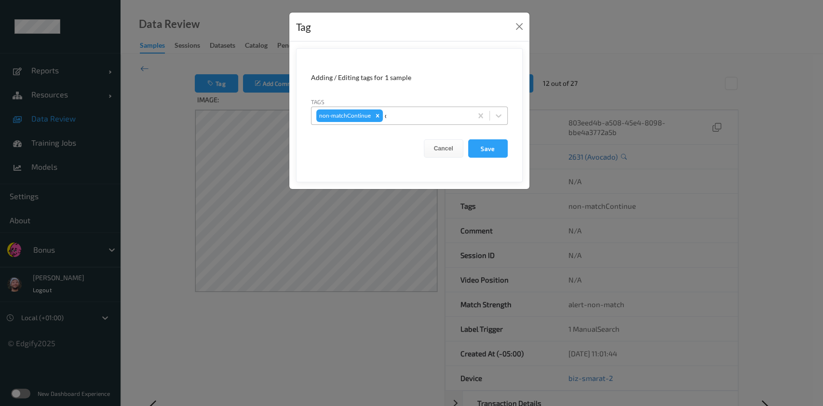
click at [413, 121] on div "non-matchContinue c" at bounding box center [391, 115] width 161 height 16
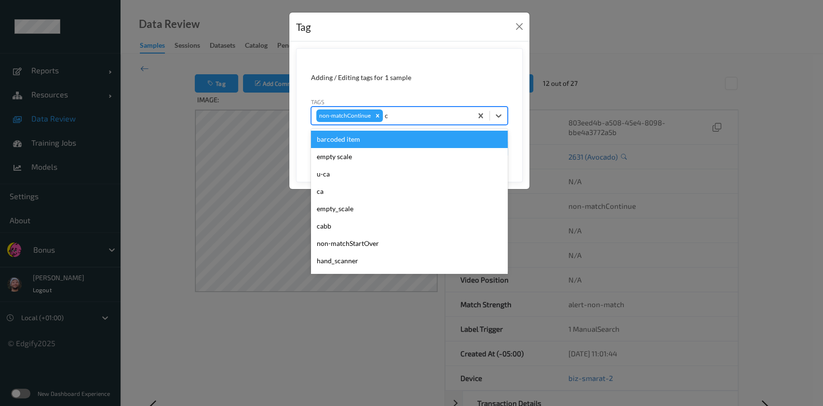
type input "ca"
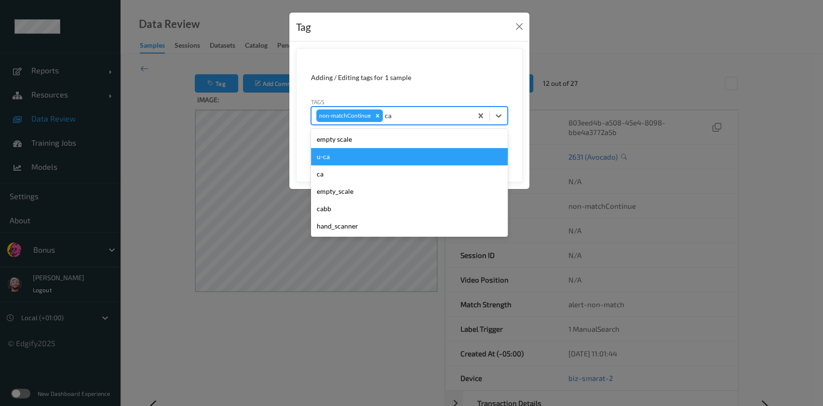
click at [359, 164] on div "u-ca" at bounding box center [409, 156] width 197 height 17
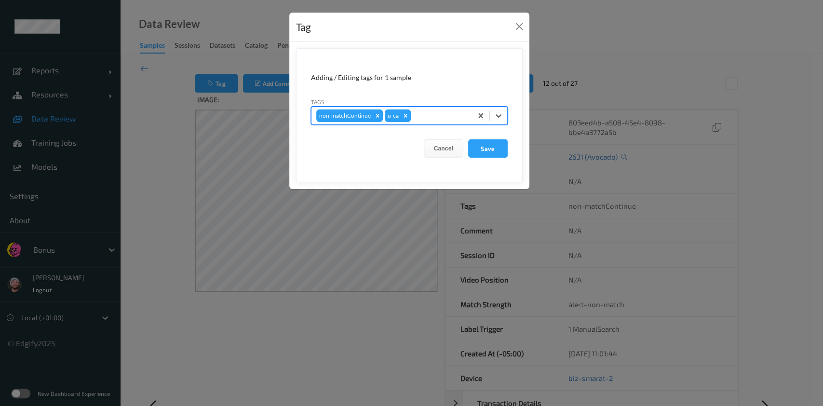
type input "s"
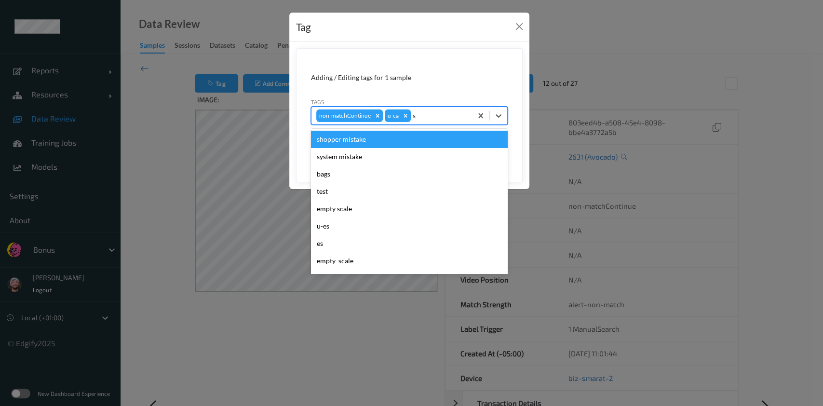
click at [388, 146] on div "shopper mistake" at bounding box center [409, 139] width 197 height 17
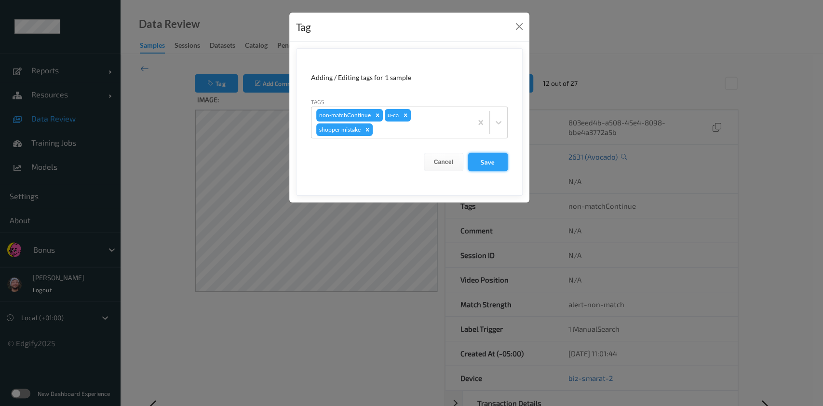
click at [474, 156] on button "Save" at bounding box center [488, 162] width 40 height 18
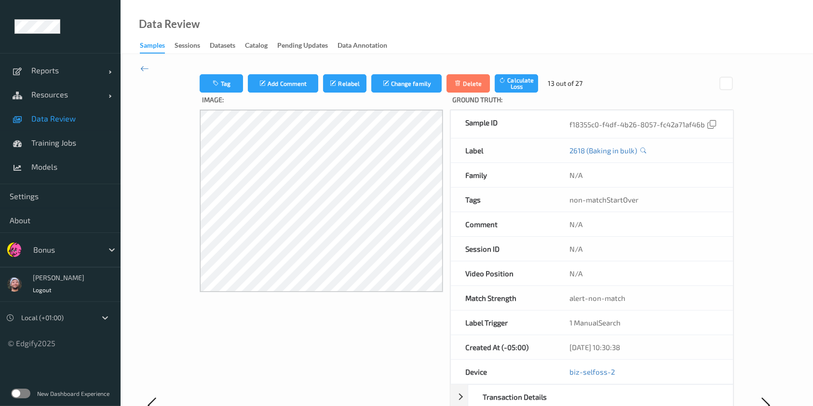
click at [225, 93] on label "Image:" at bounding box center [321, 101] width 243 height 17
click at [226, 80] on button "Tag" at bounding box center [221, 83] width 43 height 18
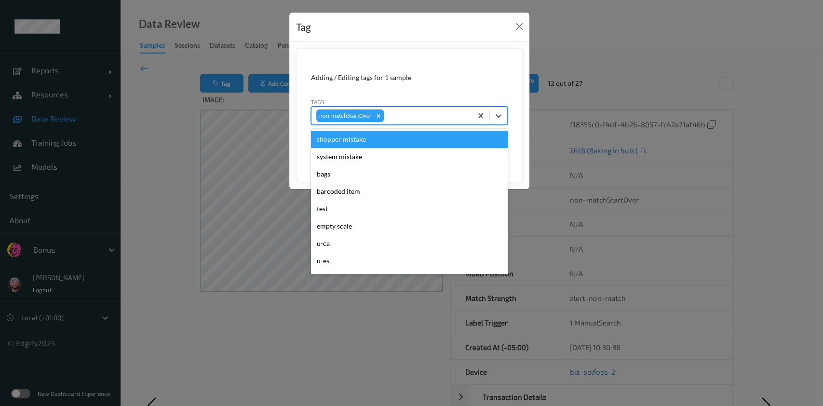
click at [433, 121] on div at bounding box center [426, 116] width 81 height 12
type input "ca"
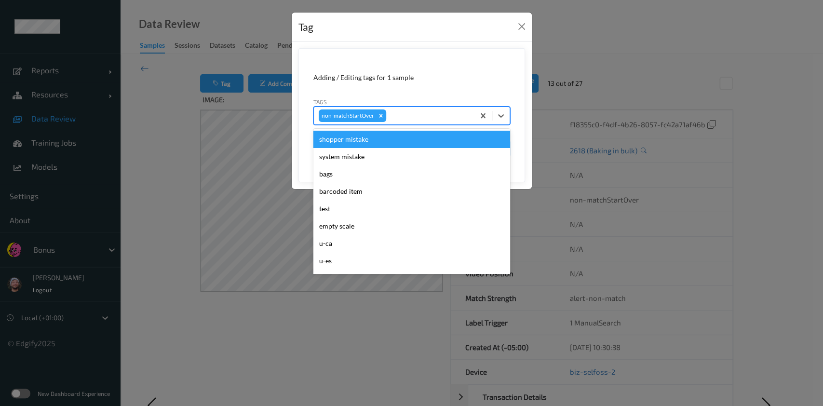
click at [433, 121] on div at bounding box center [428, 116] width 81 height 12
type input "ca"
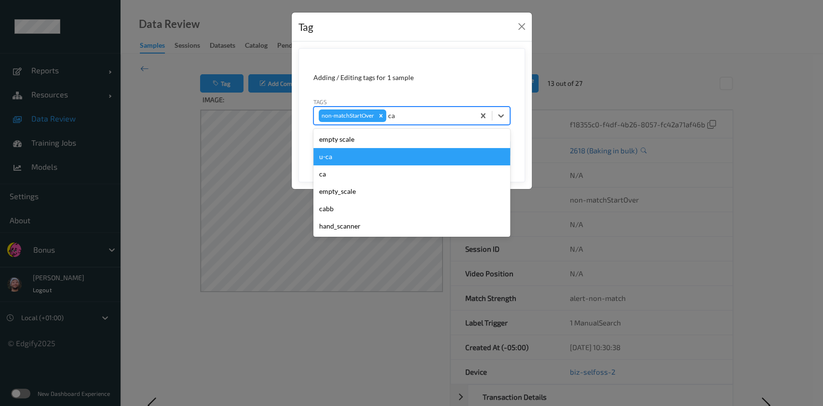
click at [369, 153] on div "u-ca" at bounding box center [411, 156] width 197 height 17
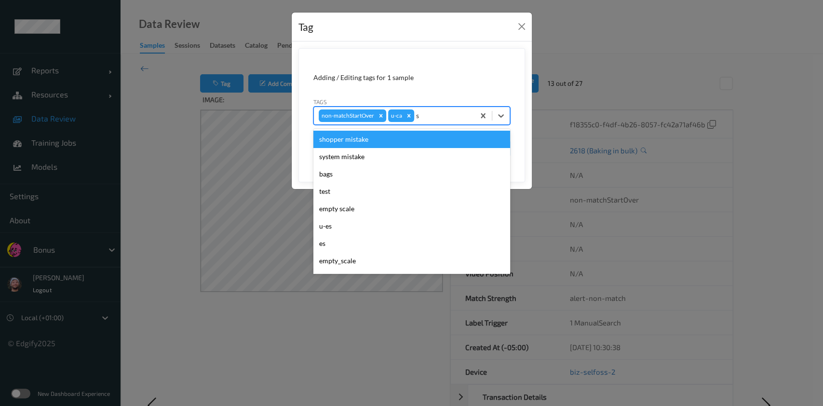
type input "sh"
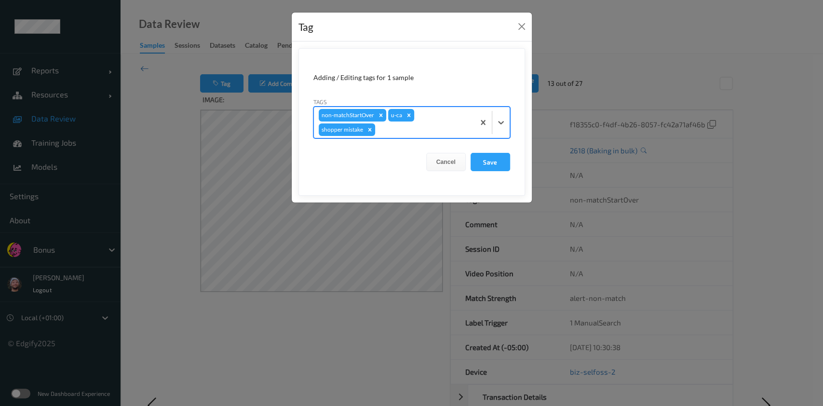
click at [470, 153] on button "Save" at bounding box center [490, 162] width 40 height 18
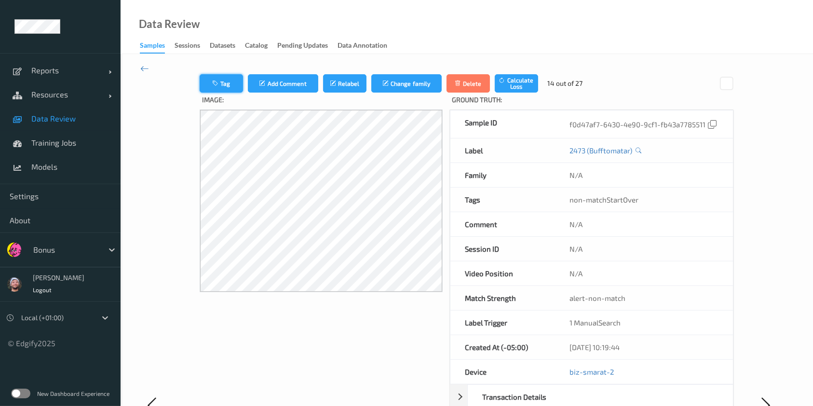
click at [218, 82] on button "Tag" at bounding box center [221, 83] width 43 height 18
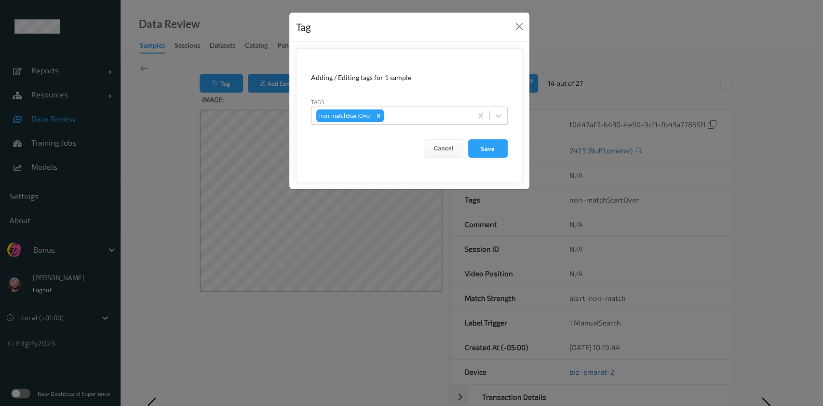
click at [430, 105] on div "Tags non-matchStartOver" at bounding box center [409, 111] width 197 height 28
click at [432, 115] on div at bounding box center [426, 116] width 81 height 12
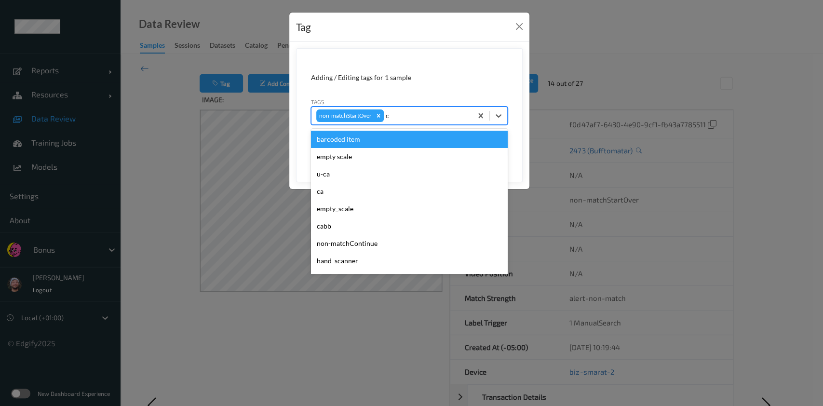
type input "ca"
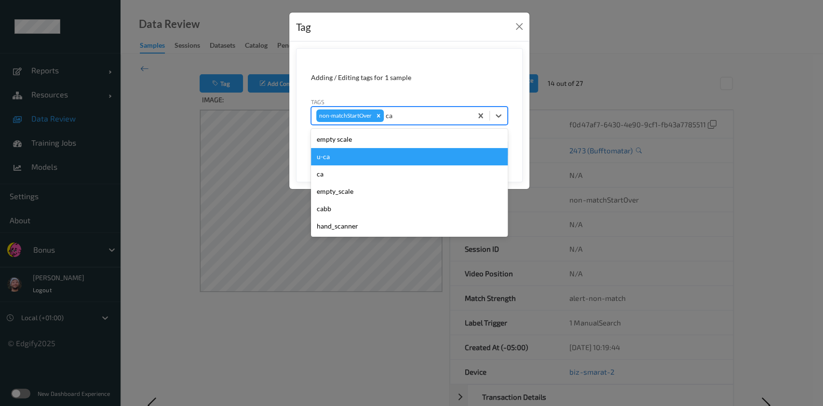
click at [370, 151] on div "u-ca" at bounding box center [409, 156] width 197 height 17
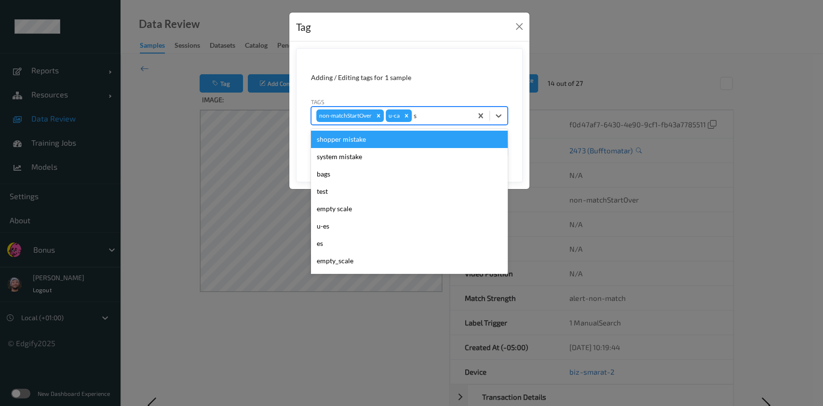
type input "sh"
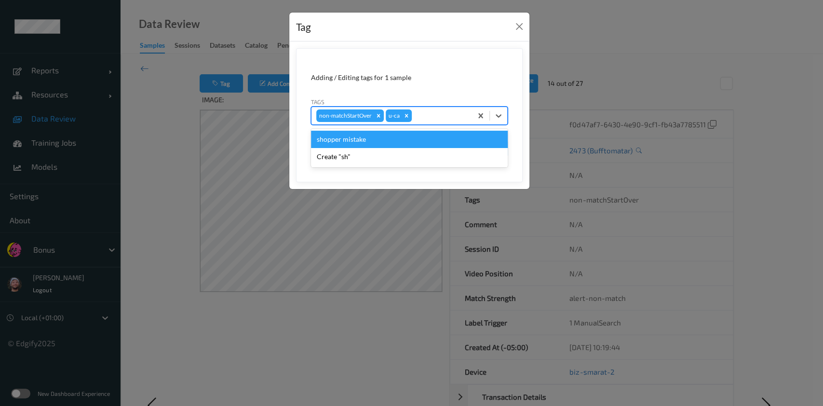
click at [468, 139] on button "Save" at bounding box center [488, 148] width 40 height 18
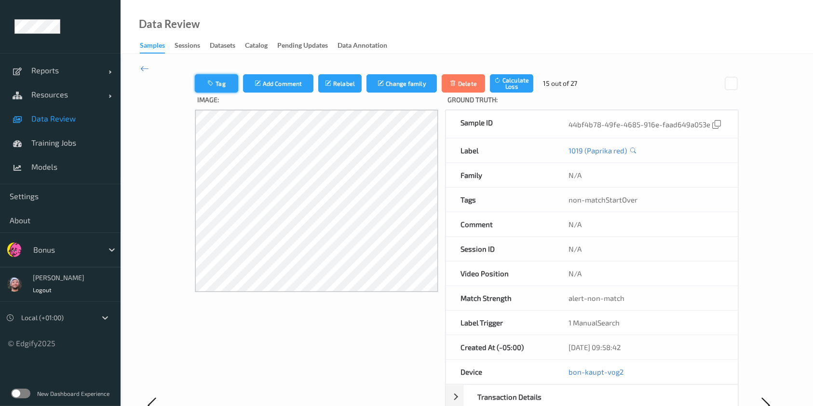
click at [214, 83] on icon "button" at bounding box center [211, 83] width 8 height 7
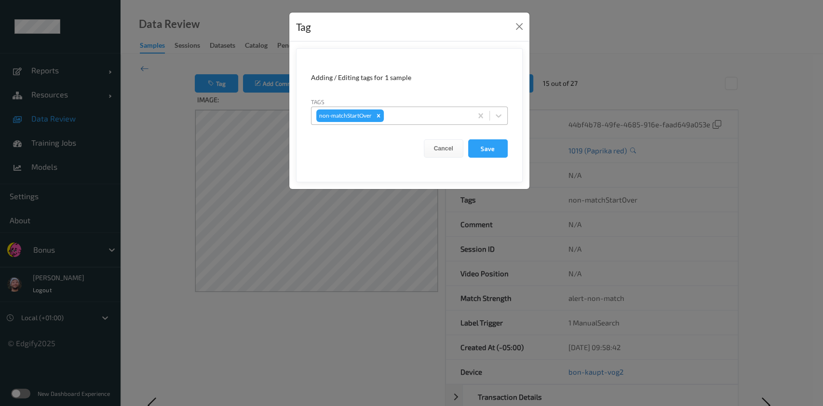
click at [410, 123] on div "non-matchStartOver" at bounding box center [391, 115] width 161 height 16
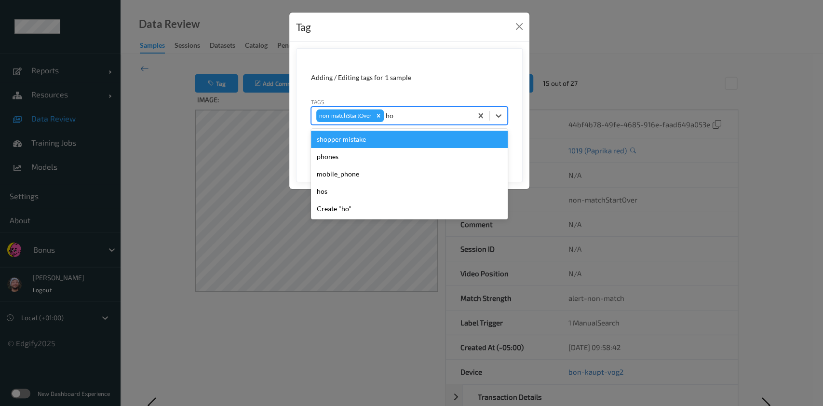
type input "hop"
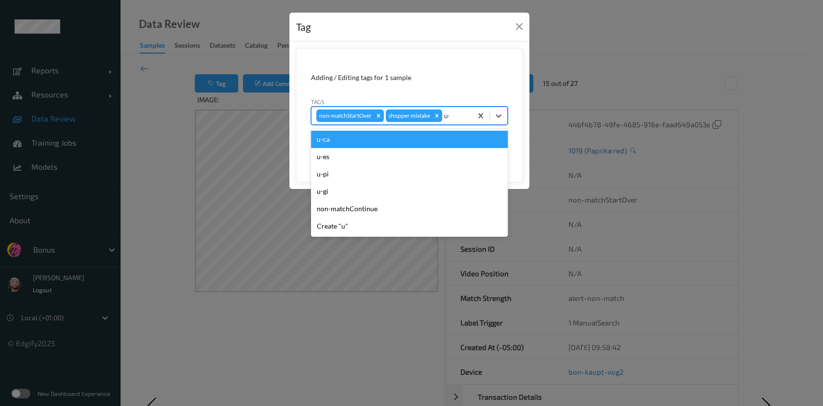
type input "u-c"
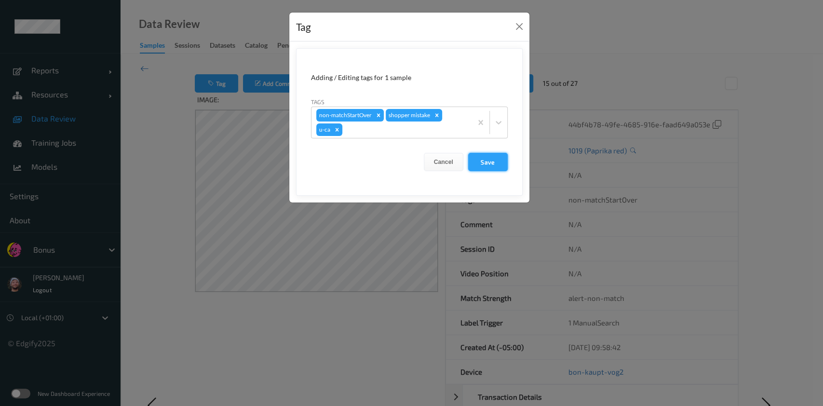
click at [475, 167] on button "Save" at bounding box center [488, 162] width 40 height 18
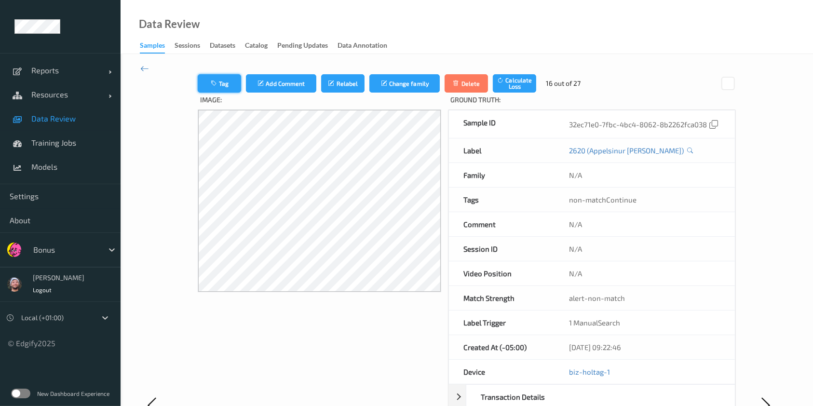
click at [221, 80] on button "Tag" at bounding box center [219, 83] width 43 height 18
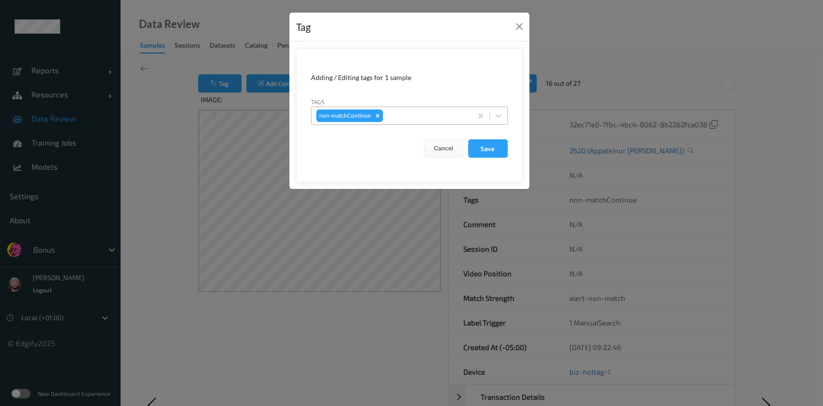
click at [396, 119] on div at bounding box center [426, 116] width 82 height 12
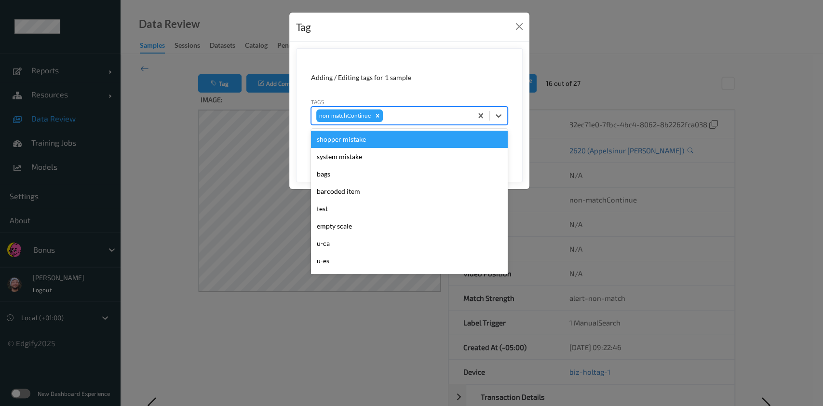
click at [206, 206] on div "Tag Adding / Editing tags for 1 sample Tags option shopper mistake focused, 1 o…" at bounding box center [411, 203] width 823 height 406
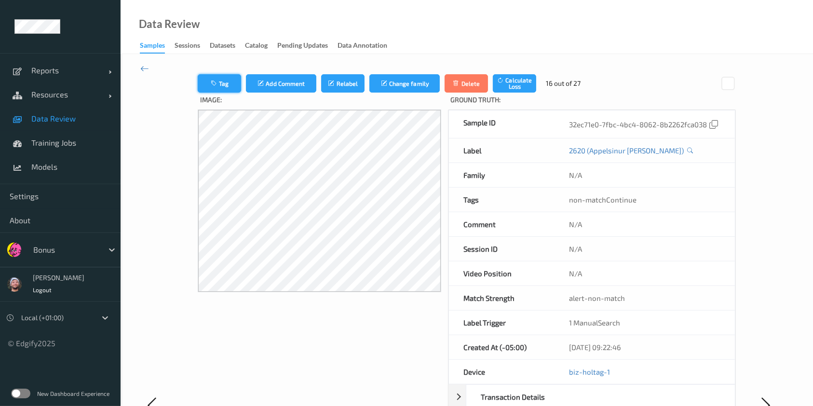
click at [216, 84] on button "Tag" at bounding box center [219, 83] width 43 height 18
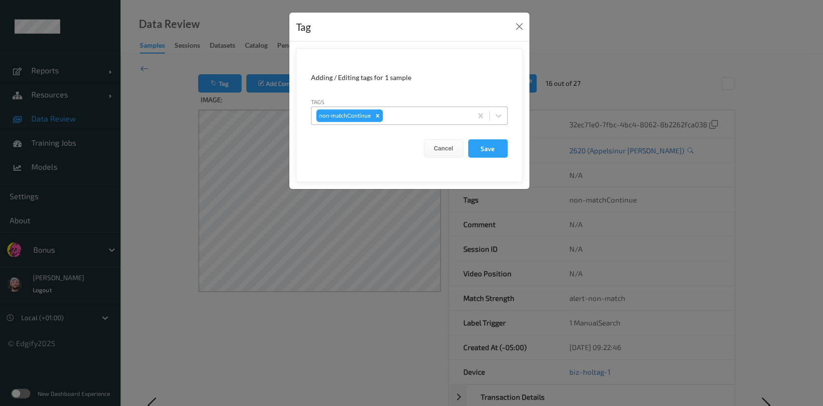
click at [406, 111] on div at bounding box center [426, 116] width 82 height 12
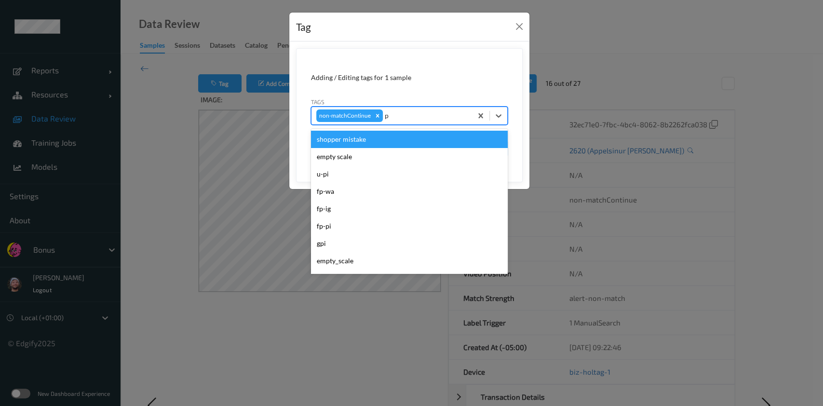
type input "pi"
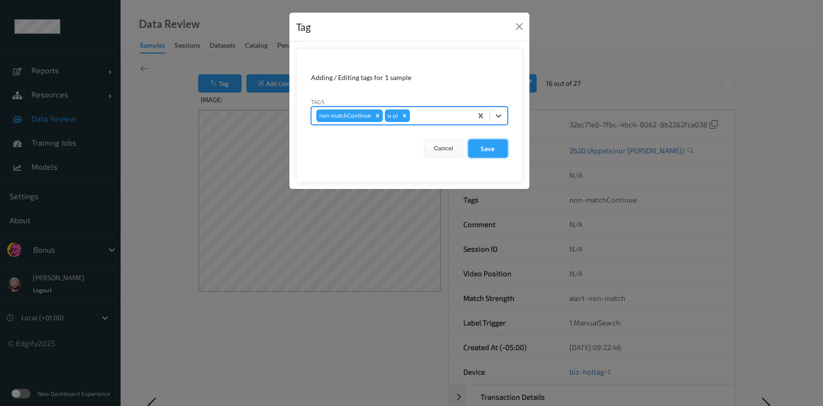
click at [489, 148] on button "Save" at bounding box center [488, 148] width 40 height 18
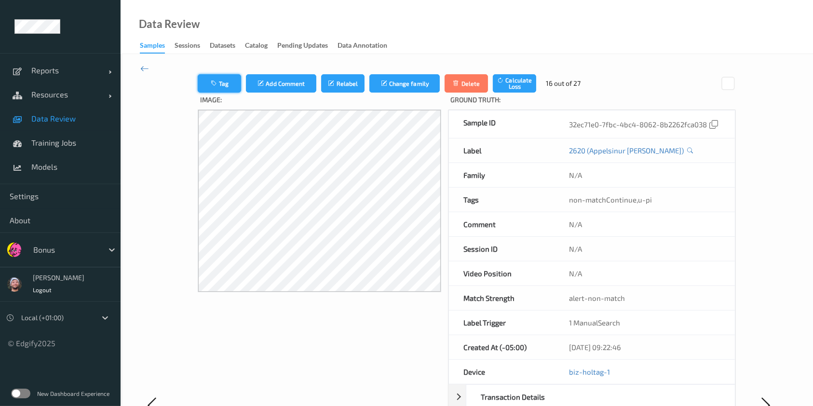
click at [217, 78] on button "Tag" at bounding box center [219, 83] width 43 height 18
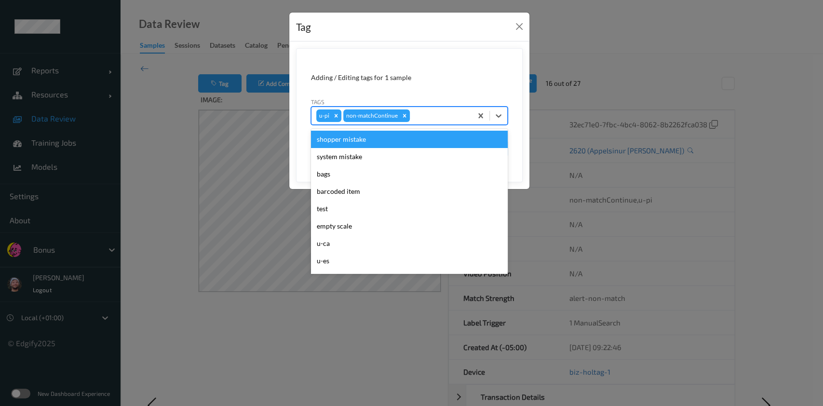
click at [449, 120] on div at bounding box center [439, 116] width 55 height 12
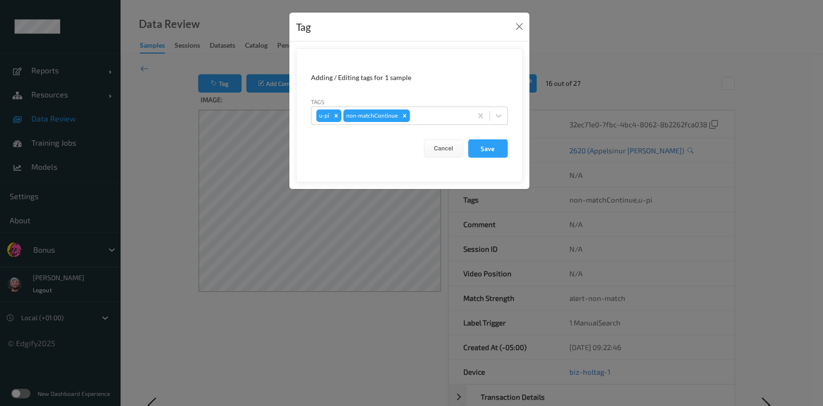
click at [531, 171] on div "Tag Adding / Editing tags for 1 sample Tags u-pi non-matchContinue Cancel Save" at bounding box center [411, 203] width 823 height 406
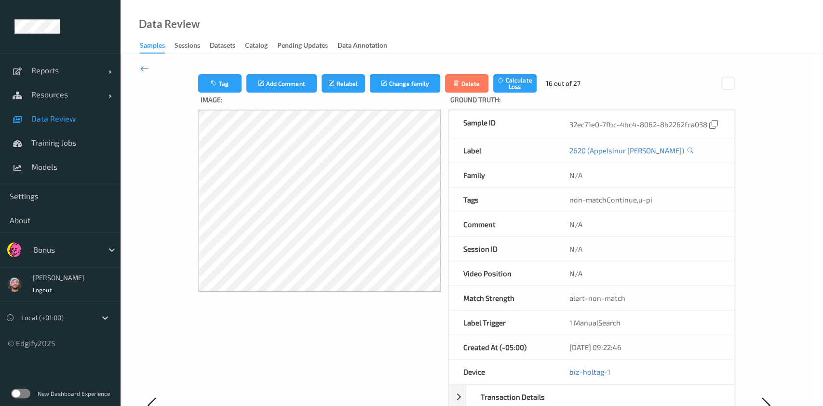
click at [591, 197] on span "non-matchContinue" at bounding box center [602, 199] width 67 height 9
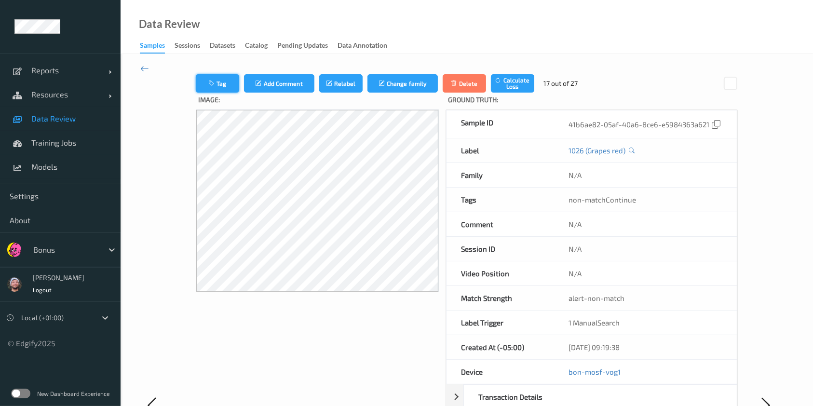
click at [226, 89] on button "Tag" at bounding box center [217, 83] width 43 height 18
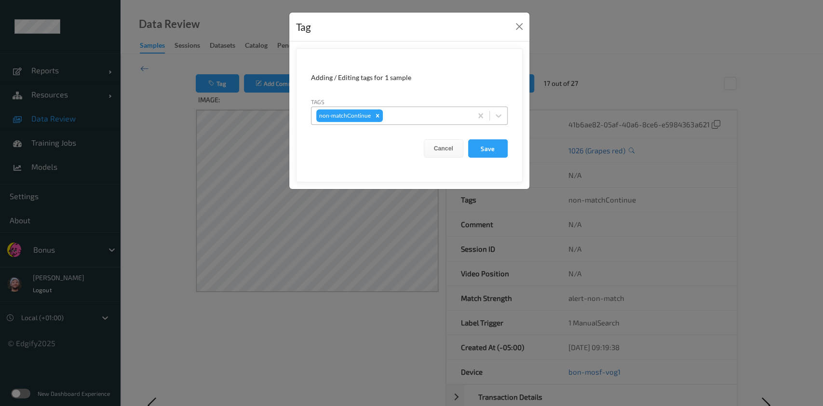
click at [422, 115] on div at bounding box center [426, 116] width 82 height 12
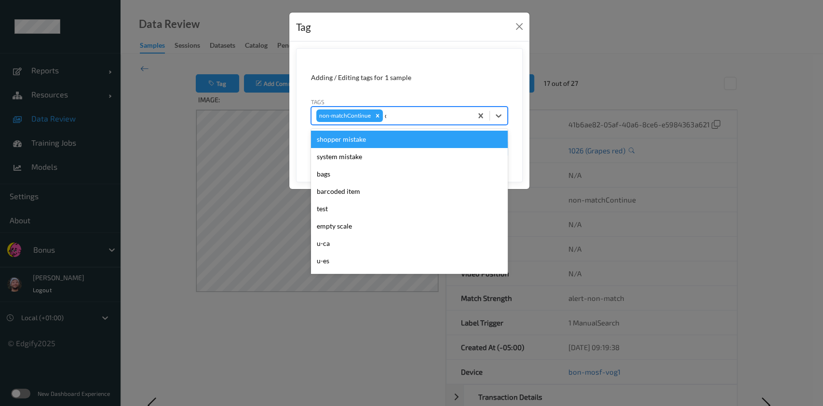
type input "ca"
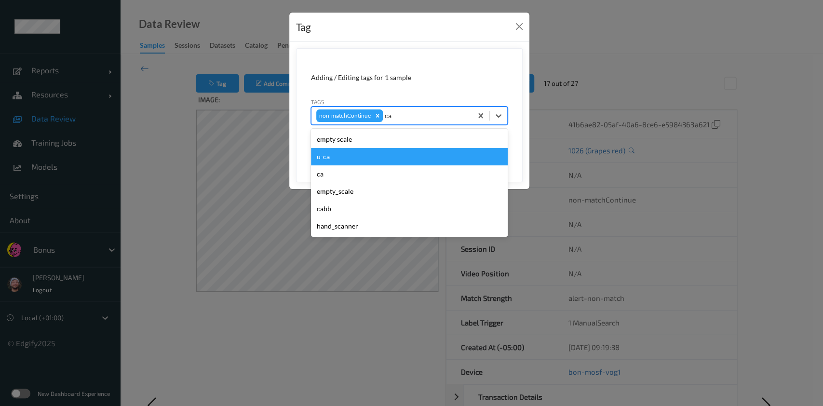
click at [345, 157] on div "u-ca" at bounding box center [409, 156] width 197 height 17
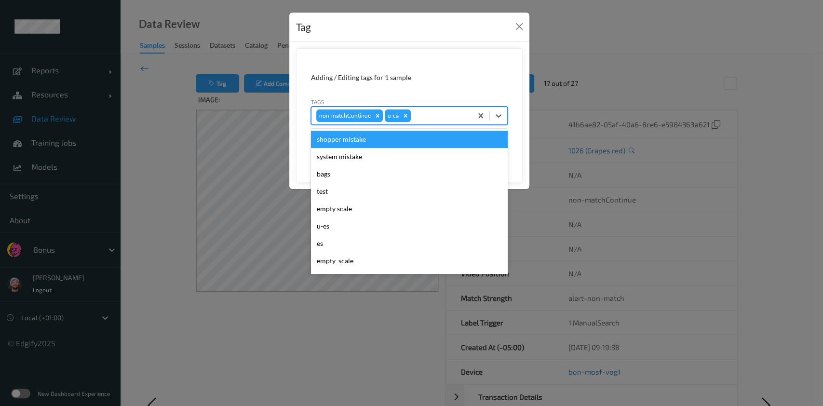
type input "s"
click at [391, 136] on div "shopper mistake" at bounding box center [409, 139] width 197 height 17
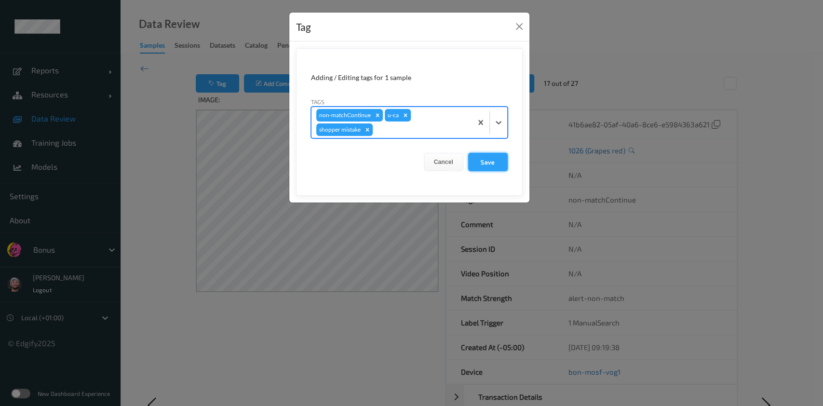
click at [482, 161] on button "Save" at bounding box center [488, 162] width 40 height 18
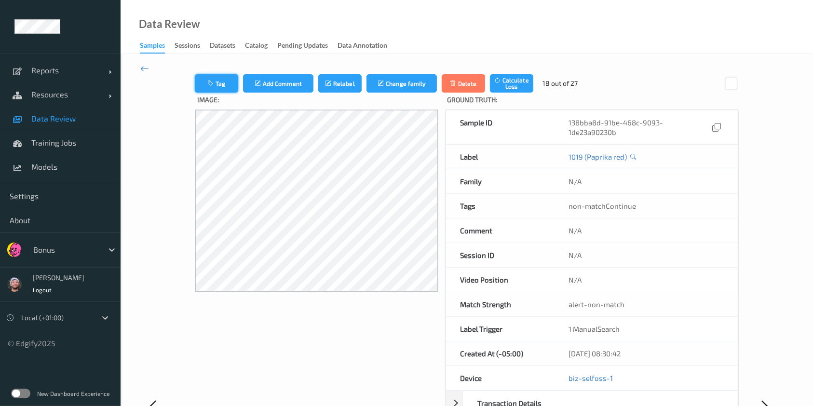
click at [210, 75] on button "Tag" at bounding box center [216, 83] width 43 height 18
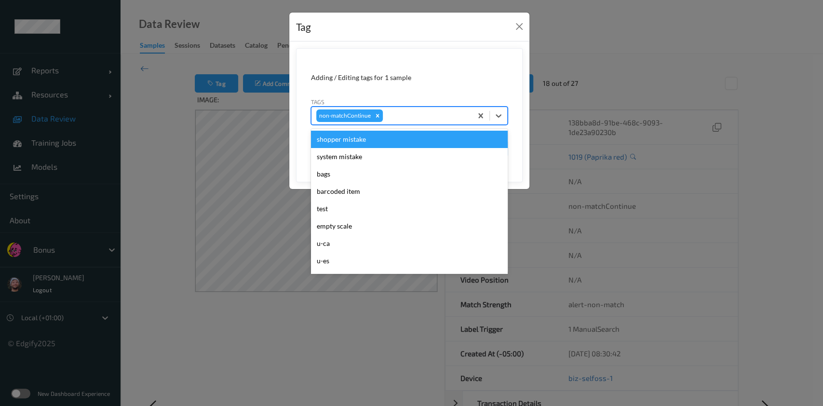
click at [417, 121] on div "non-matchContinue" at bounding box center [391, 115] width 161 height 16
type input "ca"
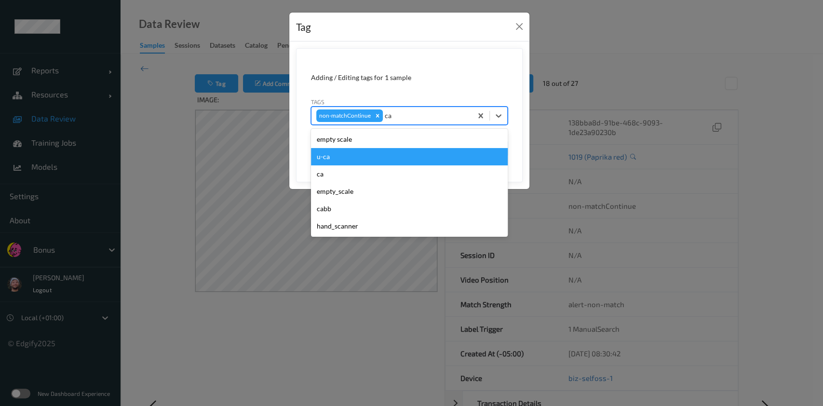
click at [377, 156] on div "u-ca" at bounding box center [409, 156] width 197 height 17
type input "s"
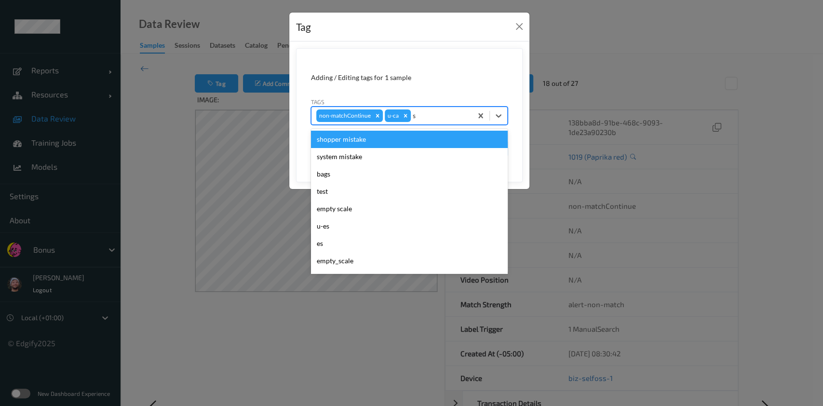
click at [392, 143] on div "shopper mistake" at bounding box center [409, 139] width 197 height 17
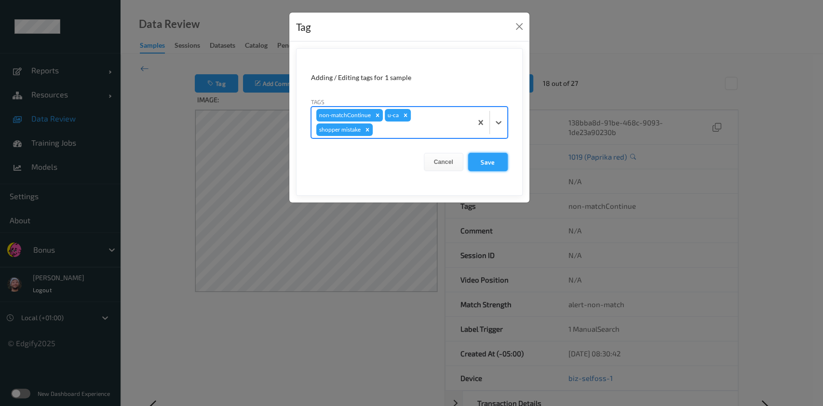
click at [495, 161] on button "Save" at bounding box center [488, 162] width 40 height 18
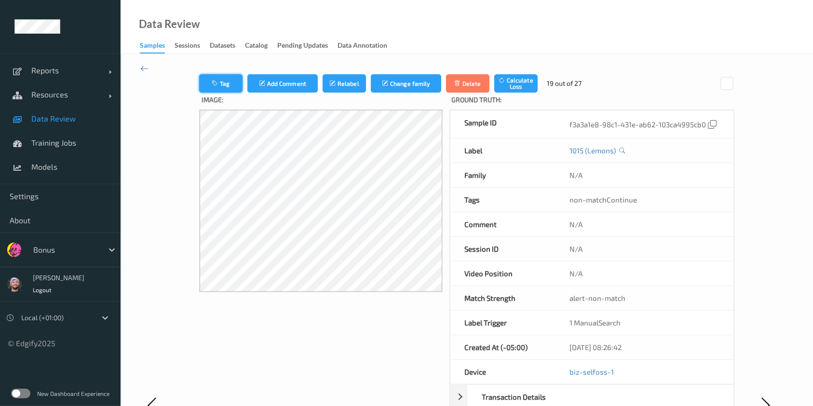
click at [220, 83] on button "Tag" at bounding box center [220, 83] width 43 height 18
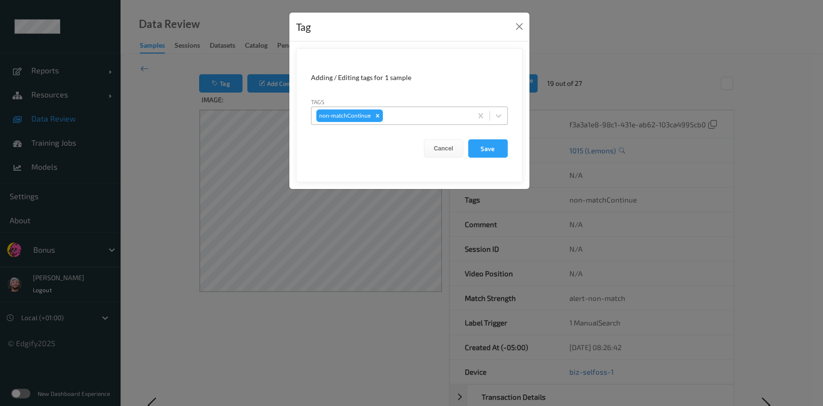
click at [436, 118] on div at bounding box center [426, 116] width 82 height 12
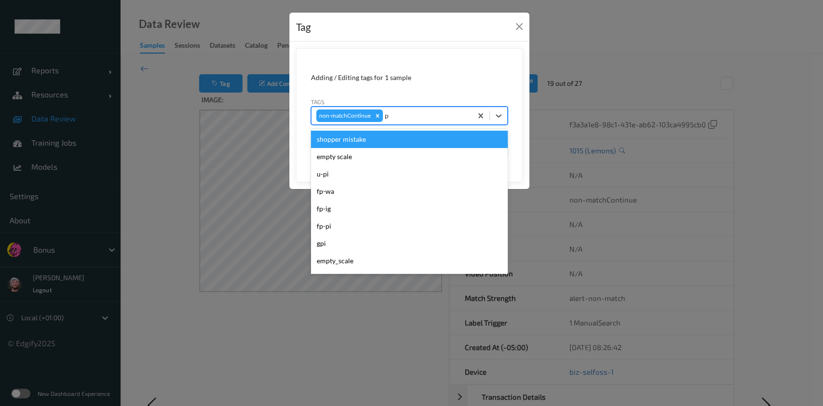
type input "pi"
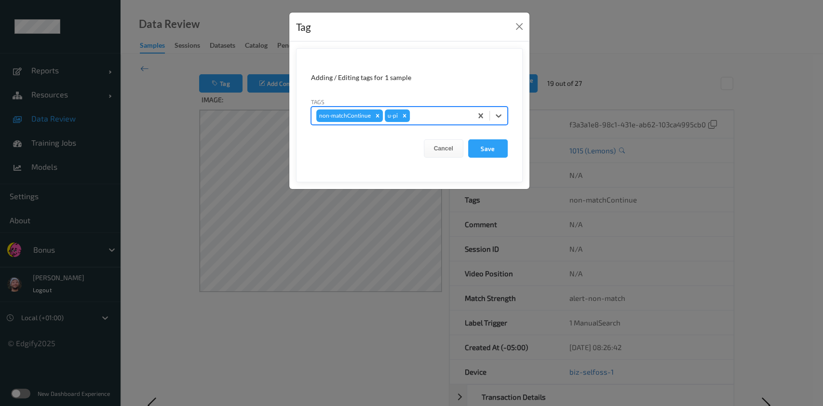
click at [468, 139] on button "Save" at bounding box center [488, 148] width 40 height 18
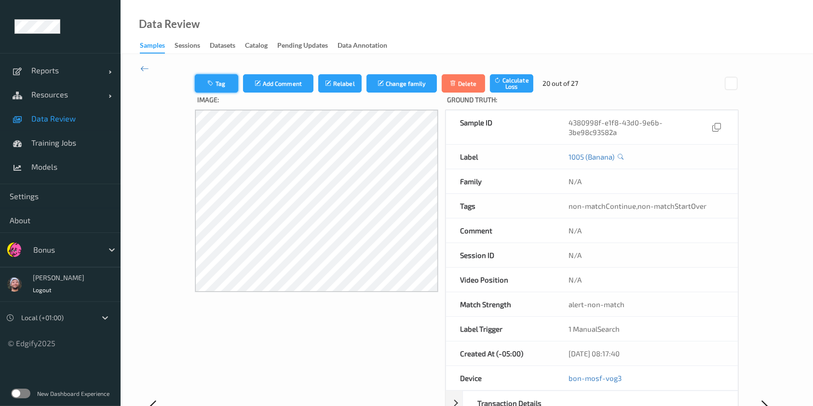
click at [214, 90] on button "Tag" at bounding box center [216, 83] width 43 height 18
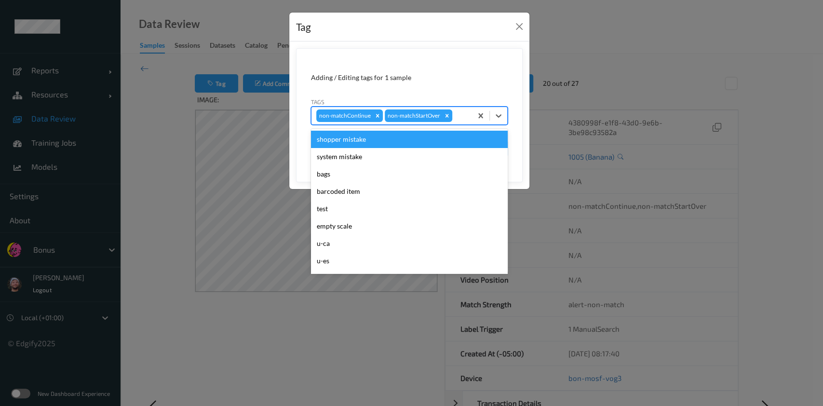
click at [459, 111] on div at bounding box center [460, 116] width 13 height 12
type input "gi"
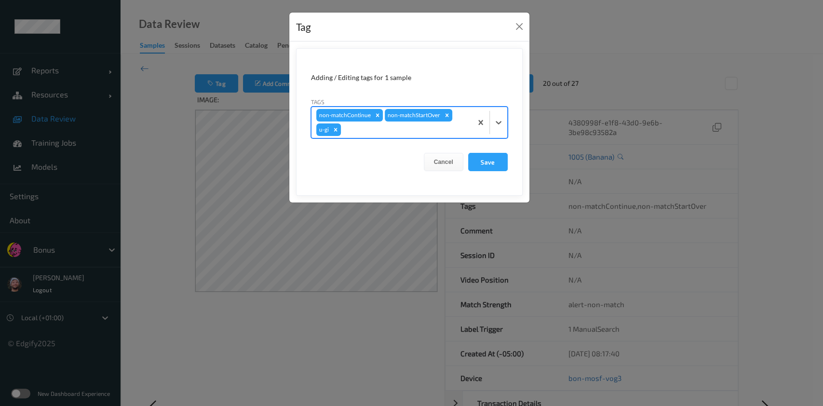
click at [468, 153] on button "Save" at bounding box center [488, 162] width 40 height 18
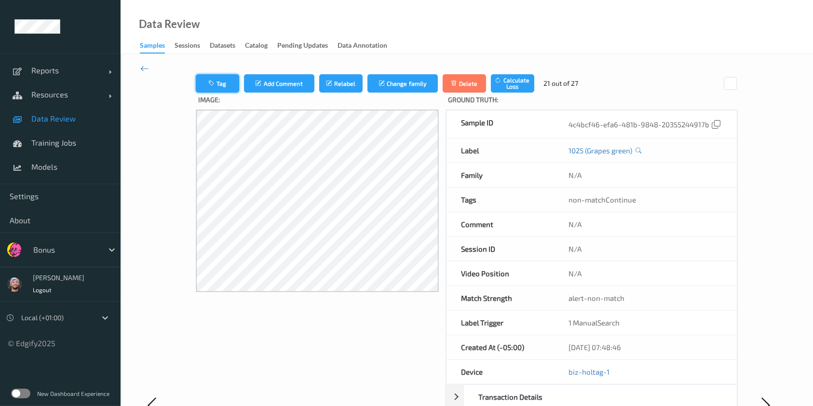
click at [224, 84] on button "Tag" at bounding box center [217, 83] width 43 height 18
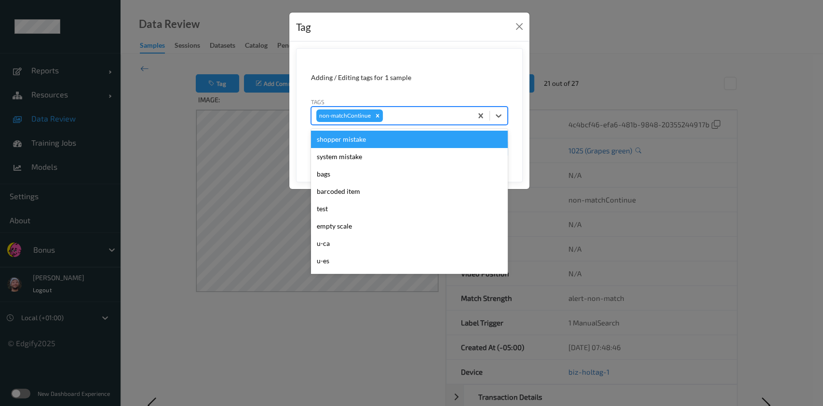
click at [455, 114] on div at bounding box center [426, 116] width 82 height 12
type input "pi"
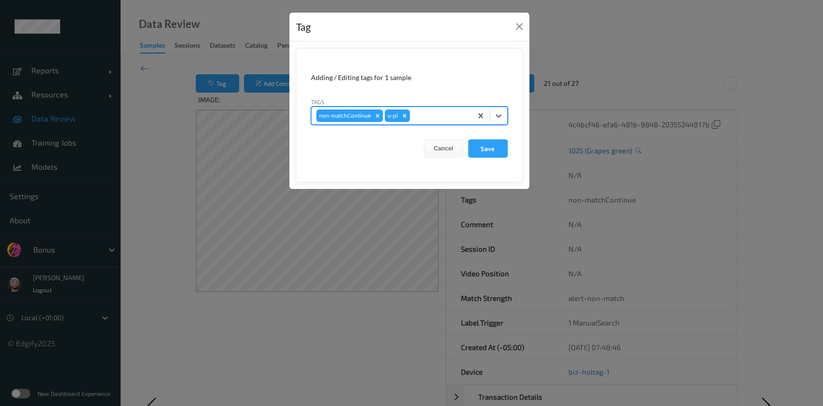
click at [468, 139] on button "Save" at bounding box center [488, 148] width 40 height 18
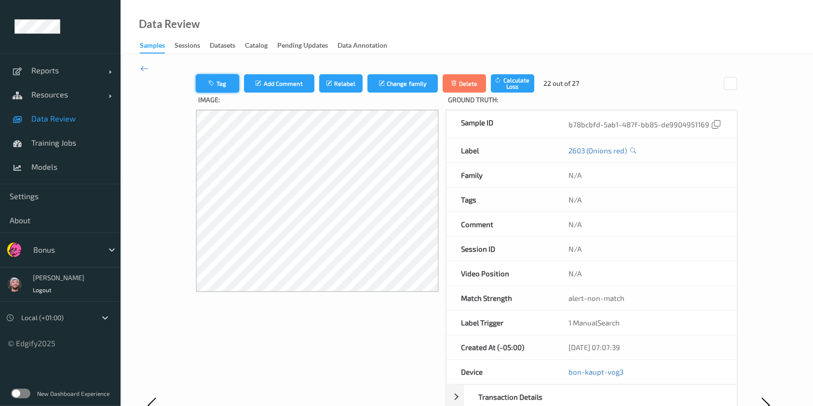
click at [210, 83] on icon "button" at bounding box center [212, 83] width 8 height 7
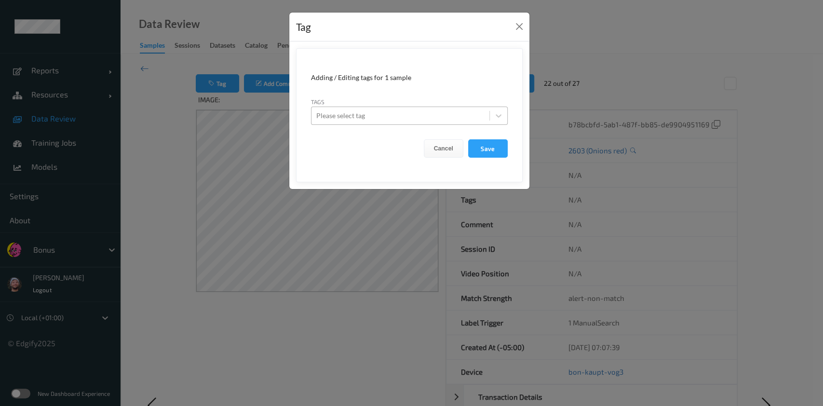
click at [430, 115] on div at bounding box center [400, 116] width 168 height 12
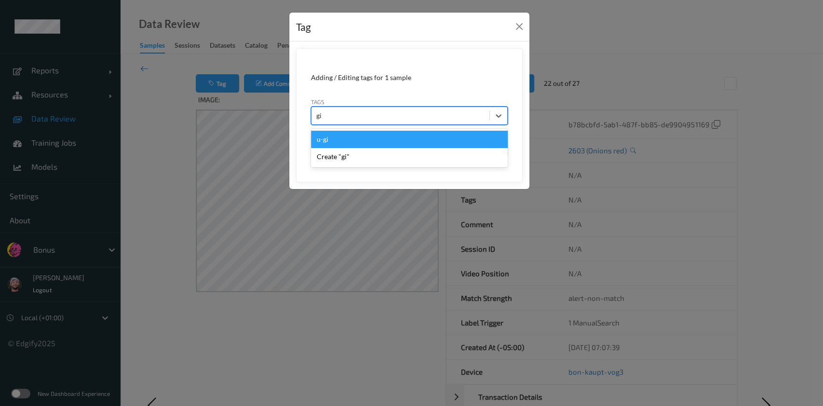
type input "g"
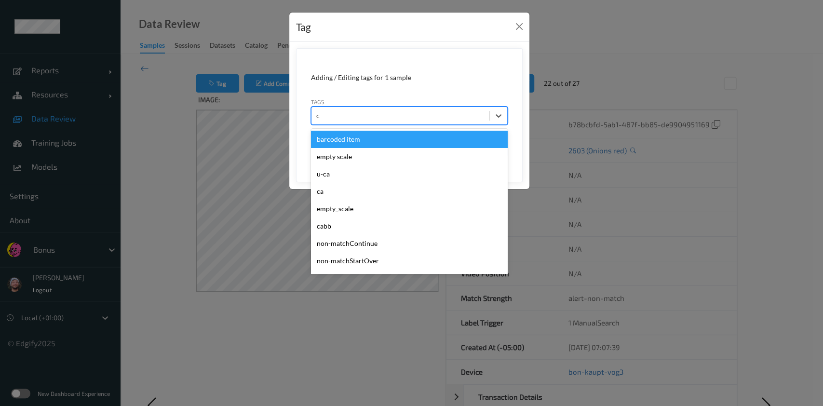
type input "ca"
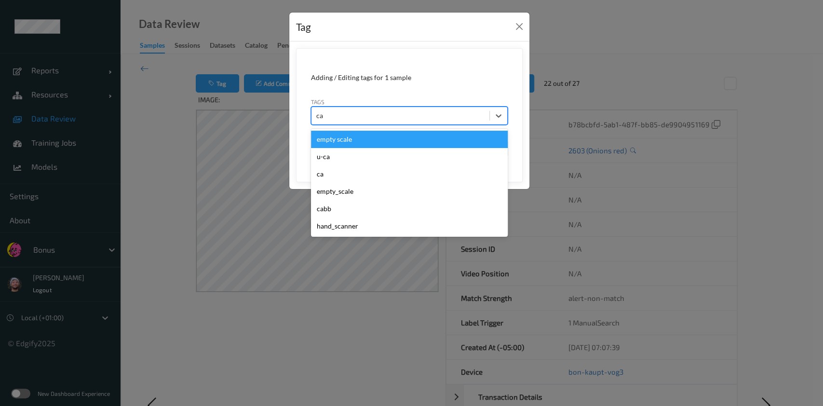
click at [402, 148] on div "u-ca" at bounding box center [409, 156] width 197 height 17
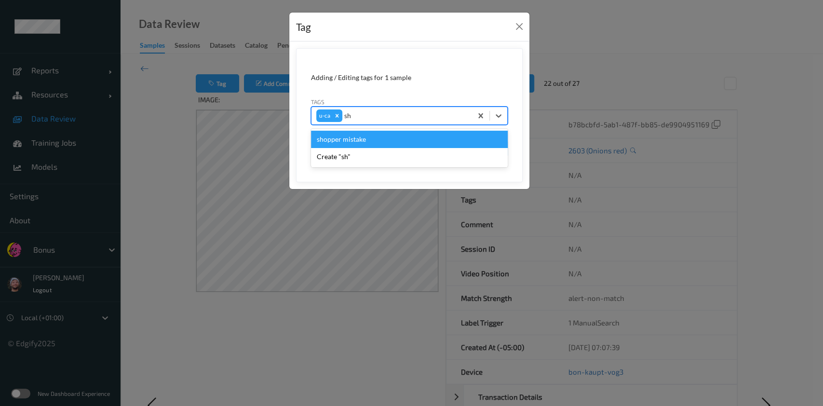
type input "sho"
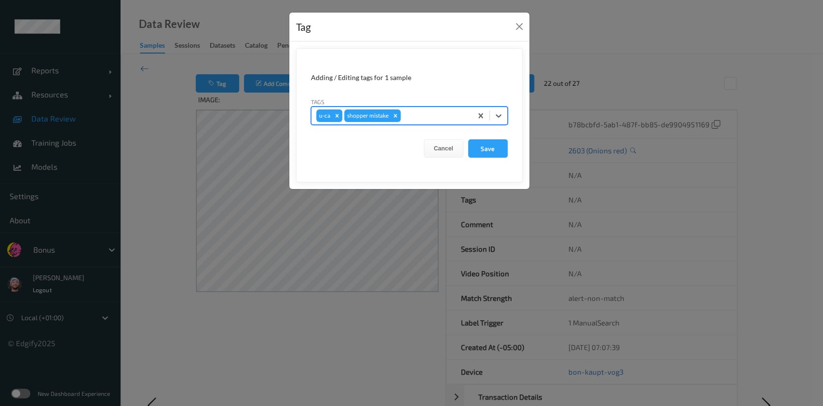
click at [468, 139] on button "Save" at bounding box center [488, 148] width 40 height 18
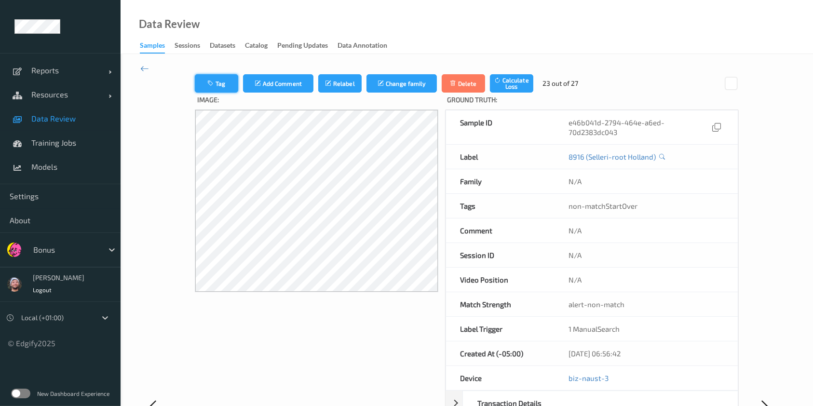
click at [228, 91] on button "Tag" at bounding box center [216, 83] width 43 height 18
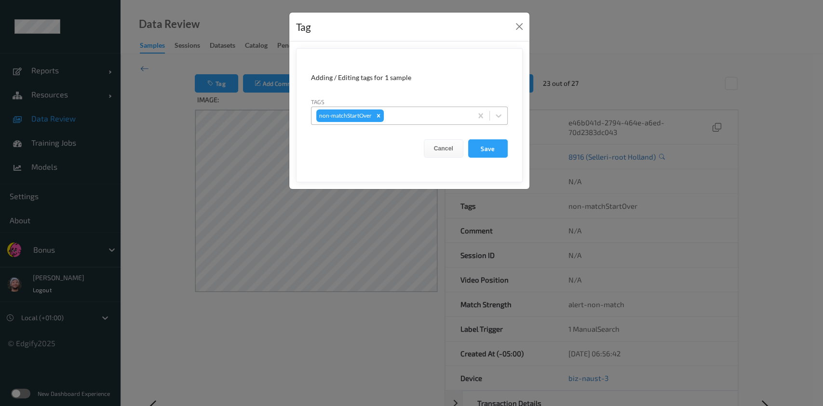
click at [399, 115] on div at bounding box center [426, 116] width 81 height 12
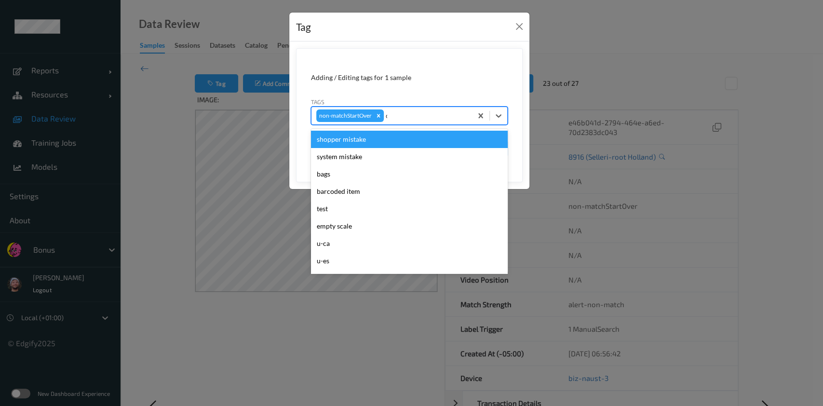
type input "ca"
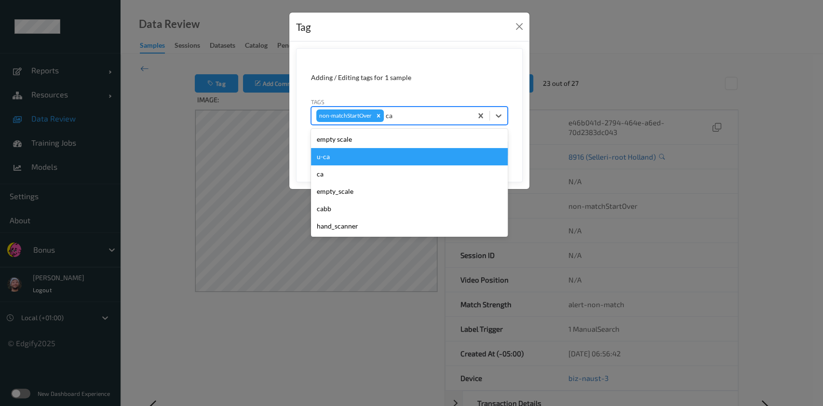
click at [347, 152] on div "u-ca" at bounding box center [409, 156] width 197 height 17
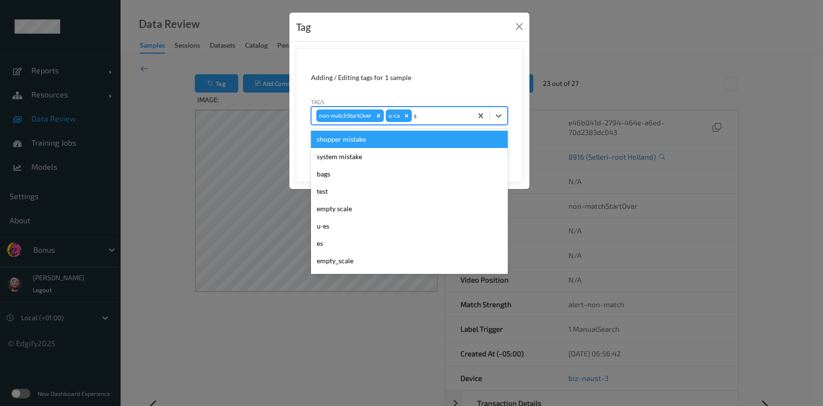
type input "sh"
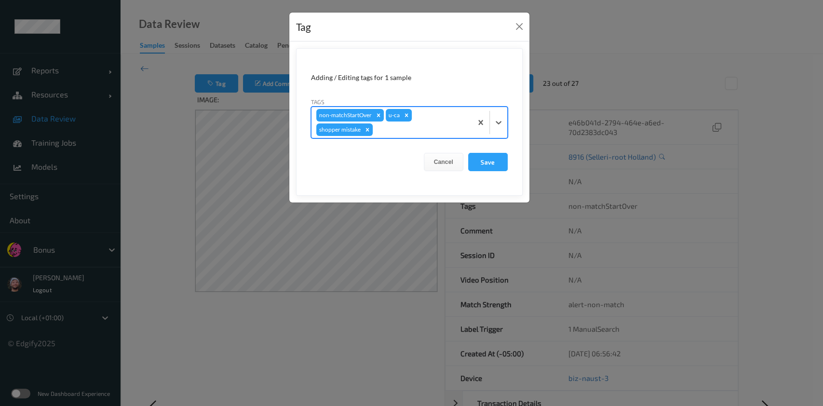
click at [468, 153] on button "Save" at bounding box center [488, 162] width 40 height 18
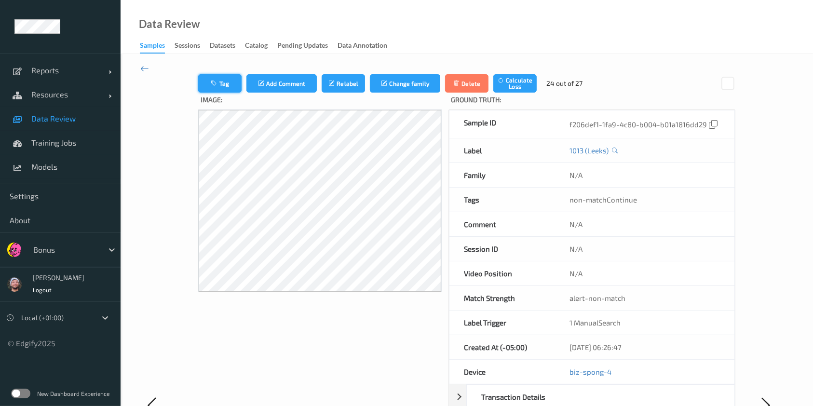
click at [220, 78] on button "Tag" at bounding box center [219, 83] width 43 height 18
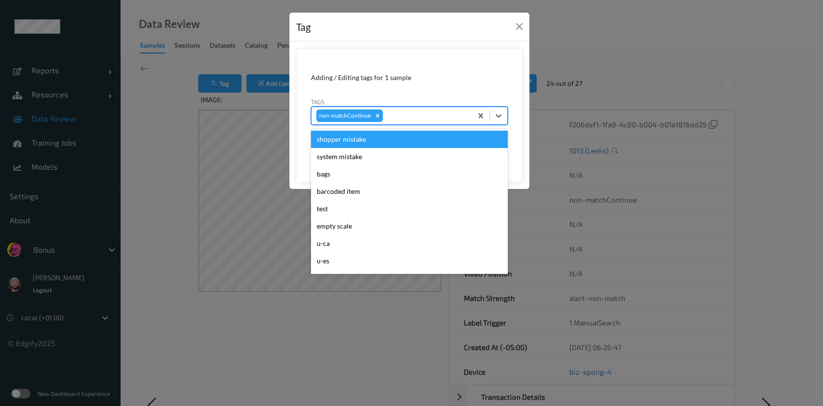
click at [409, 114] on div at bounding box center [426, 116] width 82 height 12
type input "gi"
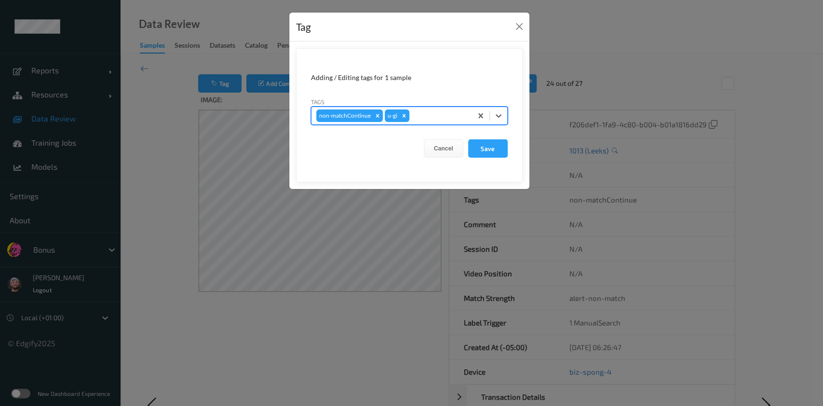
click at [468, 139] on button "Save" at bounding box center [488, 148] width 40 height 18
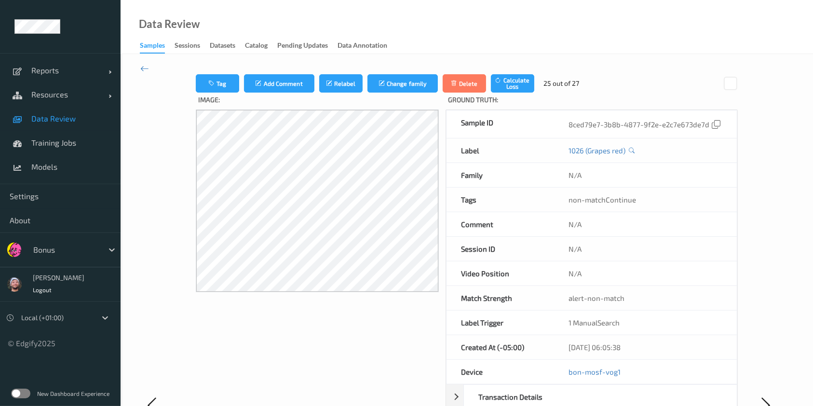
click at [213, 93] on label "Image:" at bounding box center [317, 101] width 243 height 17
click at [216, 86] on button "Tag" at bounding box center [217, 83] width 43 height 18
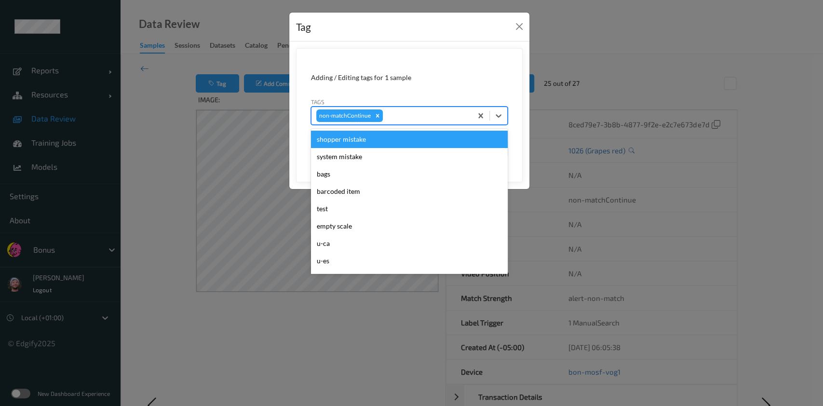
click at [403, 121] on div "non-matchContinue" at bounding box center [391, 115] width 161 height 16
type input "ca"
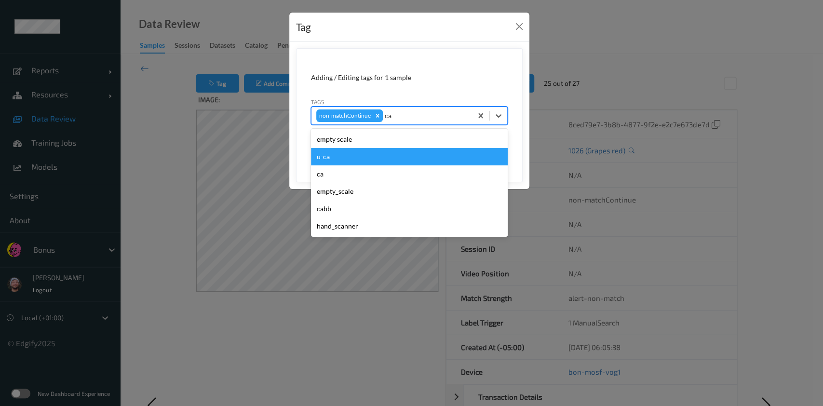
click at [370, 150] on div "u-ca" at bounding box center [409, 156] width 197 height 17
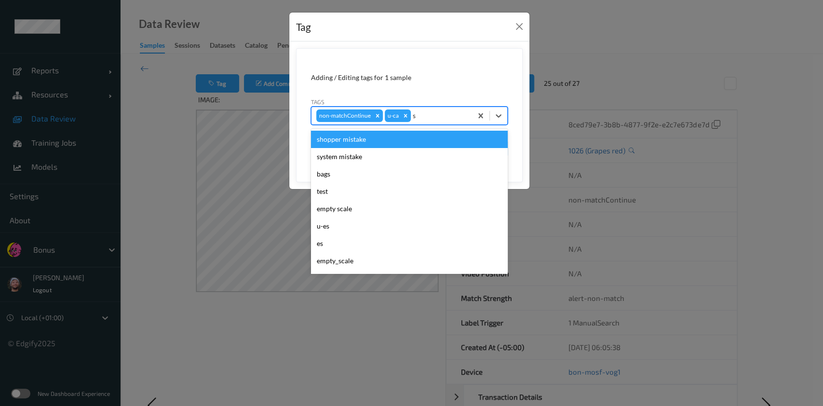
type input "sh"
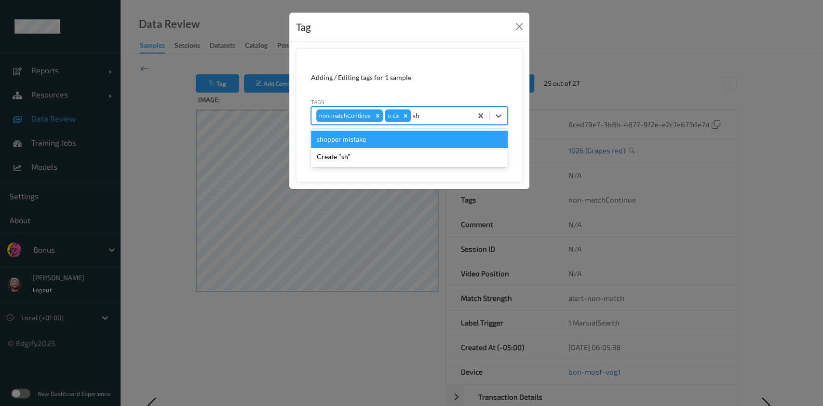
click at [393, 143] on div "shopper mistake" at bounding box center [409, 139] width 197 height 17
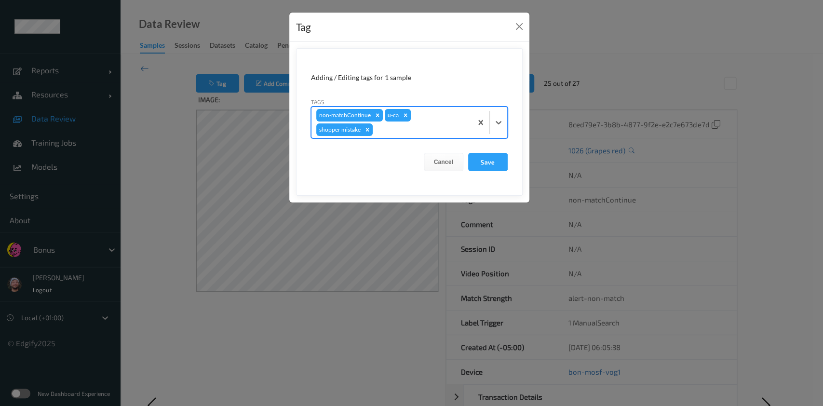
click at [468, 153] on button "Save" at bounding box center [488, 162] width 40 height 18
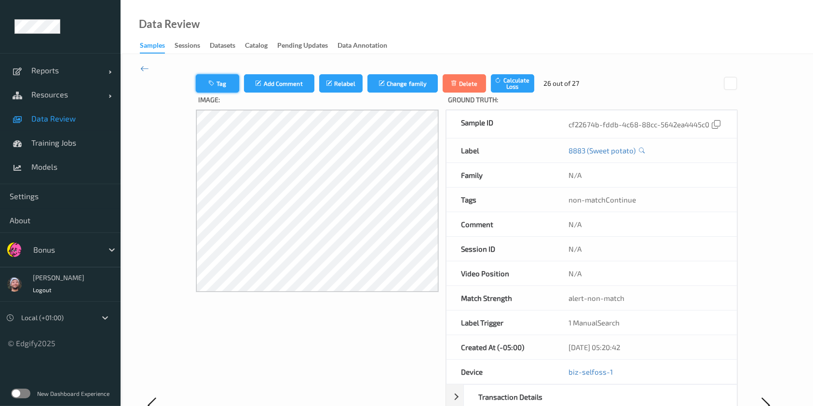
click at [201, 82] on button "Tag" at bounding box center [217, 83] width 43 height 18
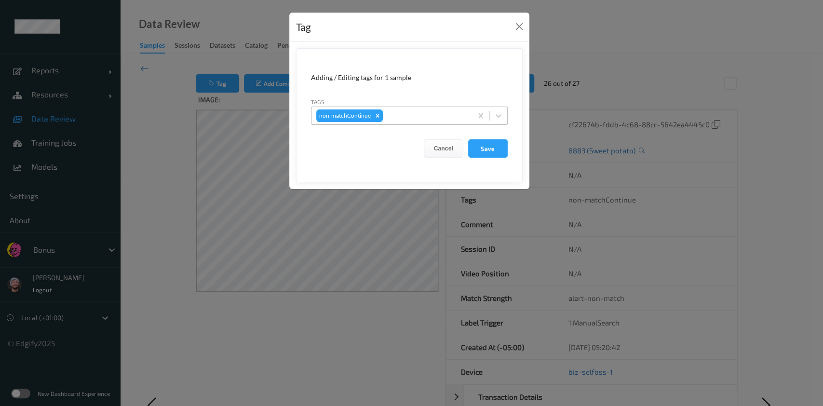
click at [398, 119] on div at bounding box center [426, 116] width 82 height 12
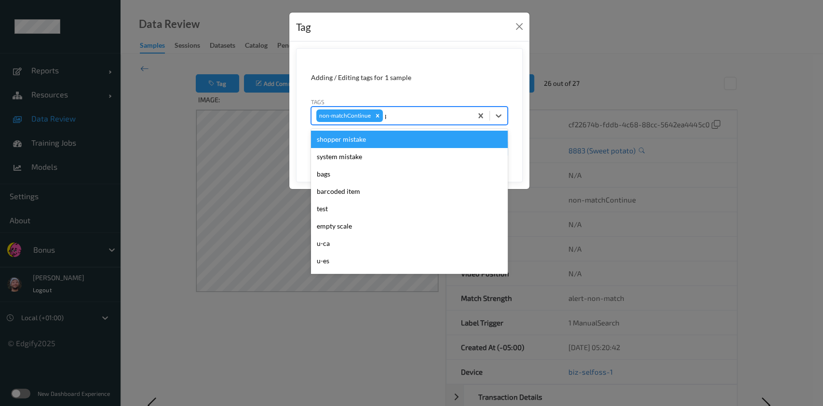
type input "pi"
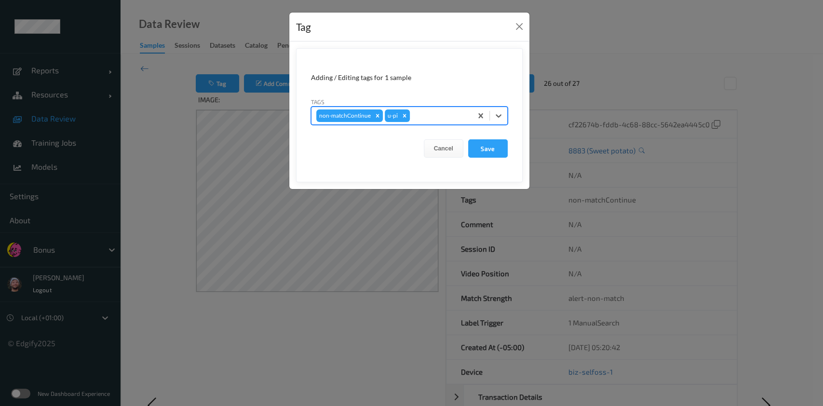
click at [468, 139] on button "Save" at bounding box center [488, 148] width 40 height 18
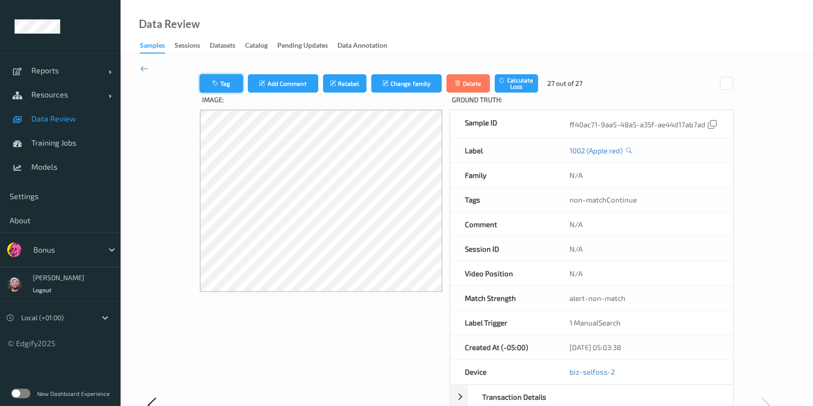
click at [201, 80] on button "Tag" at bounding box center [221, 83] width 43 height 18
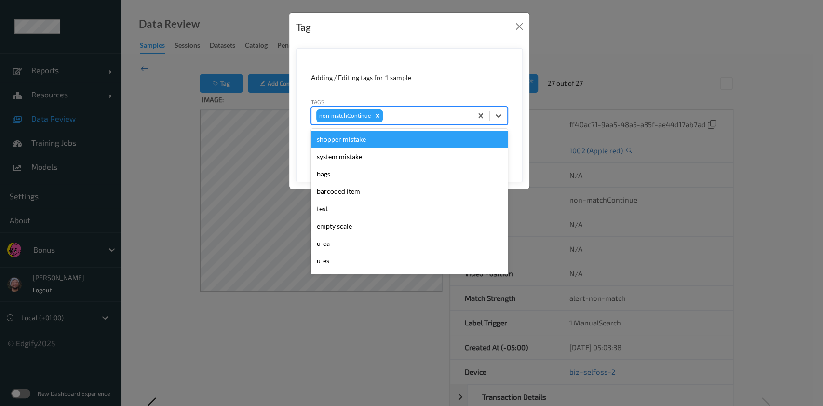
click at [417, 114] on div at bounding box center [426, 116] width 82 height 12
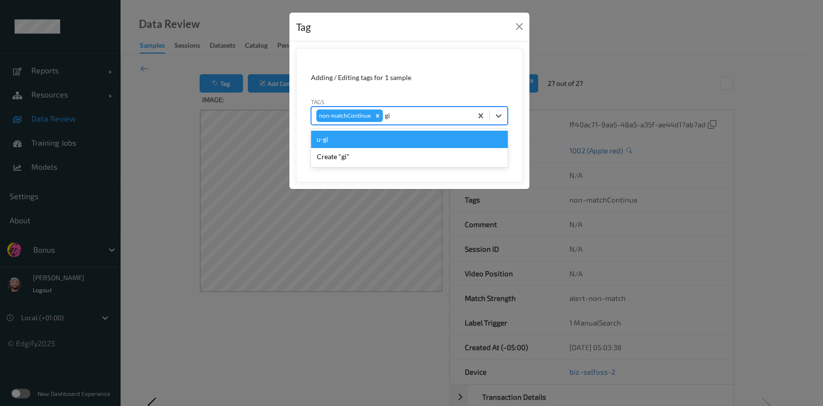
type input "g"
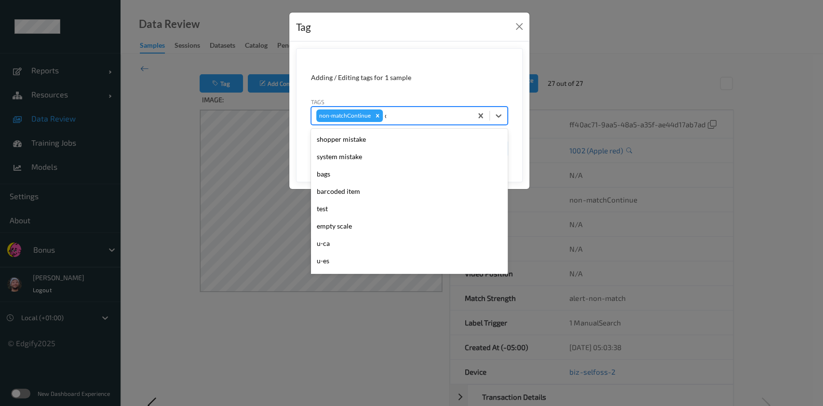
type input "ca"
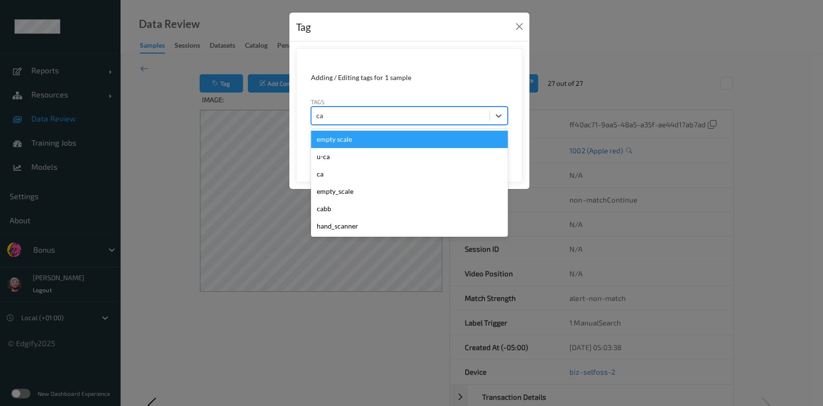
click at [373, 133] on div "empty scale" at bounding box center [409, 139] width 197 height 17
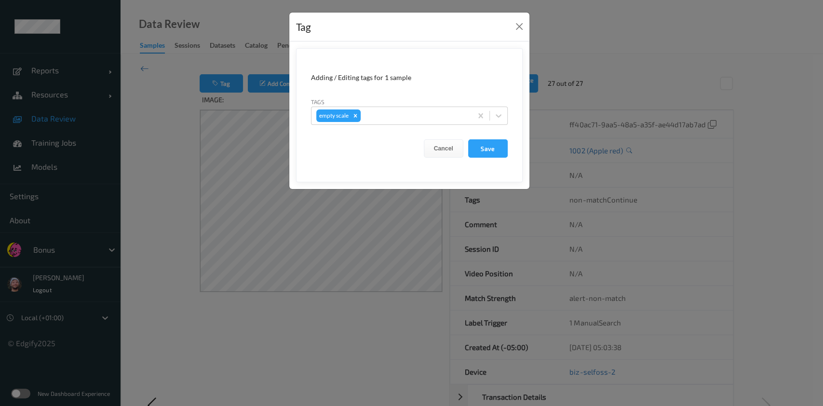
click at [223, 150] on div "Tag Adding / Editing tags for 1 sample Tags empty scale Cancel Save" at bounding box center [411, 203] width 823 height 406
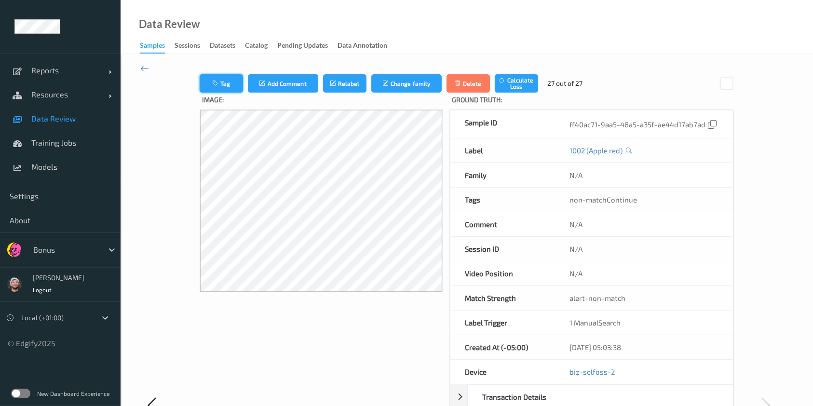
click at [212, 81] on icon "button" at bounding box center [216, 83] width 8 height 7
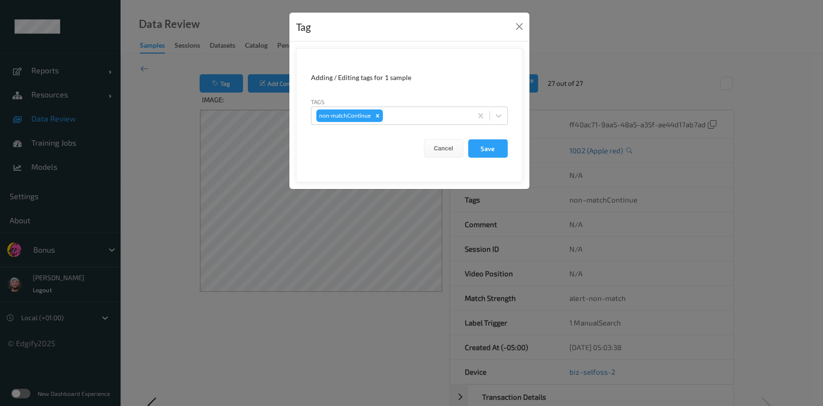
click at [420, 128] on form "Adding / Editing tags for 1 sample Tags non-matchContinue Cancel Save" at bounding box center [409, 115] width 227 height 134
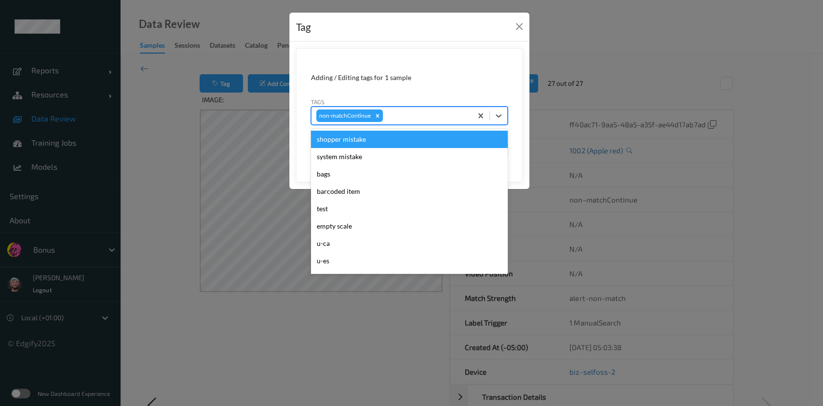
click at [432, 122] on div "non-matchContinue" at bounding box center [391, 115] width 161 height 16
type input "gi"
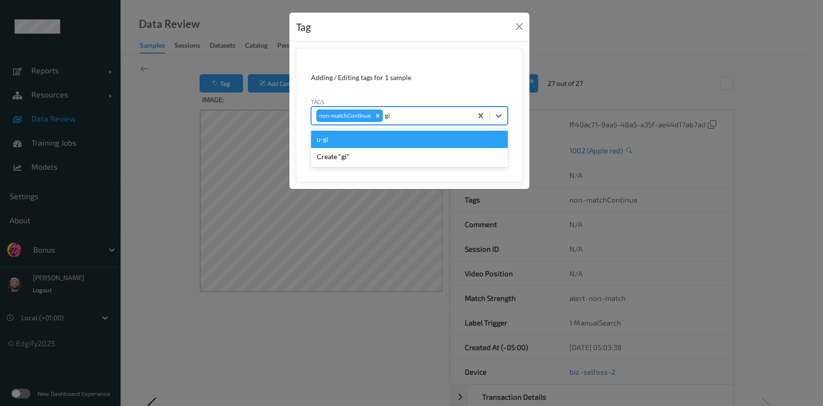
click at [425, 134] on div "u-gi" at bounding box center [409, 139] width 197 height 17
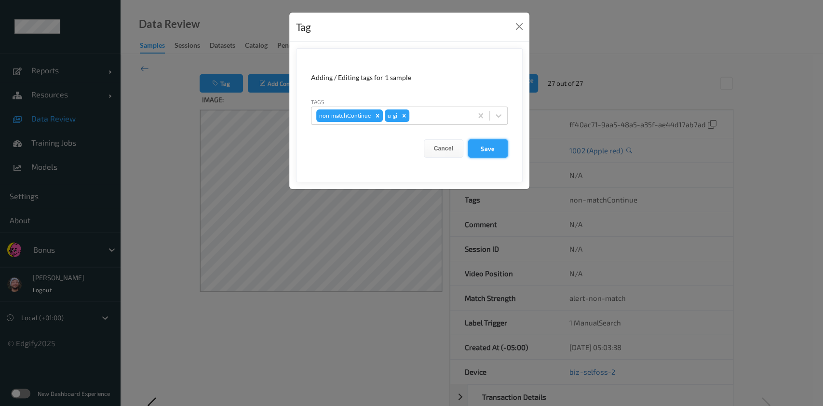
click at [489, 156] on button "Save" at bounding box center [488, 148] width 40 height 18
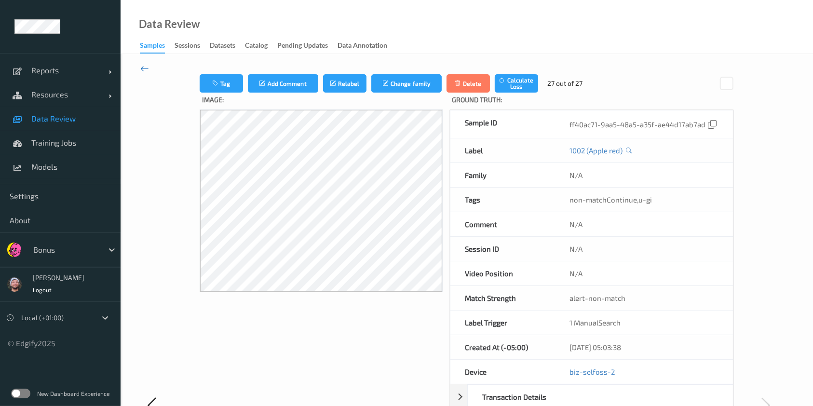
click at [147, 63] on icon at bounding box center [144, 68] width 9 height 11
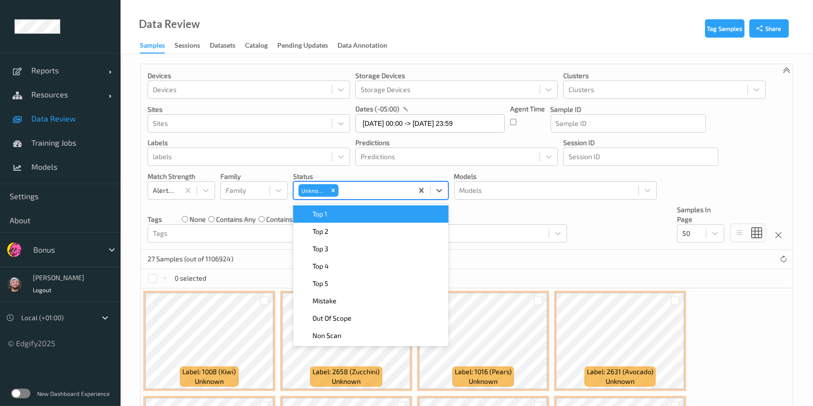
click at [327, 189] on div "Unknown" at bounding box center [312, 190] width 29 height 13
type input "mi"
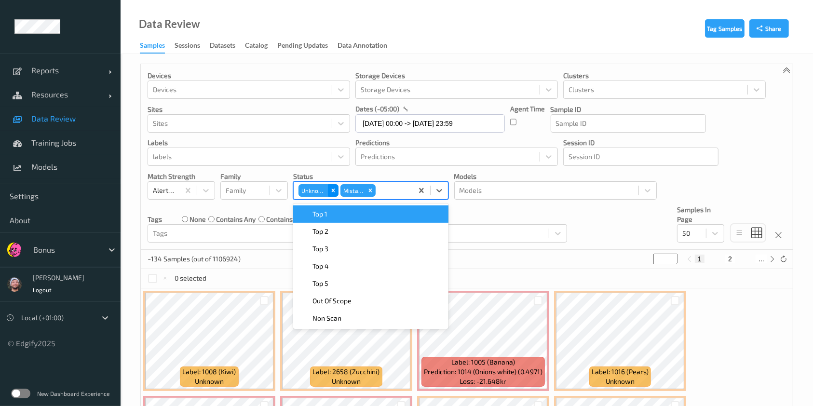
click at [334, 191] on icon "Remove Unknown" at bounding box center [332, 189] width 3 height 3
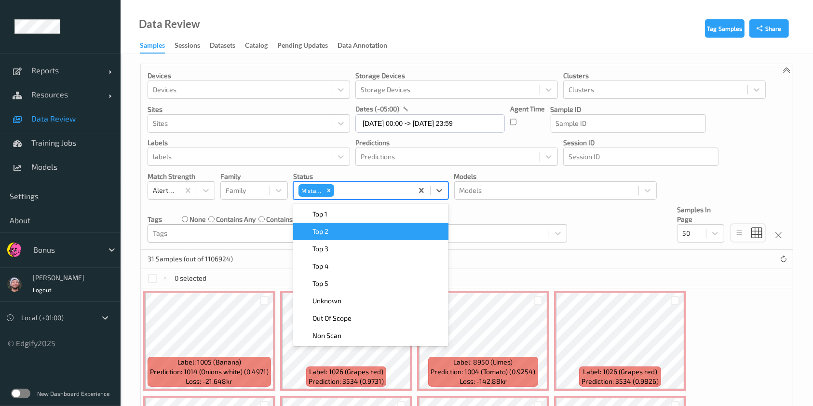
click at [204, 232] on div at bounding box center [240, 234] width 174 height 12
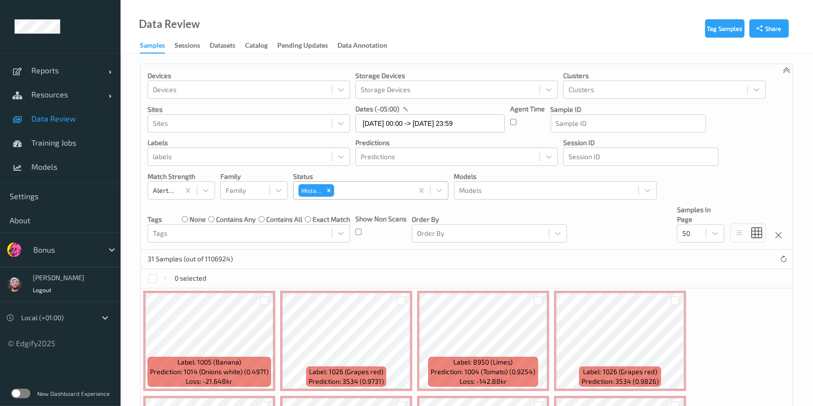
click at [192, 217] on label "none" at bounding box center [197, 219] width 16 height 10
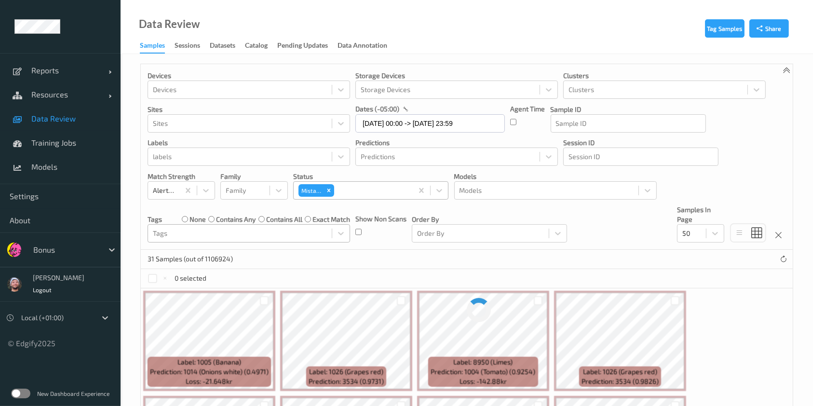
click at [193, 233] on div at bounding box center [240, 234] width 174 height 12
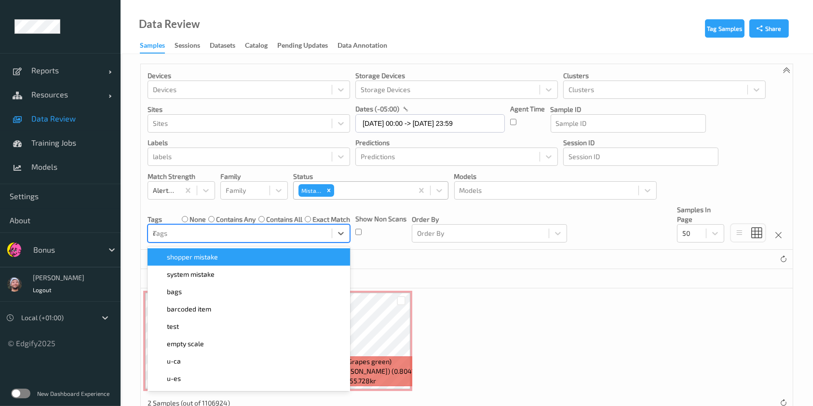
type input "ca"
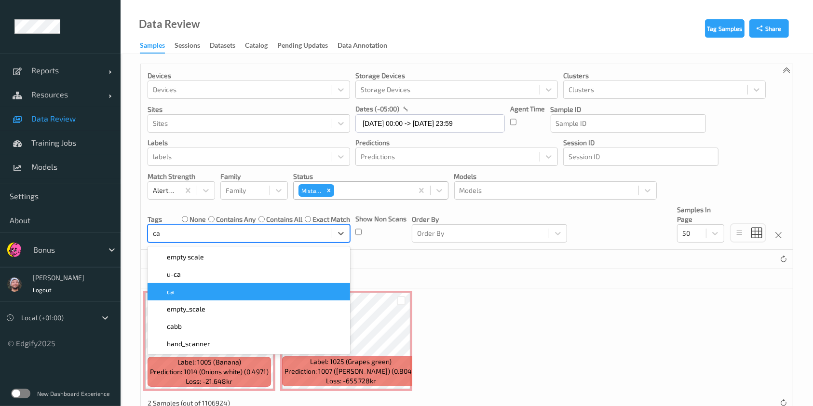
click at [186, 294] on div "ca" at bounding box center [248, 292] width 191 height 10
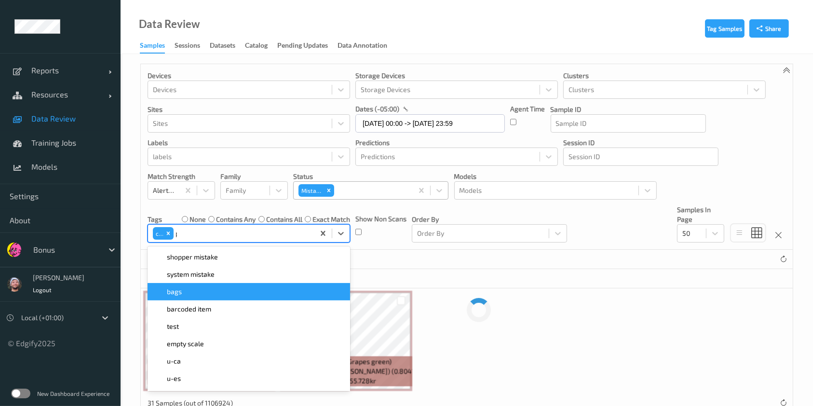
type input "pi"
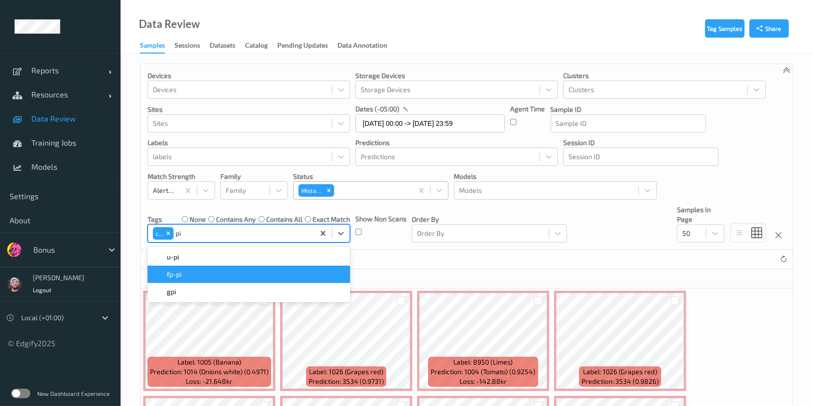
click at [201, 269] on div "fp-pi" at bounding box center [248, 274] width 191 height 10
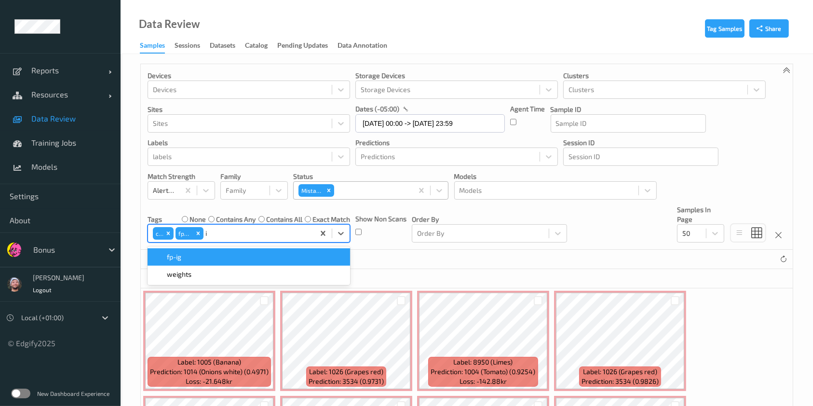
type input "ig"
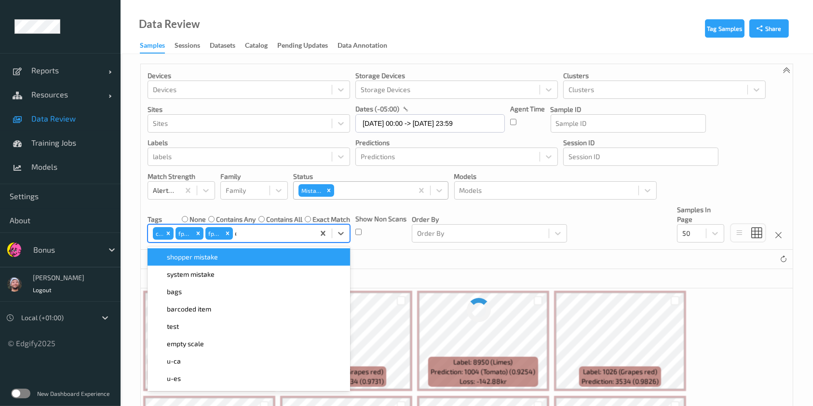
type input "es"
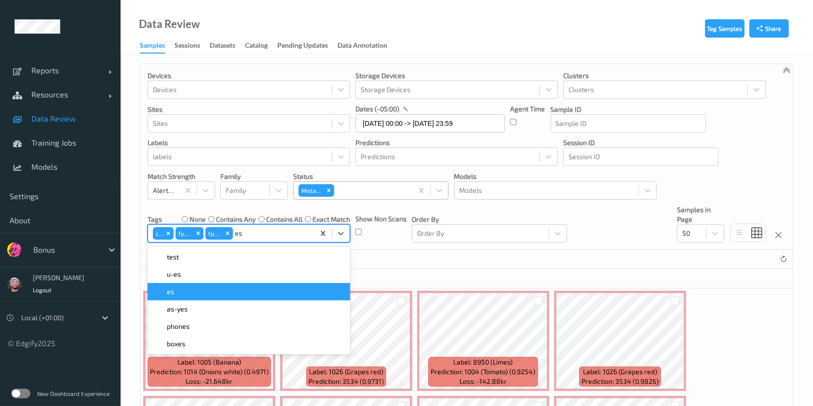
click at [198, 296] on div "es" at bounding box center [248, 291] width 202 height 17
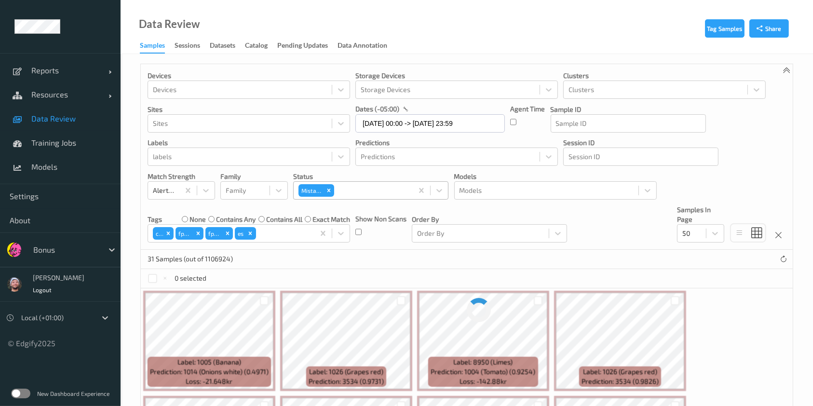
click at [432, 258] on div "31 Samples (out of 1106924)" at bounding box center [467, 259] width 652 height 19
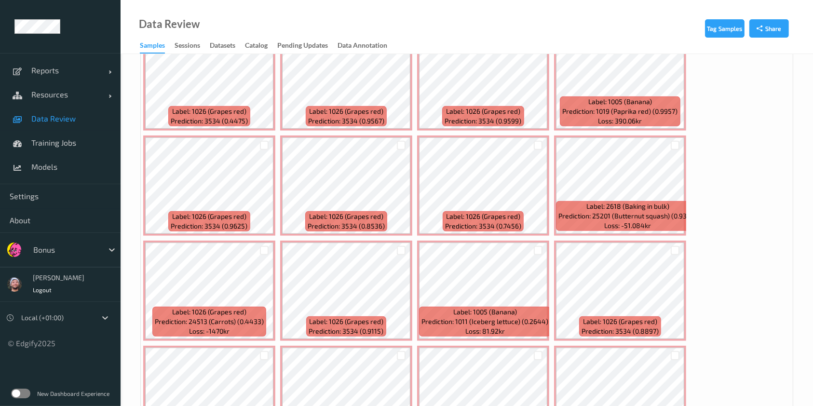
scroll to position [333, 0]
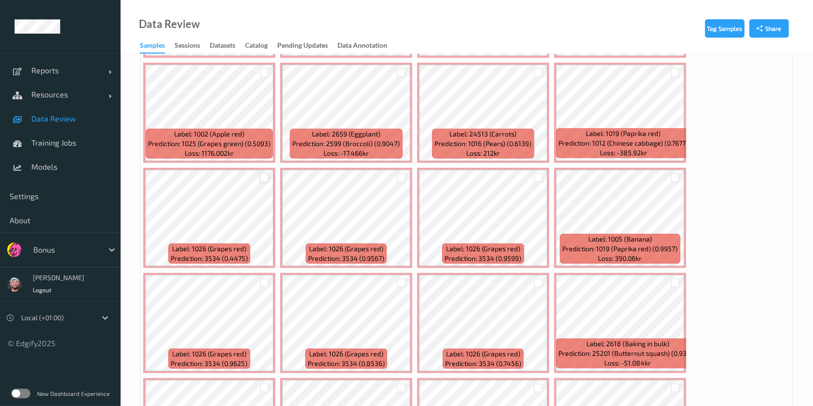
click at [262, 175] on div at bounding box center [264, 177] width 9 height 9
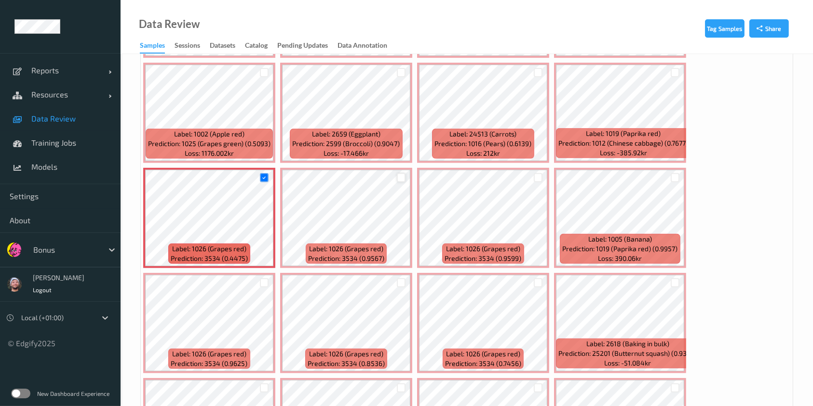
click at [401, 173] on div at bounding box center [401, 177] width 9 height 9
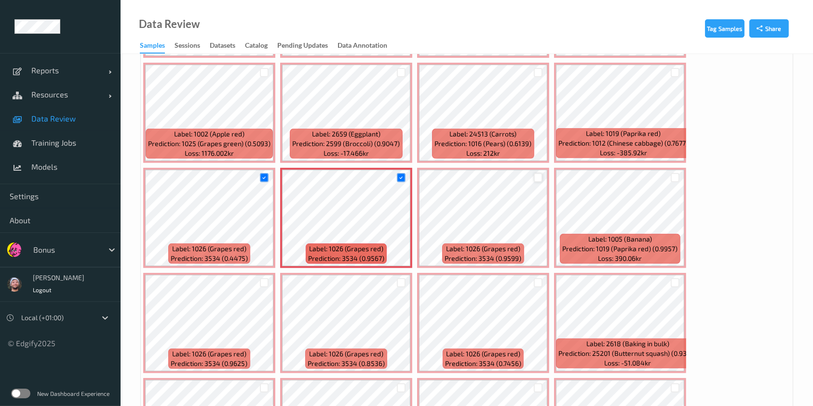
click at [536, 180] on div at bounding box center [538, 177] width 9 height 9
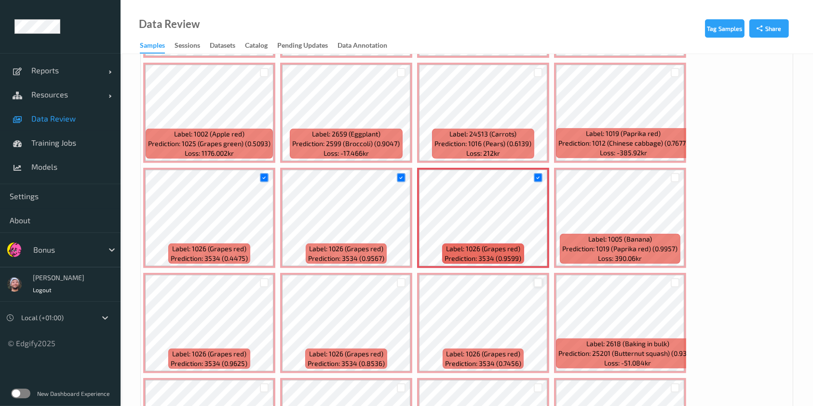
click at [534, 282] on div at bounding box center [538, 282] width 9 height 9
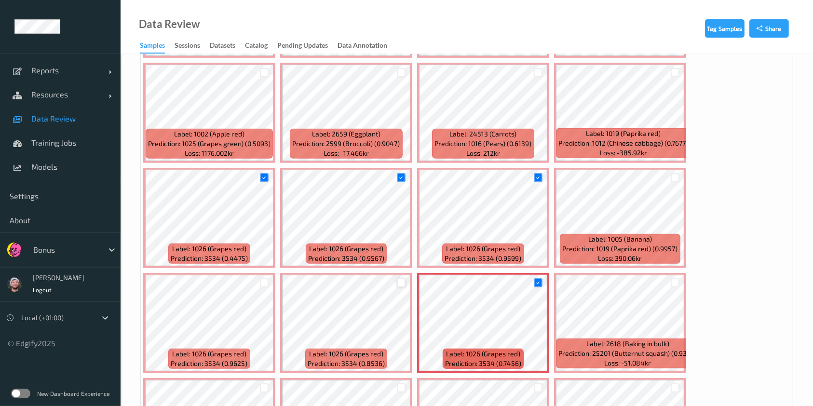
click at [400, 282] on div at bounding box center [401, 282] width 9 height 9
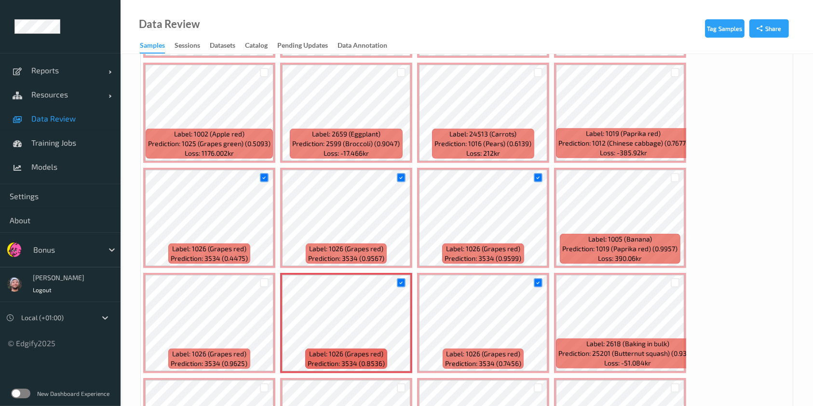
click at [258, 280] on div at bounding box center [264, 283] width 18 height 16
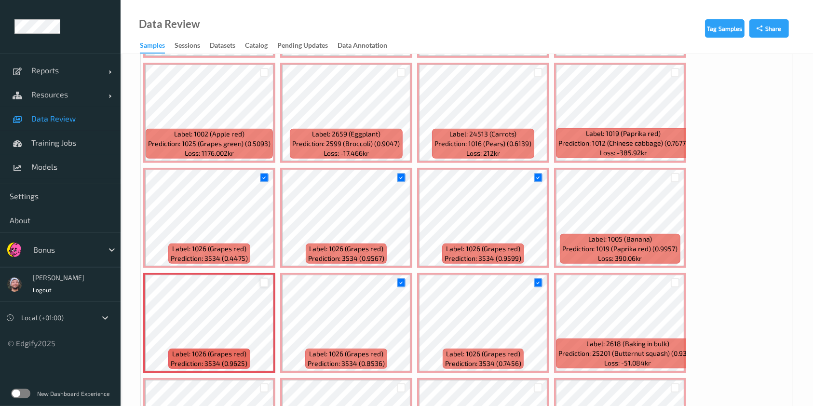
click at [261, 281] on div at bounding box center [264, 282] width 9 height 9
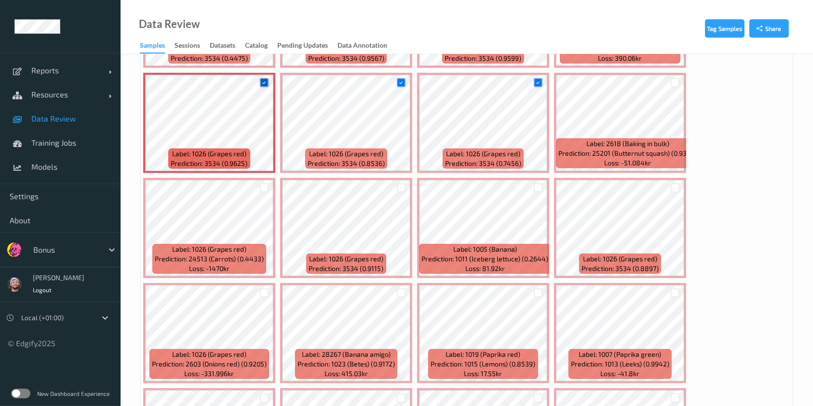
scroll to position [534, 0]
click at [260, 187] on div at bounding box center [264, 187] width 9 height 9
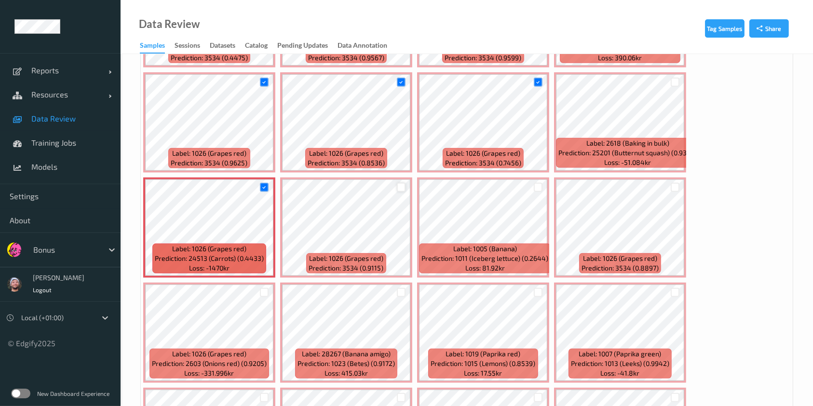
click at [403, 185] on div at bounding box center [401, 187] width 9 height 9
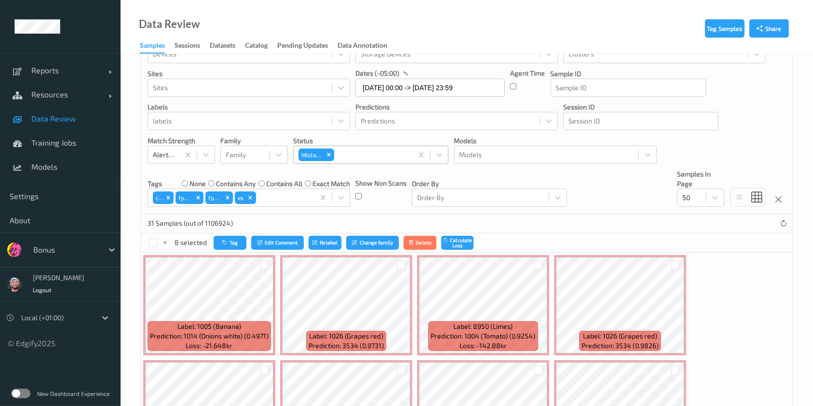
scroll to position [15, 0]
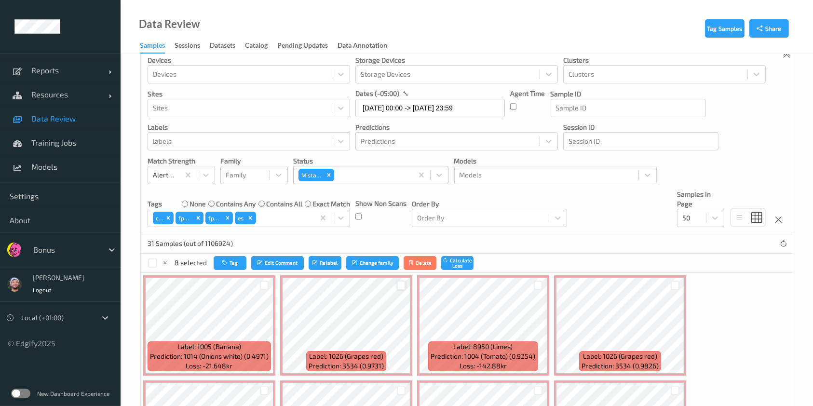
click at [399, 283] on div at bounding box center [401, 285] width 9 height 9
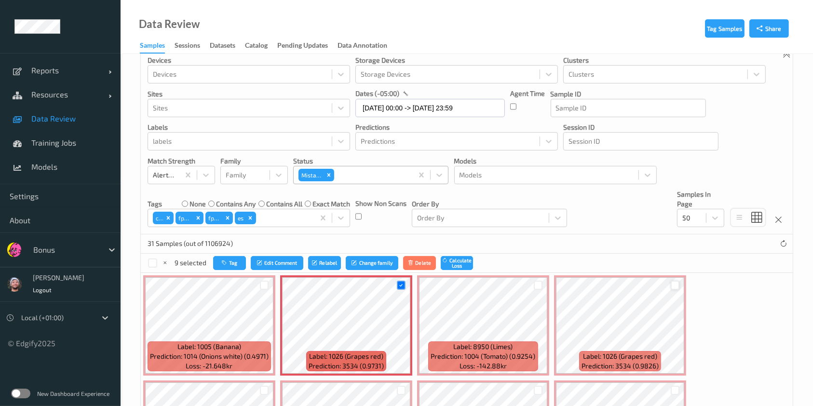
click at [675, 285] on div at bounding box center [674, 285] width 9 height 9
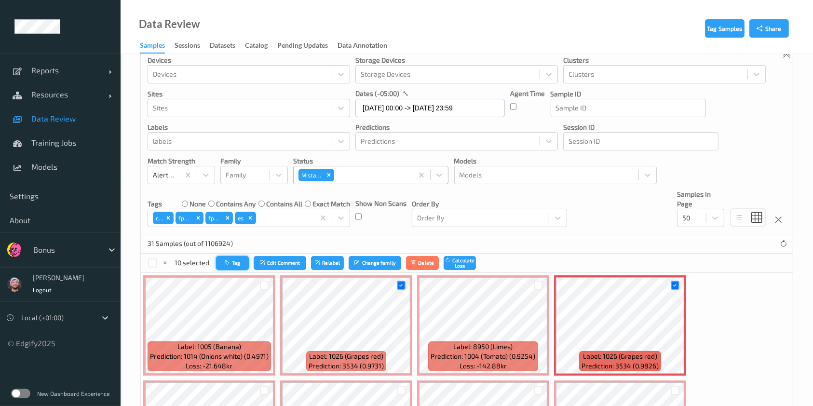
click at [216, 261] on button "Tag" at bounding box center [232, 263] width 33 height 14
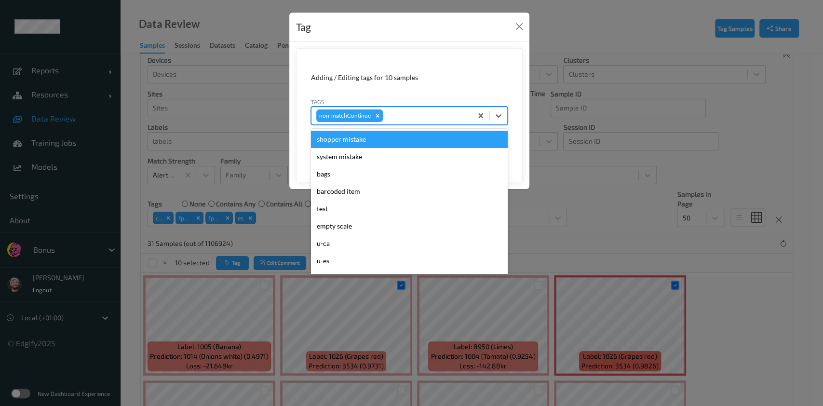
click at [434, 115] on div at bounding box center [426, 116] width 82 height 12
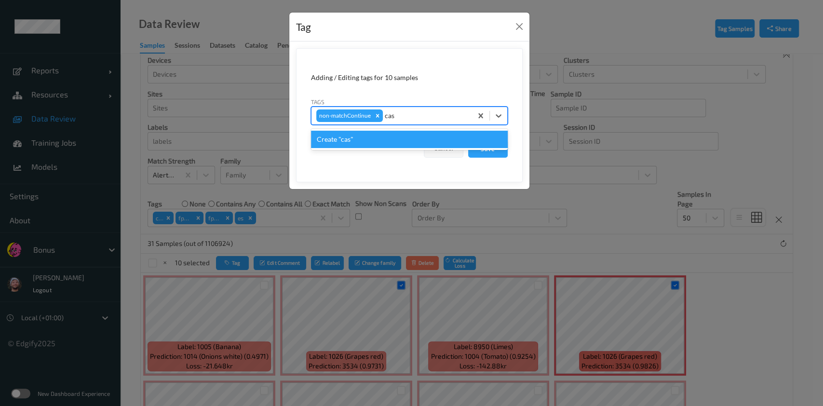
type input "ca"
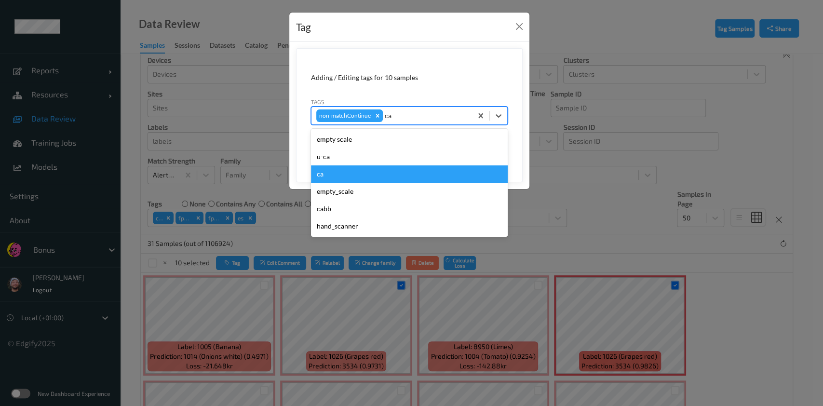
click at [377, 172] on div "ca" at bounding box center [409, 173] width 197 height 17
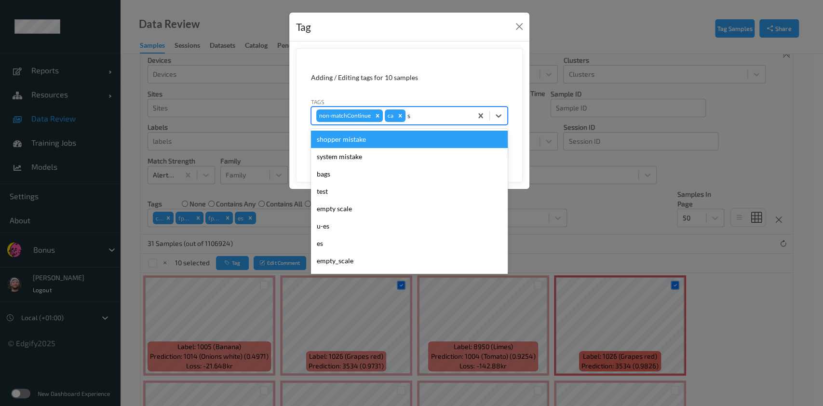
type input "sh"
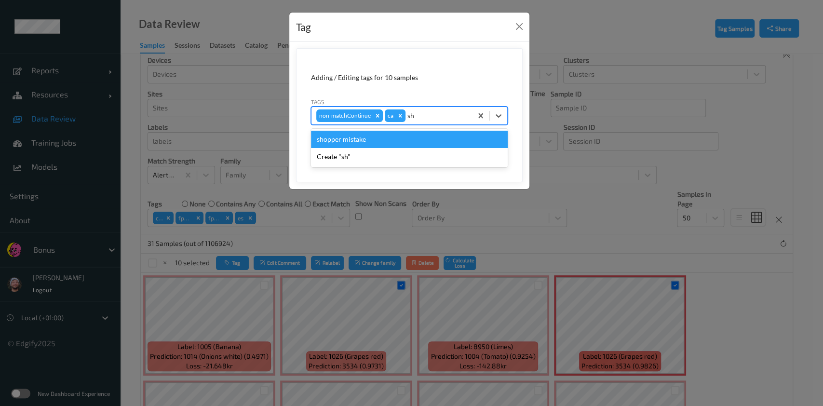
click at [368, 144] on div "shopper mistake" at bounding box center [409, 139] width 197 height 17
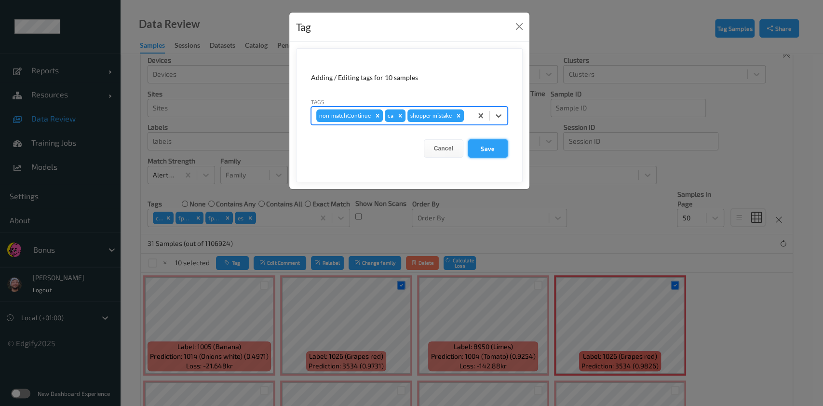
click at [491, 151] on button "Save" at bounding box center [488, 148] width 40 height 18
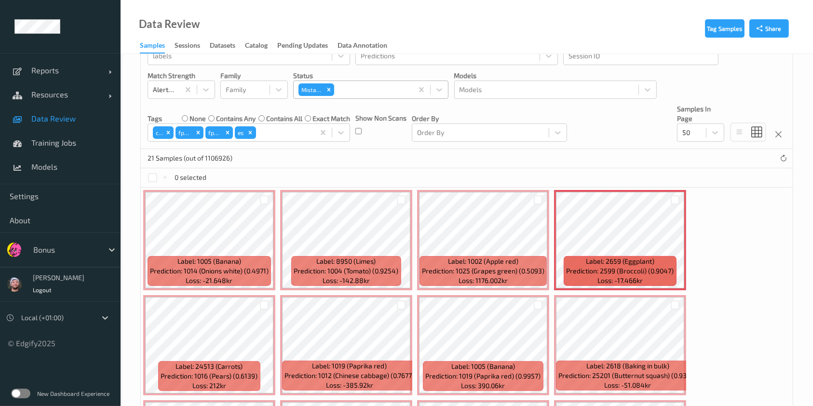
scroll to position [92, 0]
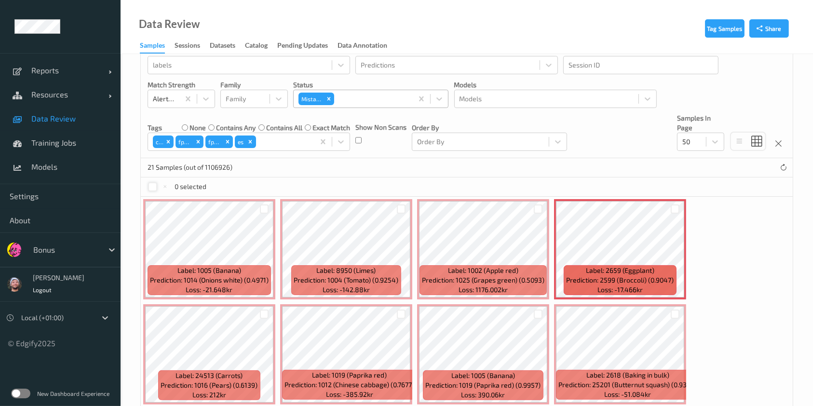
click at [151, 184] on div at bounding box center [152, 186] width 9 height 9
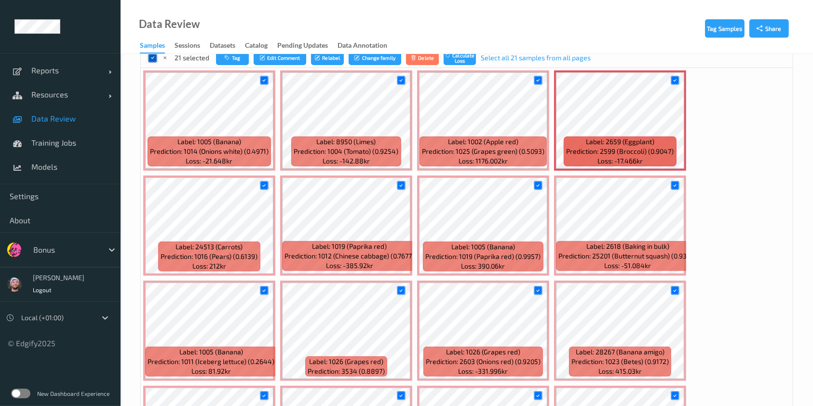
scroll to position [234, 0]
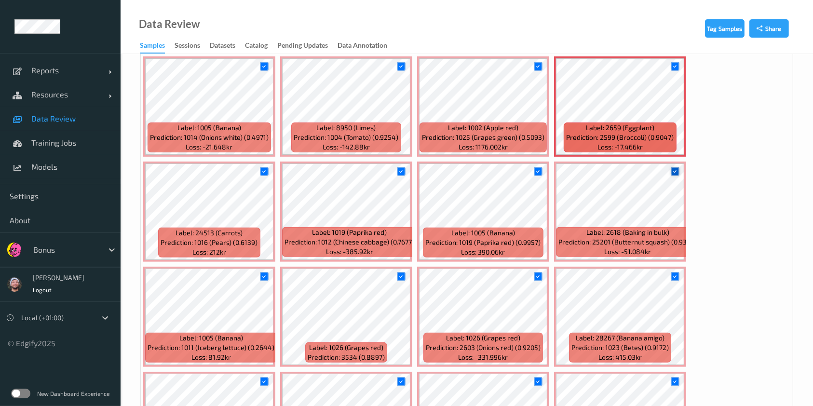
click at [673, 172] on icon at bounding box center [674, 171] width 6 height 6
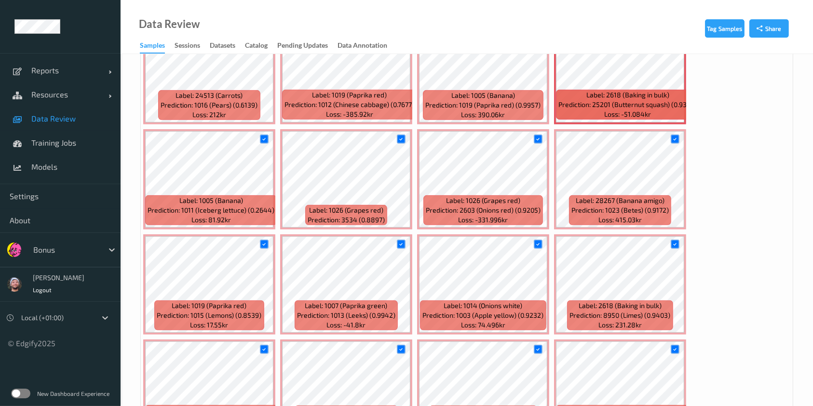
scroll to position [375, 0]
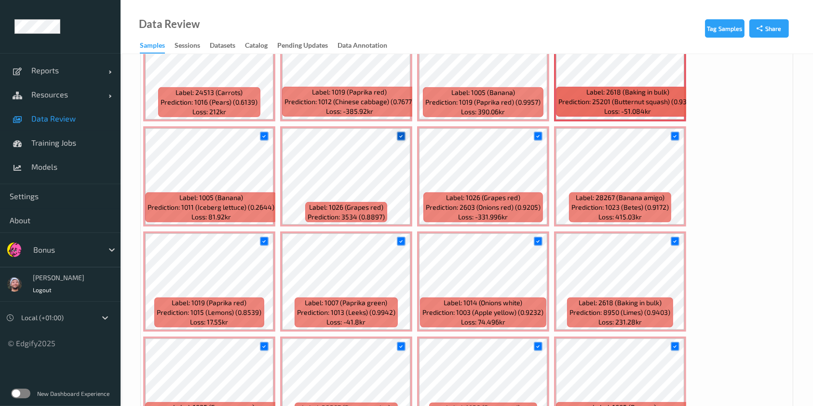
click at [402, 133] on icon at bounding box center [401, 136] width 6 height 6
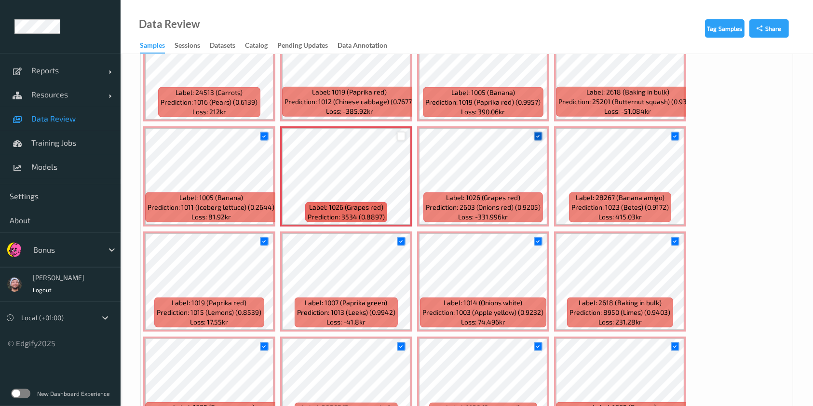
click at [536, 135] on icon at bounding box center [538, 136] width 6 height 6
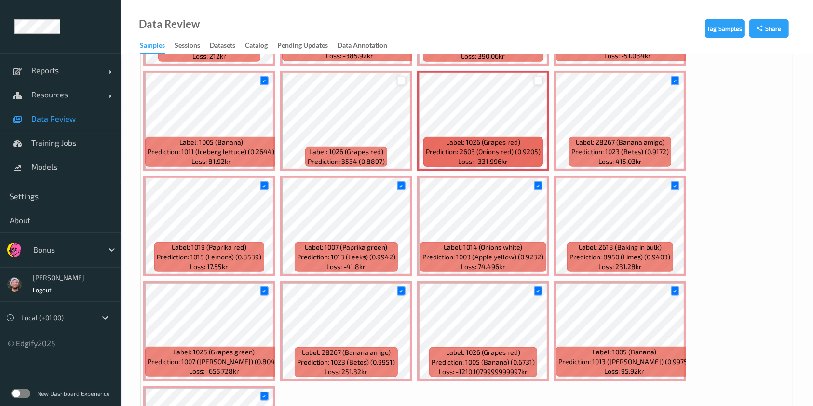
scroll to position [433, 0]
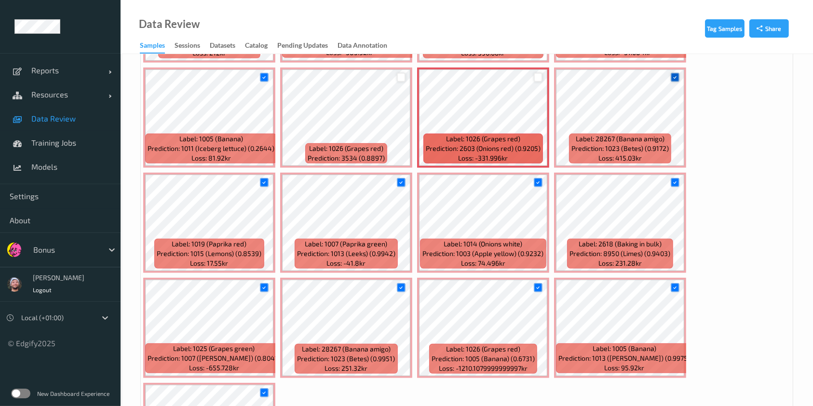
click at [671, 75] on icon at bounding box center [674, 77] width 6 height 6
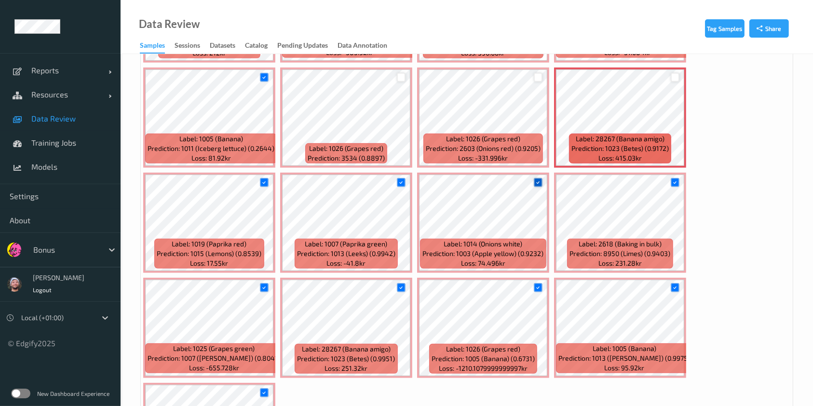
click at [535, 183] on icon at bounding box center [538, 182] width 6 height 6
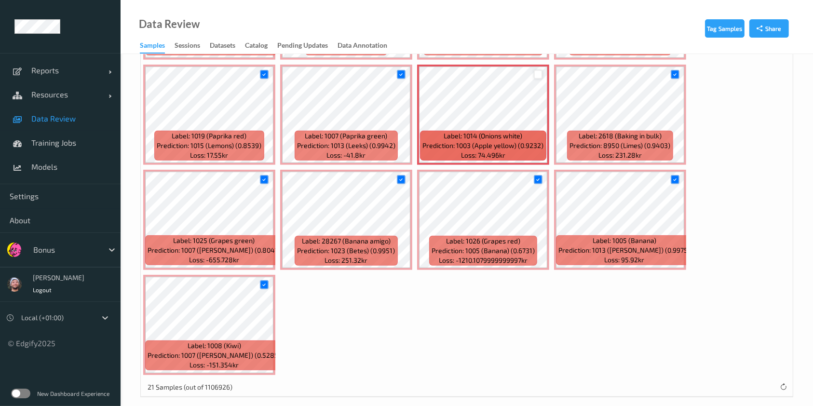
scroll to position [550, 0]
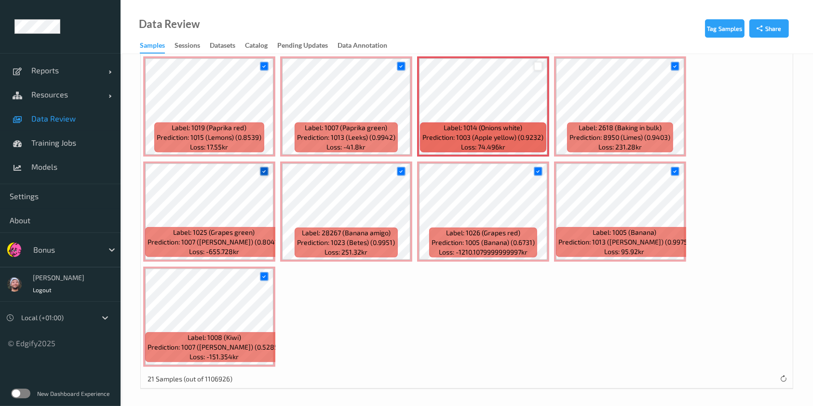
click at [266, 172] on div at bounding box center [264, 171] width 9 height 9
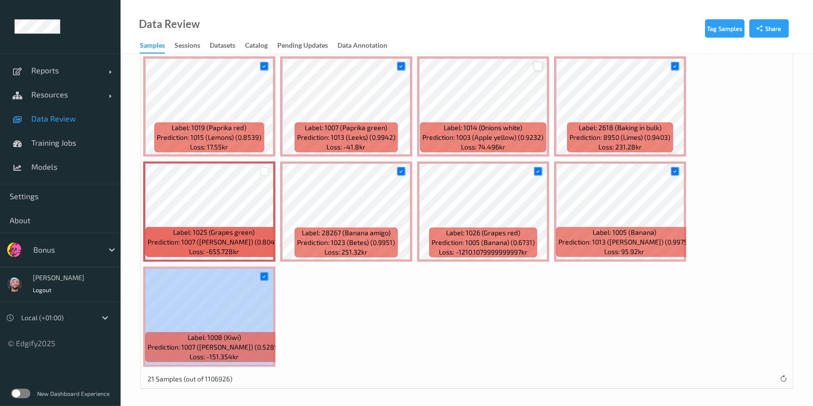
drag, startPoint x: 262, startPoint y: 273, endPoint x: 278, endPoint y: 285, distance: 19.7
click at [278, 285] on div "Label: 1005 (Banana) Prediction: 1014 (Onions white) (0.4971) Loss: -21.648kr L…" at bounding box center [467, 54] width 652 height 630
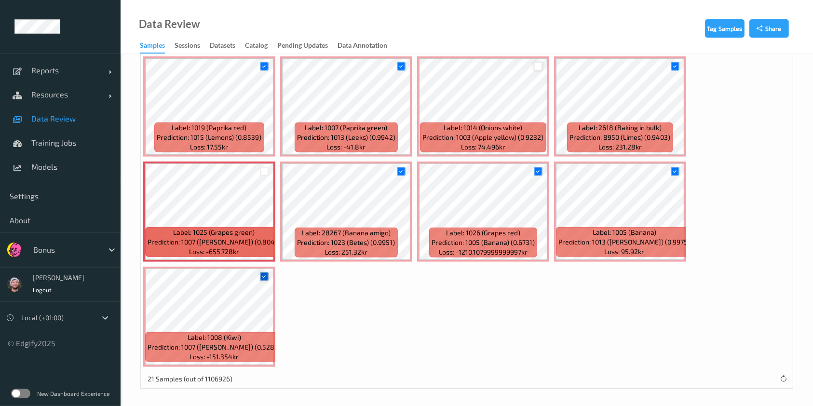
click at [265, 276] on icon at bounding box center [264, 276] width 6 height 6
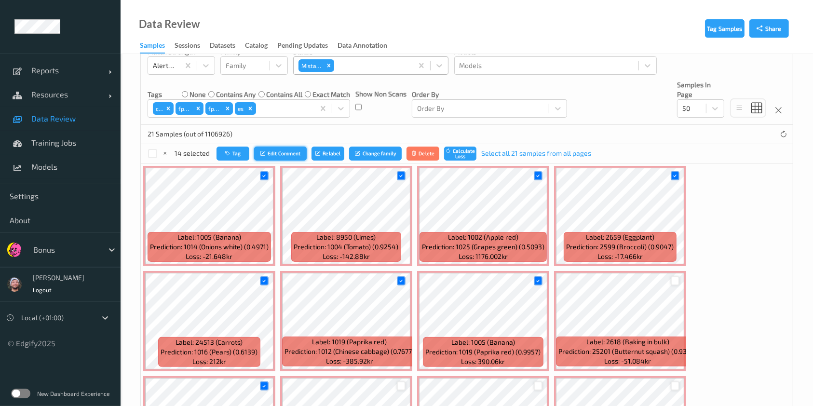
scroll to position [110, 0]
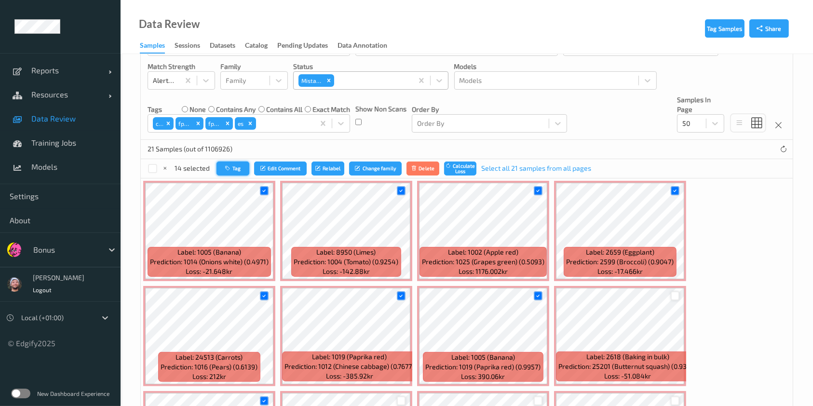
click at [223, 164] on button "Tag" at bounding box center [232, 168] width 33 height 14
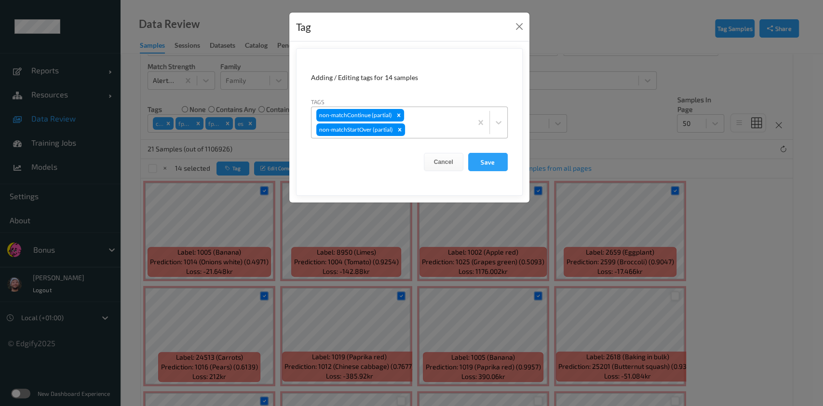
click at [438, 125] on div at bounding box center [437, 130] width 60 height 12
type input "ca"
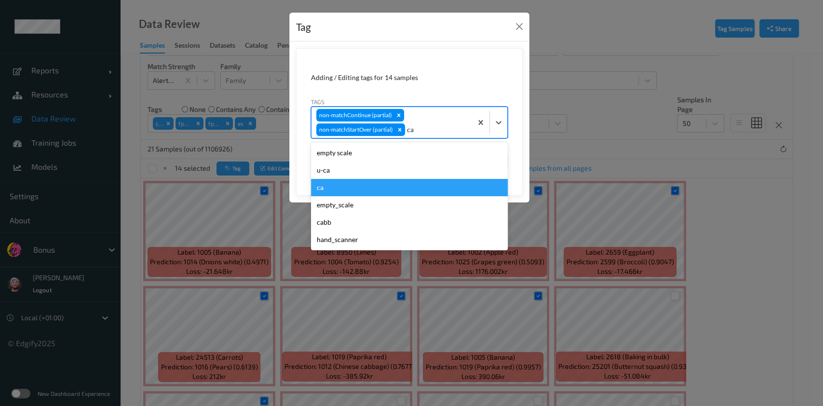
click at [365, 188] on div "ca" at bounding box center [409, 187] width 197 height 17
type input "s"
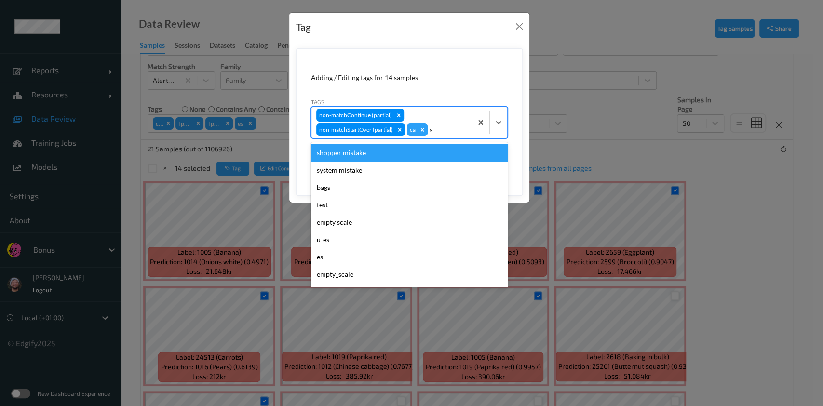
click at [401, 160] on div "shopper mistake" at bounding box center [409, 152] width 197 height 17
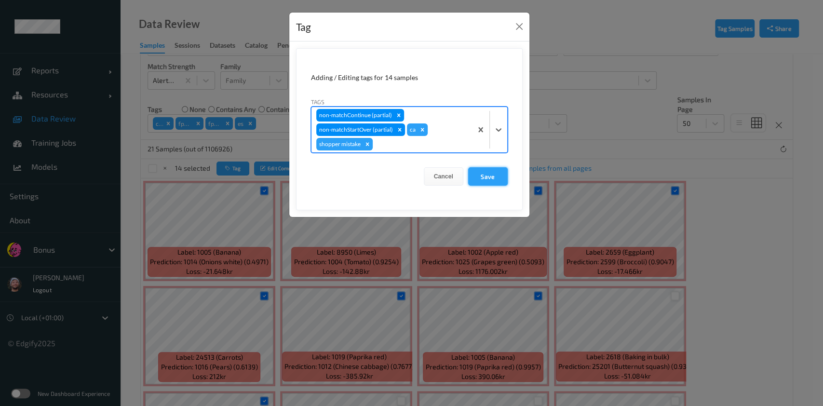
click at [477, 171] on button "Save" at bounding box center [488, 176] width 40 height 18
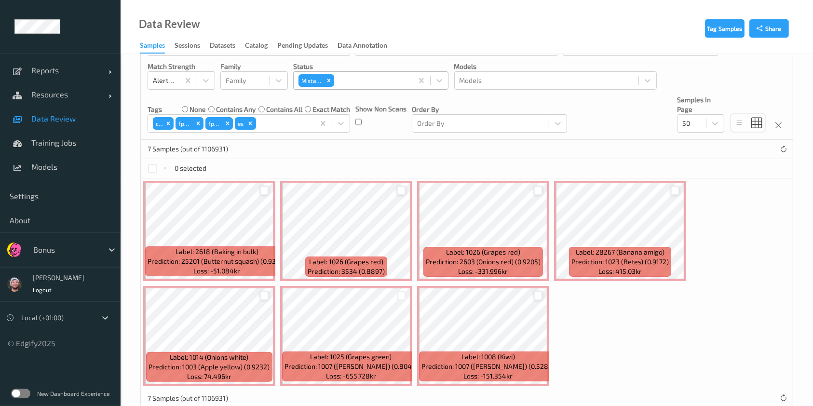
click at [399, 190] on div at bounding box center [401, 190] width 9 height 9
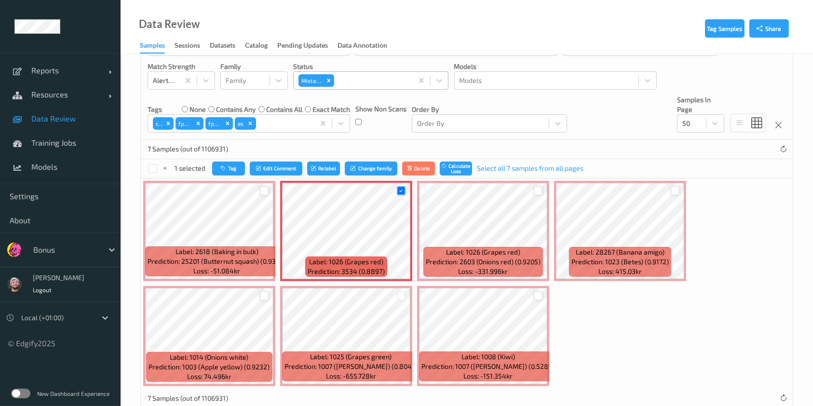
click at [262, 295] on div at bounding box center [264, 295] width 9 height 9
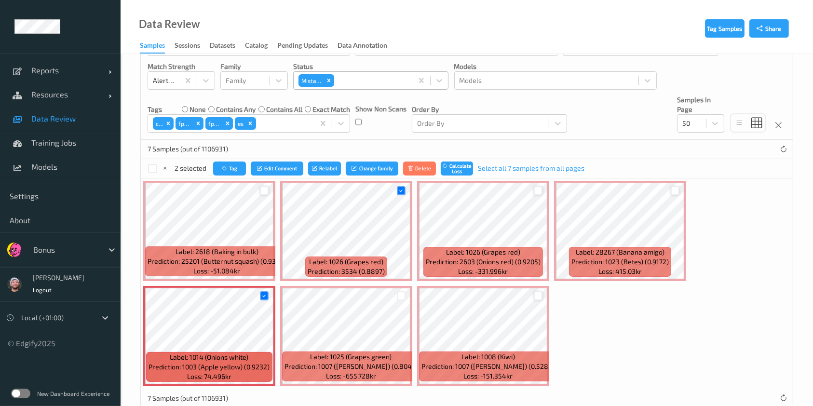
click at [670, 188] on div at bounding box center [674, 190] width 9 height 9
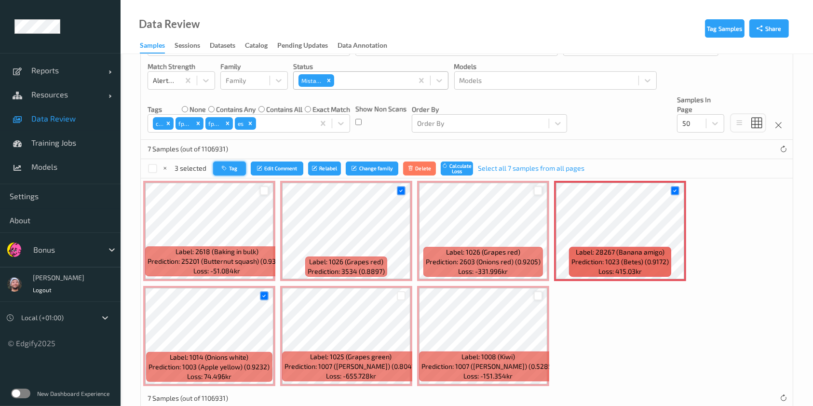
click at [228, 168] on icon "button" at bounding box center [225, 168] width 7 height 6
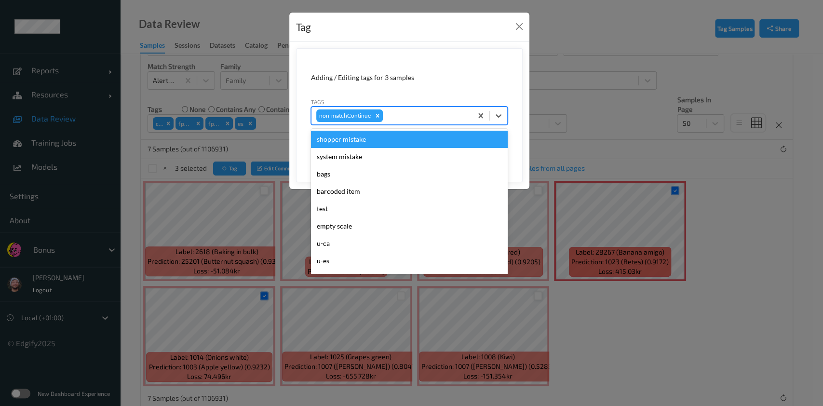
click at [437, 112] on div at bounding box center [426, 116] width 82 height 12
type input "ig"
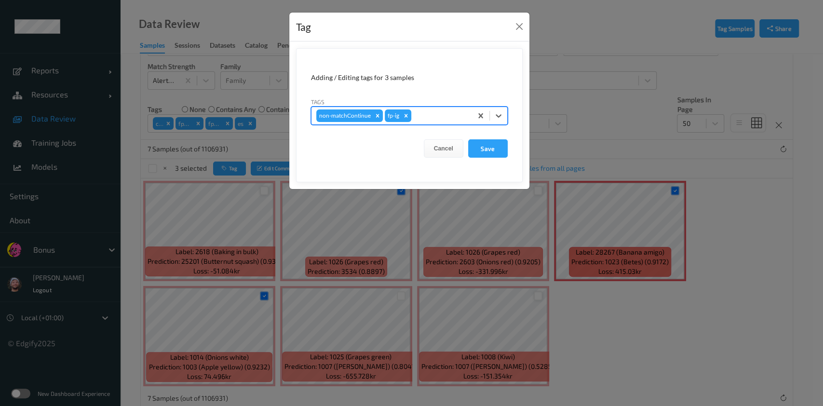
click at [468, 139] on button "Save" at bounding box center [488, 148] width 40 height 18
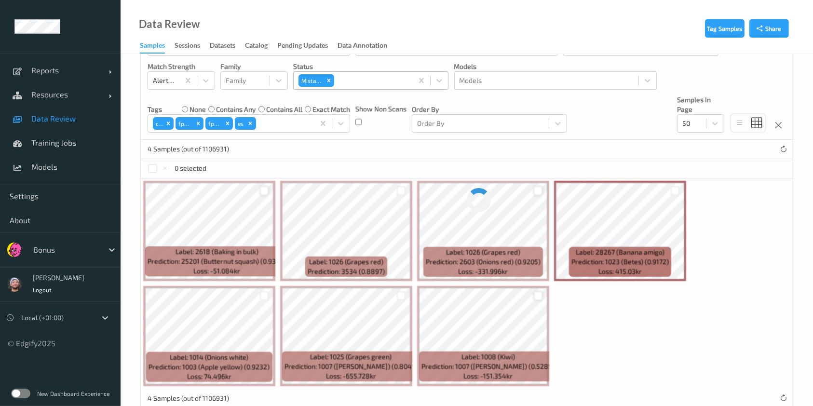
scroll to position [27, 0]
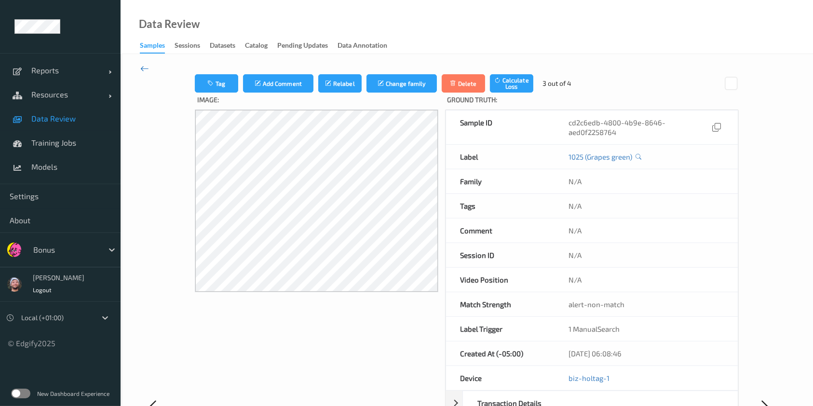
click at [143, 67] on icon at bounding box center [144, 68] width 9 height 11
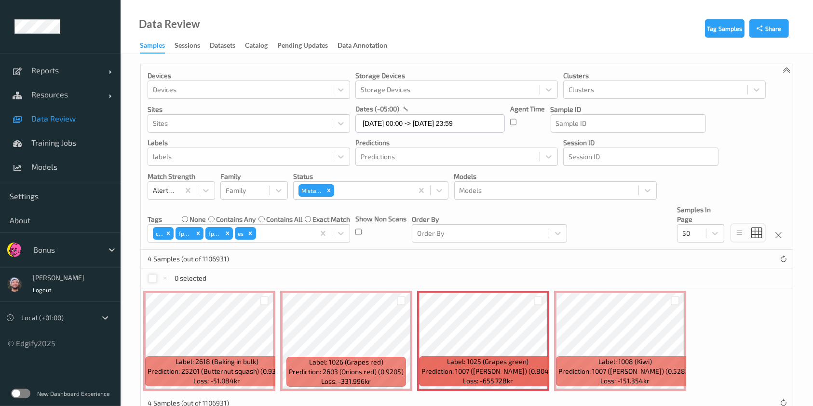
click at [149, 280] on div at bounding box center [152, 278] width 9 height 9
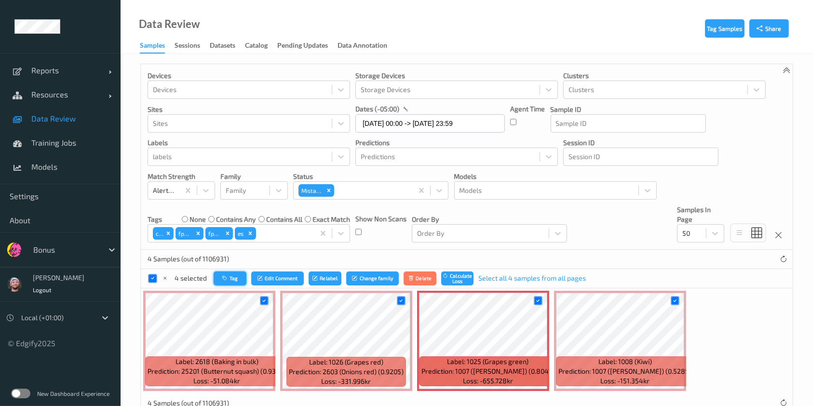
click at [217, 275] on button "Tag" at bounding box center [230, 278] width 33 height 14
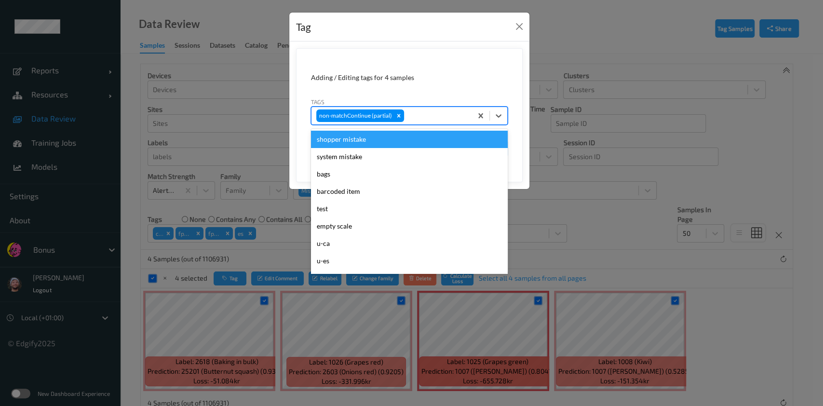
click at [440, 109] on div "non-matchContinue (partial)" at bounding box center [391, 115] width 161 height 16
type input "pi"
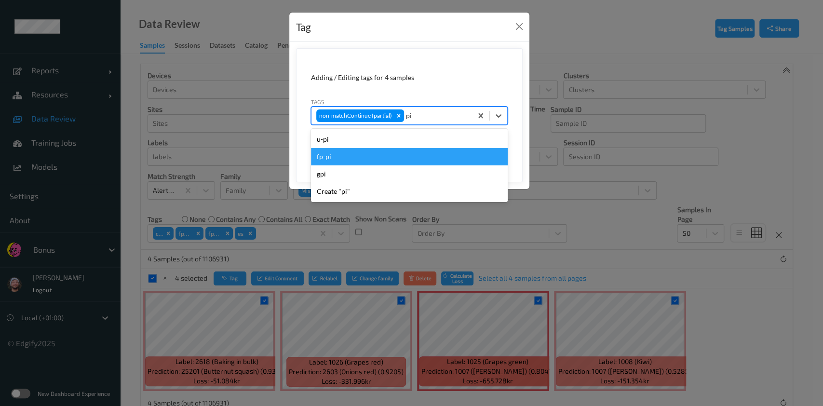
click at [374, 152] on div "fp-pi" at bounding box center [409, 156] width 197 height 17
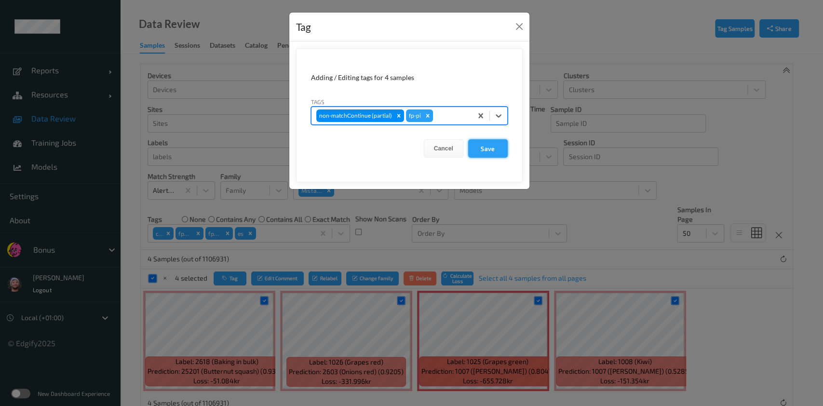
click at [506, 152] on button "Save" at bounding box center [488, 148] width 40 height 18
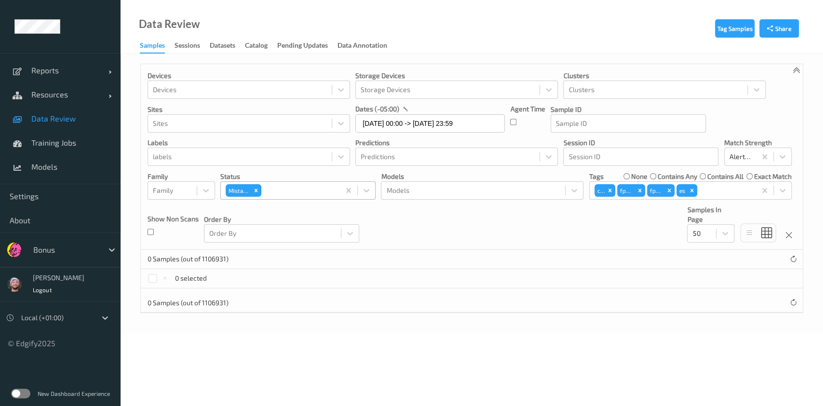
click at [243, 194] on div "Mistake" at bounding box center [238, 190] width 25 height 13
click at [710, 172] on label "contains all" at bounding box center [725, 177] width 36 height 10
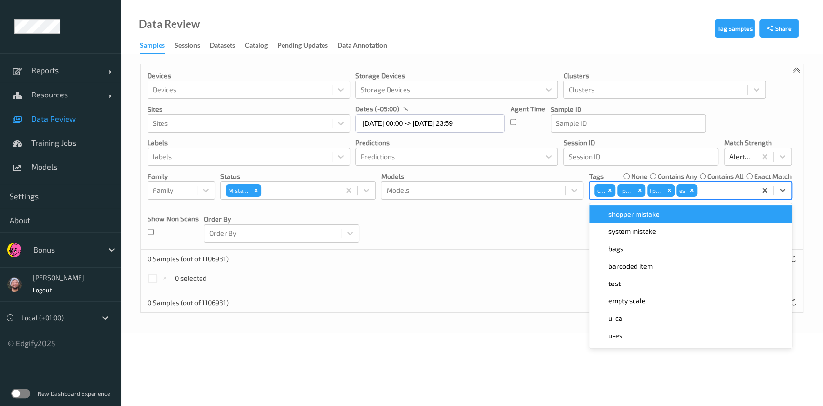
click at [664, 181] on div "ca fp-pi fp-ig es" at bounding box center [690, 190] width 202 height 18
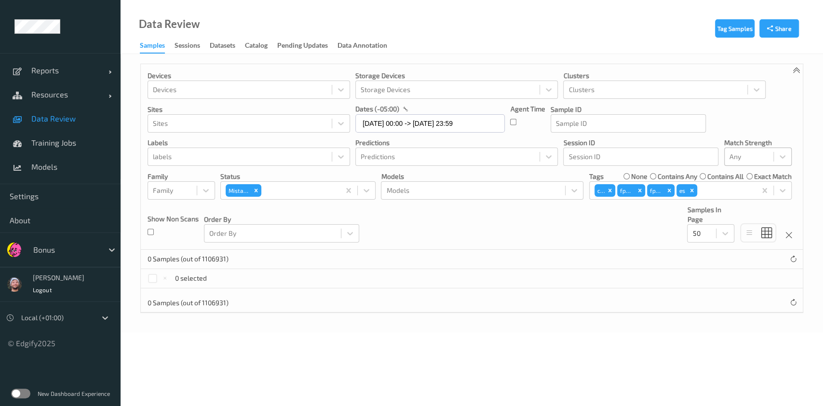
click at [663, 175] on label "contains any" at bounding box center [677, 177] width 40 height 10
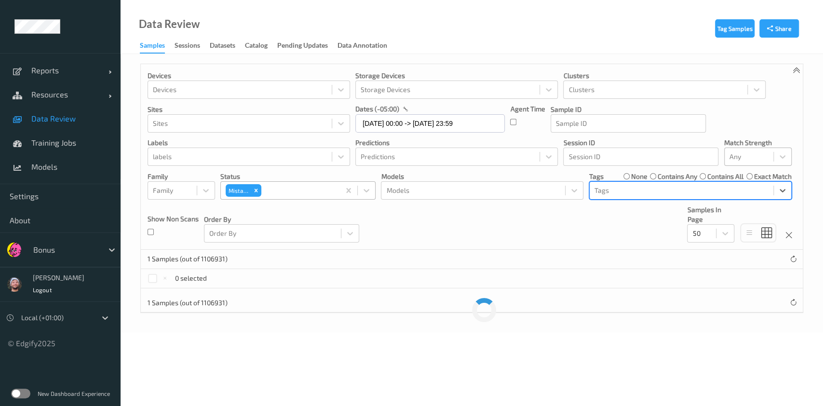
click at [247, 186] on div "Mistake" at bounding box center [238, 190] width 25 height 13
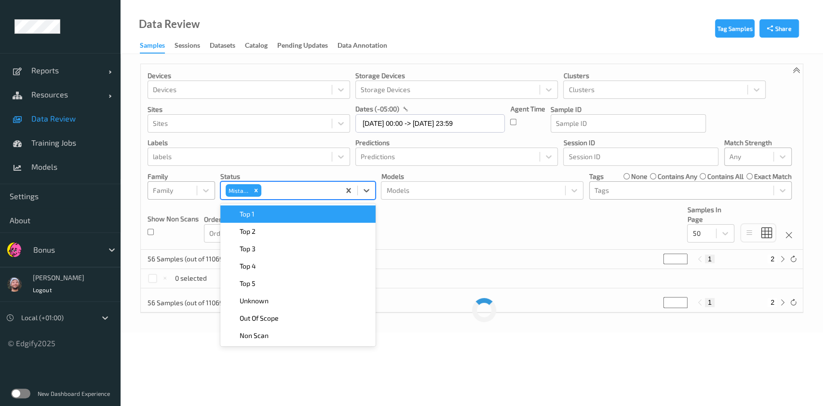
click at [192, 187] on div at bounding box center [172, 191] width 39 height 12
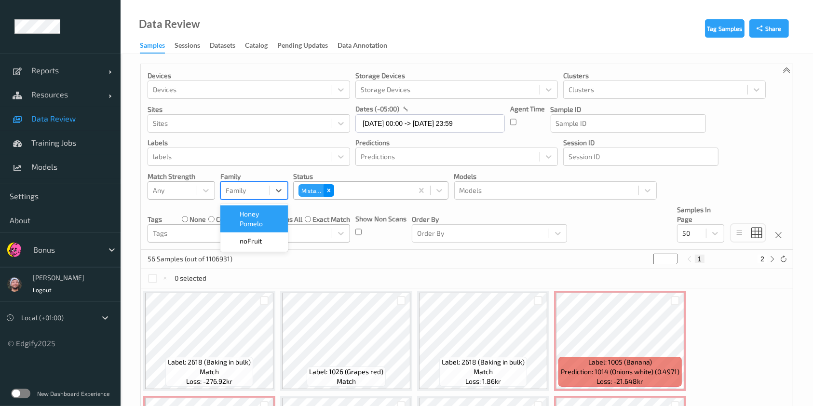
click at [326, 194] on div "Remove Mistake" at bounding box center [328, 190] width 11 height 13
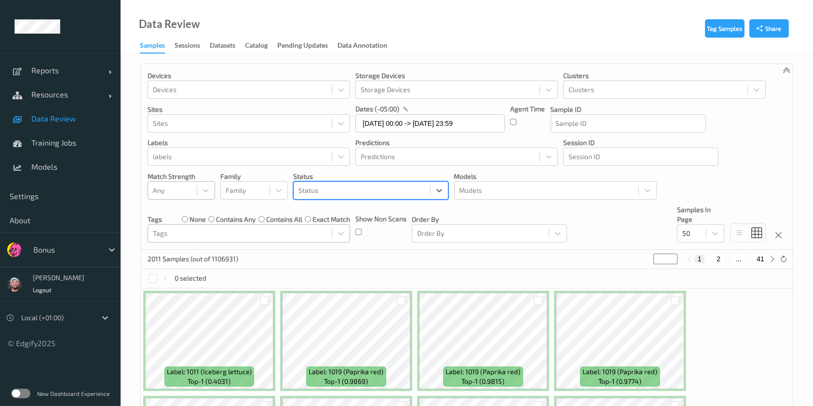
click at [324, 172] on p "Status" at bounding box center [370, 177] width 155 height 10
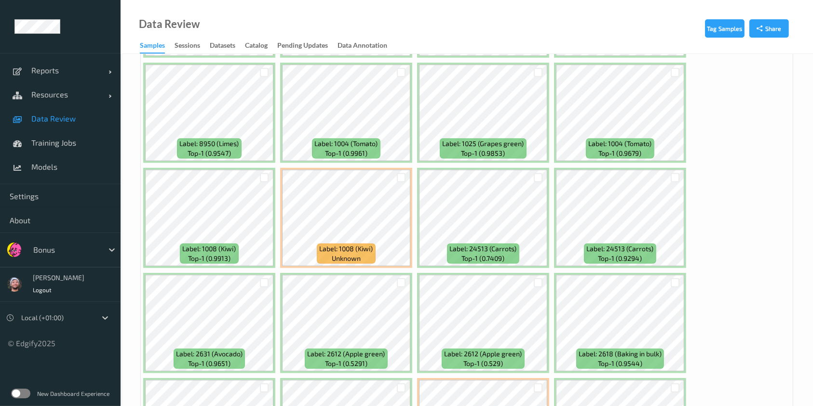
scroll to position [587, 0]
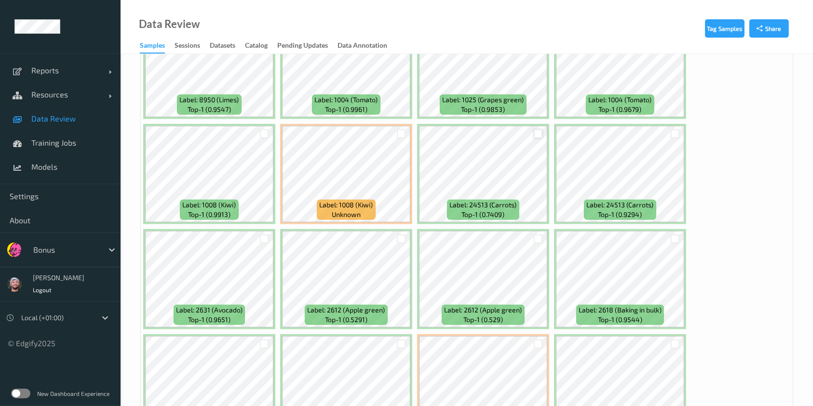
click at [535, 130] on div at bounding box center [538, 133] width 9 height 9
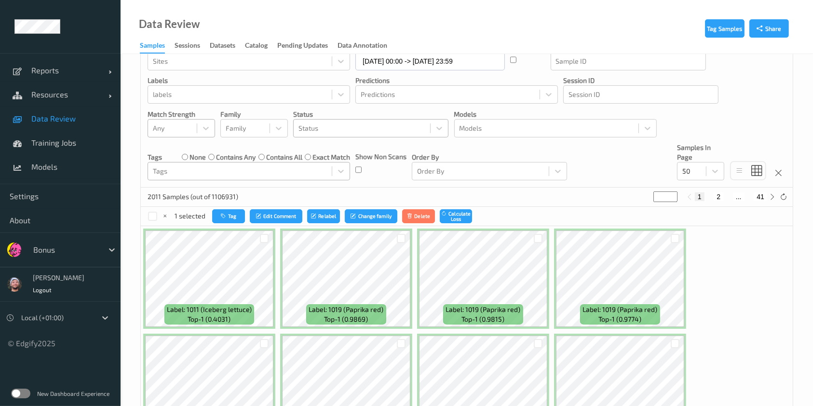
scroll to position [58, 0]
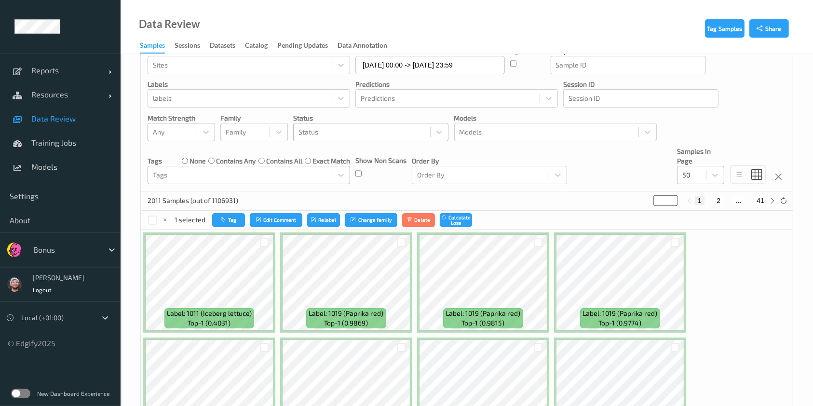
click at [705, 167] on div "50" at bounding box center [691, 174] width 28 height 15
click at [699, 271] on span "200" at bounding box center [702, 268] width 12 height 10
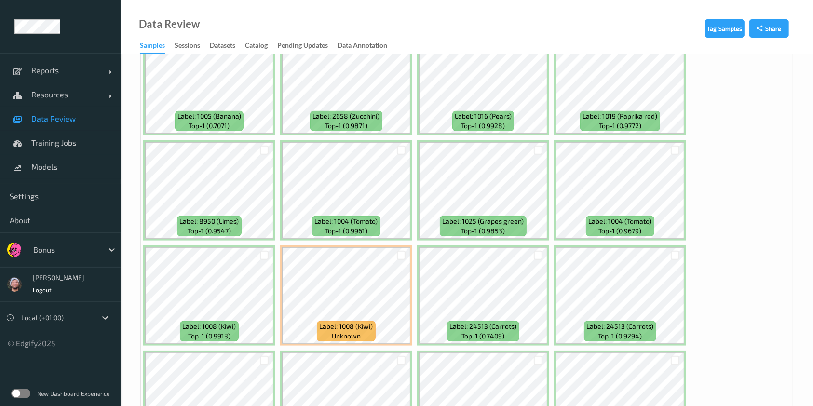
scroll to position [465, 0]
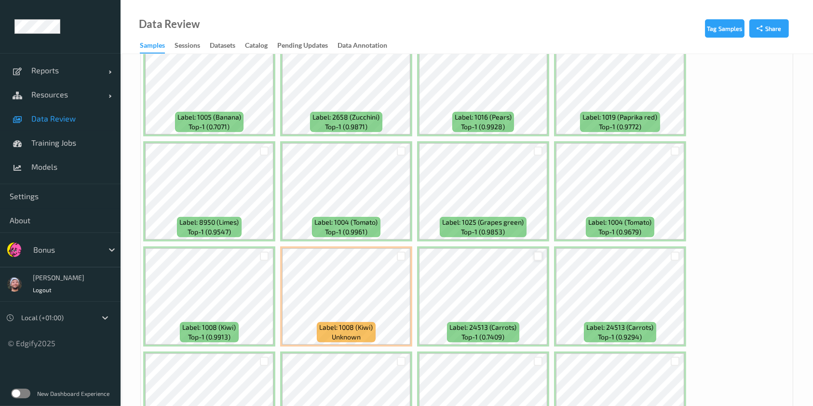
click at [534, 257] on div at bounding box center [538, 256] width 9 height 9
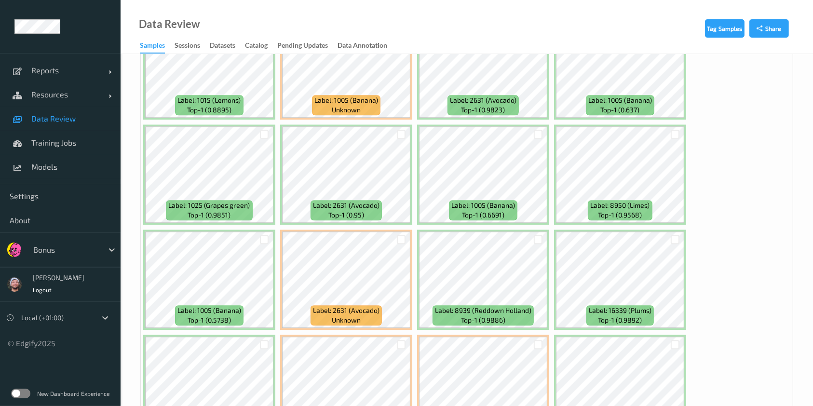
scroll to position [2270, 0]
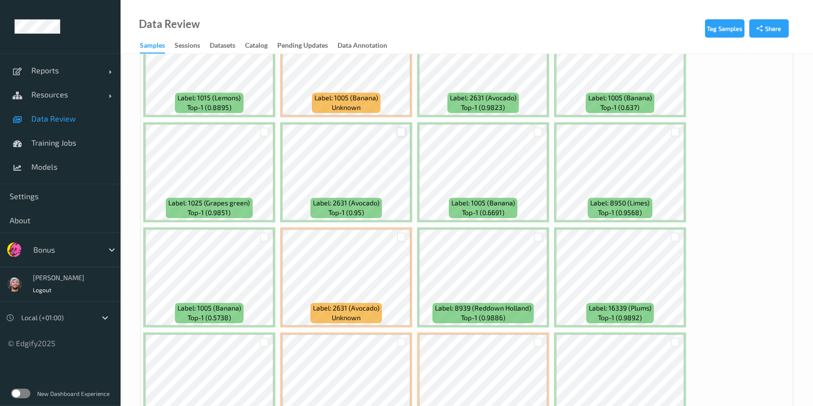
click at [401, 127] on div at bounding box center [401, 131] width 9 height 9
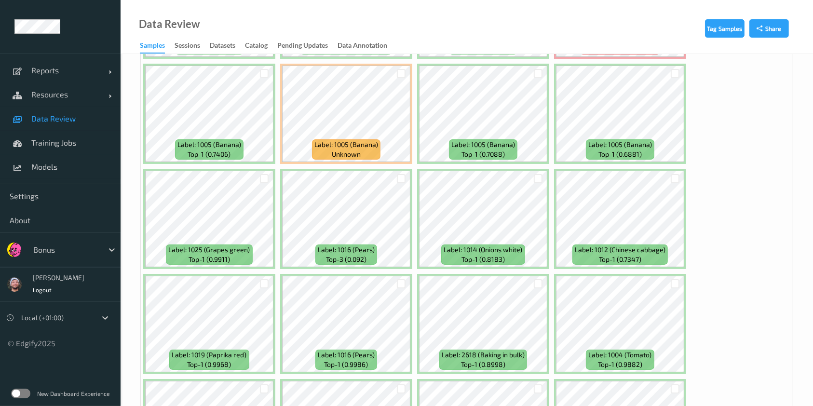
scroll to position [3696, 0]
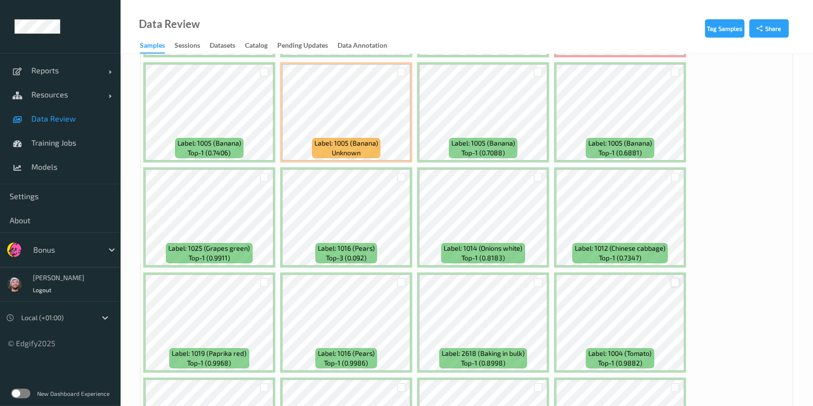
click at [671, 278] on div at bounding box center [674, 282] width 9 height 9
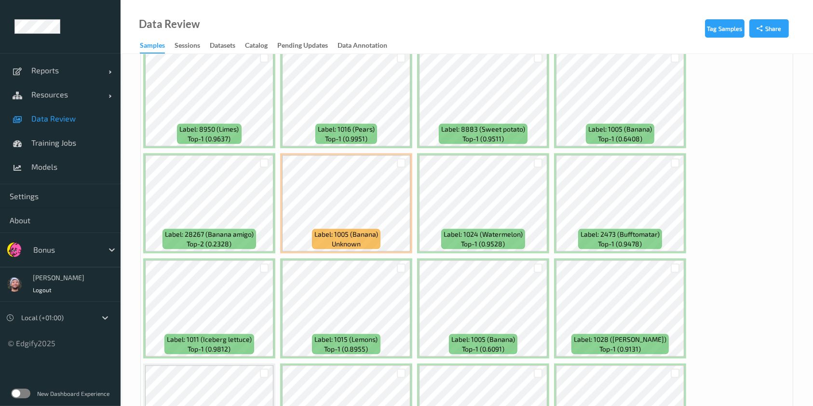
scroll to position [5154, 0]
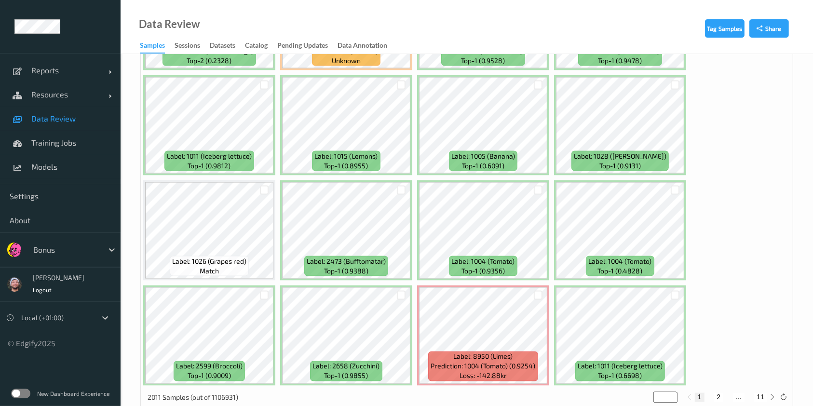
click at [717, 393] on button "2" at bounding box center [718, 397] width 10 height 9
type input "*"
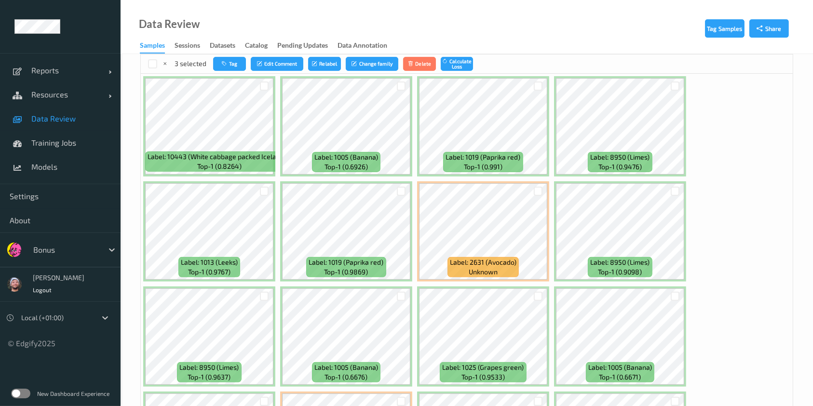
scroll to position [210, 0]
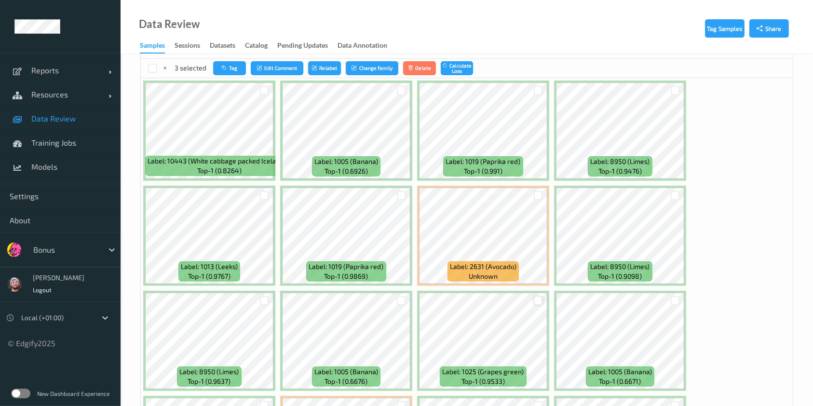
click at [536, 299] on div at bounding box center [538, 300] width 9 height 9
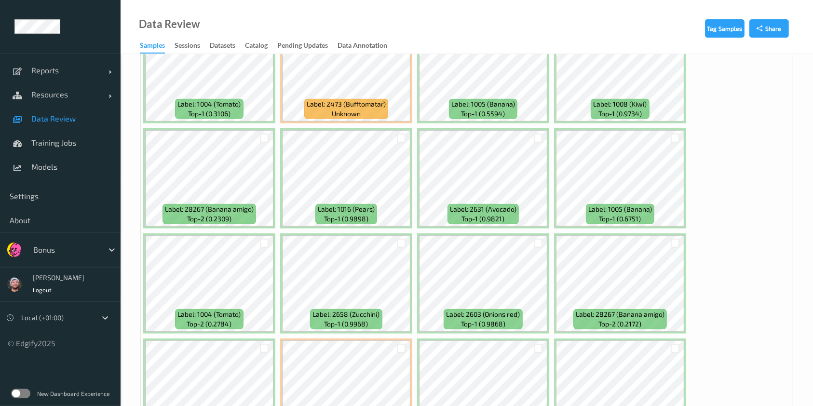
scroll to position [581, 0]
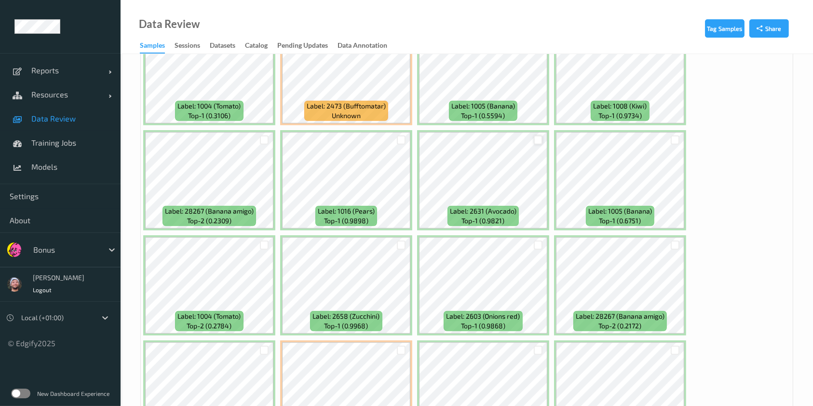
click at [536, 141] on div at bounding box center [538, 139] width 9 height 9
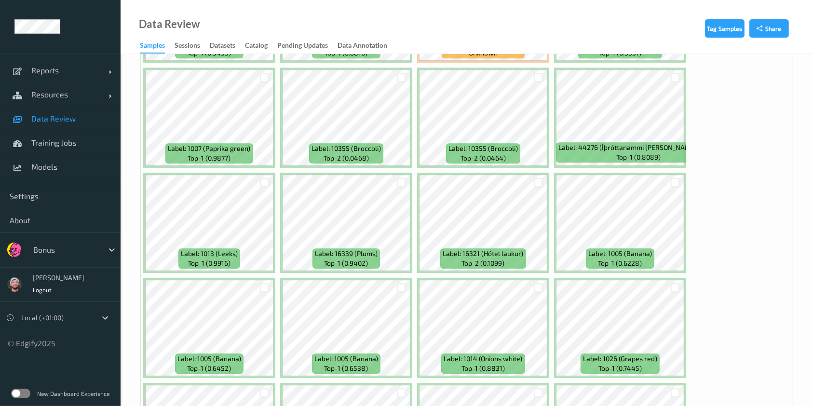
scroll to position [2642, 0]
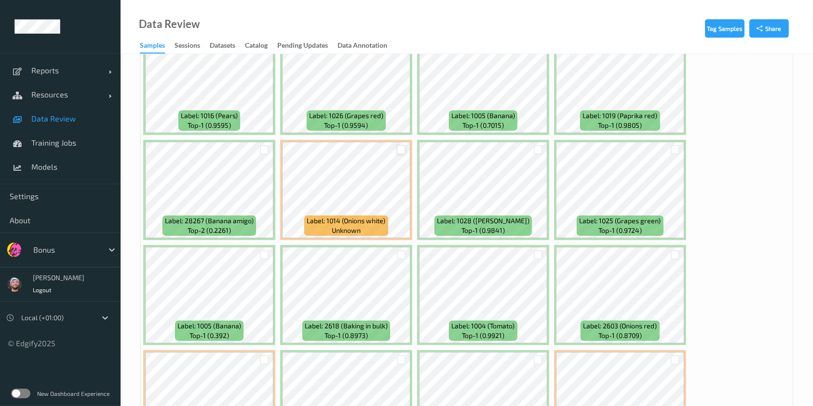
click at [401, 145] on div at bounding box center [401, 149] width 9 height 9
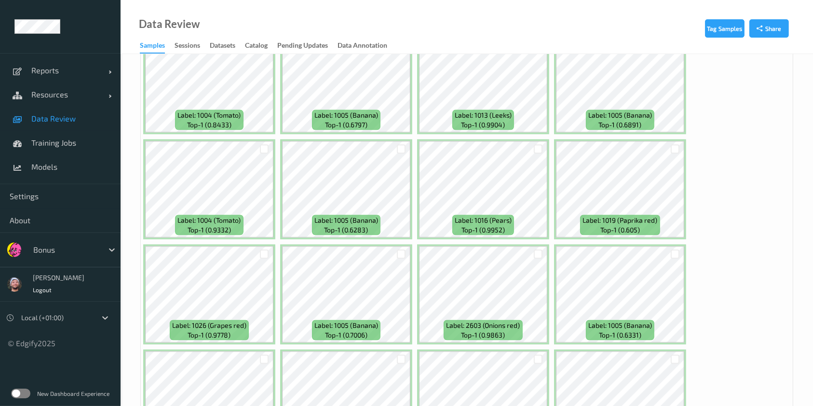
scroll to position [5154, 0]
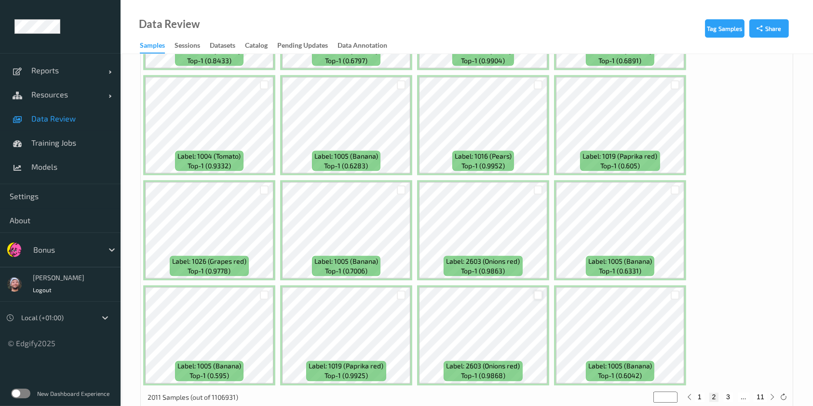
click at [537, 291] on div at bounding box center [538, 295] width 9 height 9
click at [727, 393] on button "3" at bounding box center [728, 397] width 10 height 9
type input "*"
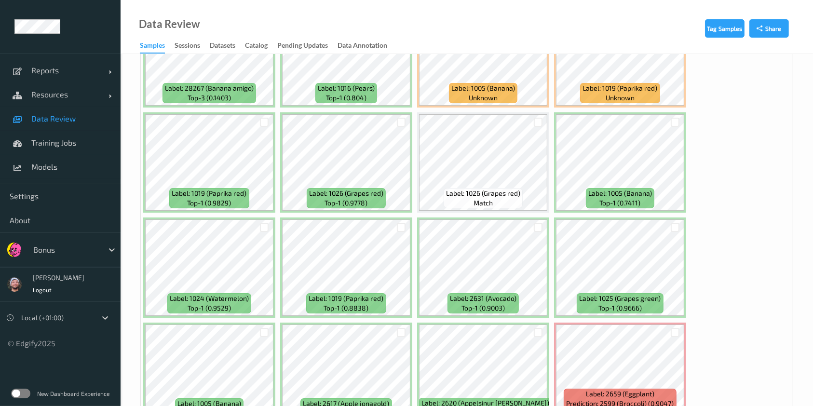
scroll to position [3529, 0]
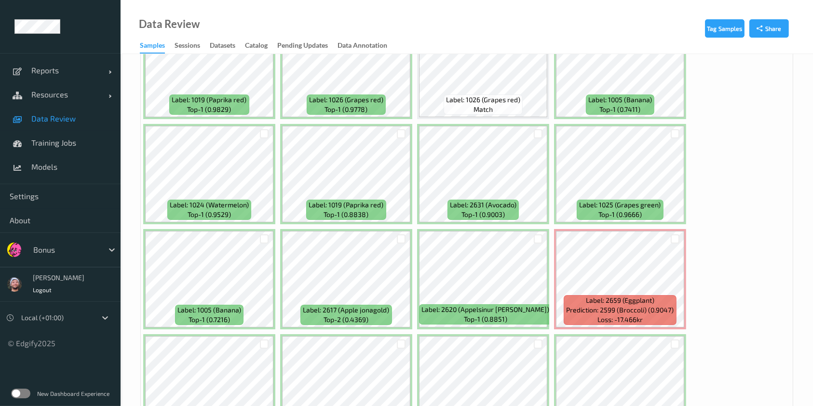
click at [533, 126] on div at bounding box center [538, 134] width 18 height 16
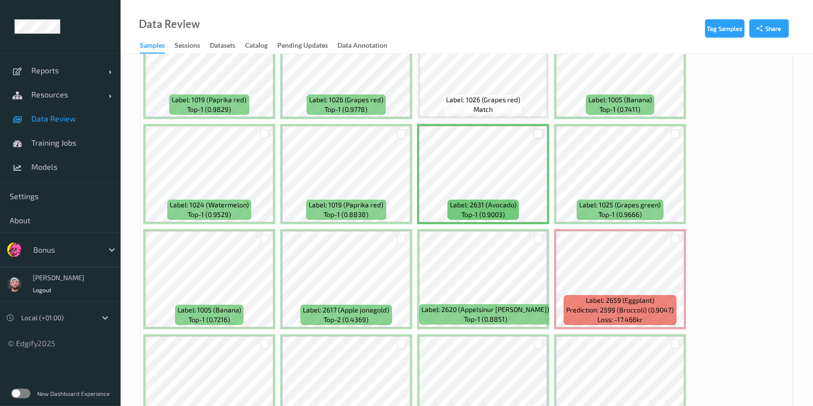
click at [535, 129] on div at bounding box center [538, 133] width 9 height 9
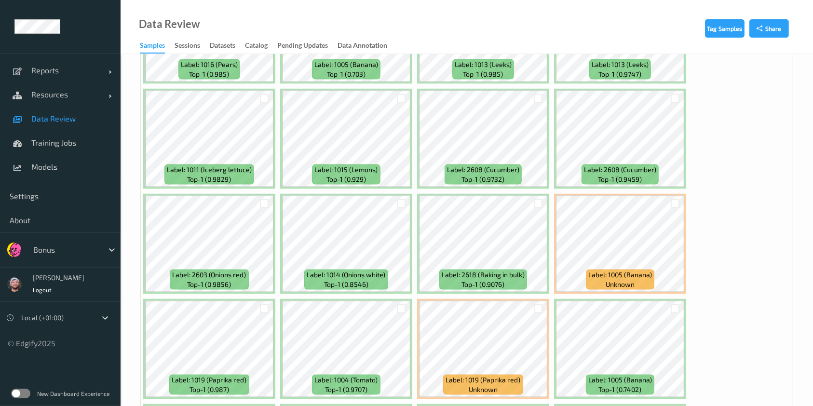
scroll to position [5154, 0]
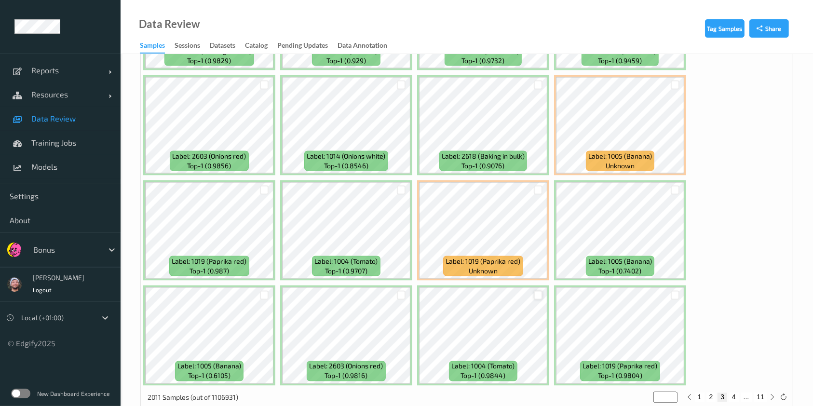
click at [535, 291] on div at bounding box center [538, 295] width 9 height 9
click at [733, 393] on button "4" at bounding box center [734, 397] width 10 height 9
type input "*"
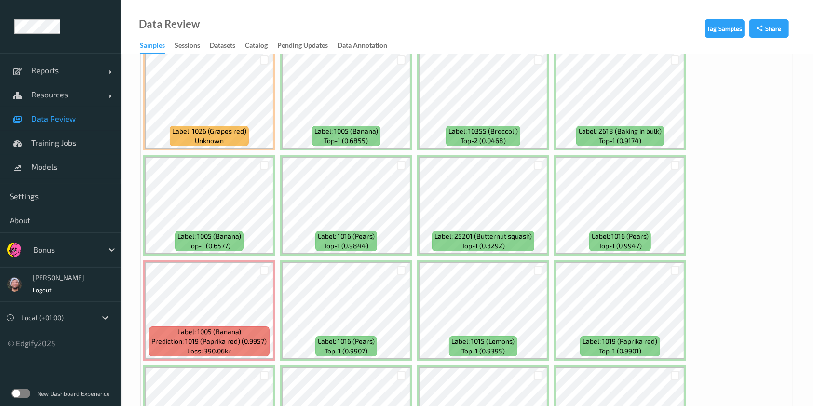
scroll to position [3248, 0]
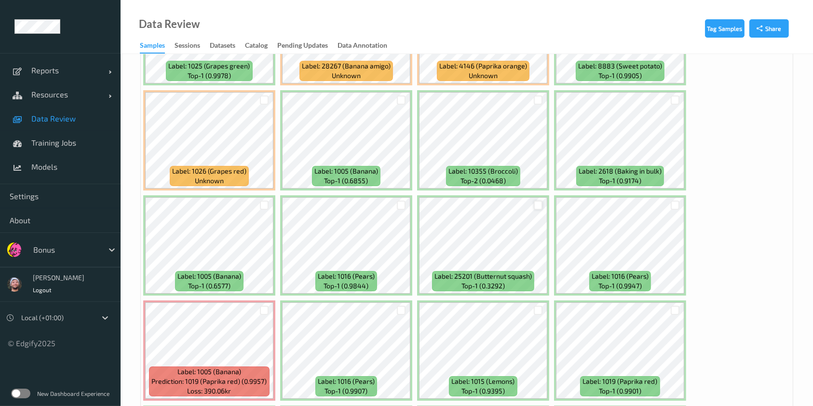
click at [534, 201] on div at bounding box center [538, 205] width 9 height 9
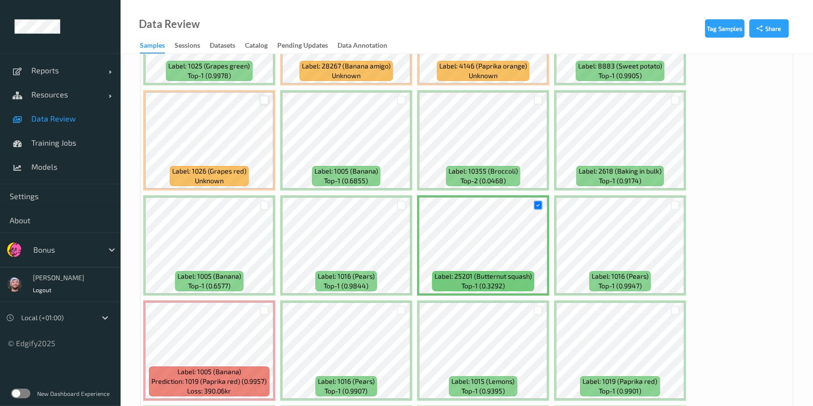
click at [261, 95] on div at bounding box center [264, 99] width 9 height 9
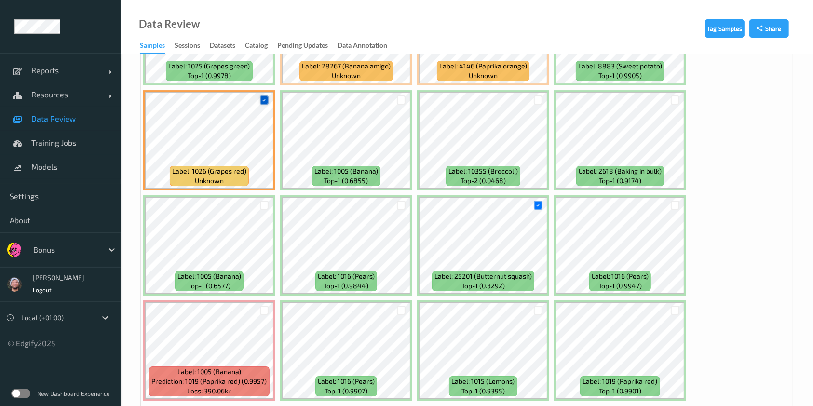
click at [261, 97] on icon at bounding box center [264, 100] width 6 height 6
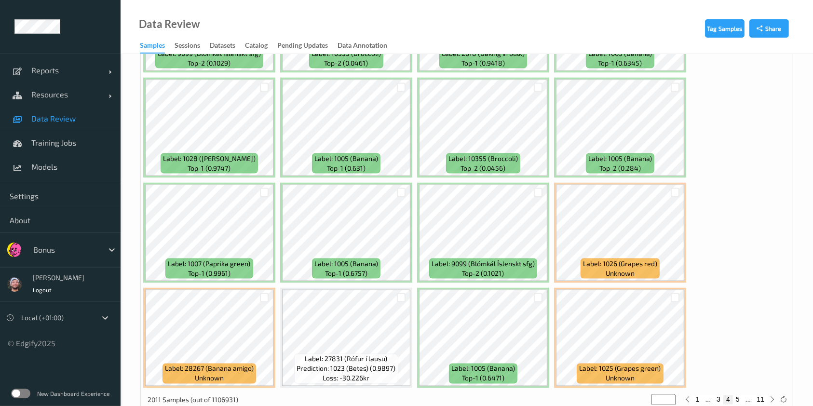
scroll to position [5154, 0]
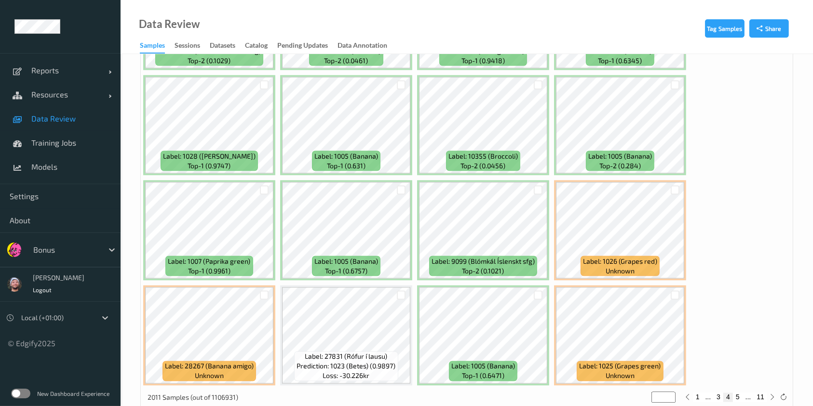
click at [741, 393] on button "5" at bounding box center [738, 397] width 10 height 9
type input "*"
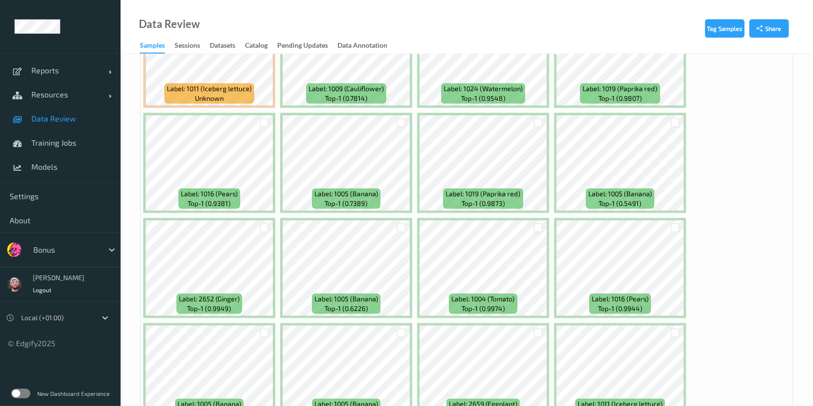
scroll to position [4129, 0]
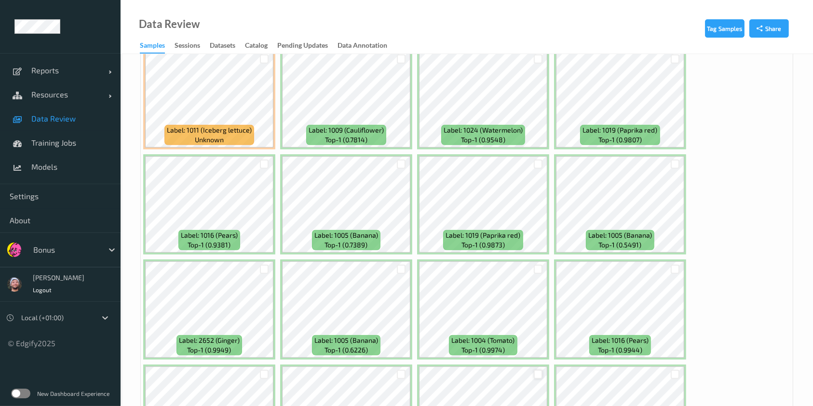
click at [534, 370] on div at bounding box center [538, 374] width 9 height 9
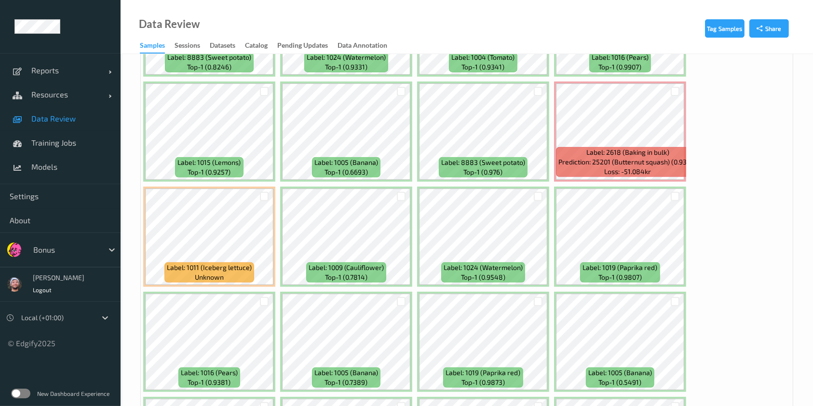
scroll to position [3979, 0]
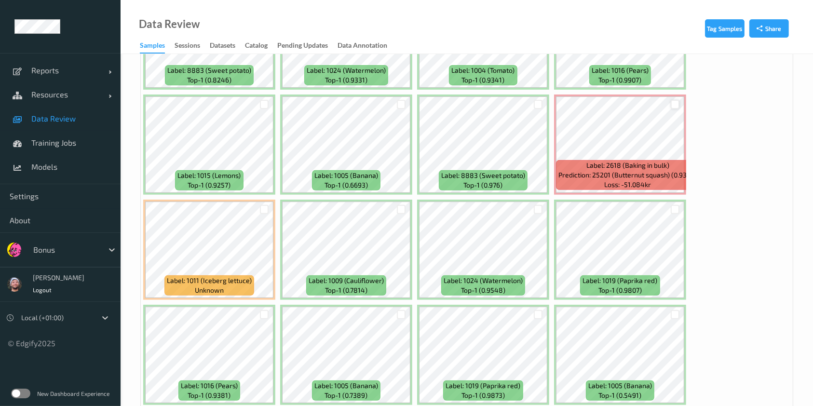
click at [673, 100] on div at bounding box center [674, 104] width 9 height 9
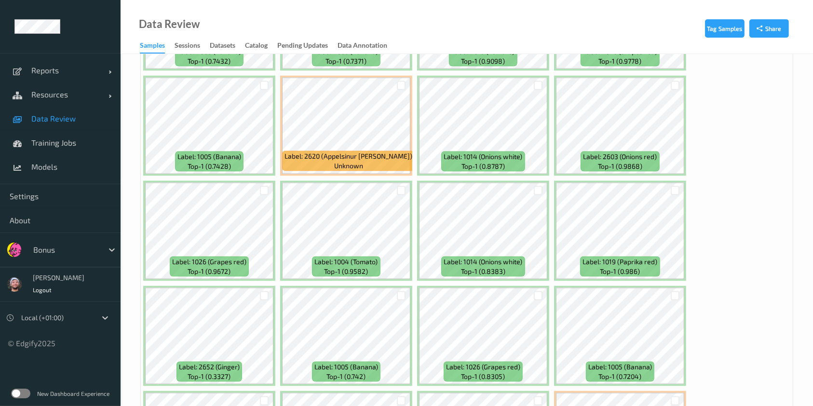
scroll to position [5154, 0]
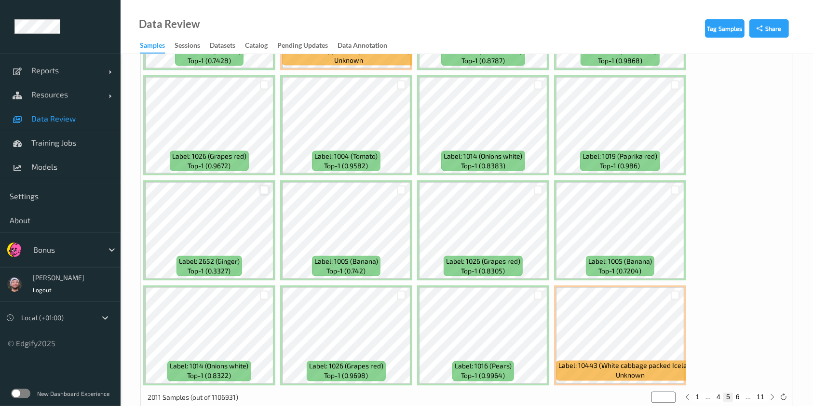
click at [262, 186] on div at bounding box center [264, 190] width 9 height 9
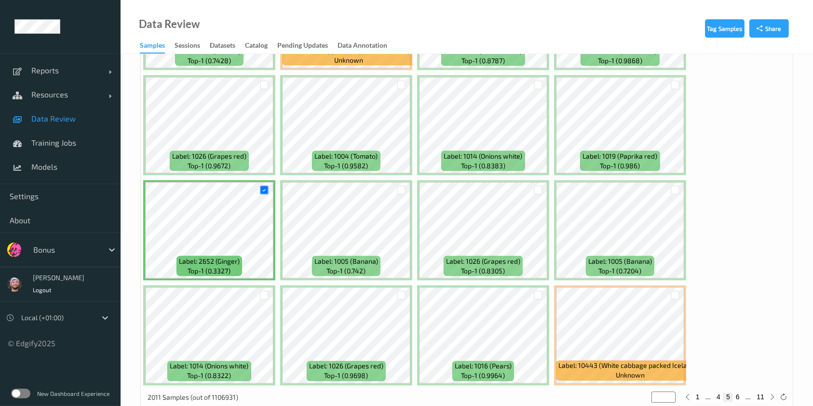
click at [737, 393] on button "6" at bounding box center [738, 397] width 10 height 9
type input "*"
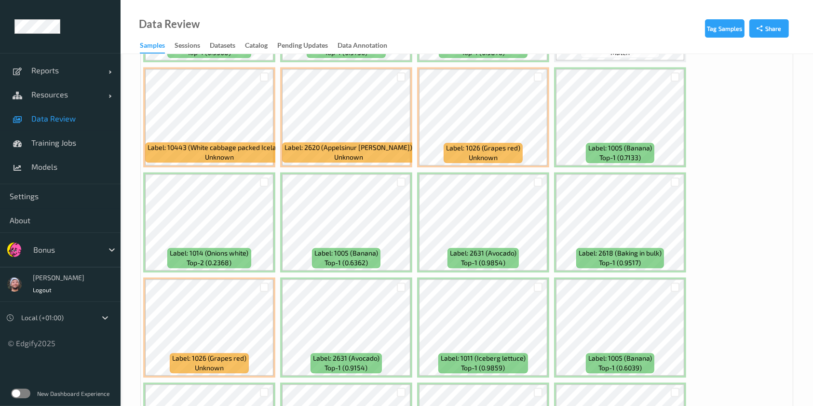
scroll to position [2321, 0]
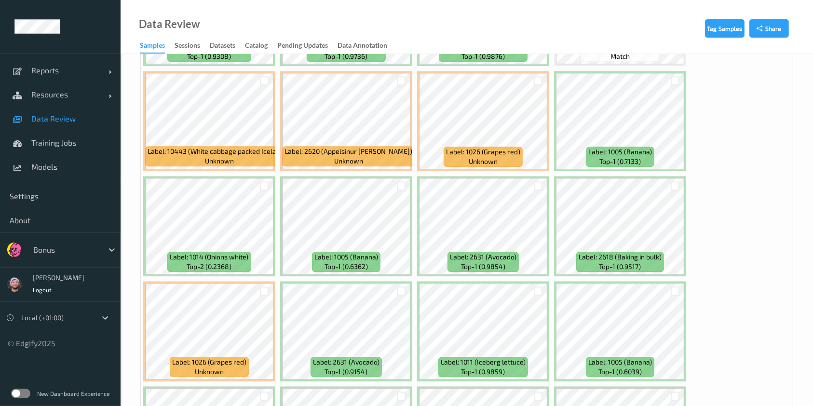
click at [532, 180] on div at bounding box center [538, 186] width 18 height 16
click at [535, 181] on div at bounding box center [538, 185] width 9 height 9
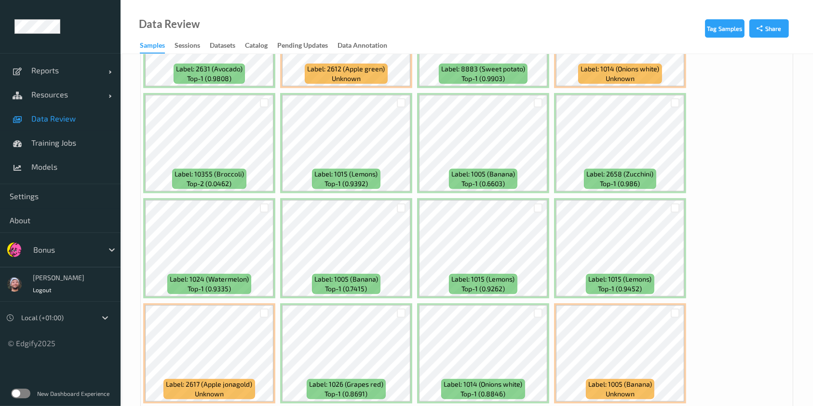
scroll to position [5154, 0]
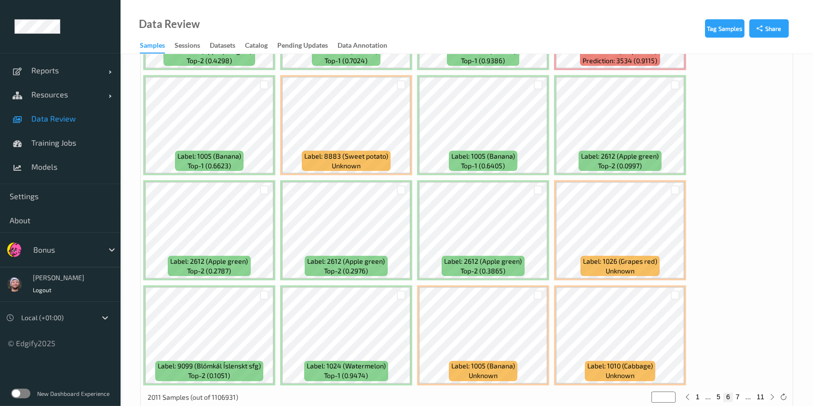
click at [737, 393] on button "7" at bounding box center [738, 397] width 10 height 9
type input "*"
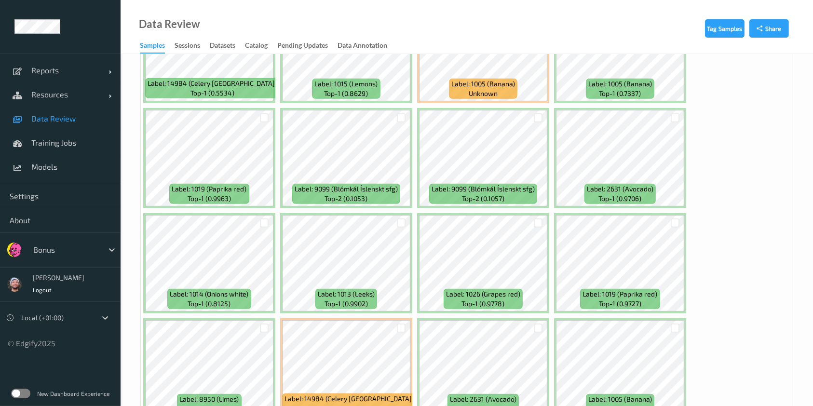
scroll to position [448, 0]
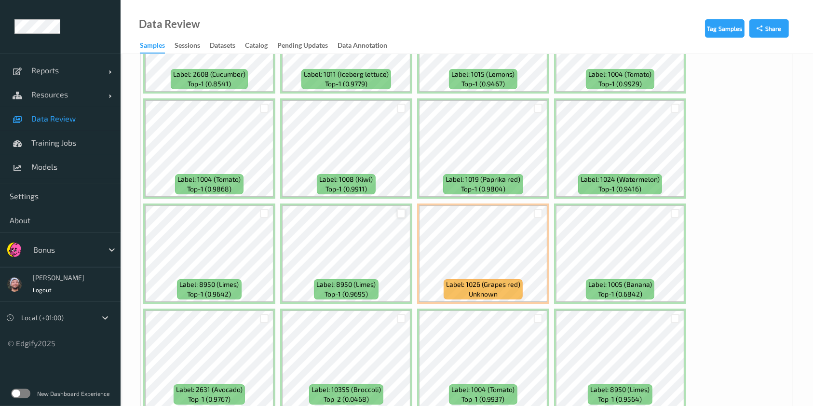
click at [404, 209] on div at bounding box center [401, 213] width 9 height 9
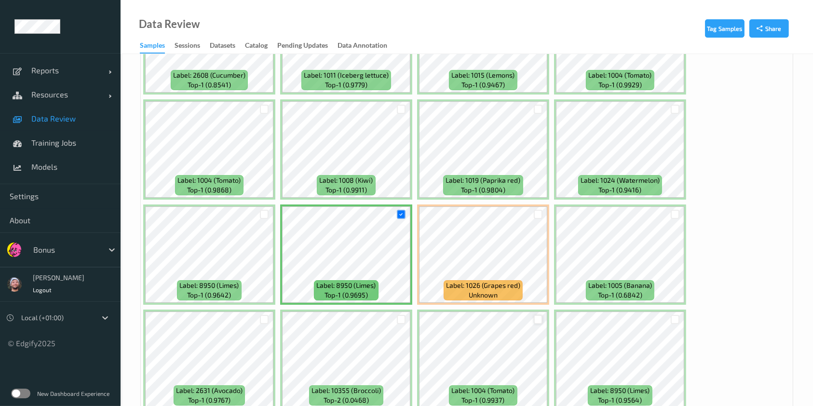
click at [539, 315] on div at bounding box center [538, 319] width 9 height 9
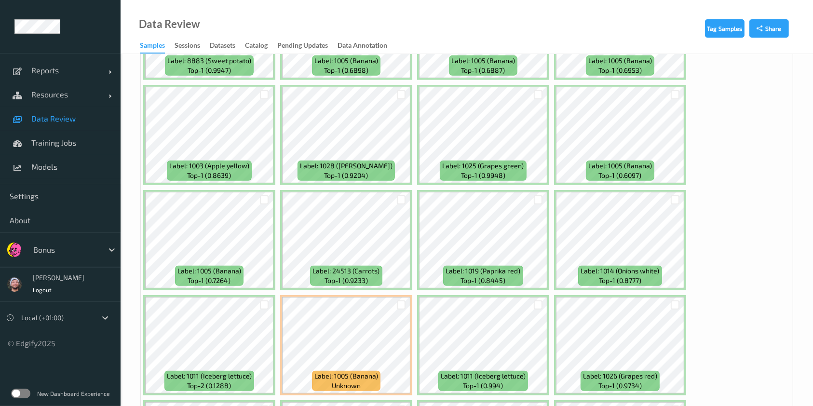
scroll to position [4093, 0]
click at [534, 196] on div at bounding box center [538, 200] width 9 height 9
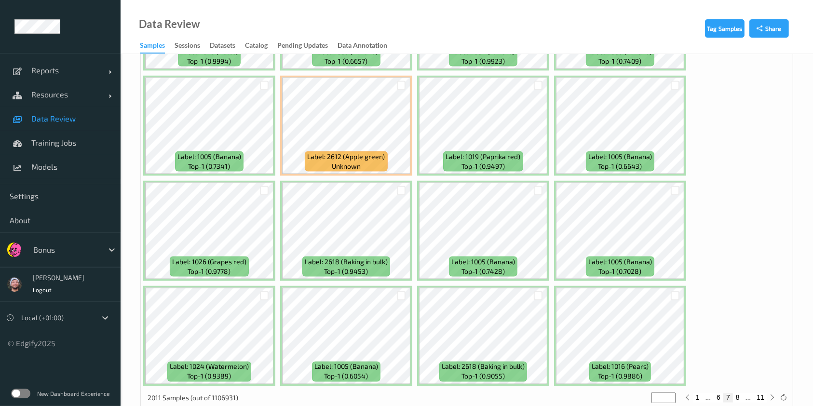
scroll to position [5154, 0]
click at [740, 393] on button "8" at bounding box center [738, 397] width 10 height 9
type input "*"
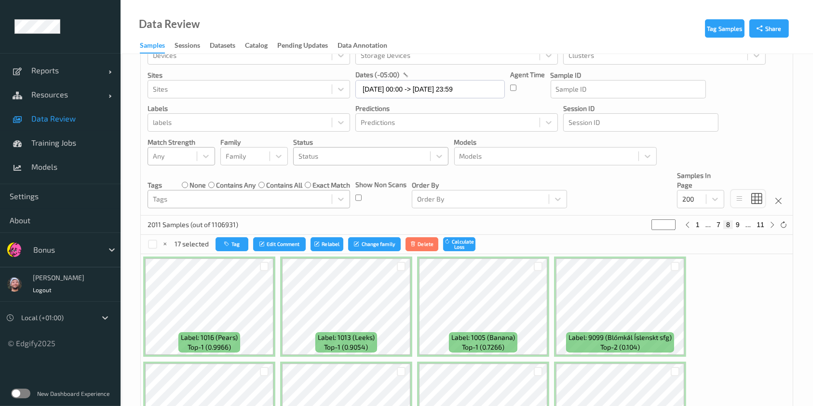
scroll to position [130, 0]
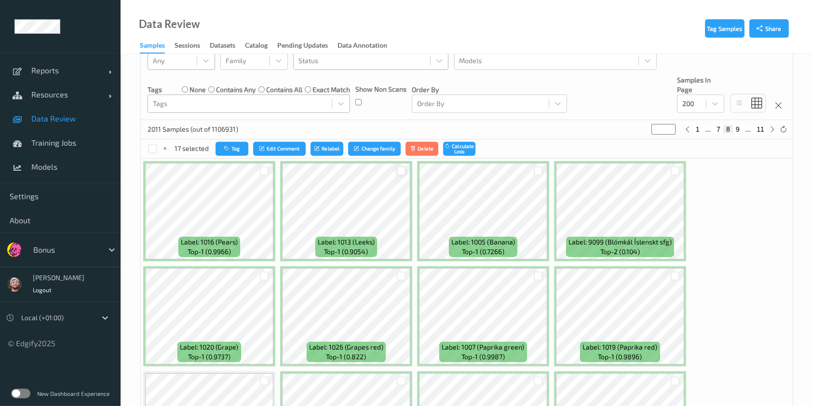
click at [397, 171] on div at bounding box center [401, 170] width 9 height 9
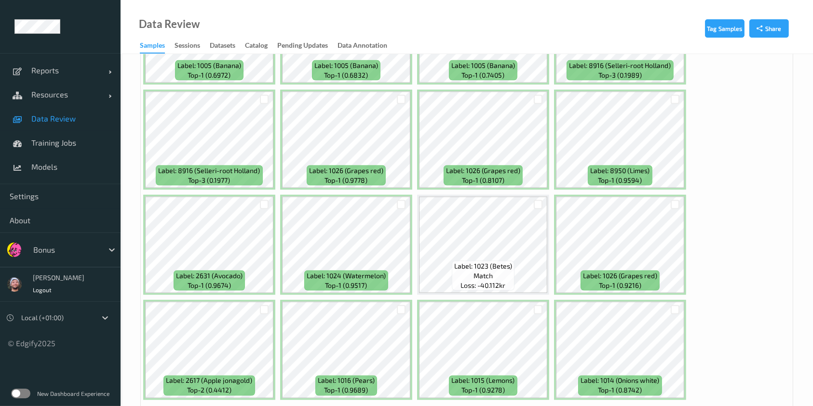
scroll to position [5154, 0]
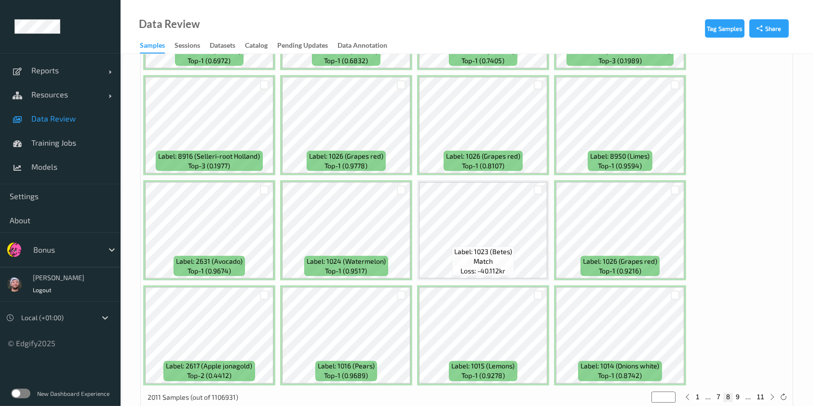
click at [737, 393] on button "9" at bounding box center [738, 397] width 10 height 9
type input "*"
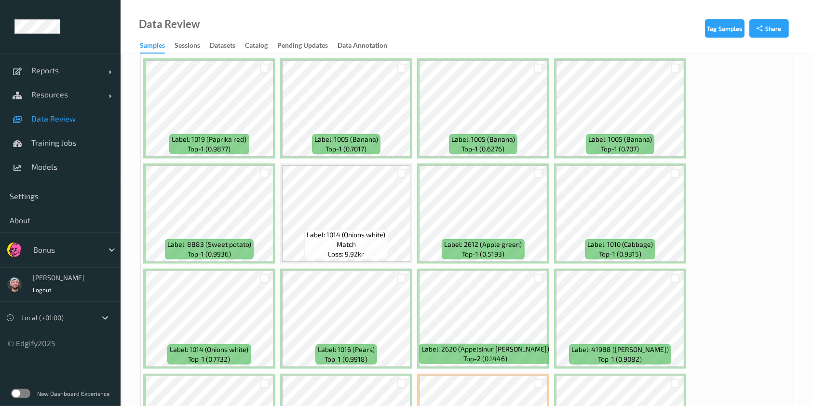
scroll to position [4456, 0]
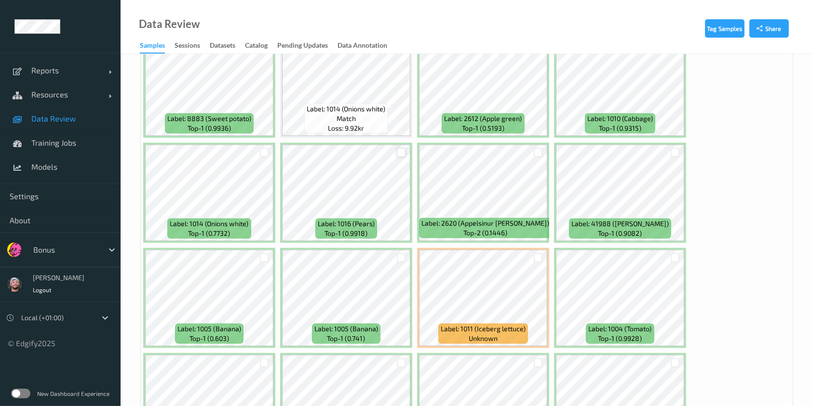
click at [397, 148] on div at bounding box center [401, 152] width 9 height 9
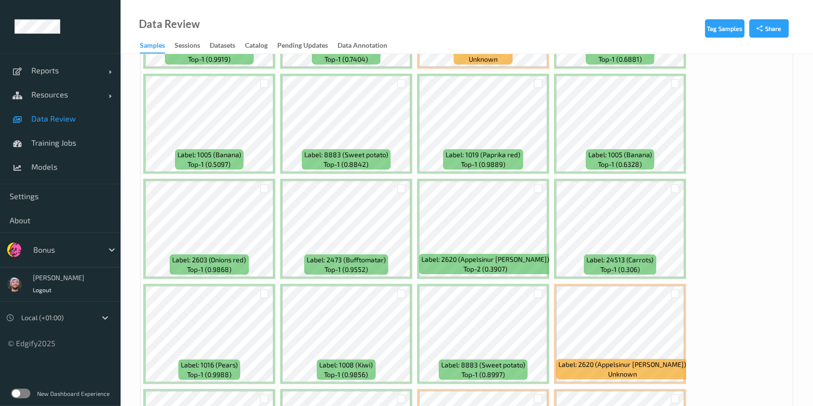
scroll to position [4960, 0]
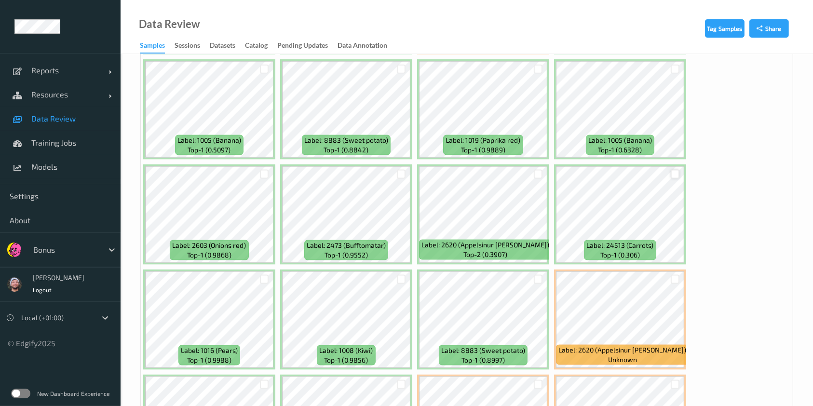
click at [672, 170] on div at bounding box center [674, 174] width 9 height 9
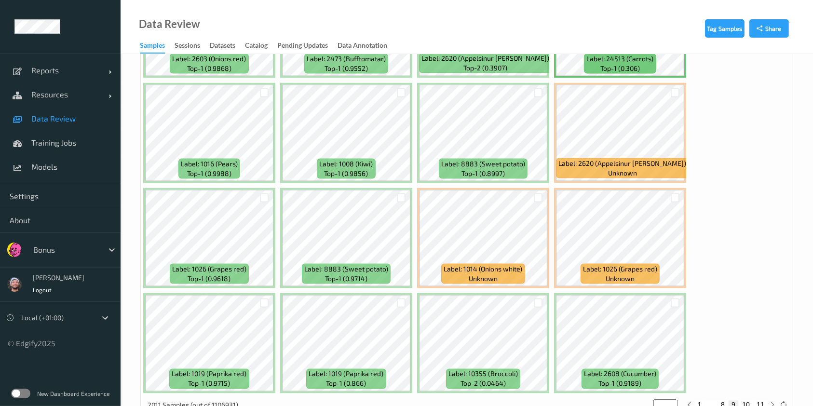
scroll to position [5154, 0]
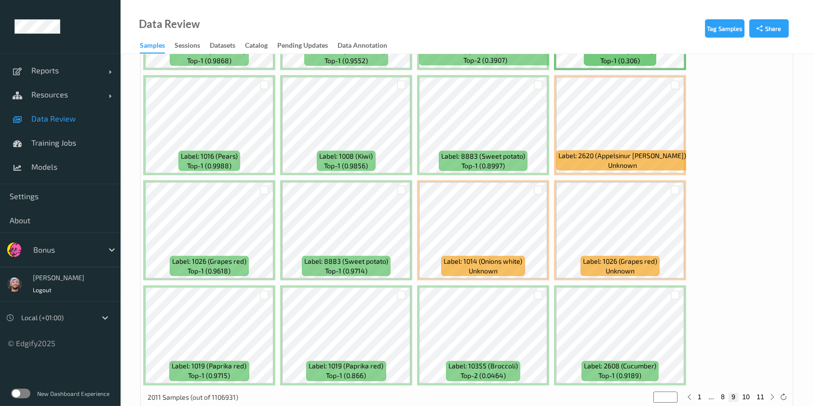
click at [750, 393] on button "10" at bounding box center [745, 397] width 13 height 9
type input "**"
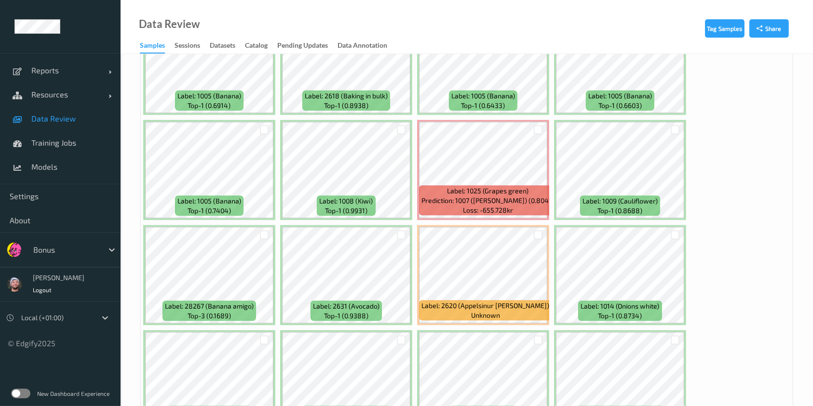
scroll to position [1466, 0]
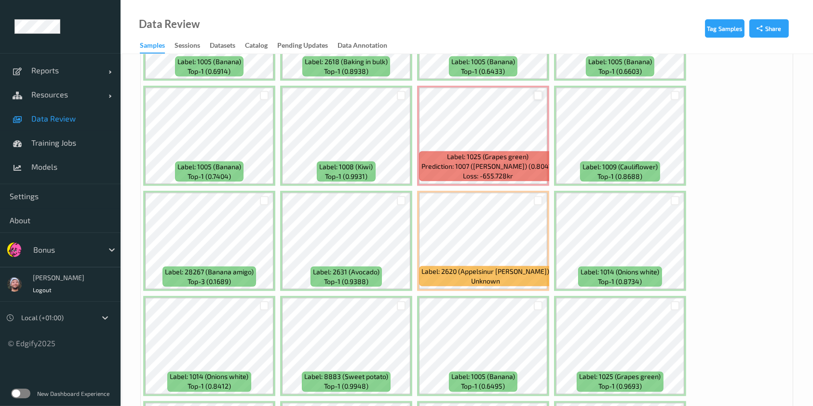
click at [534, 92] on div at bounding box center [538, 95] width 9 height 9
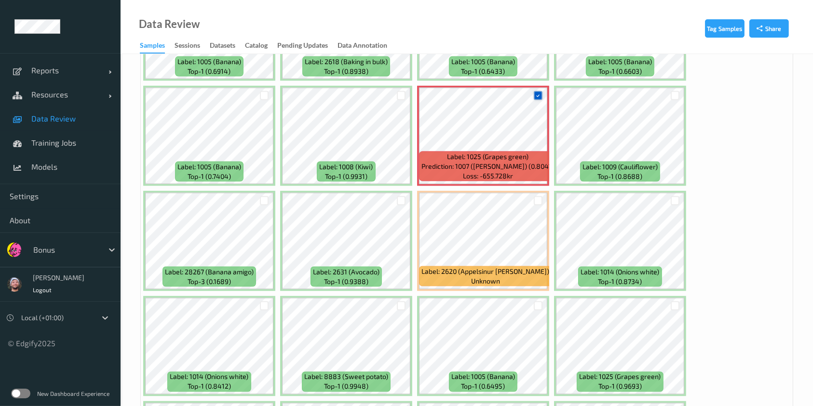
scroll to position [1583, 0]
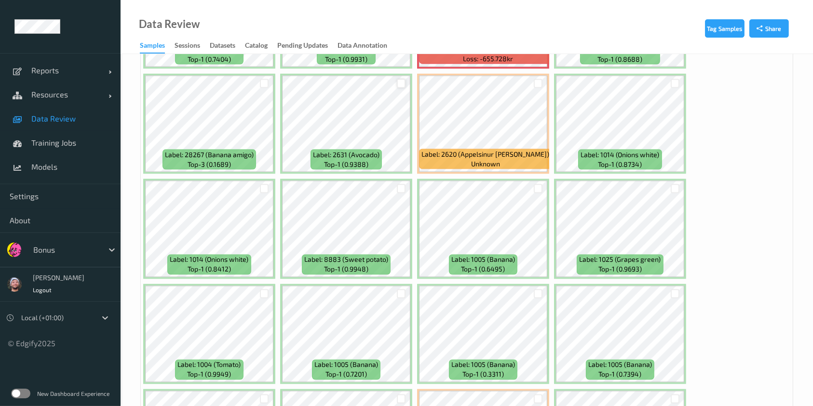
click at [400, 79] on div at bounding box center [401, 83] width 9 height 9
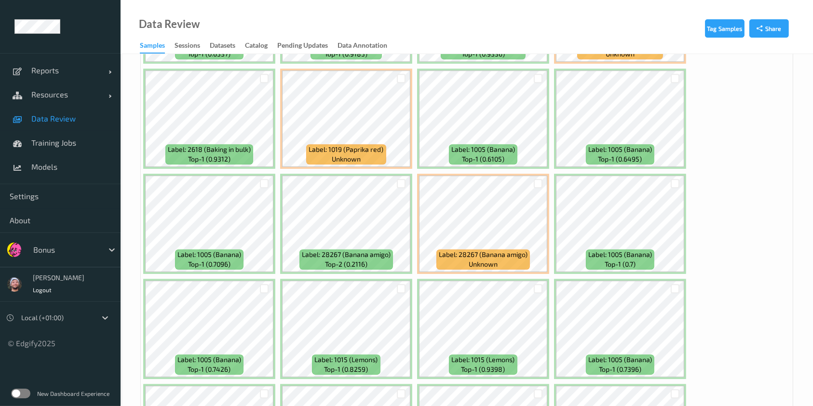
scroll to position [2786, 0]
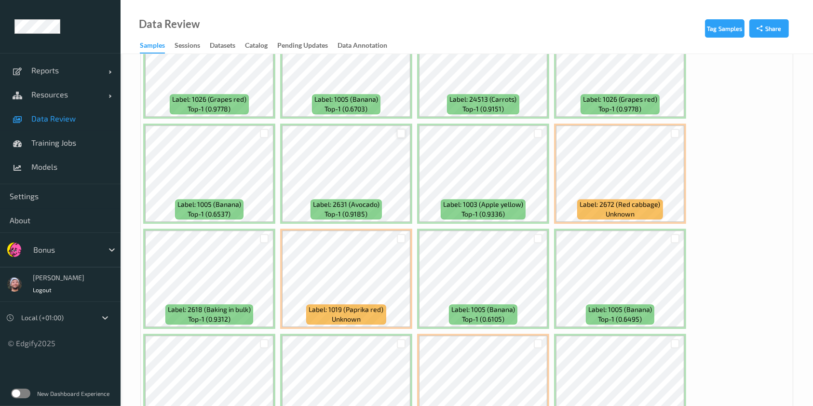
click at [400, 129] on div at bounding box center [401, 133] width 9 height 9
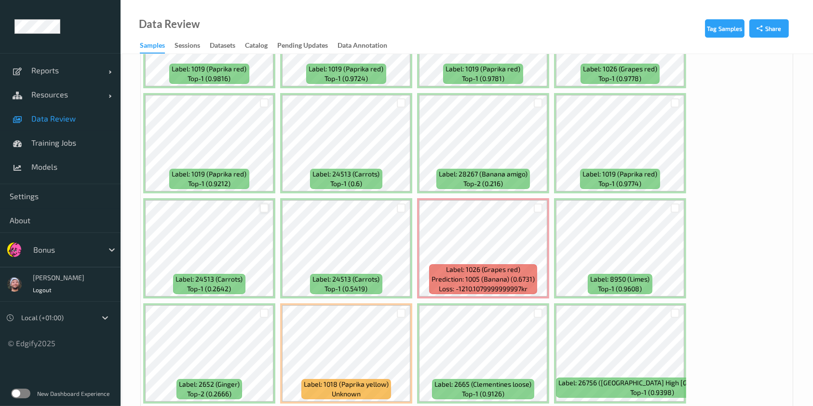
scroll to position [3666, 0]
click at [266, 203] on div at bounding box center [264, 207] width 9 height 9
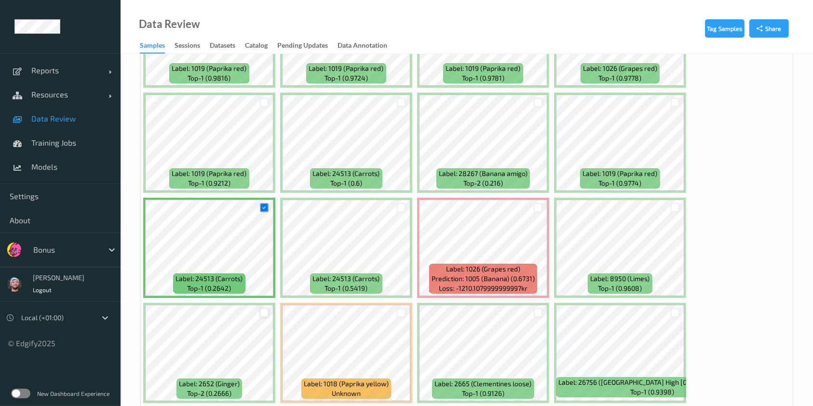
click at [263, 308] on div at bounding box center [264, 312] width 9 height 9
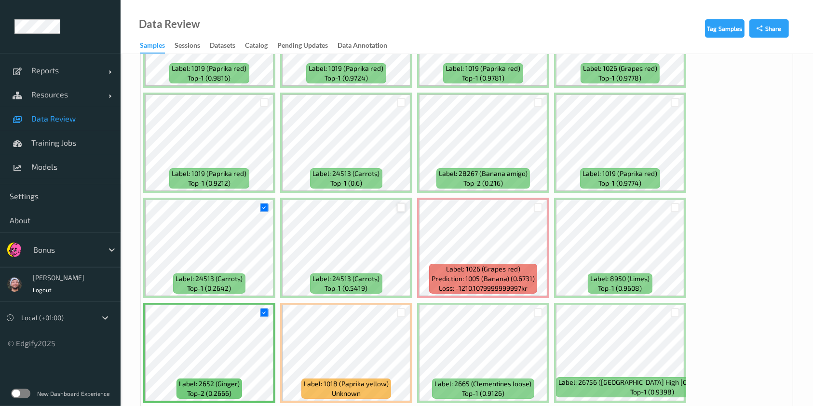
click at [401, 203] on div at bounding box center [401, 207] width 9 height 9
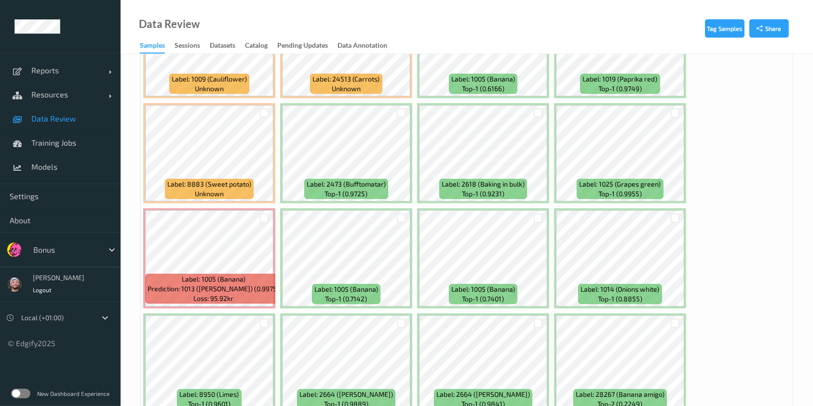
scroll to position [4393, 0]
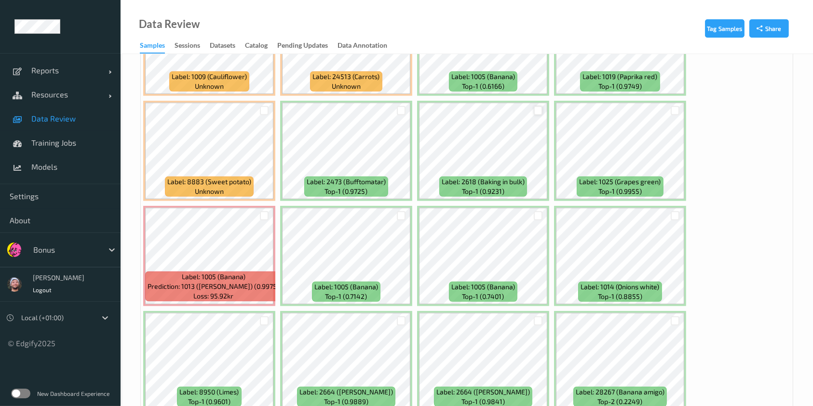
click at [539, 106] on div at bounding box center [538, 110] width 9 height 9
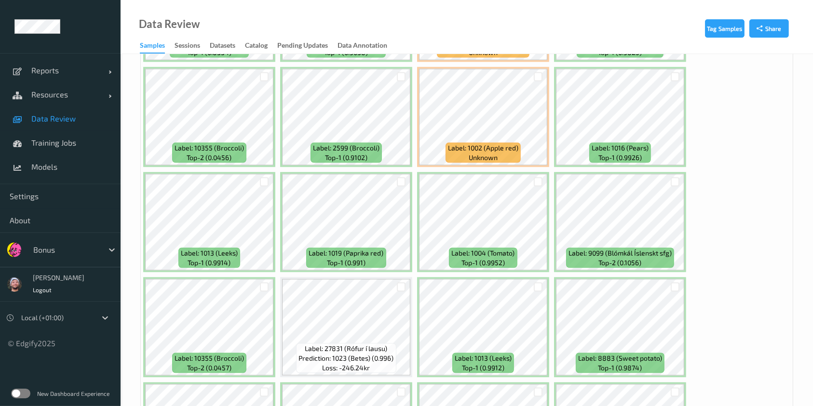
scroll to position [5154, 0]
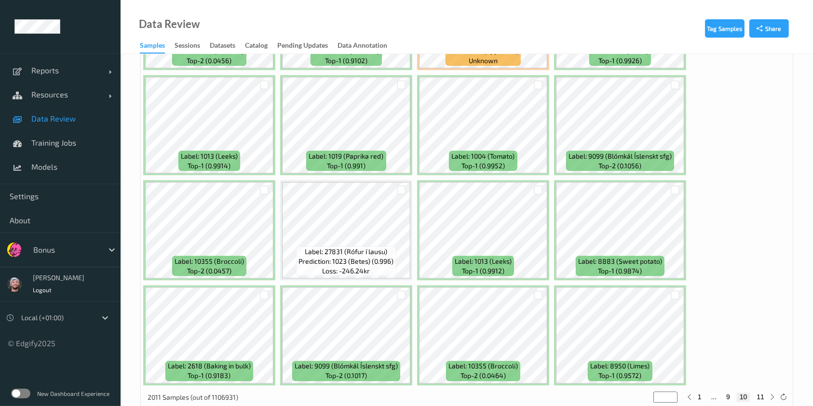
click at [764, 393] on button "11" at bounding box center [759, 397] width 13 height 9
type input "**"
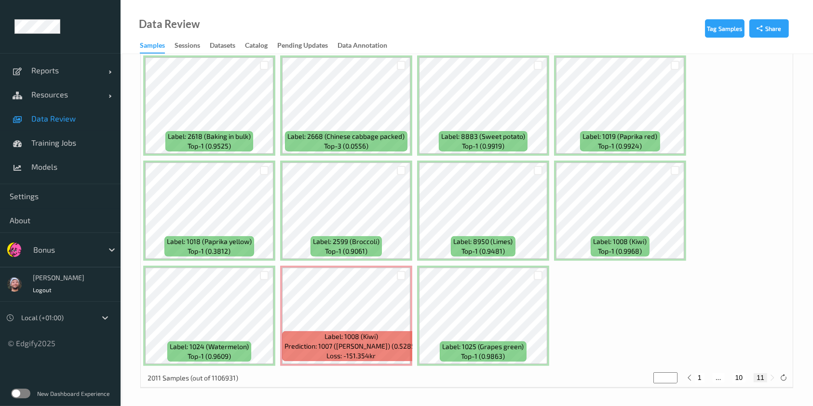
scroll to position [176, 0]
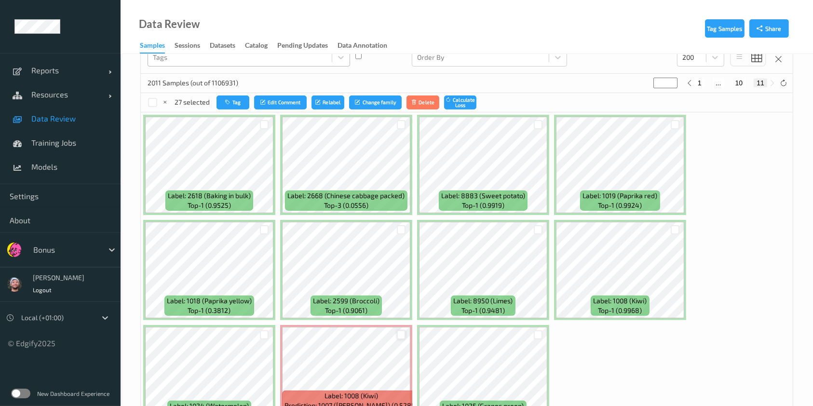
click at [402, 332] on div at bounding box center [401, 334] width 9 height 9
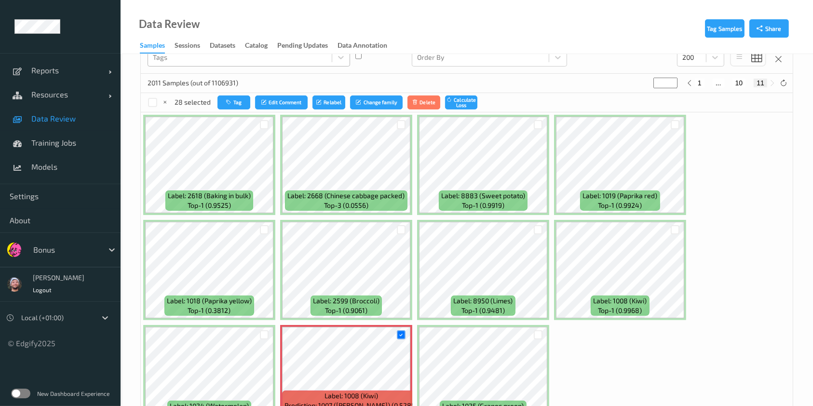
click at [227, 94] on div "28 selected Tag Edit Comment Relabel Change family Delete Calculate Loss" at bounding box center [467, 102] width 652 height 19
click at [232, 102] on button "Tag" at bounding box center [233, 102] width 33 height 14
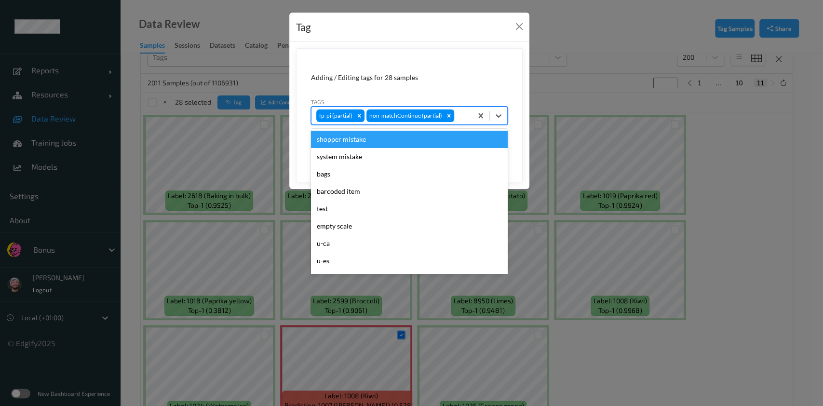
click at [458, 116] on div at bounding box center [461, 116] width 11 height 12
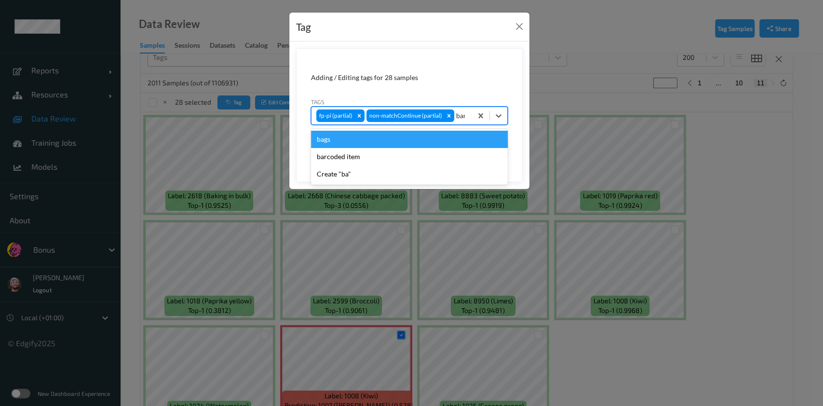
type input "barc"
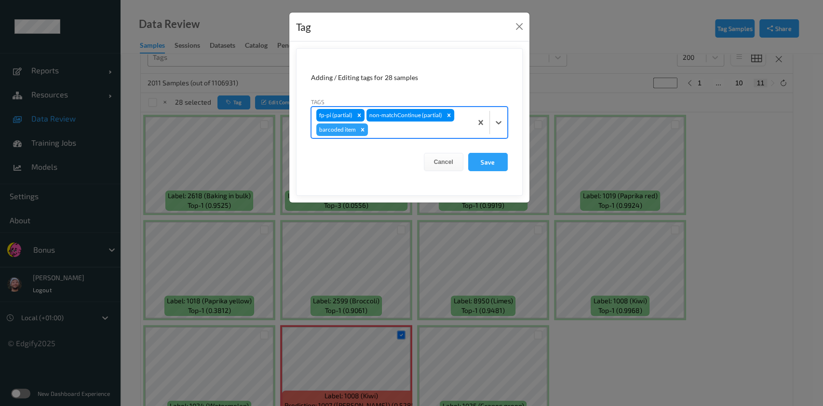
click at [468, 153] on button "Save" at bounding box center [488, 162] width 40 height 18
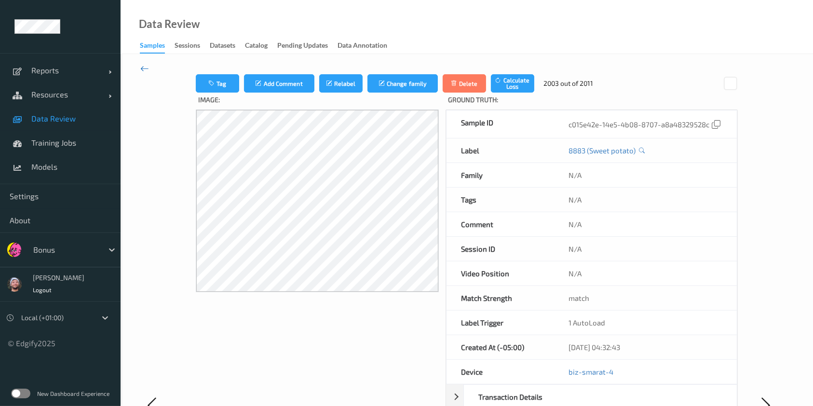
click at [144, 71] on icon at bounding box center [144, 68] width 9 height 11
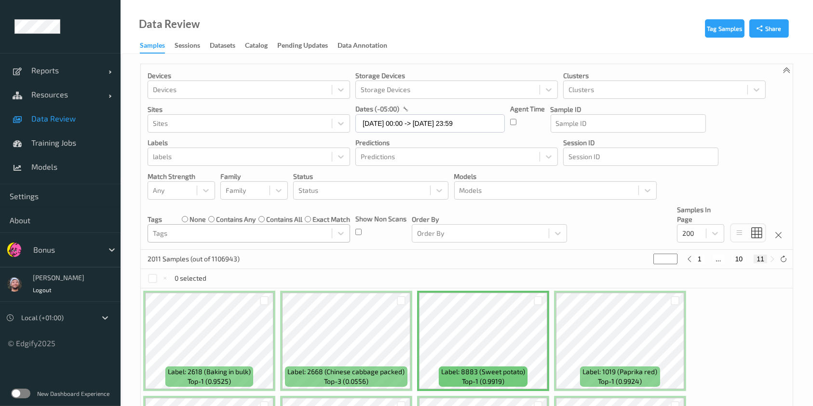
click at [243, 236] on div at bounding box center [240, 234] width 174 height 12
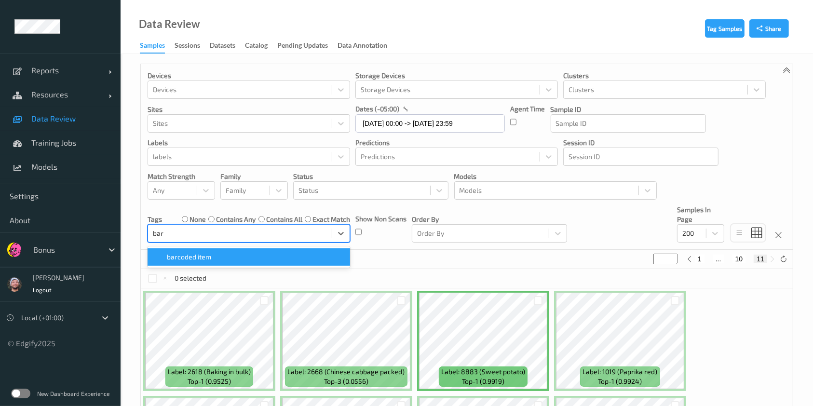
type input "barc"
type input "*"
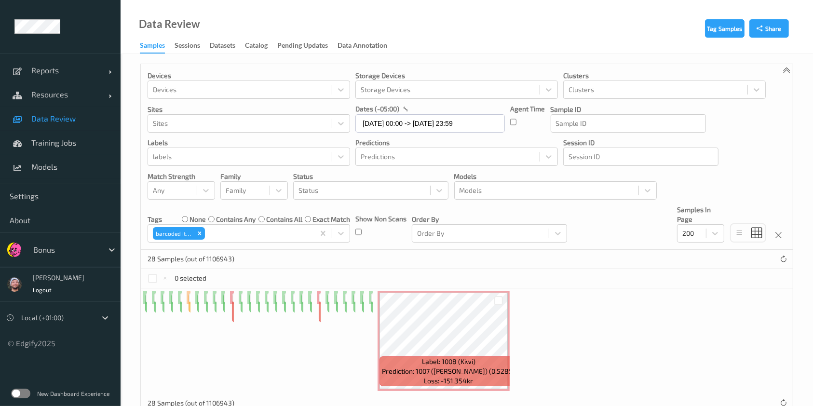
click at [405, 256] on div "28 Samples (out of 1106943)" at bounding box center [467, 259] width 652 height 19
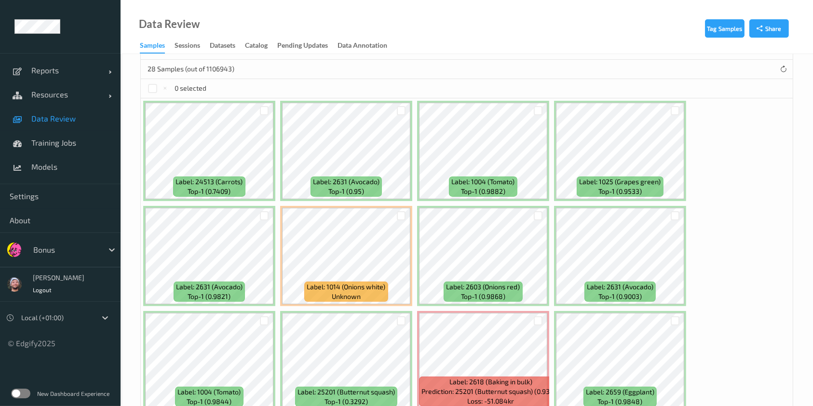
scroll to position [189, 0]
click at [261, 110] on div at bounding box center [264, 111] width 9 height 9
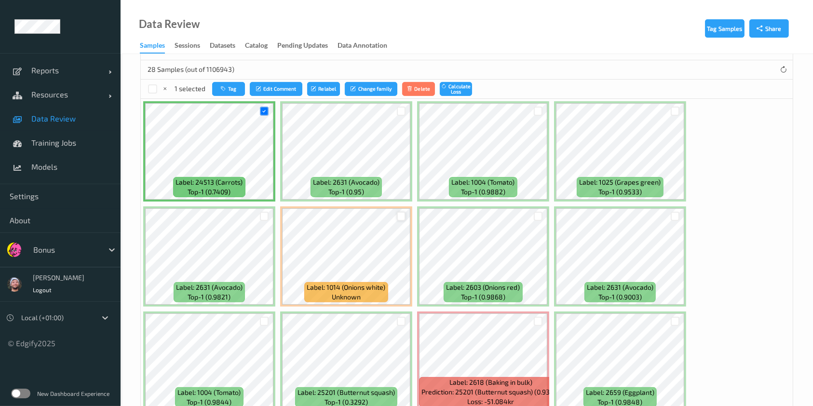
click at [402, 216] on div at bounding box center [401, 216] width 9 height 9
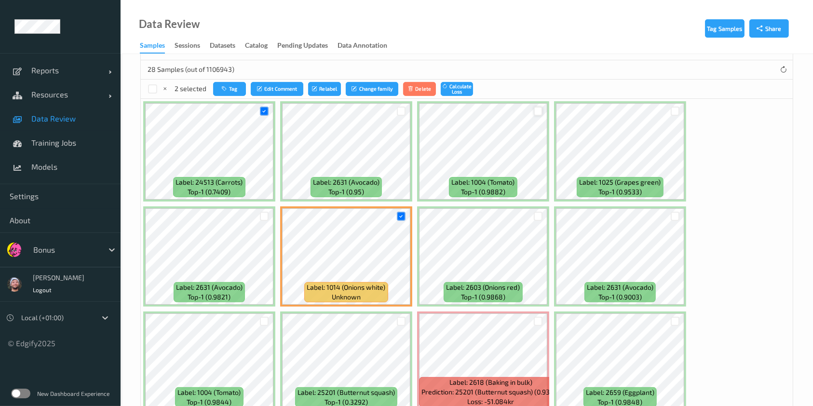
click at [538, 112] on div at bounding box center [538, 111] width 9 height 9
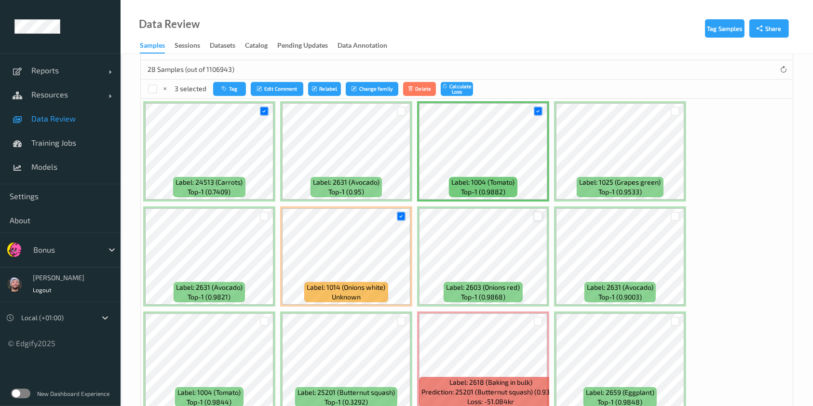
click at [534, 217] on div at bounding box center [538, 216] width 9 height 9
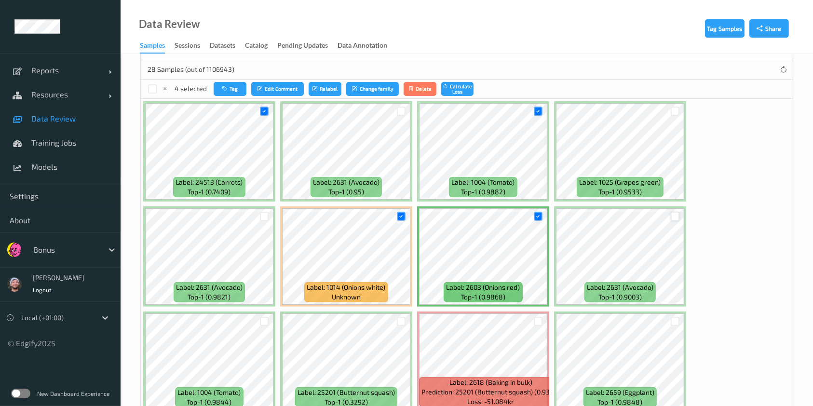
click at [676, 214] on div at bounding box center [674, 216] width 9 height 9
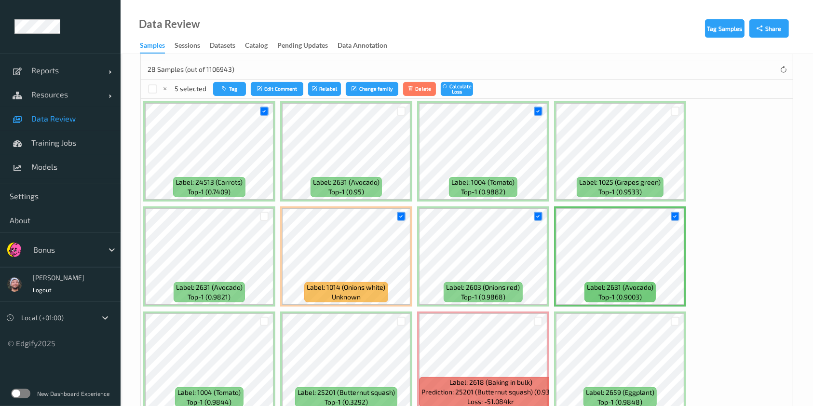
click at [671, 326] on div at bounding box center [675, 321] width 18 height 16
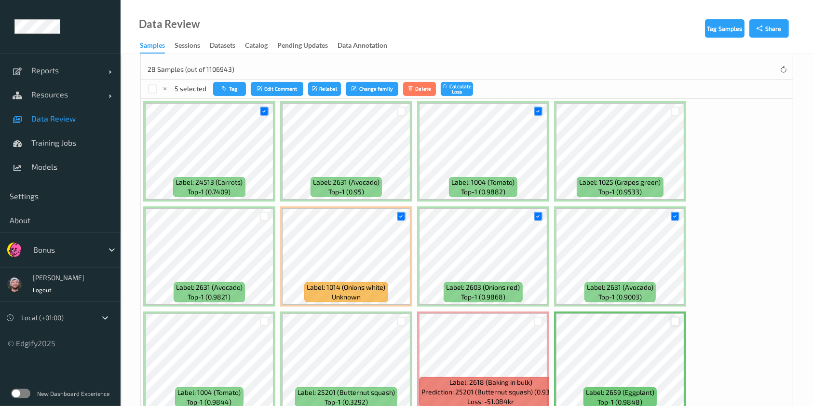
click at [671, 321] on div at bounding box center [674, 321] width 9 height 9
click at [262, 322] on div at bounding box center [264, 321] width 9 height 9
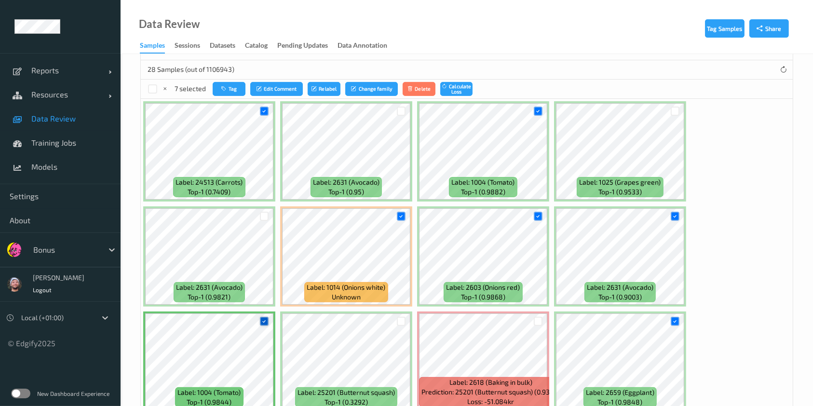
click at [262, 322] on icon at bounding box center [264, 321] width 6 height 6
click at [262, 322] on div at bounding box center [264, 321] width 9 height 9
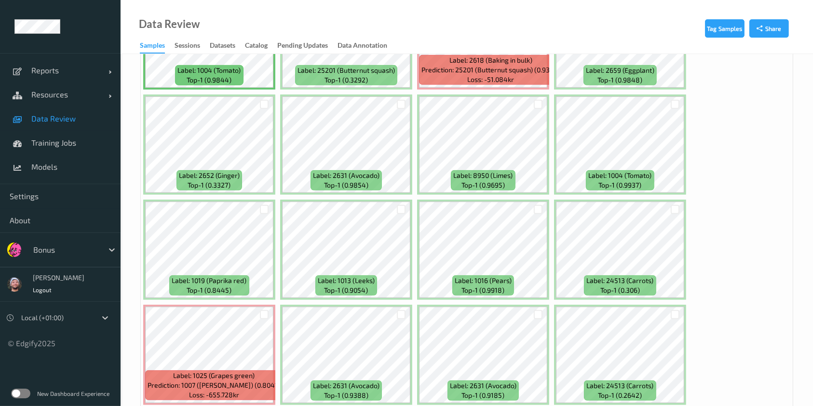
scroll to position [513, 0]
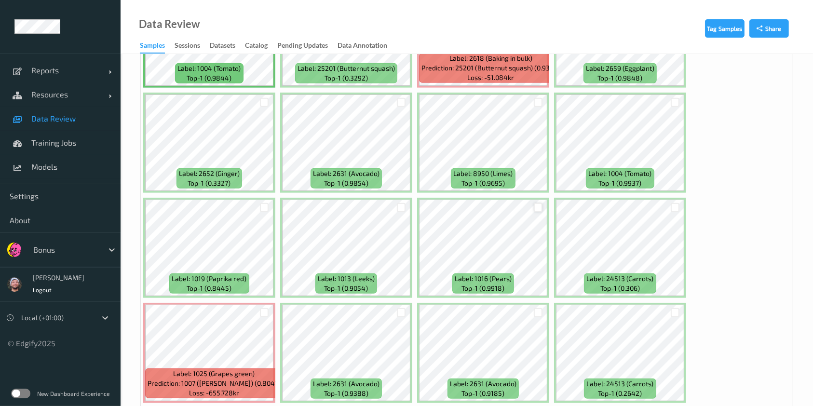
click at [537, 203] on div at bounding box center [538, 207] width 9 height 9
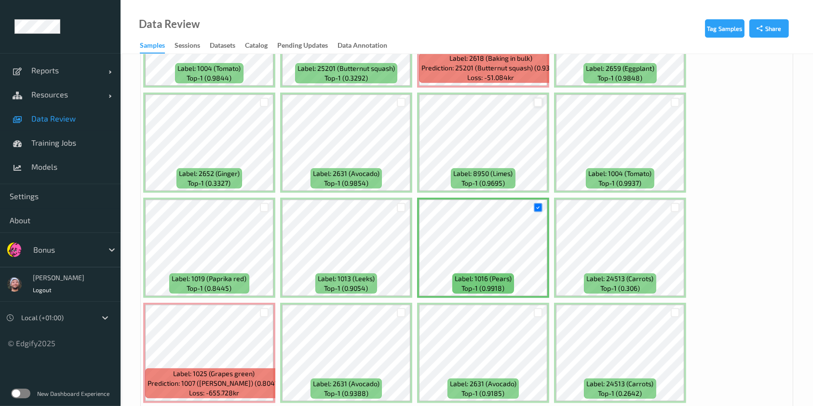
click at [534, 102] on div at bounding box center [538, 102] width 9 height 9
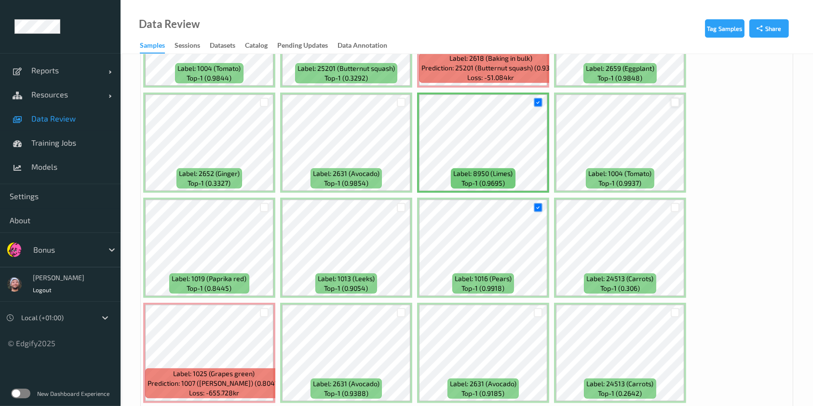
click at [670, 99] on div at bounding box center [674, 102] width 9 height 9
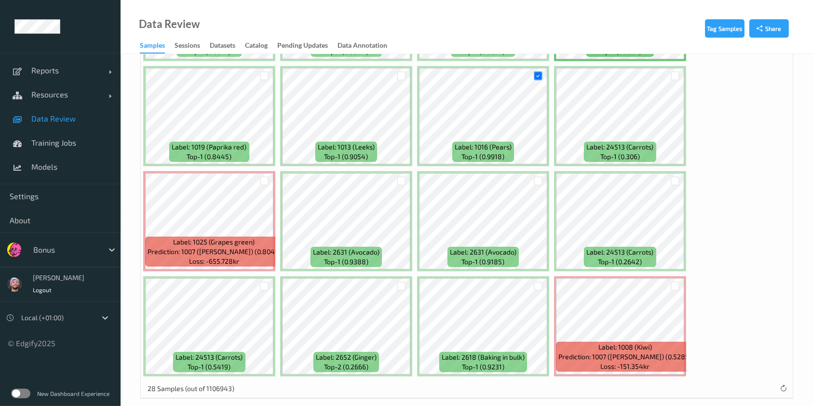
scroll to position [646, 0]
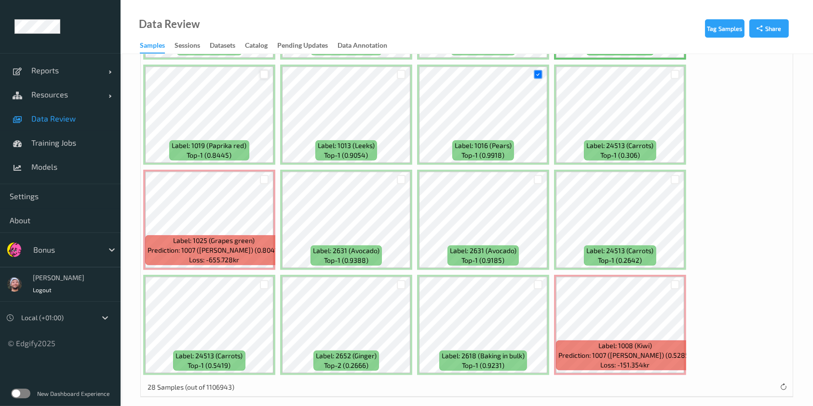
click at [264, 70] on div at bounding box center [264, 74] width 9 height 9
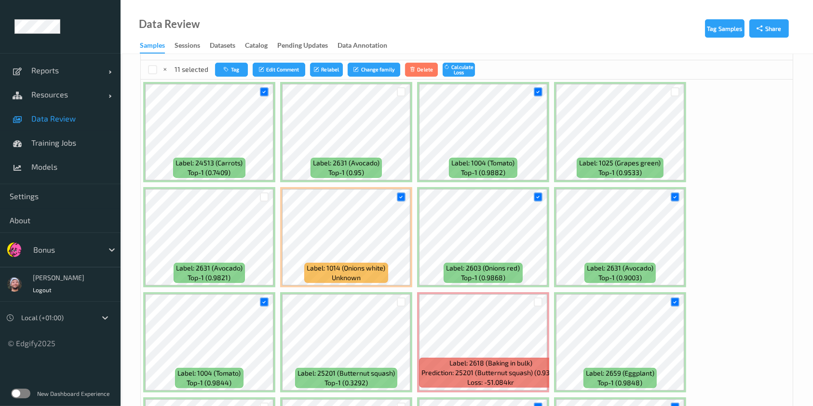
scroll to position [0, 0]
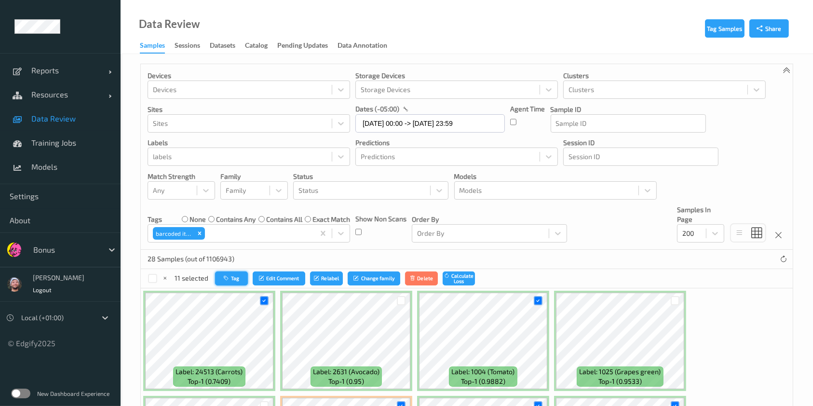
click at [231, 276] on button "Tag" at bounding box center [231, 278] width 33 height 14
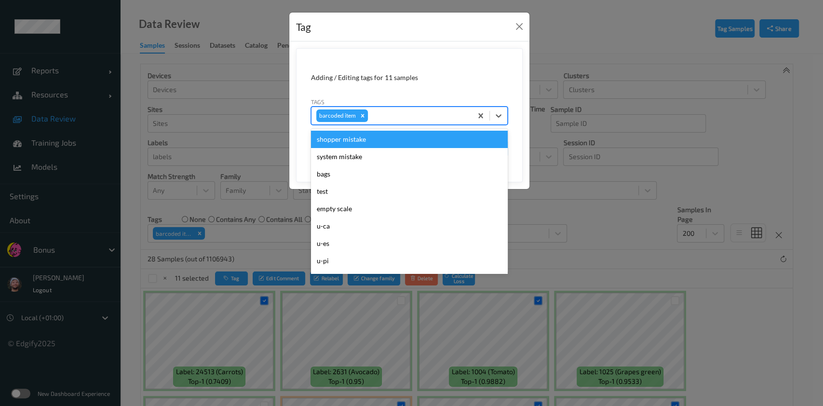
click at [385, 114] on div at bounding box center [418, 116] width 97 height 12
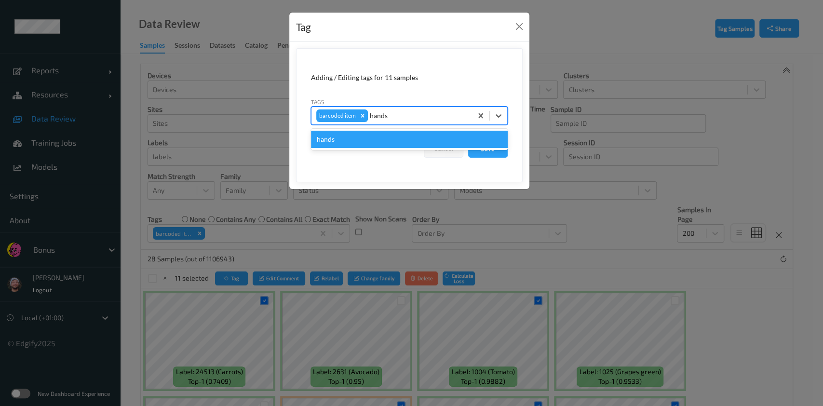
click at [385, 114] on input "hands" at bounding box center [379, 116] width 19 height 10
type input "handshands"
type input "hands"
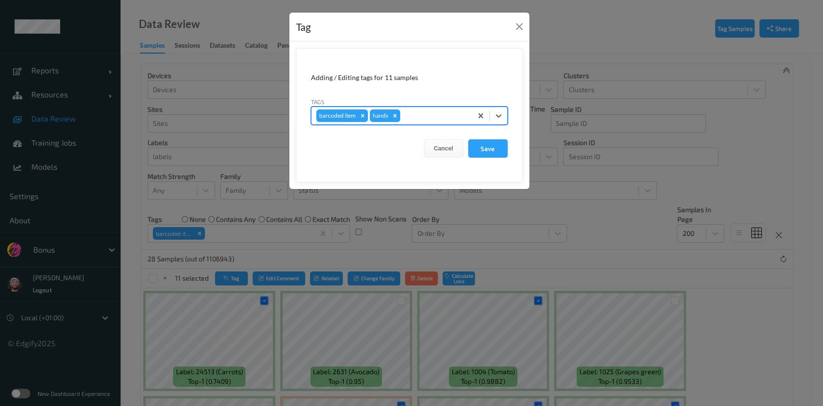
click at [468, 139] on button "Save" at bounding box center [488, 148] width 40 height 18
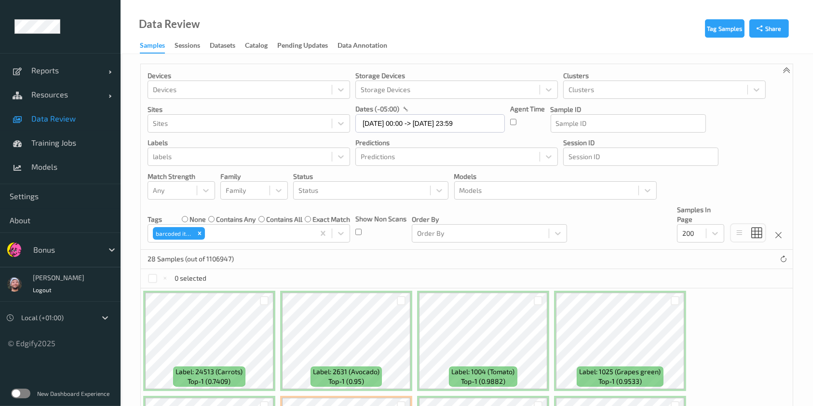
click at [280, 218] on label "contains all" at bounding box center [284, 219] width 36 height 10
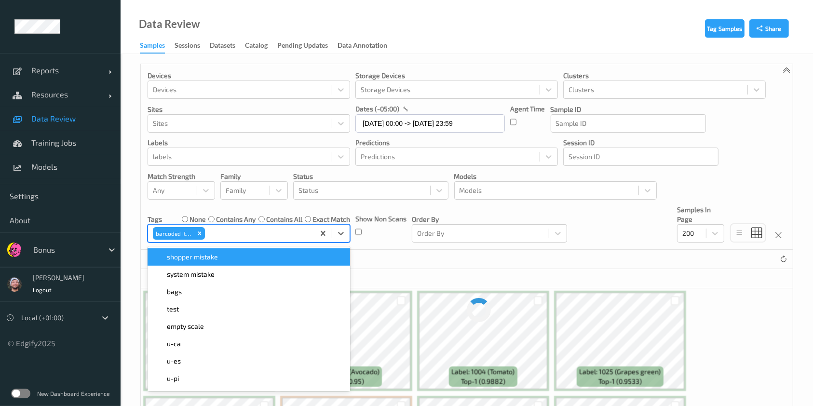
click at [266, 228] on div at bounding box center [258, 234] width 103 height 12
type input "b"
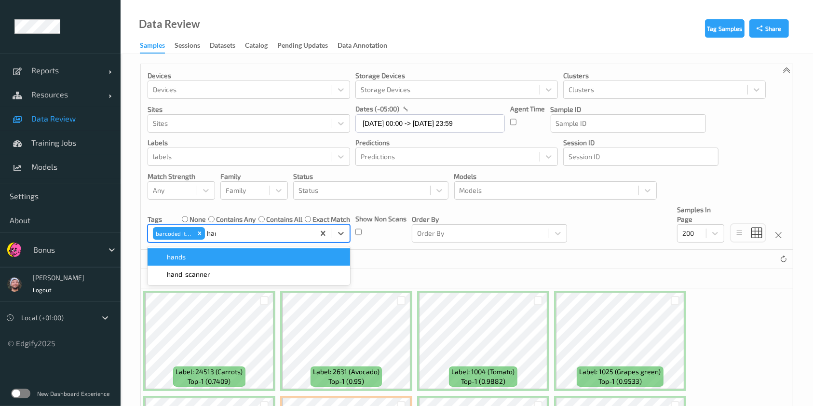
type input "hands"
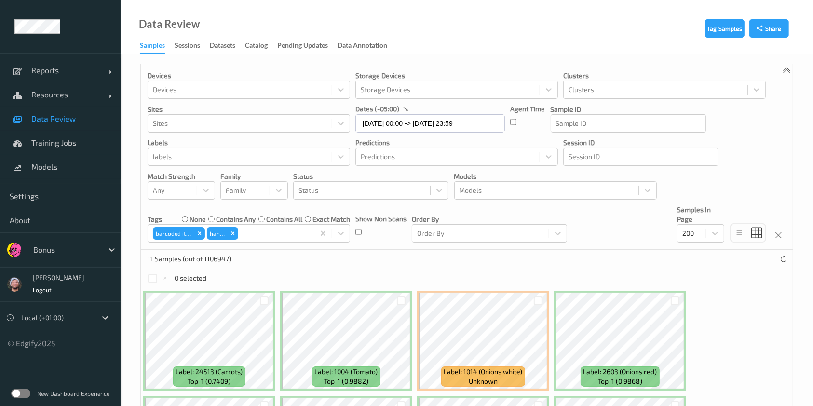
click at [416, 242] on div "Devices Devices Storage Devices Storage Devices Clusters Clusters Sites Sites d…" at bounding box center [467, 157] width 652 height 186
click at [157, 277] on div at bounding box center [152, 278] width 9 height 9
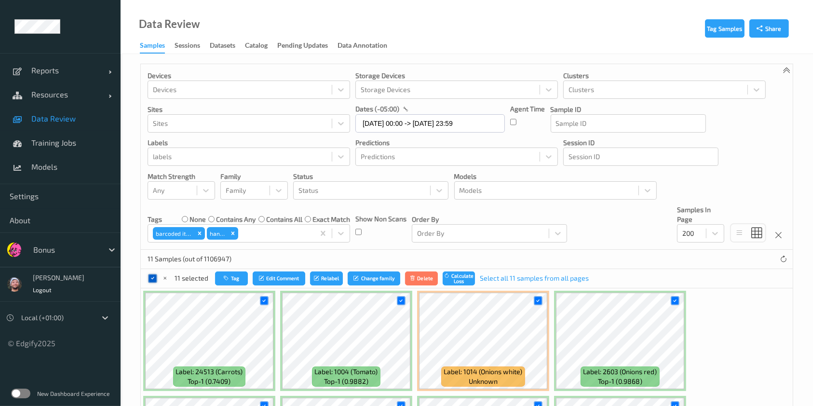
click at [150, 280] on icon at bounding box center [152, 278] width 6 height 6
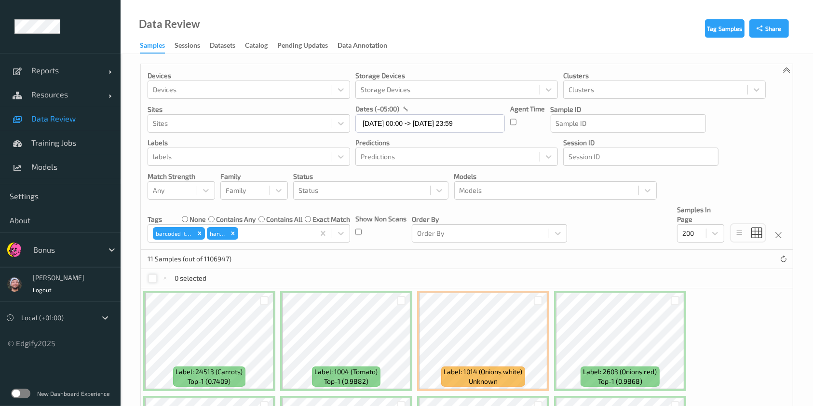
click at [143, 281] on div "0 selected" at bounding box center [467, 278] width 652 height 19
click at [152, 280] on div at bounding box center [152, 278] width 9 height 9
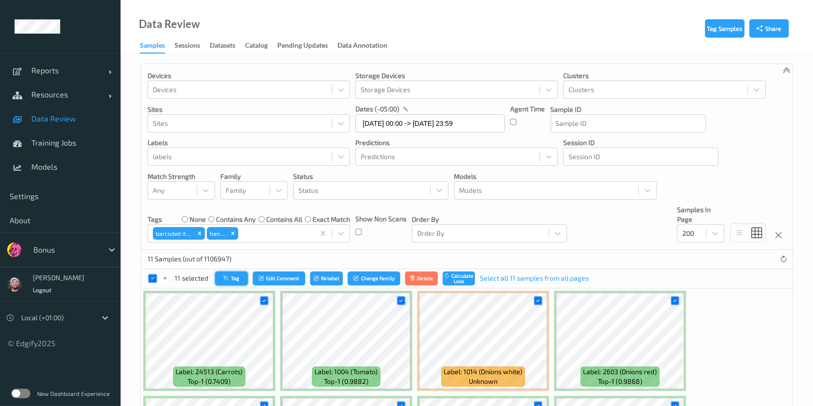
click at [223, 281] on button "Tag" at bounding box center [231, 278] width 33 height 14
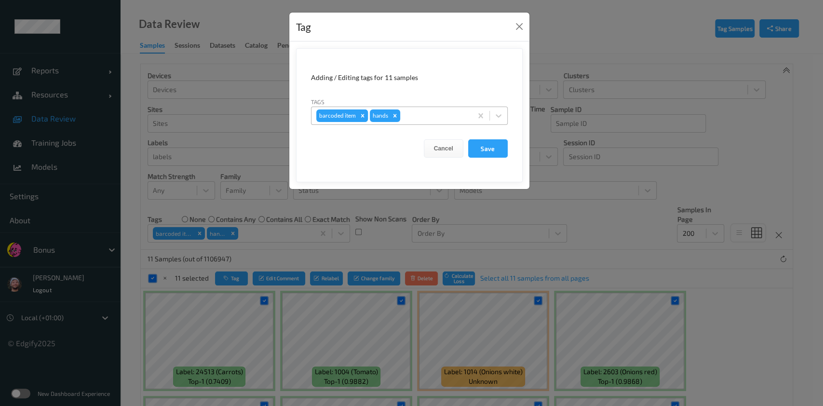
click at [361, 114] on icon "Remove barcoded item" at bounding box center [362, 115] width 3 height 3
click at [483, 148] on button "Save" at bounding box center [488, 148] width 40 height 18
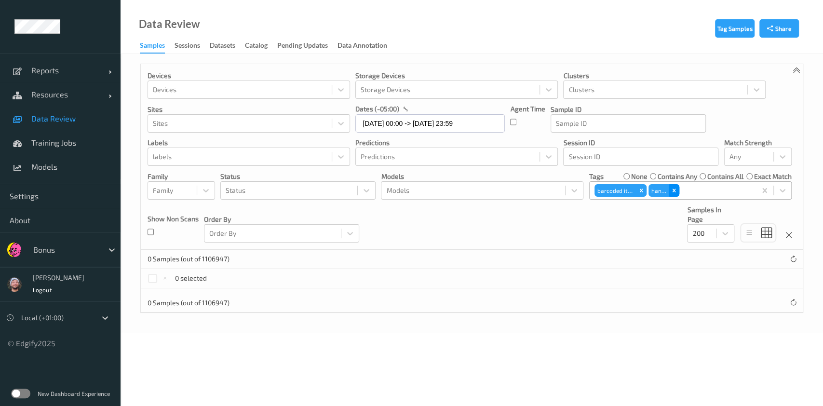
click at [672, 188] on icon "Remove hands" at bounding box center [673, 190] width 7 height 7
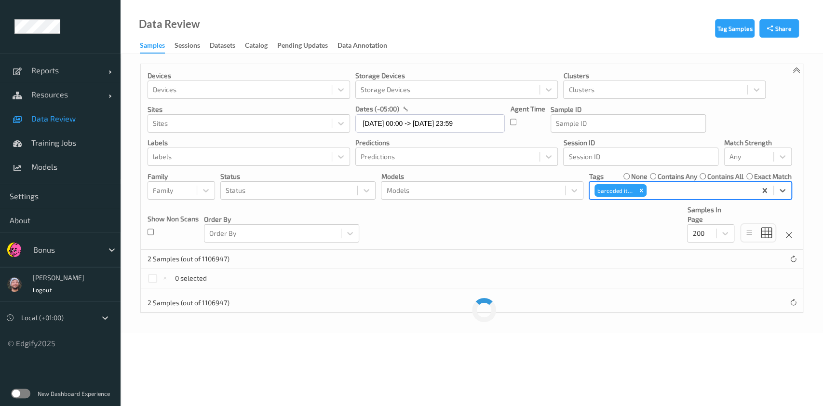
click at [583, 175] on p "Models" at bounding box center [482, 177] width 202 height 10
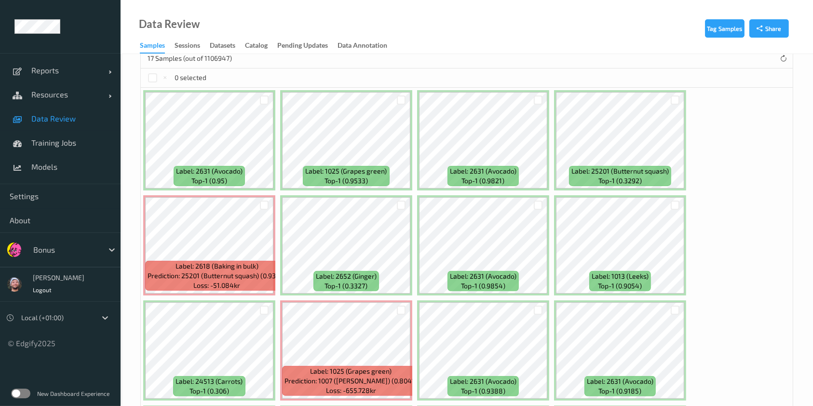
scroll to position [201, 0]
click at [672, 96] on div at bounding box center [674, 99] width 9 height 9
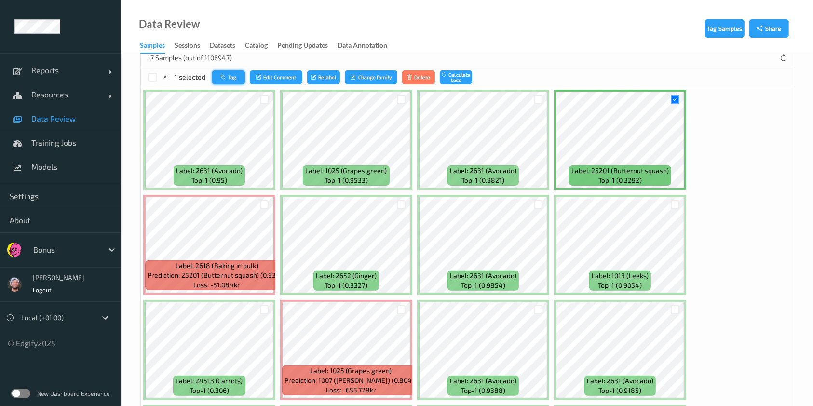
click at [239, 78] on button "Tag" at bounding box center [228, 77] width 33 height 14
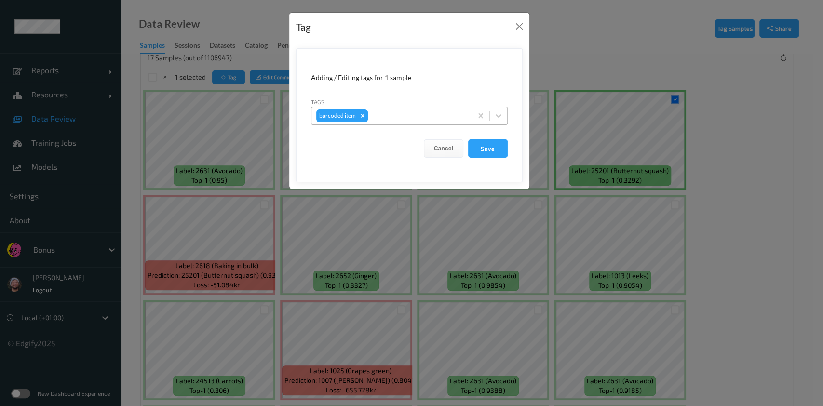
click at [419, 114] on div at bounding box center [418, 116] width 97 height 12
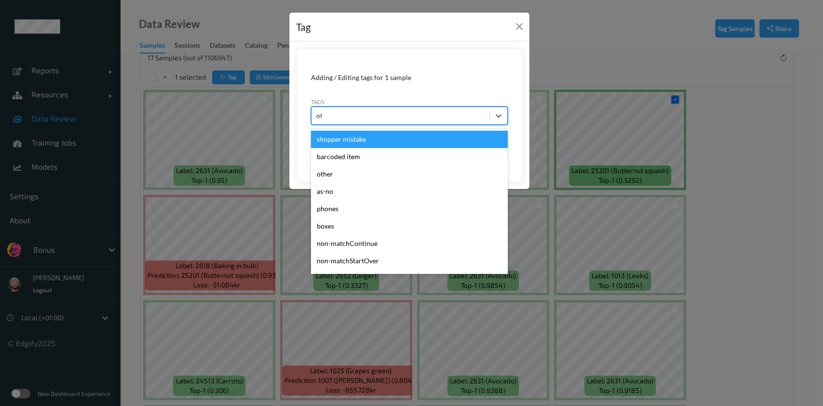
type input "other"
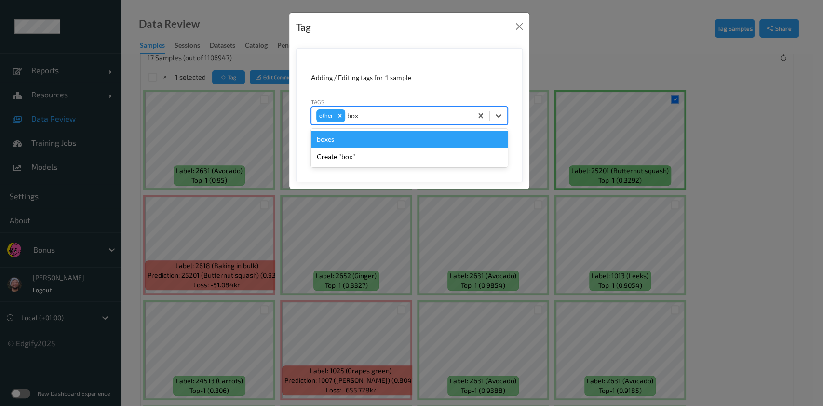
type input "boxe"
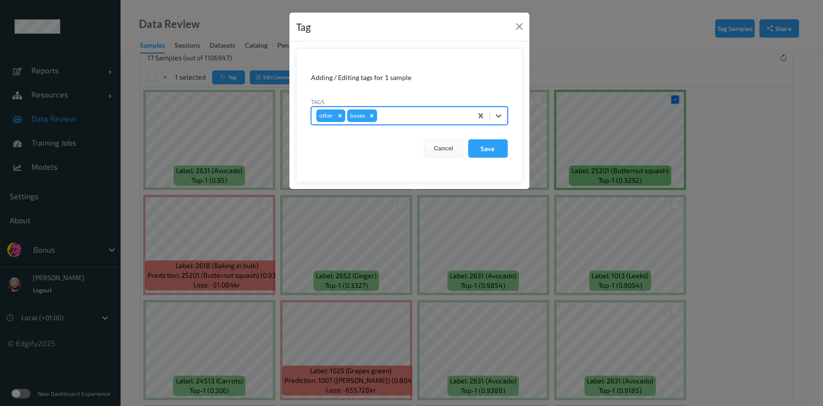
click at [468, 139] on button "Save" at bounding box center [488, 148] width 40 height 18
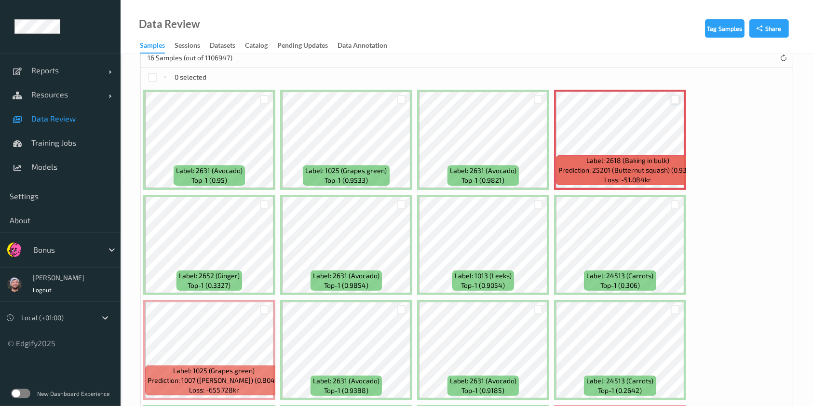
click at [674, 99] on div at bounding box center [674, 99] width 9 height 9
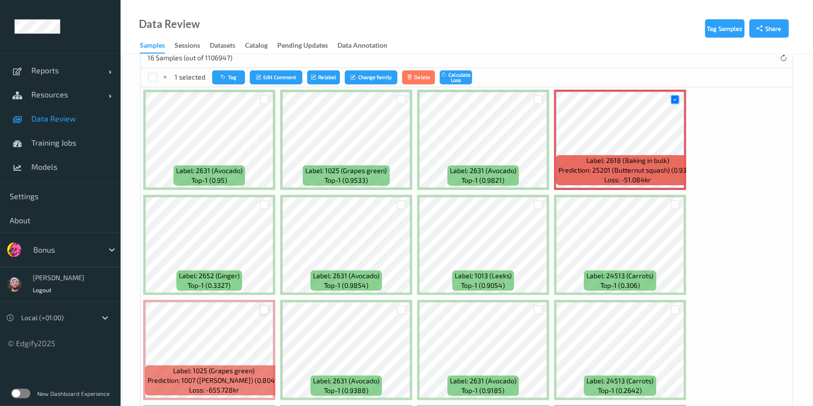
click at [260, 307] on div at bounding box center [264, 309] width 9 height 9
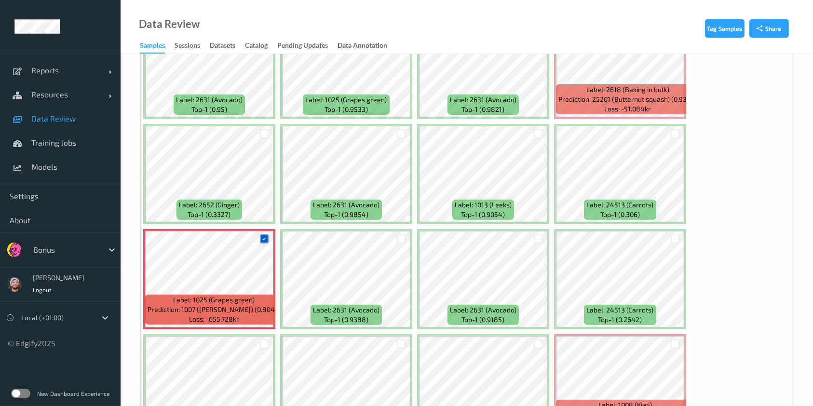
scroll to position [340, 0]
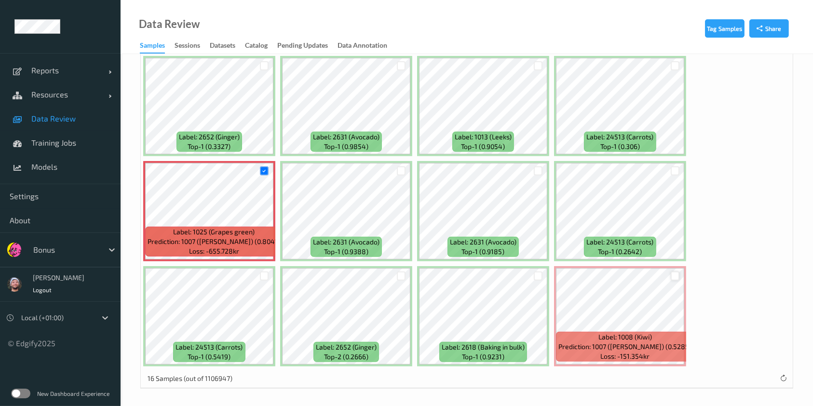
click at [672, 272] on div at bounding box center [674, 275] width 9 height 9
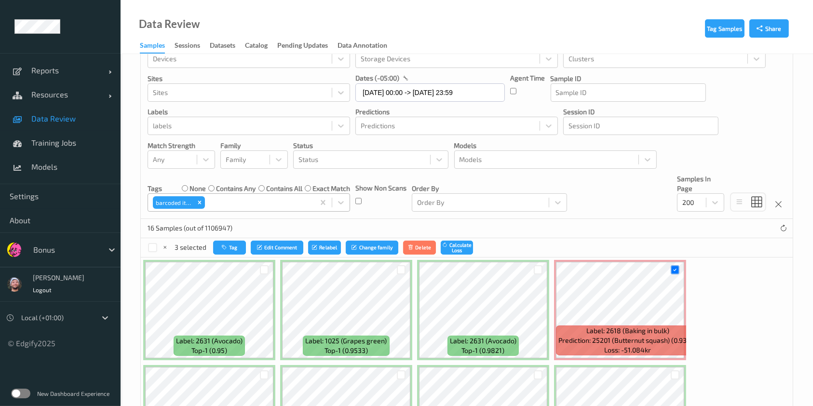
scroll to position [0, 0]
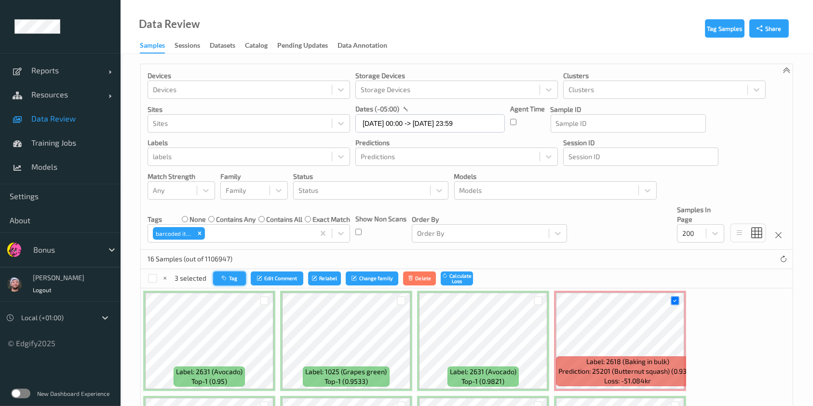
click at [221, 273] on button "Tag" at bounding box center [229, 278] width 33 height 14
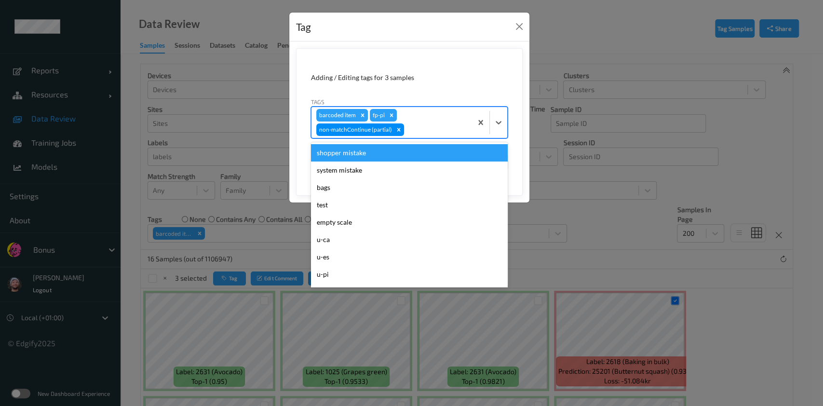
click at [419, 126] on div at bounding box center [436, 130] width 61 height 12
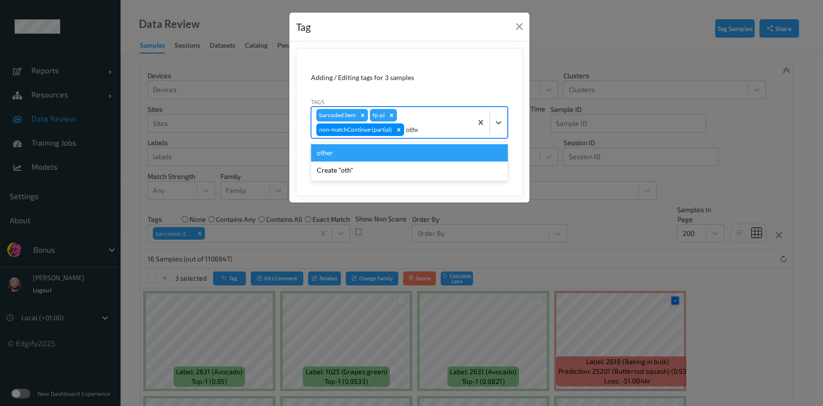
type input "other"
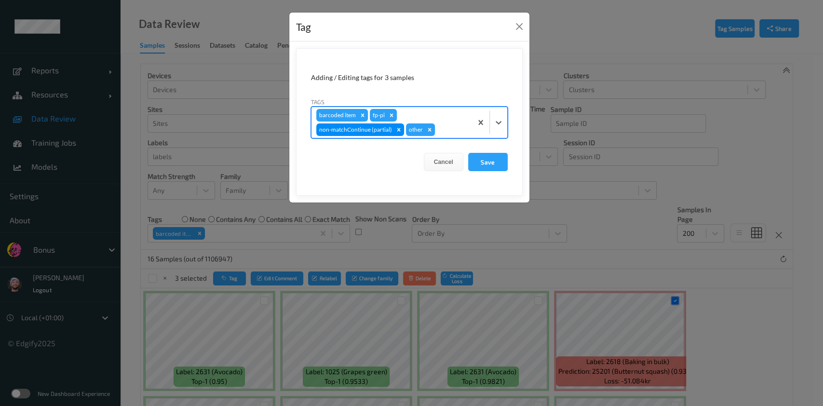
click at [468, 153] on button "Save" at bounding box center [488, 162] width 40 height 18
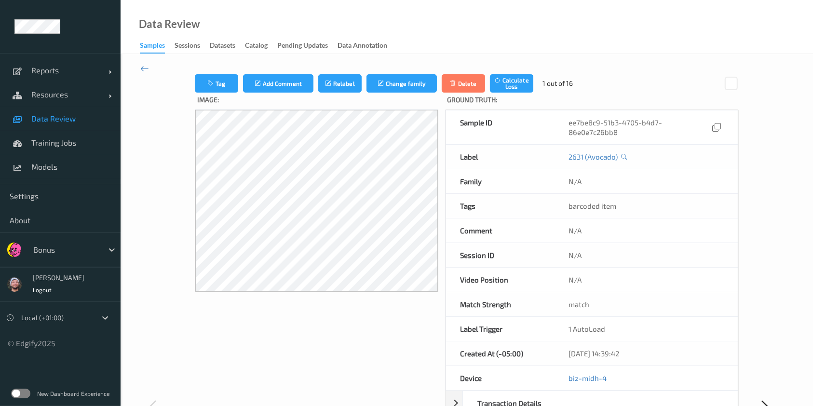
click at [149, 68] on div "Tag Add Comment Relabel Change family Delete Calculate Loss 1 out of 16 Image: …" at bounding box center [467, 408] width 692 height 708
click at [146, 68] on icon at bounding box center [144, 68] width 9 height 11
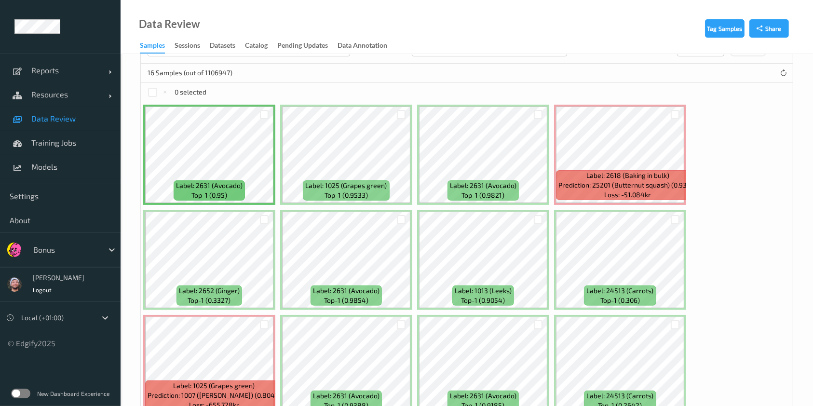
scroll to position [187, 0]
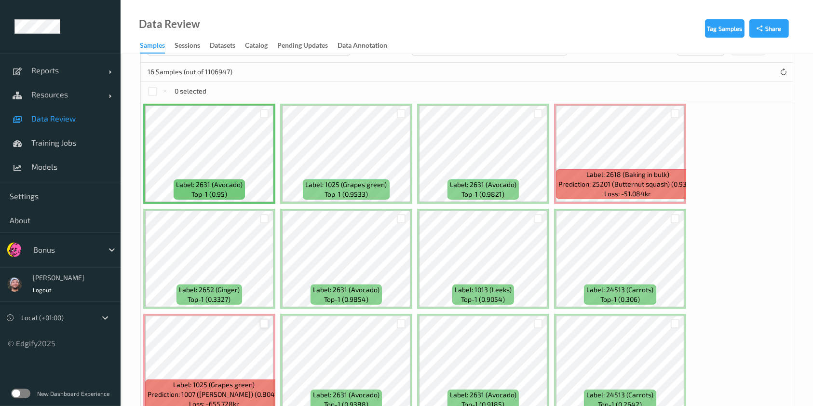
click at [265, 319] on div at bounding box center [264, 323] width 9 height 9
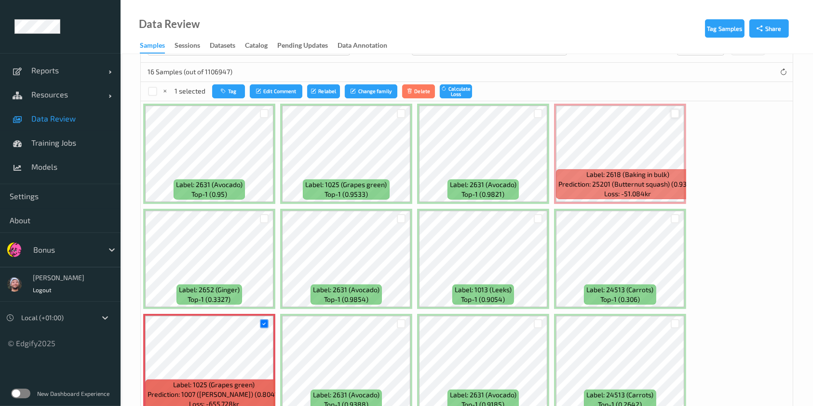
click at [673, 113] on div at bounding box center [674, 113] width 9 height 9
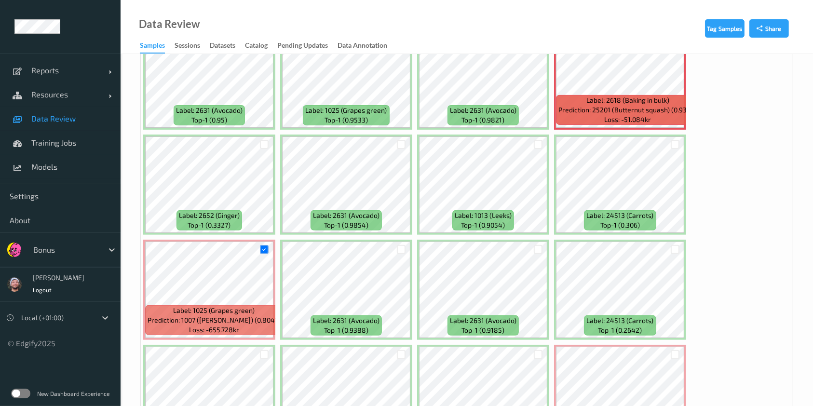
scroll to position [340, 0]
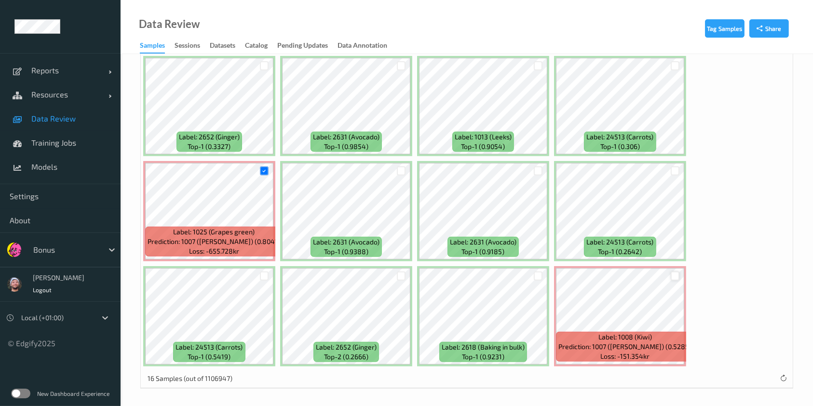
click at [671, 272] on div at bounding box center [674, 275] width 9 height 9
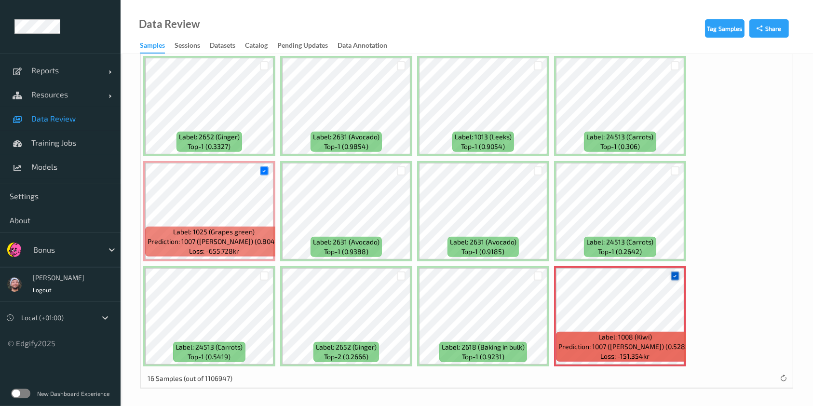
scroll to position [0, 0]
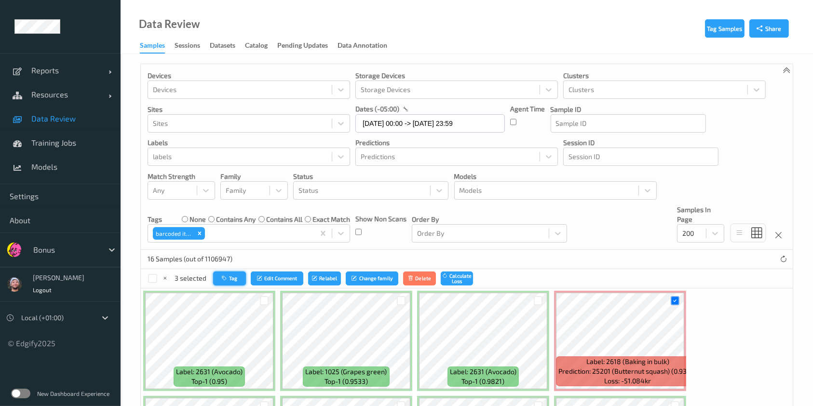
click at [228, 275] on icon "button" at bounding box center [225, 278] width 7 height 6
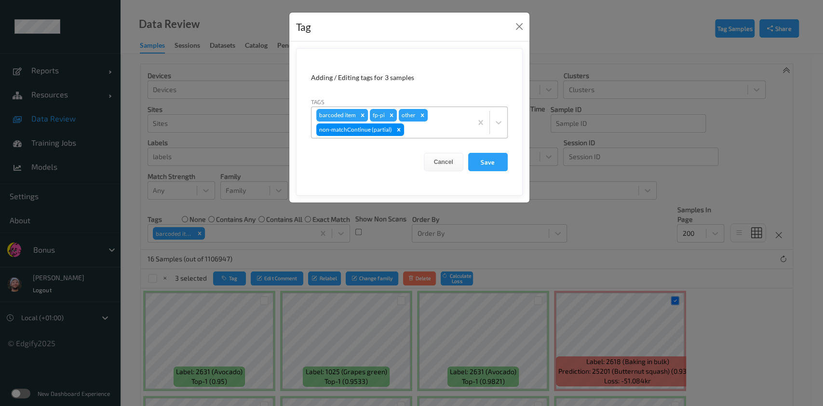
click at [357, 114] on div "Remove barcoded item" at bounding box center [362, 115] width 11 height 13
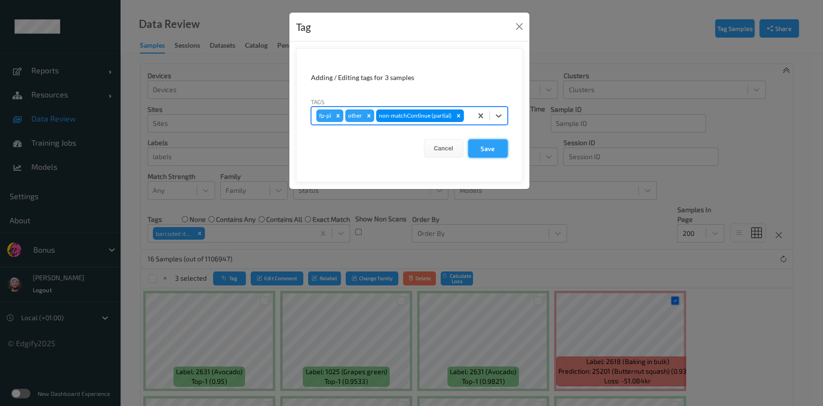
click at [485, 144] on button "Save" at bounding box center [488, 148] width 40 height 18
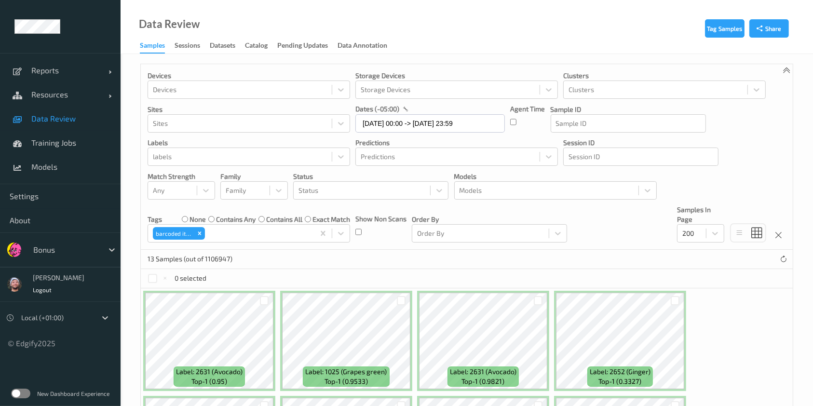
scroll to position [195, 0]
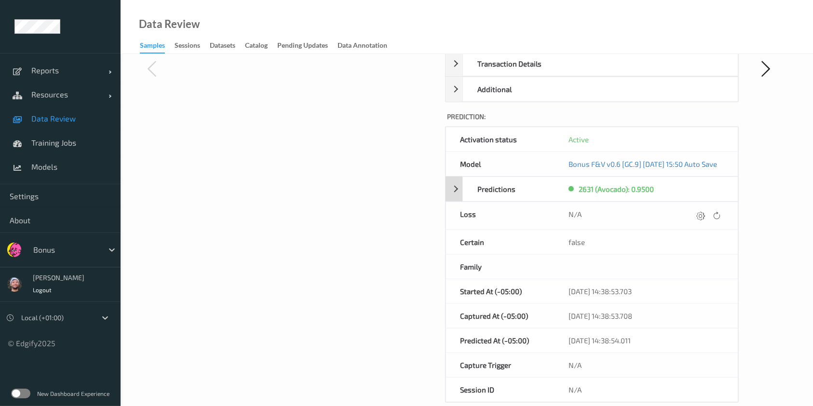
scroll to position [340, 0]
click at [702, 219] on icon at bounding box center [701, 214] width 9 height 9
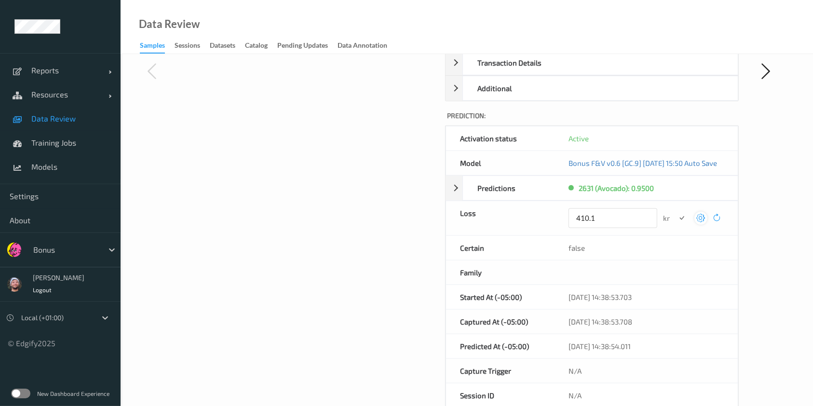
type input "410.1"
click at [675, 212] on button "submit" at bounding box center [681, 218] width 13 height 13
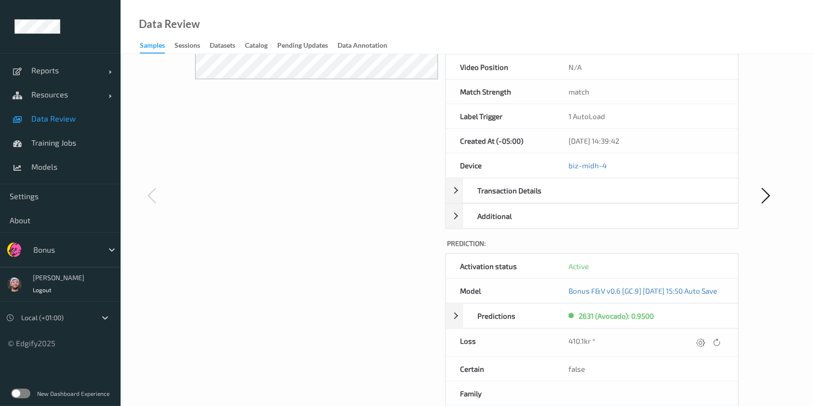
scroll to position [214, 0]
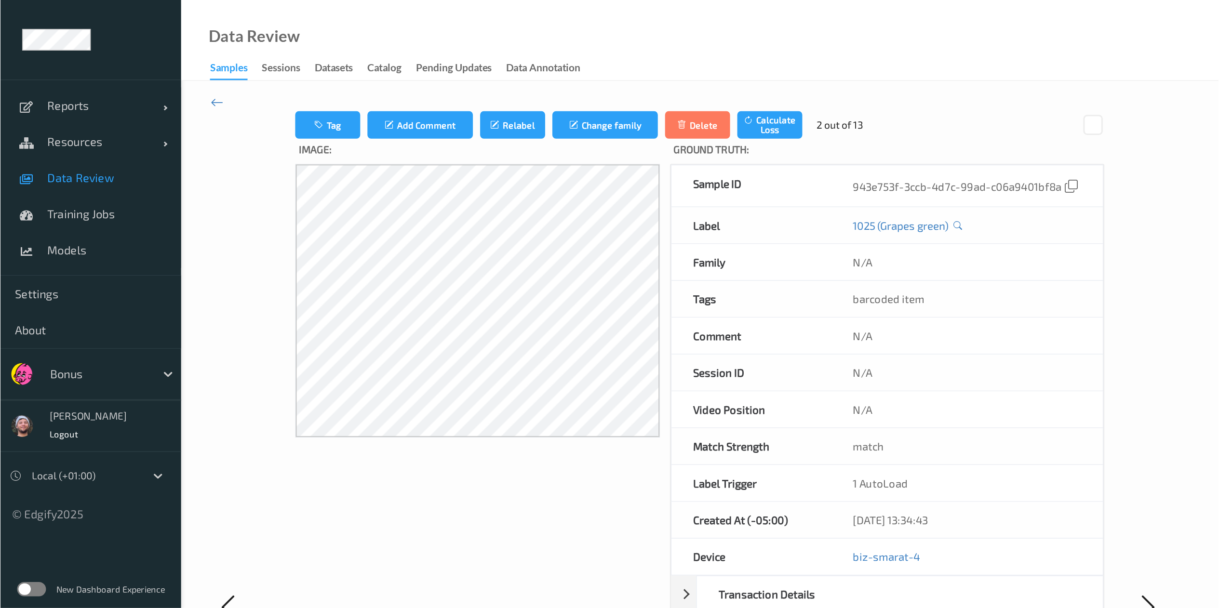
scroll to position [123, 0]
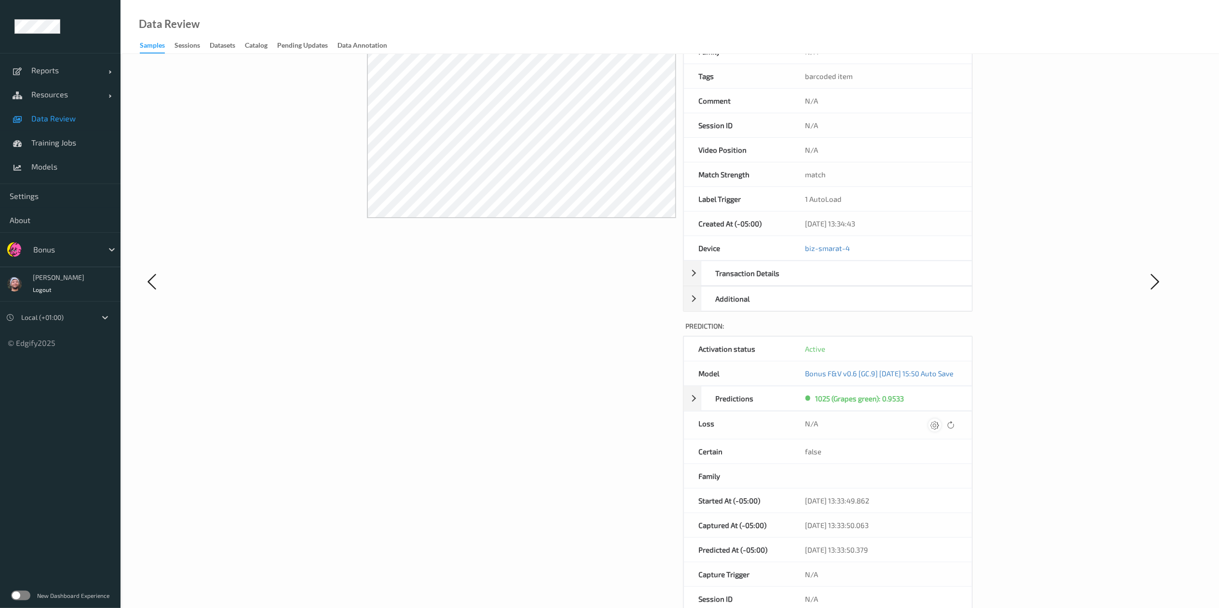
click at [812, 405] on icon at bounding box center [935, 425] width 9 height 9
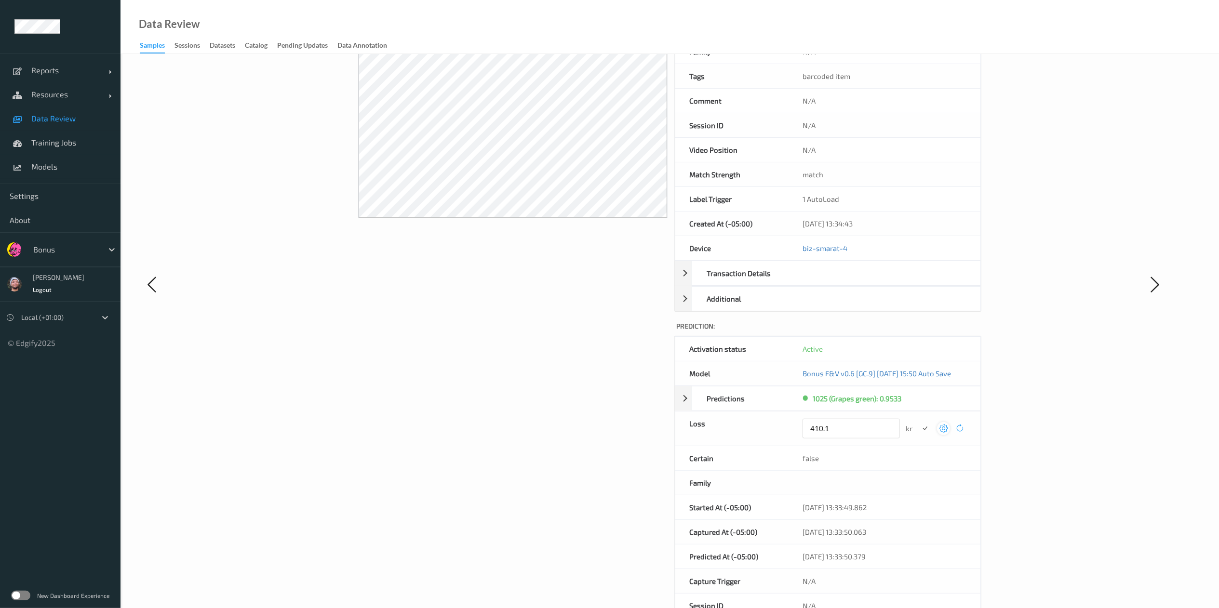
click at [812, 405] on button "submit" at bounding box center [924, 428] width 13 height 13
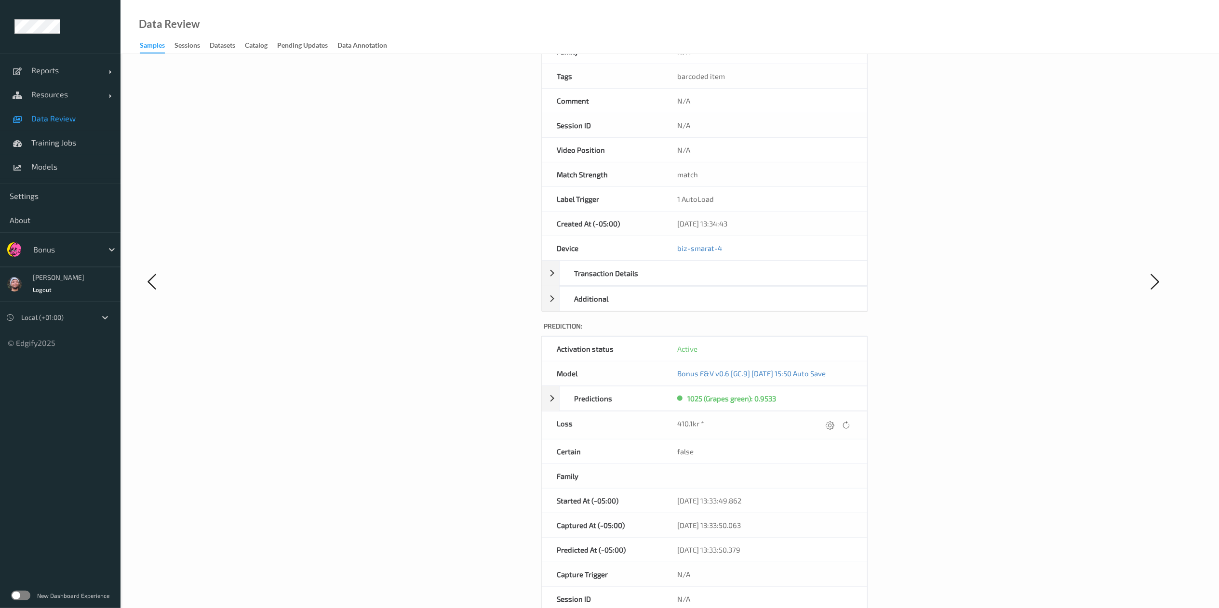
scroll to position [0, 0]
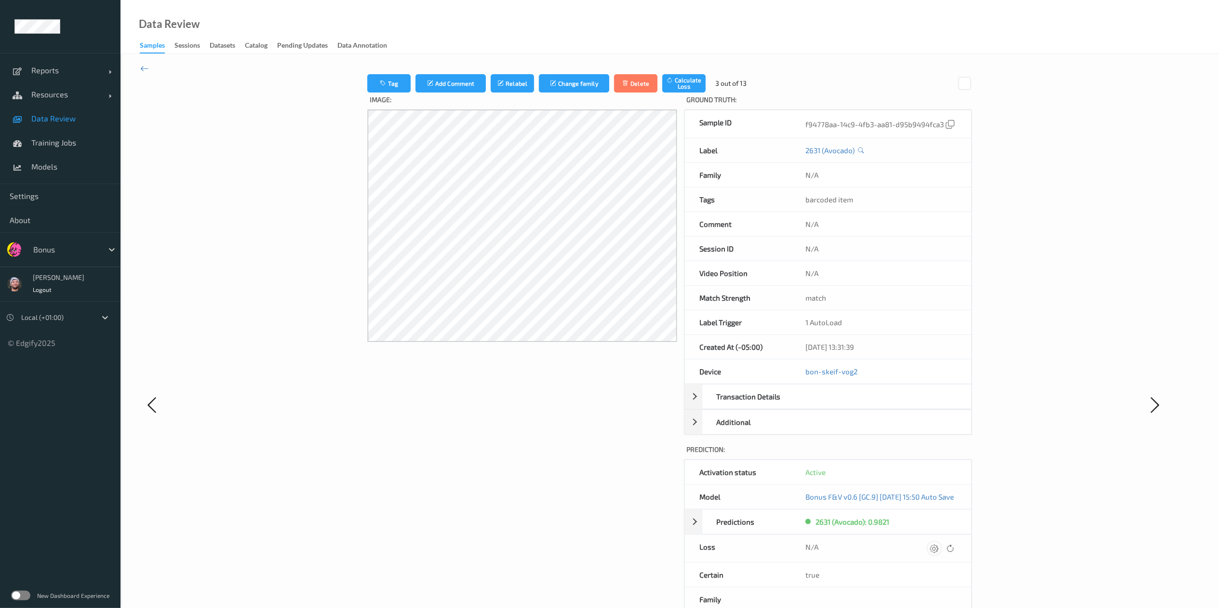
click at [812, 405] on icon at bounding box center [934, 548] width 9 height 9
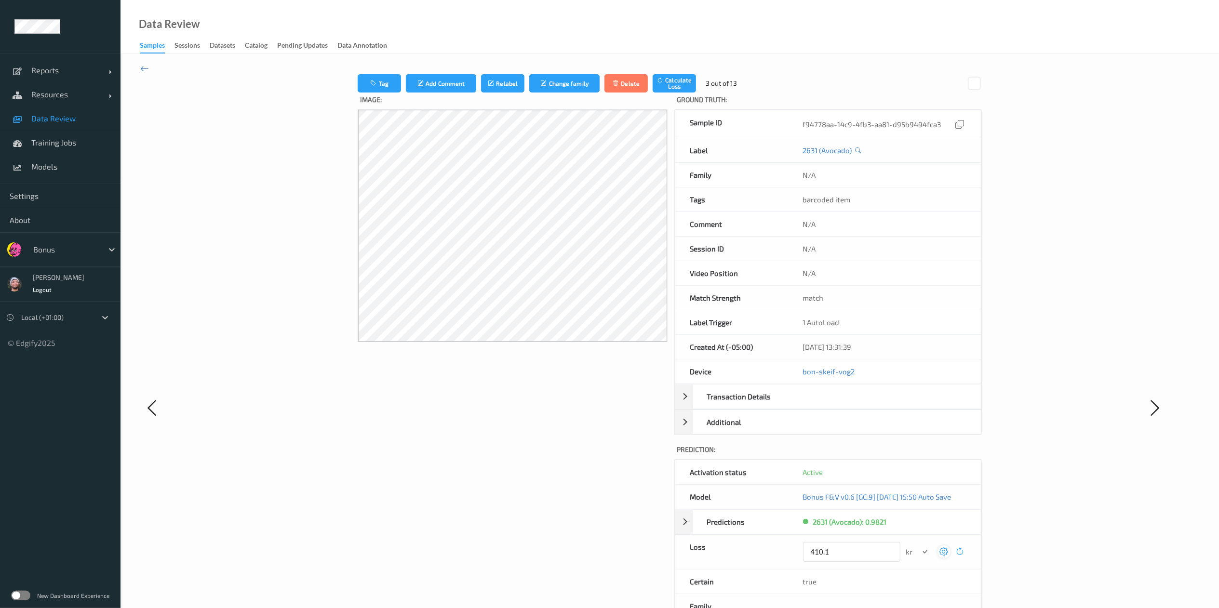
click at [812, 405] on button "submit" at bounding box center [925, 552] width 13 height 13
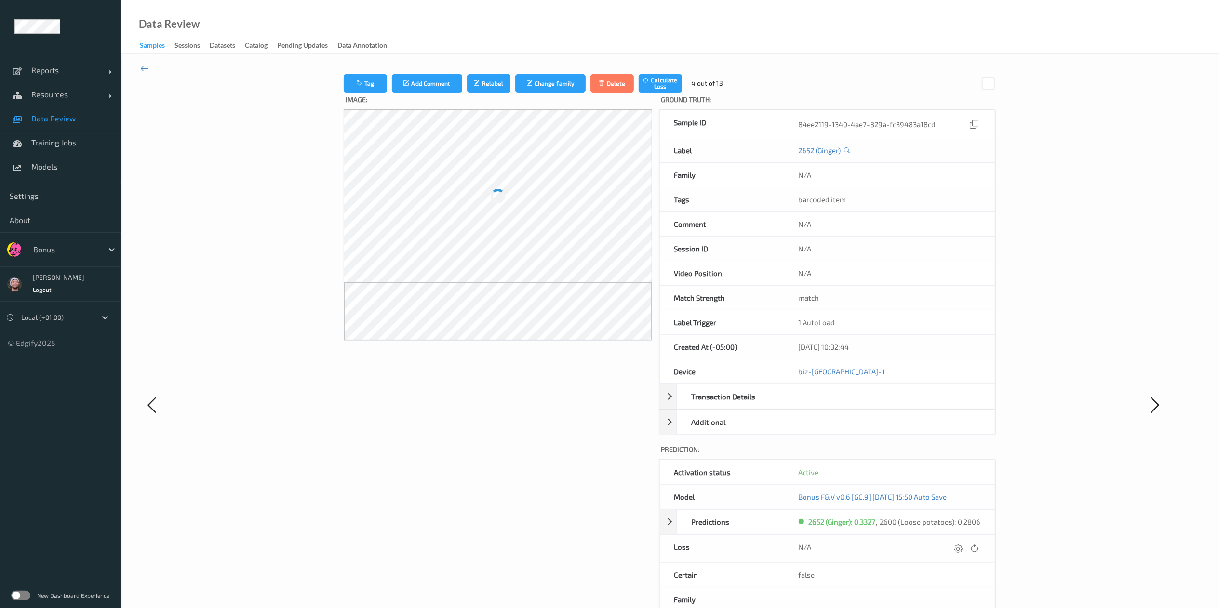
click at [812, 405] on div "N/A" at bounding box center [889, 548] width 182 height 13
click at [812, 405] on icon at bounding box center [958, 548] width 9 height 9
click at [812, 405] on button "submit" at bounding box center [940, 552] width 13 height 13
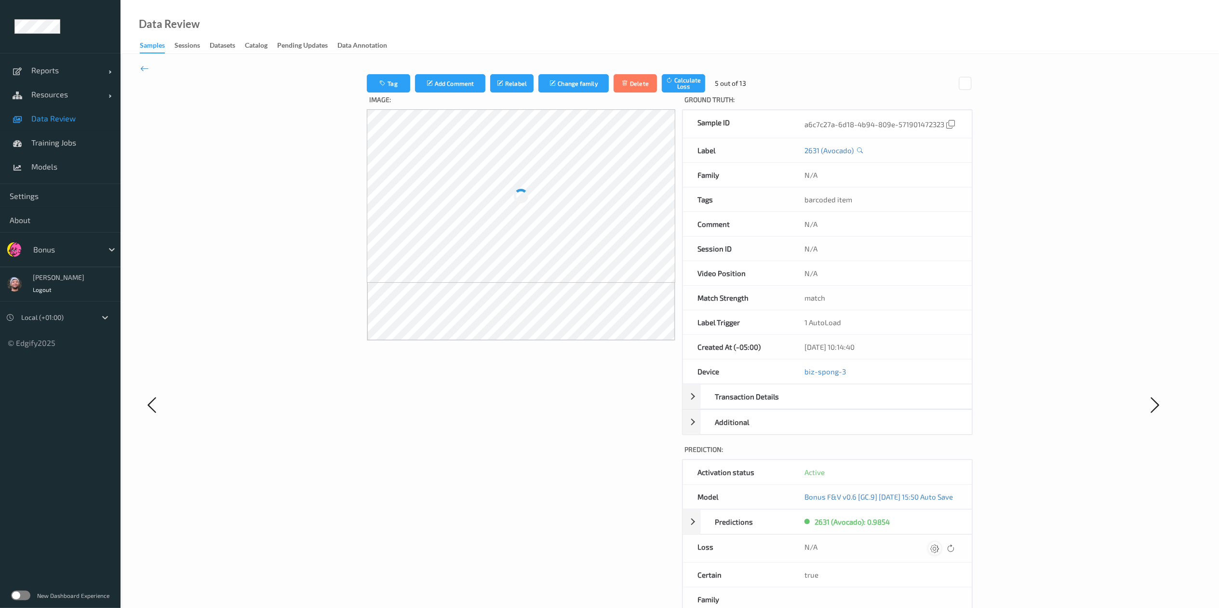
click at [812, 405] on icon at bounding box center [934, 548] width 9 height 9
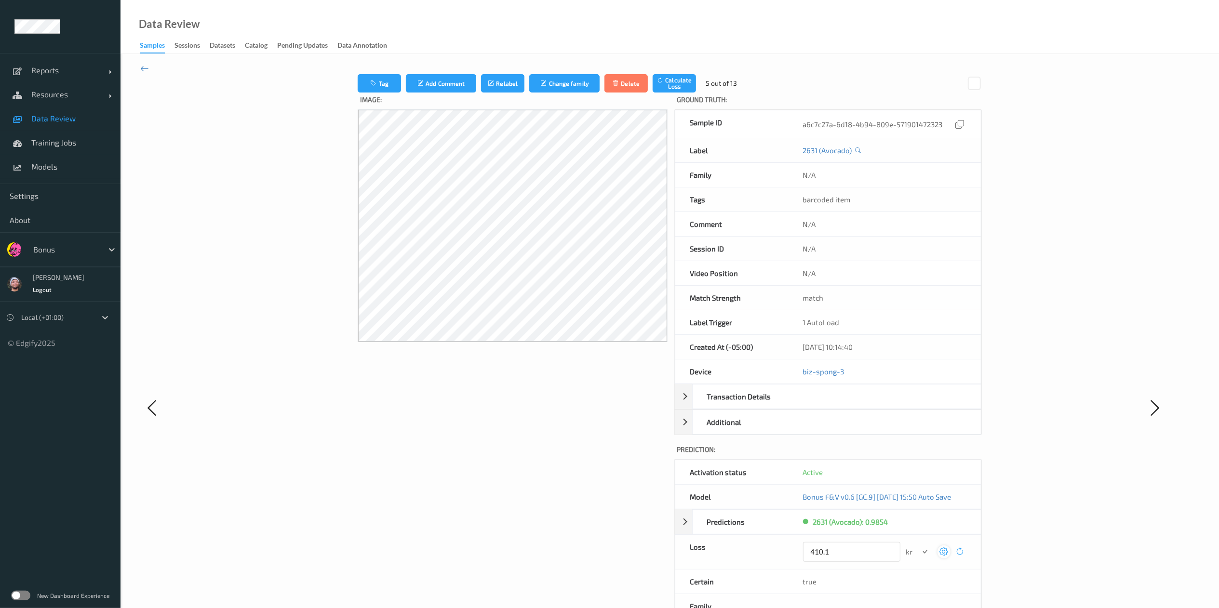
click at [812, 405] on button "submit" at bounding box center [925, 552] width 13 height 13
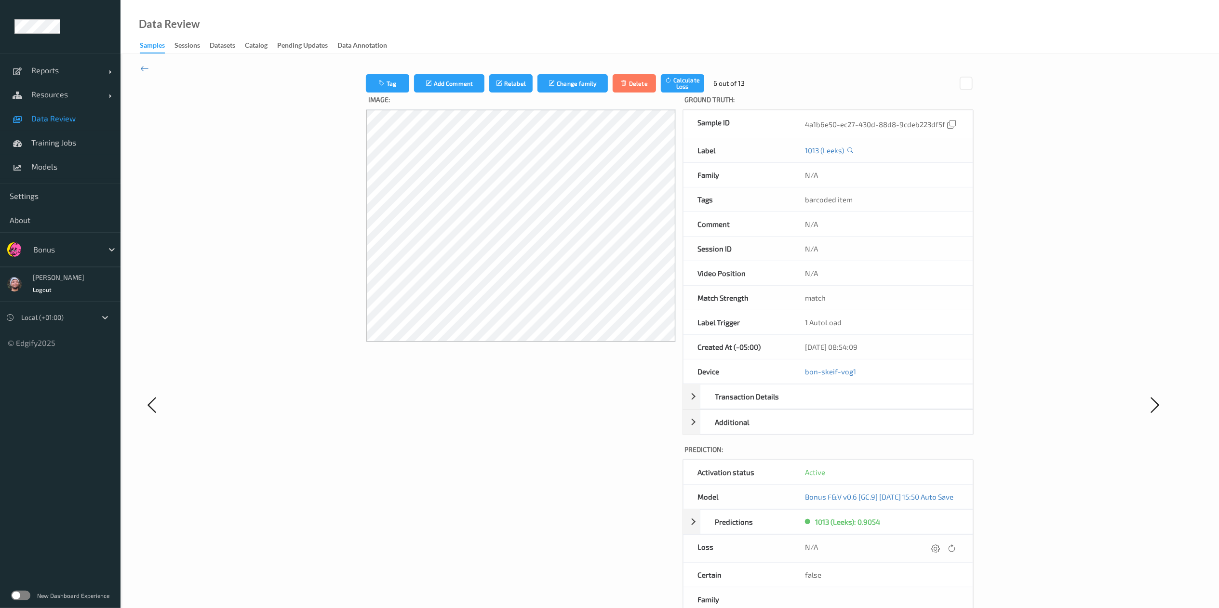
click at [812, 405] on icon at bounding box center [935, 548] width 9 height 9
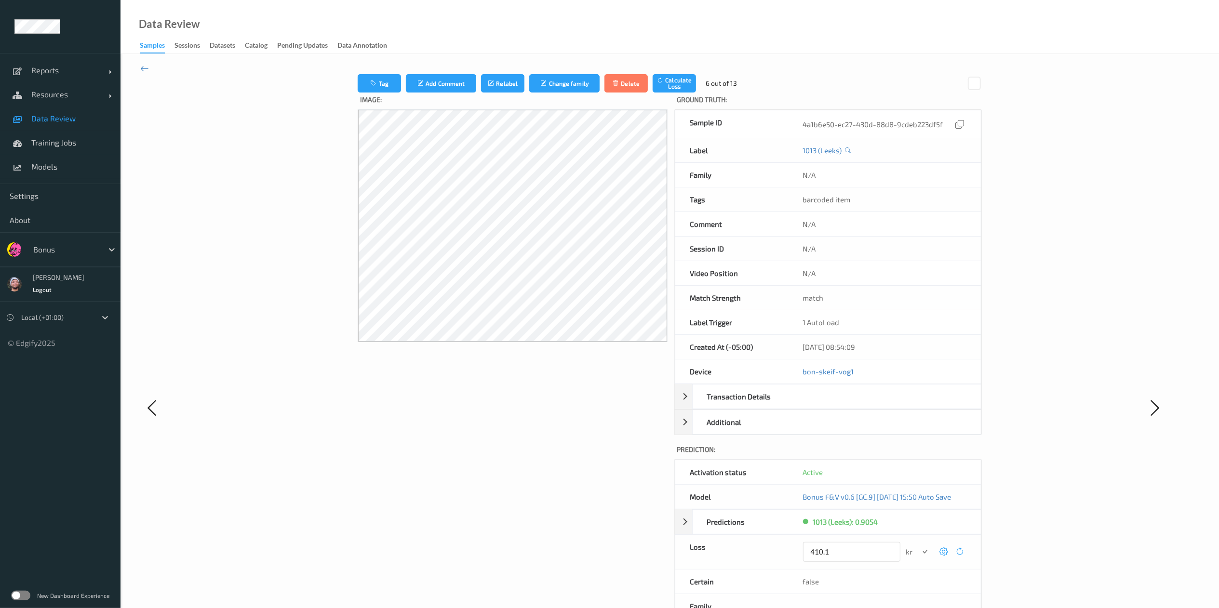
click at [812, 405] on button "submit" at bounding box center [925, 552] width 13 height 13
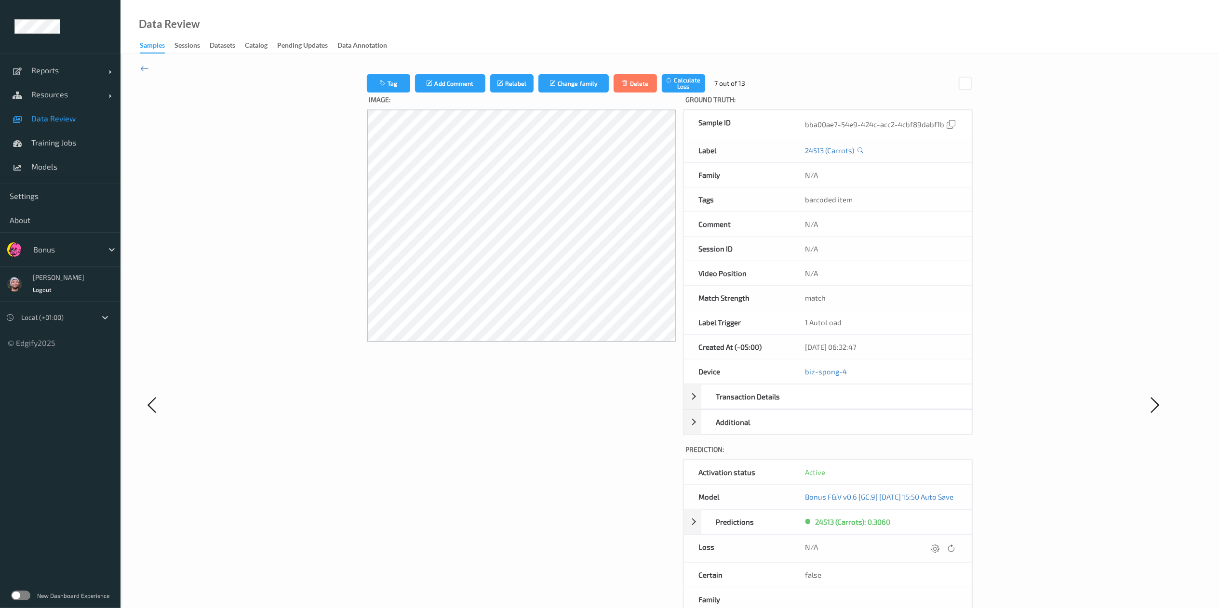
click at [812, 405] on icon at bounding box center [935, 548] width 9 height 9
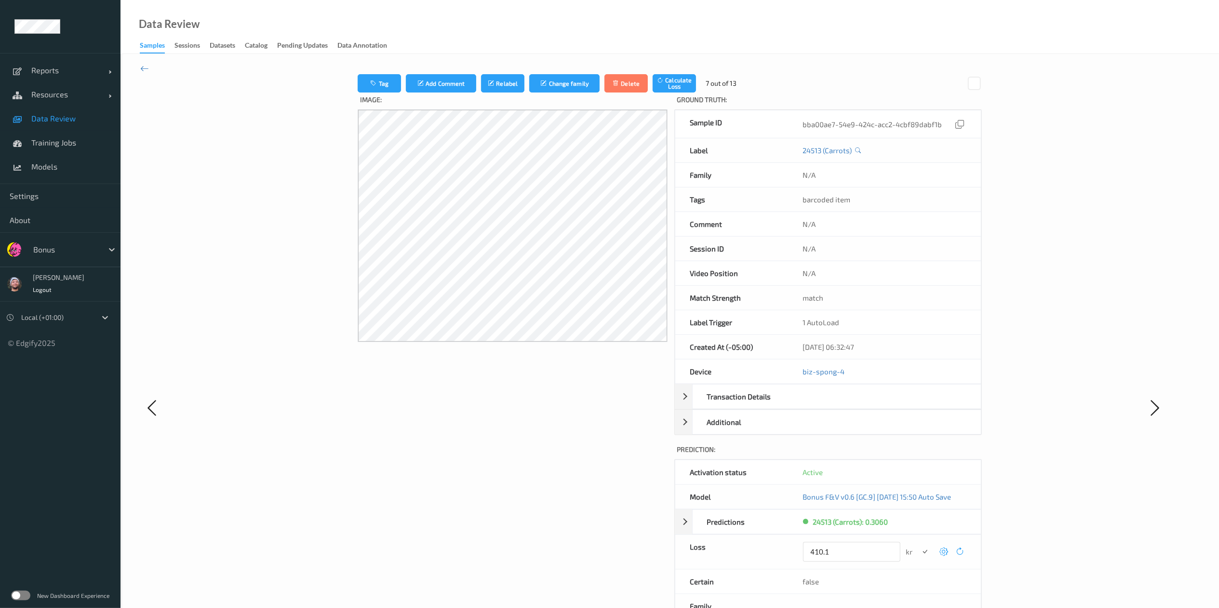
click at [812, 405] on button "submit" at bounding box center [925, 552] width 13 height 13
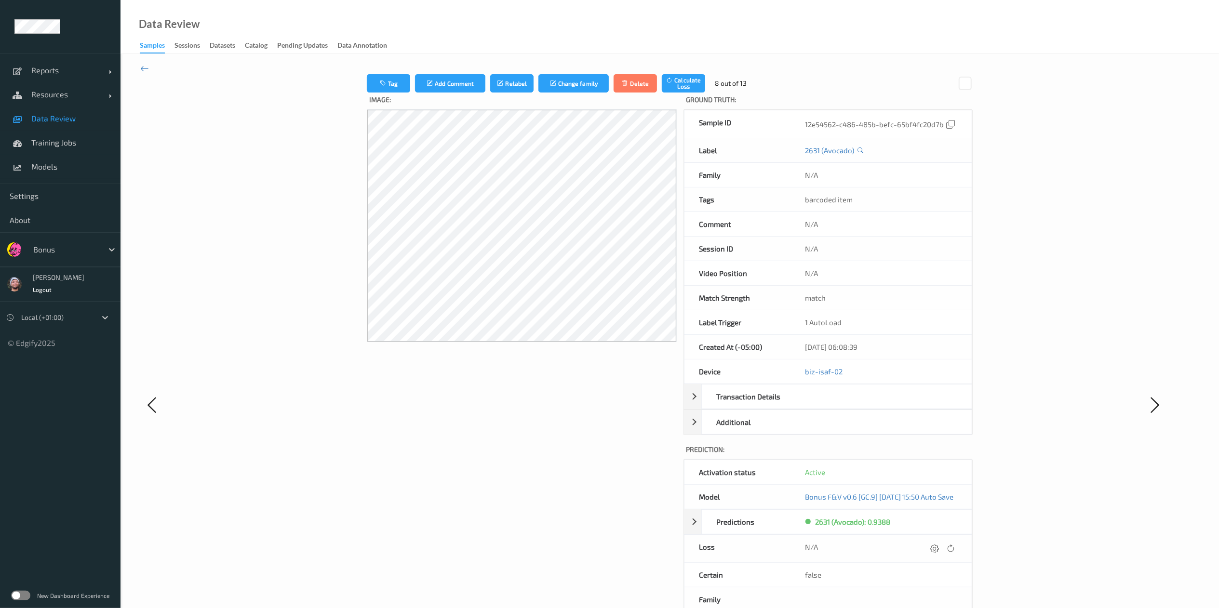
click at [812, 405] on icon at bounding box center [934, 548] width 9 height 9
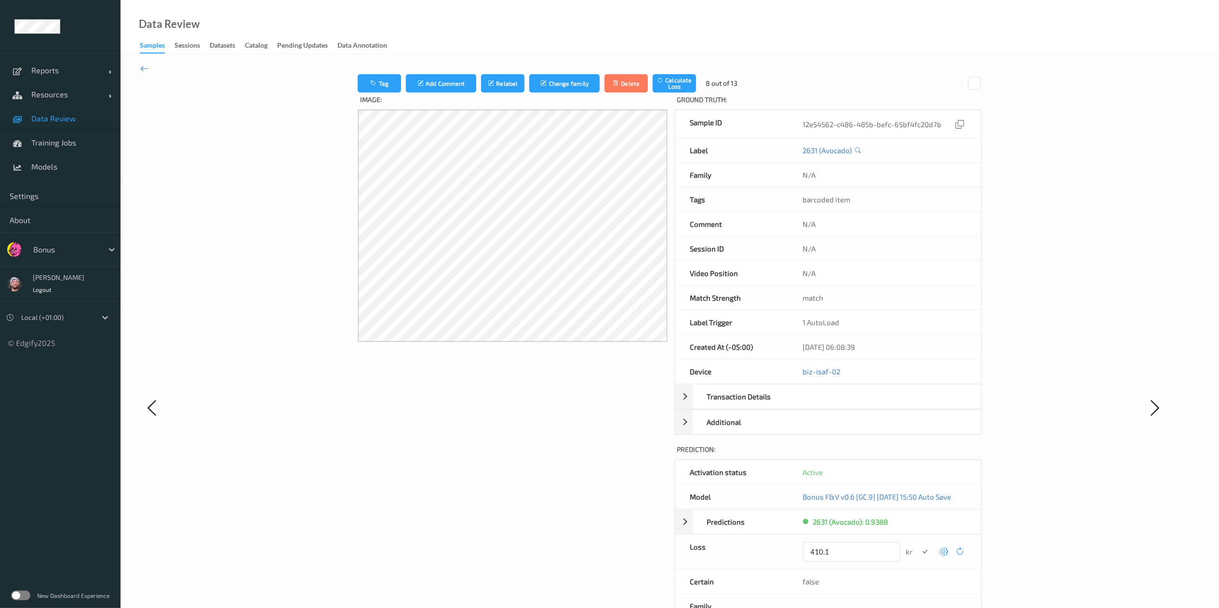
click at [812, 405] on button "submit" at bounding box center [925, 552] width 13 height 13
click at [812, 405] on icon at bounding box center [936, 548] width 9 height 9
click at [812, 405] on button "submit" at bounding box center [925, 552] width 13 height 13
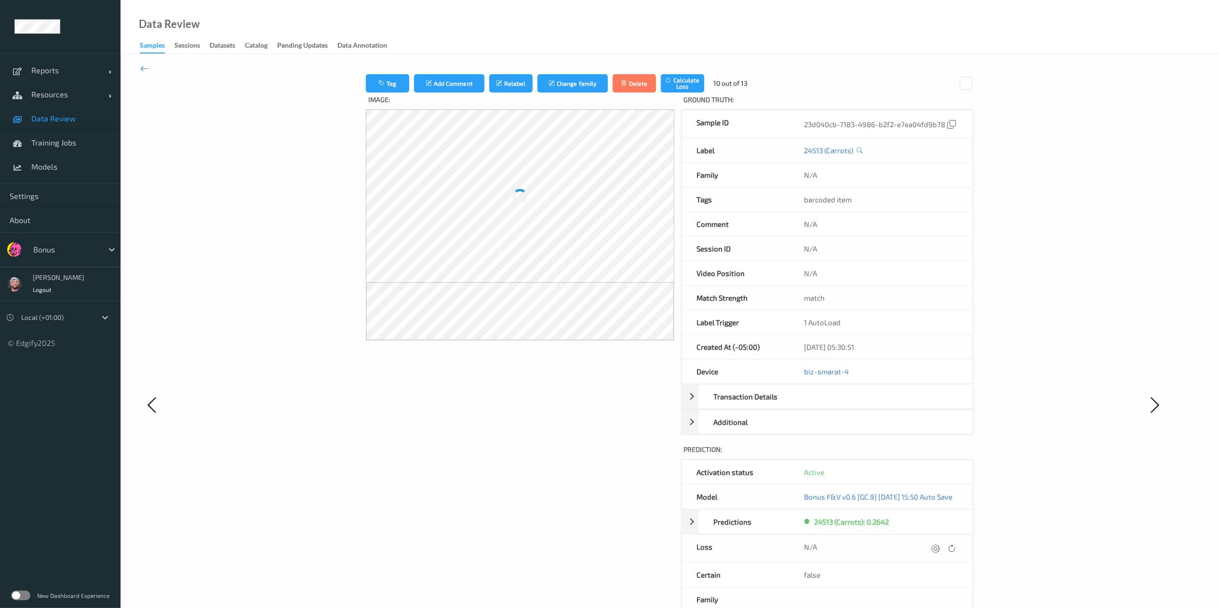
click at [812, 405] on icon at bounding box center [936, 548] width 9 height 9
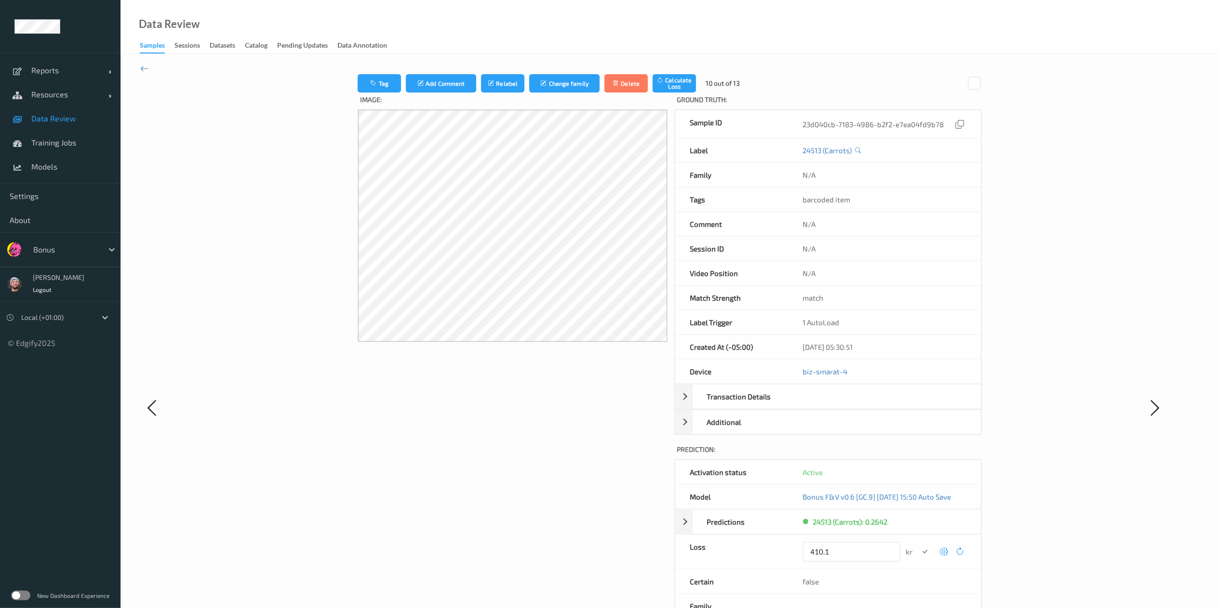
click at [812, 405] on button "submit" at bounding box center [925, 552] width 13 height 13
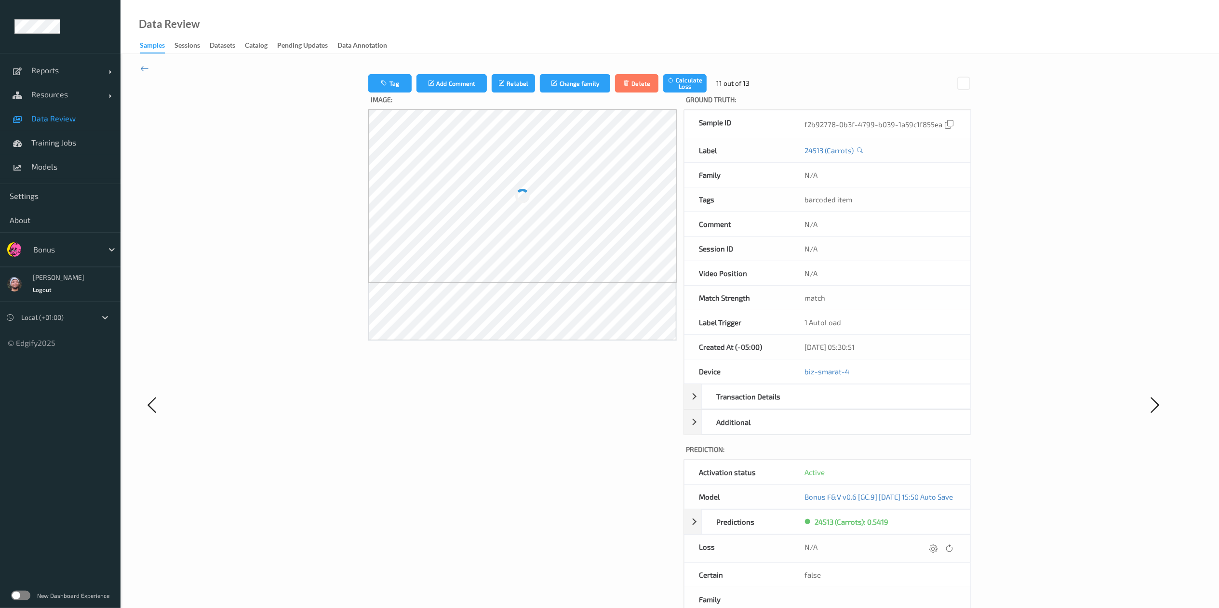
click at [812, 405] on icon at bounding box center [933, 548] width 9 height 9
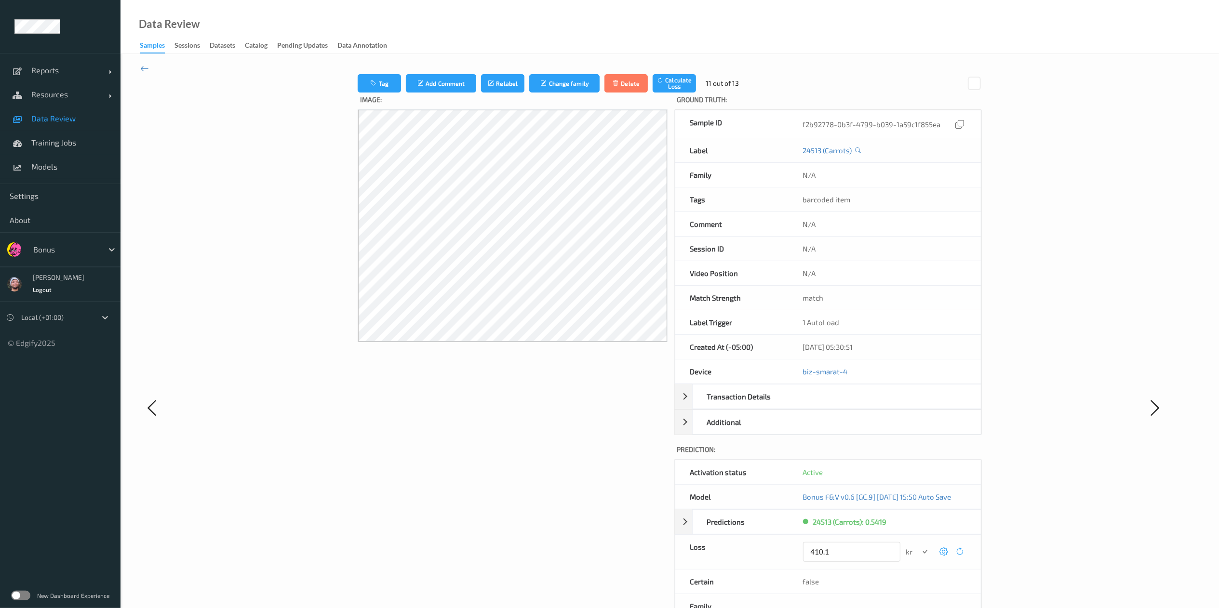
click at [812, 405] on button "submit" at bounding box center [925, 552] width 13 height 13
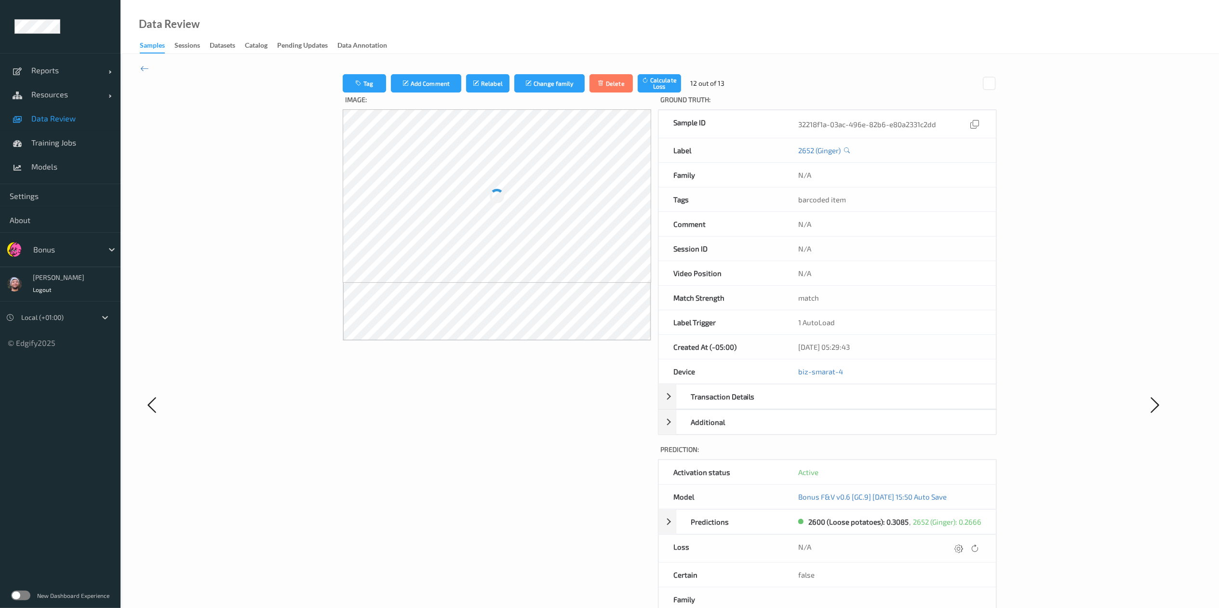
click at [812, 405] on div "N/A" at bounding box center [889, 548] width 183 height 13
click at [812, 405] on icon at bounding box center [959, 548] width 9 height 9
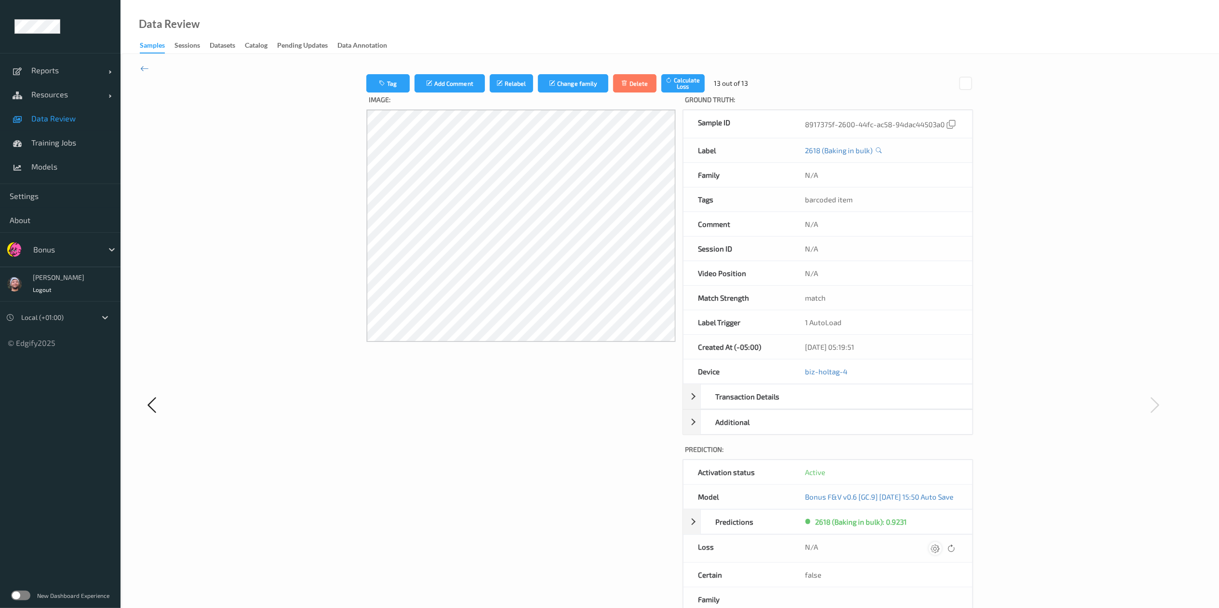
click at [812, 405] on icon at bounding box center [935, 548] width 9 height 9
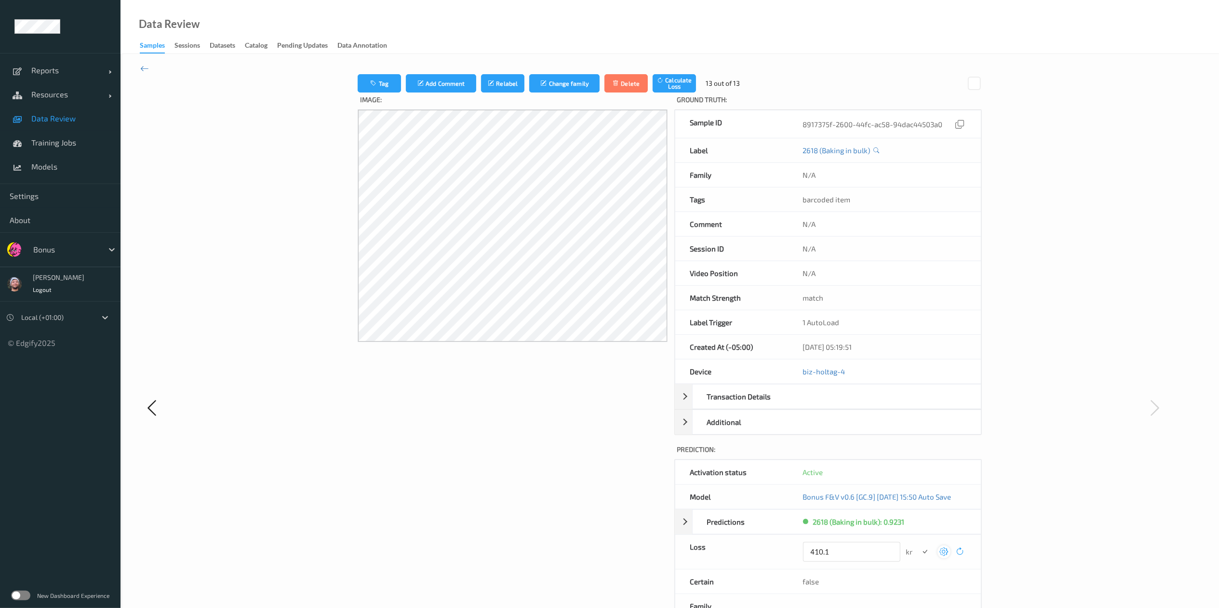
click at [812, 405] on button "submit" at bounding box center [925, 552] width 13 height 13
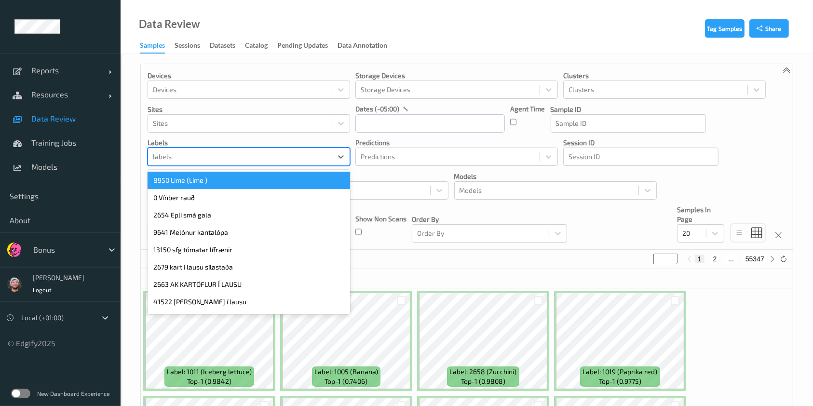
type input "1008"
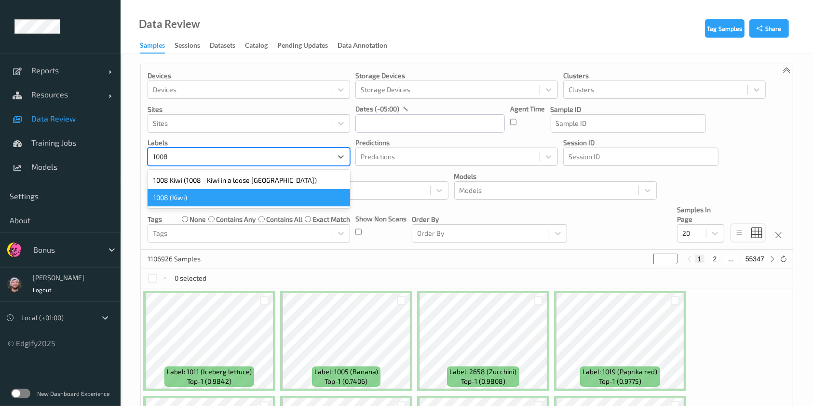
click at [209, 199] on div "1008 (Kiwi)" at bounding box center [248, 197] width 202 height 17
